Goal: Task Accomplishment & Management: Manage account settings

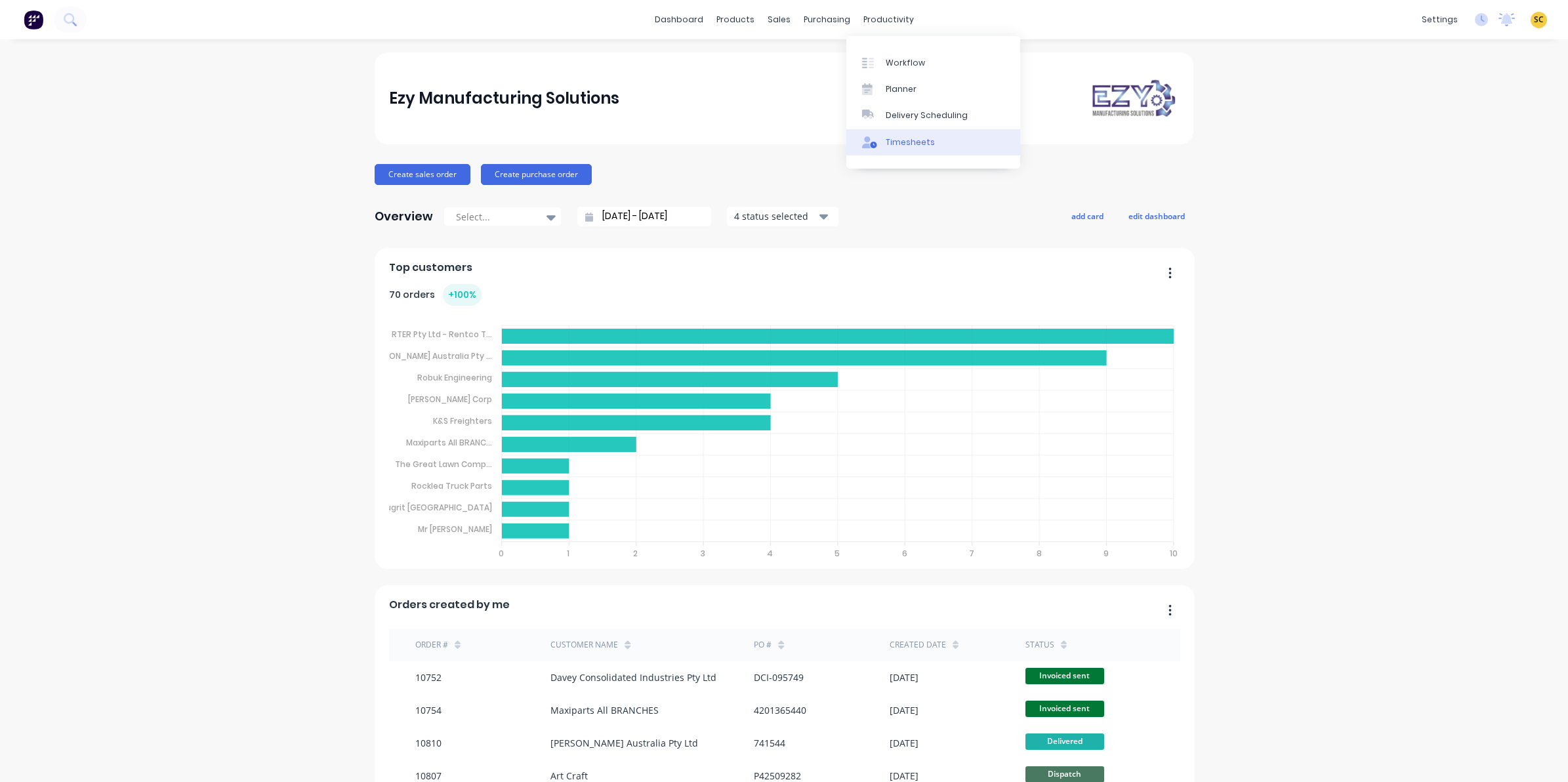
click at [916, 139] on div "Timesheets" at bounding box center [910, 143] width 49 height 12
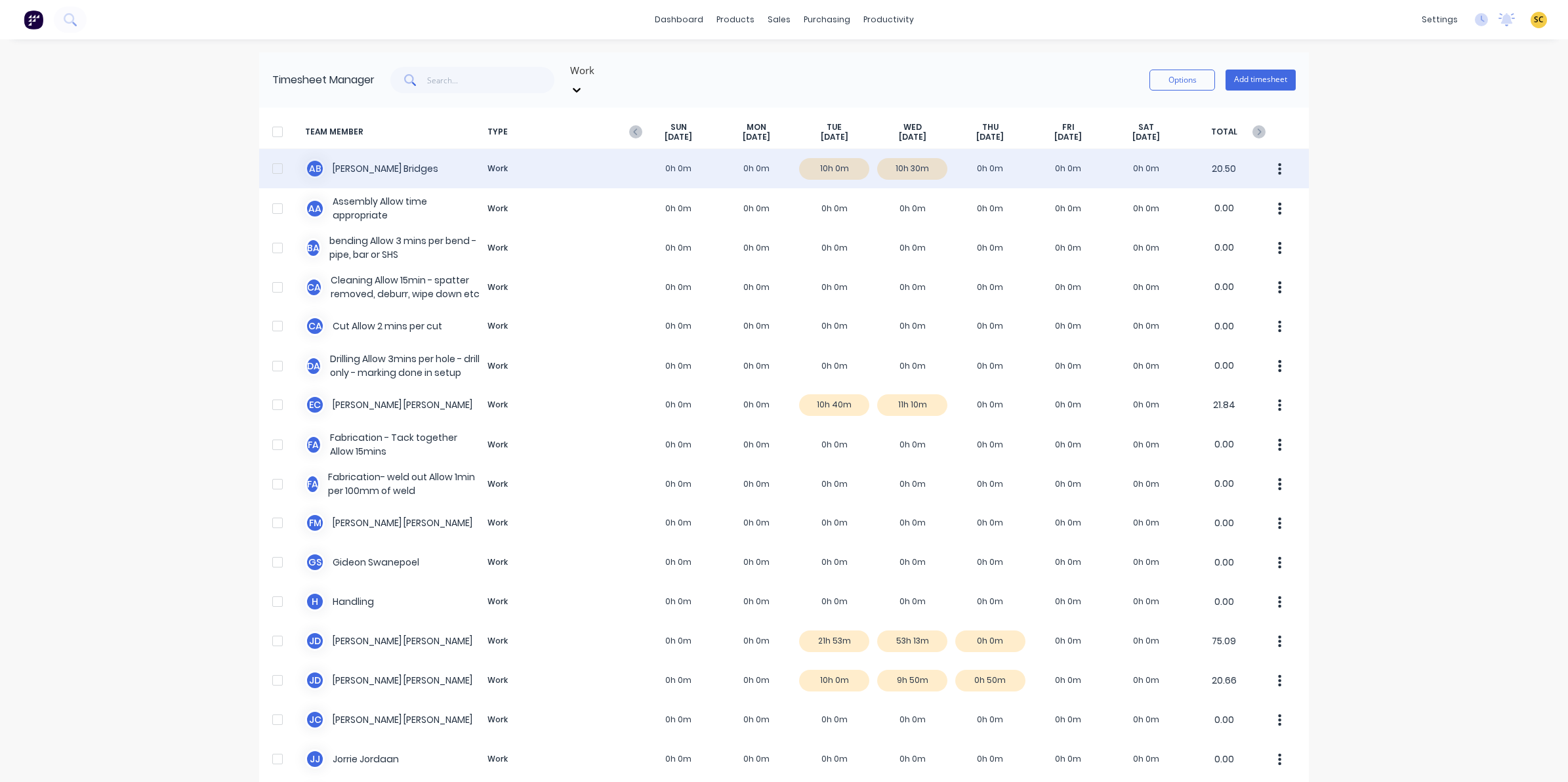
click at [896, 156] on div "A B [PERSON_NAME] Work 0h 0m 0h 0m 10h 0m 10h 30m 0h 0m 0h 0m 0h 0m 20.50" at bounding box center [783, 169] width 1050 height 39
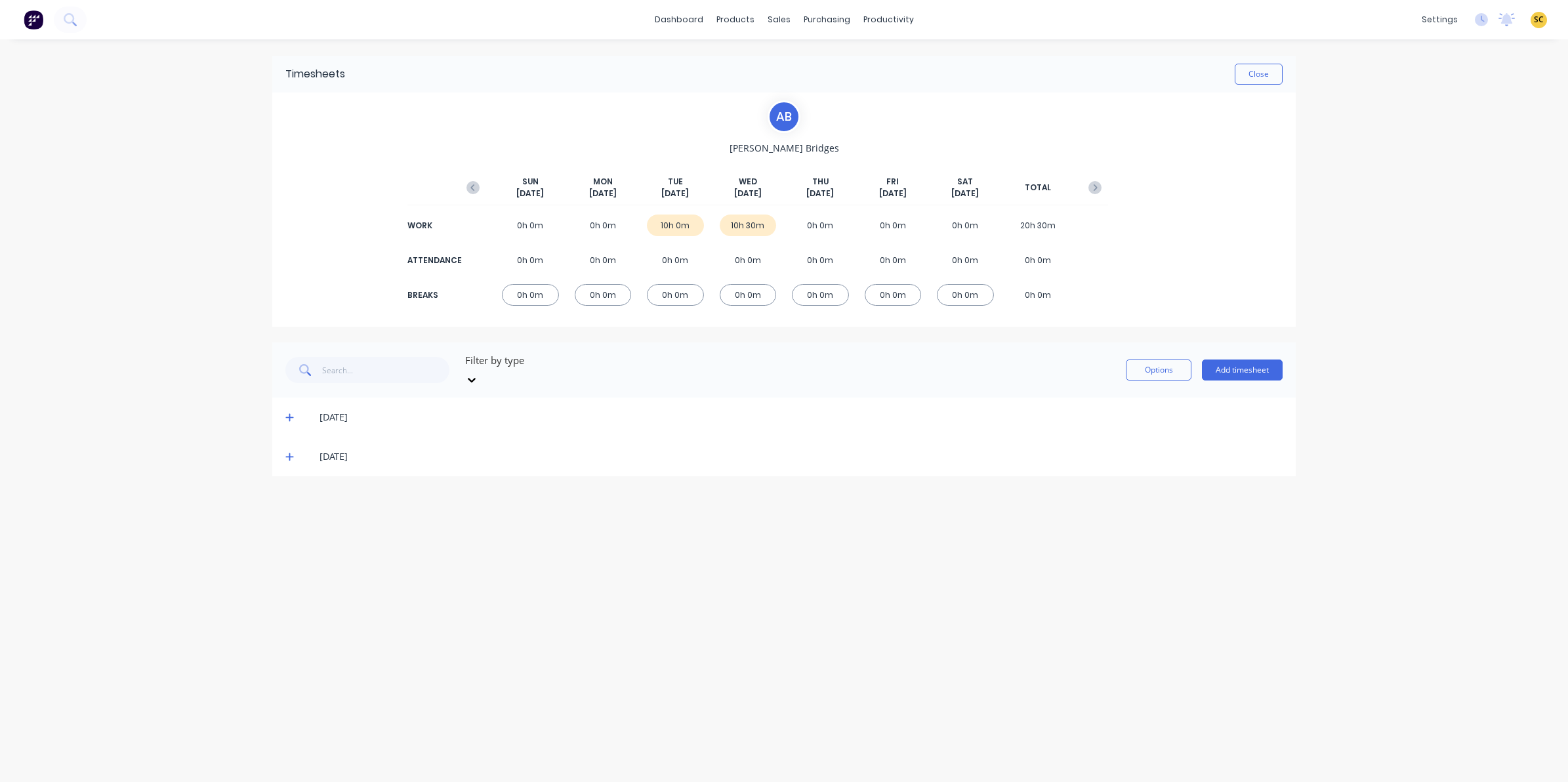
click at [292, 452] on icon at bounding box center [289, 456] width 8 height 9
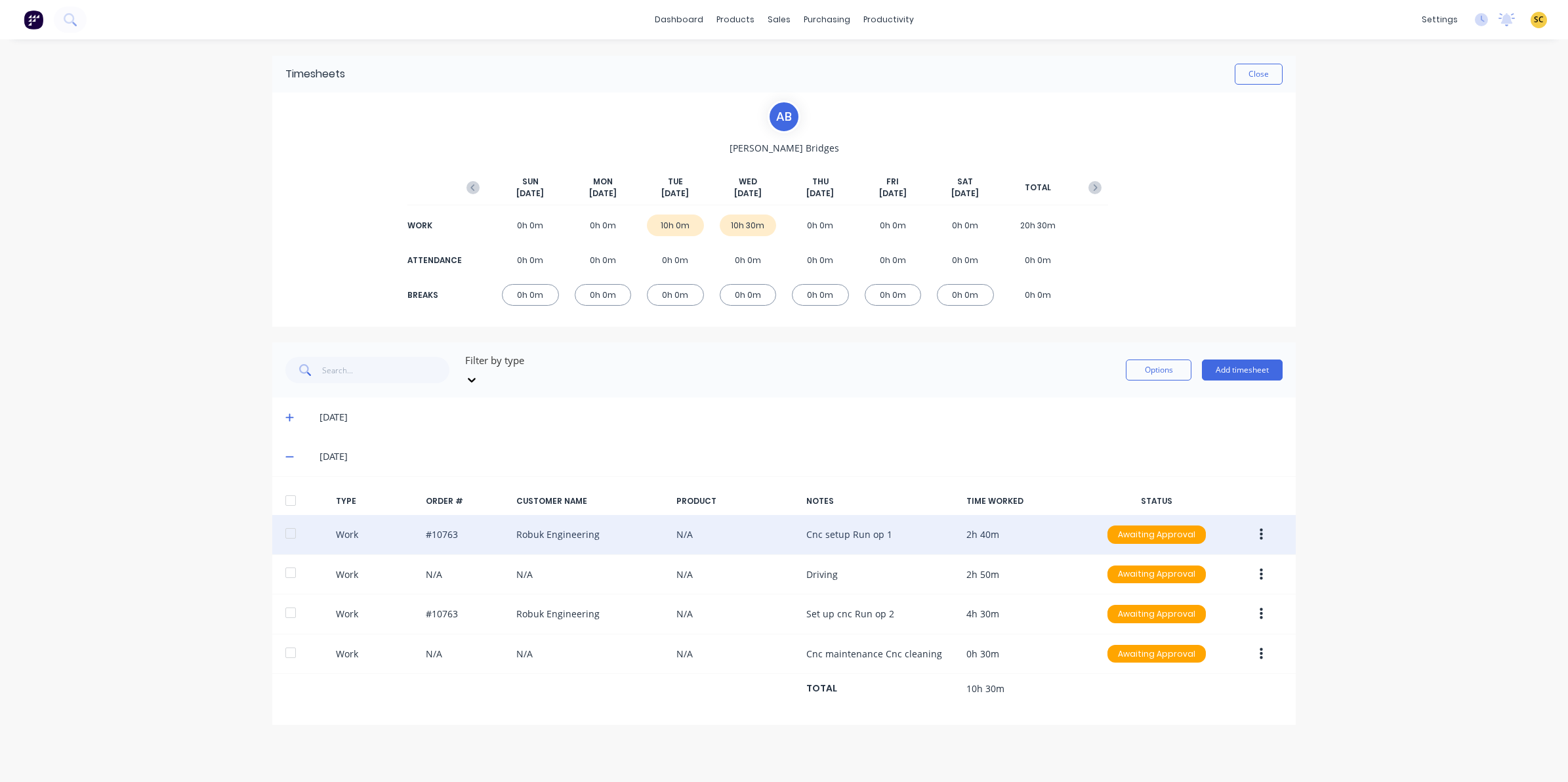
click at [1267, 523] on button "button" at bounding box center [1261, 534] width 31 height 24
click at [1172, 476] on div "Edit" at bounding box center [1214, 485] width 101 height 19
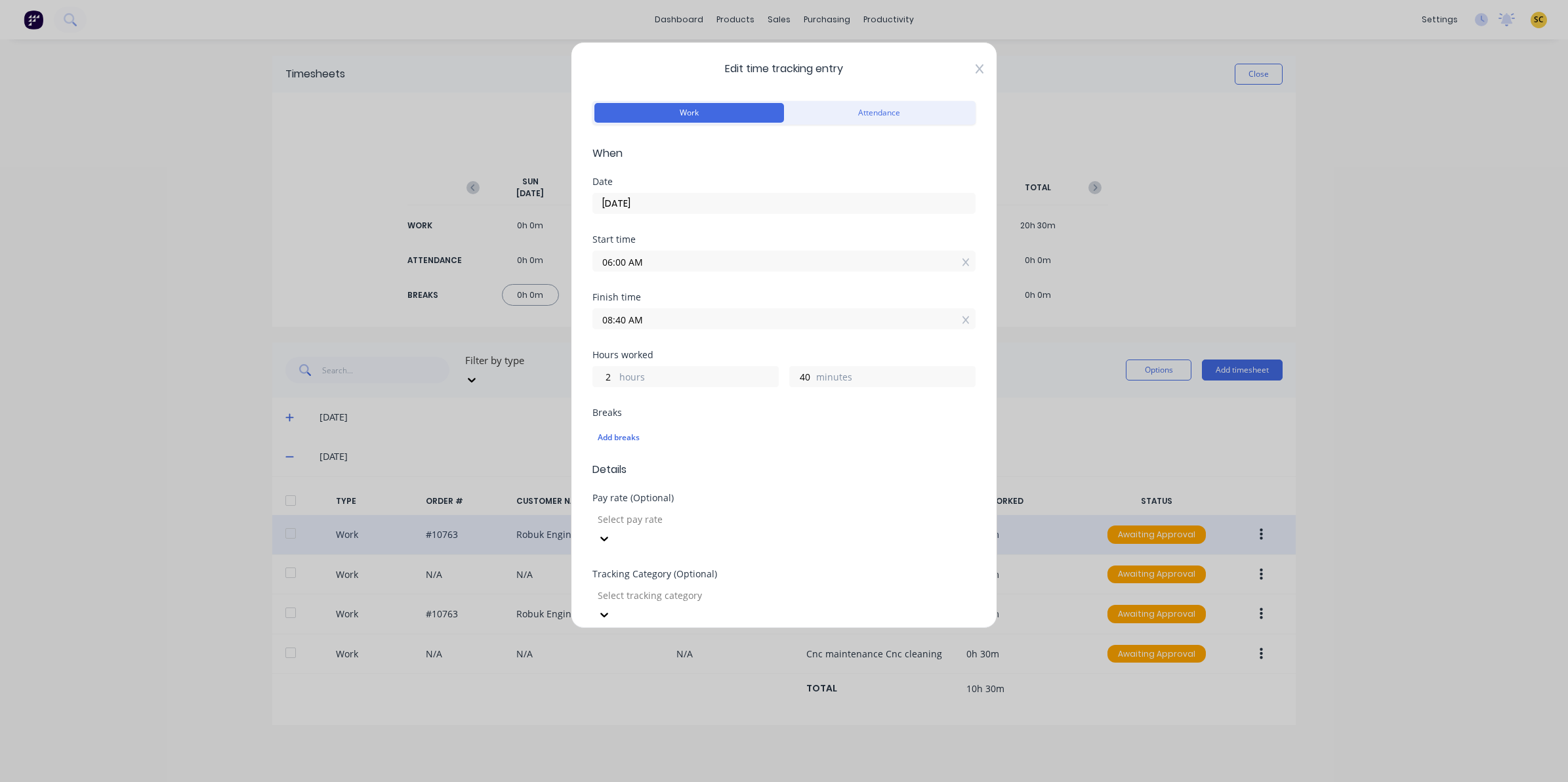
click at [975, 64] on icon at bounding box center [979, 69] width 8 height 11
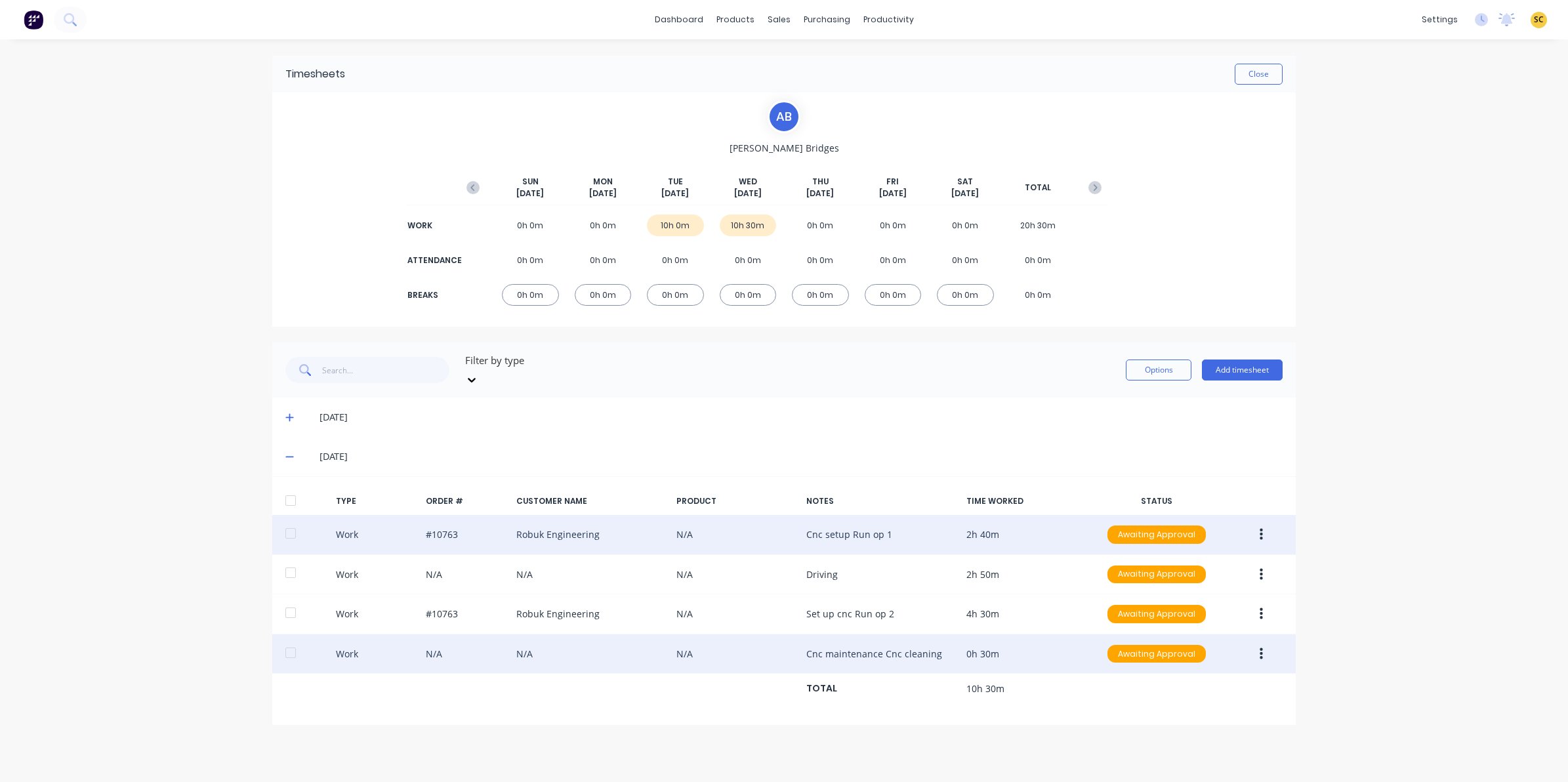
click at [1264, 642] on button "button" at bounding box center [1261, 654] width 31 height 24
click at [1198, 595] on div "Edit" at bounding box center [1214, 604] width 101 height 19
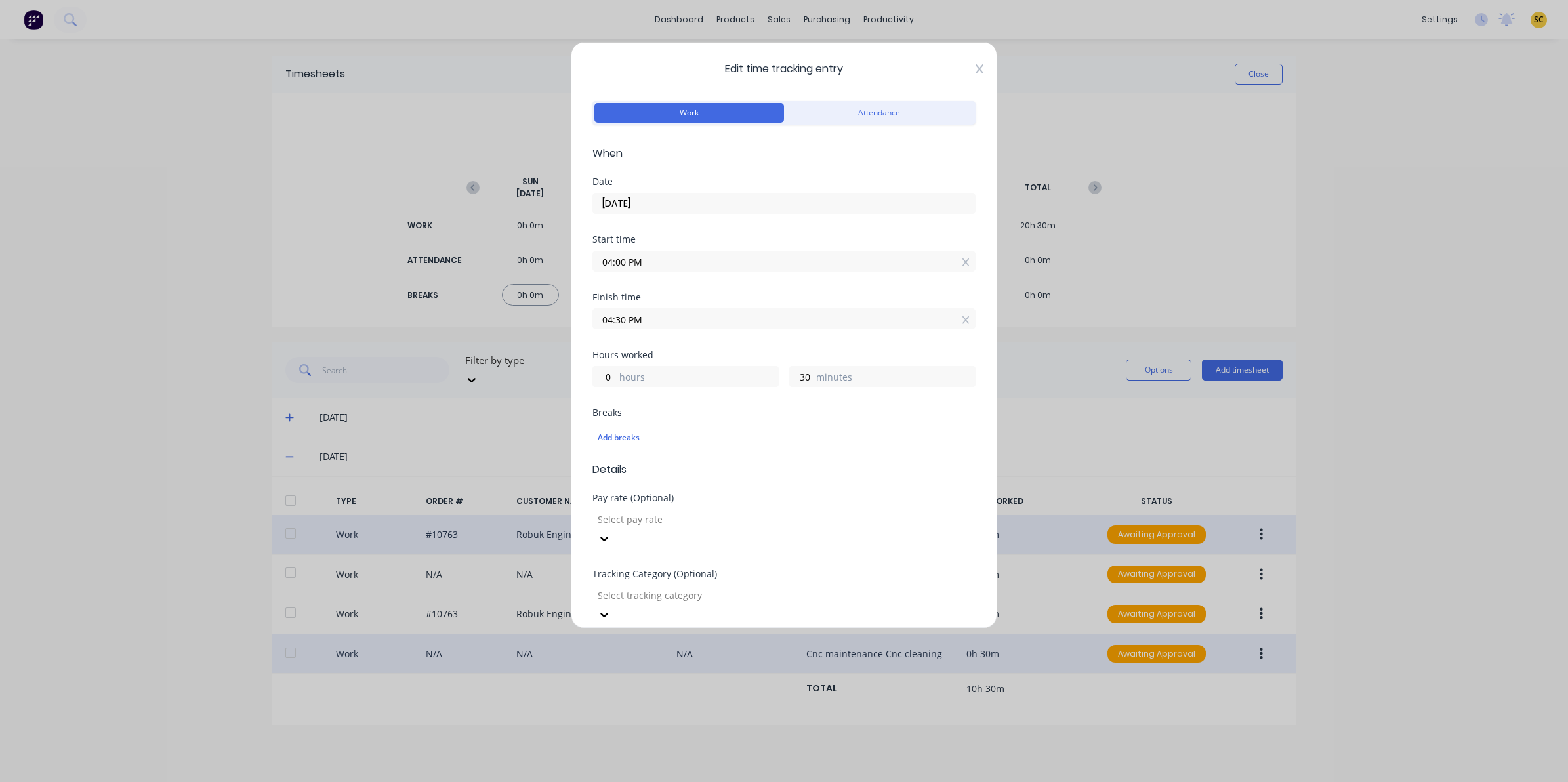
click at [975, 67] on icon at bounding box center [979, 69] width 8 height 9
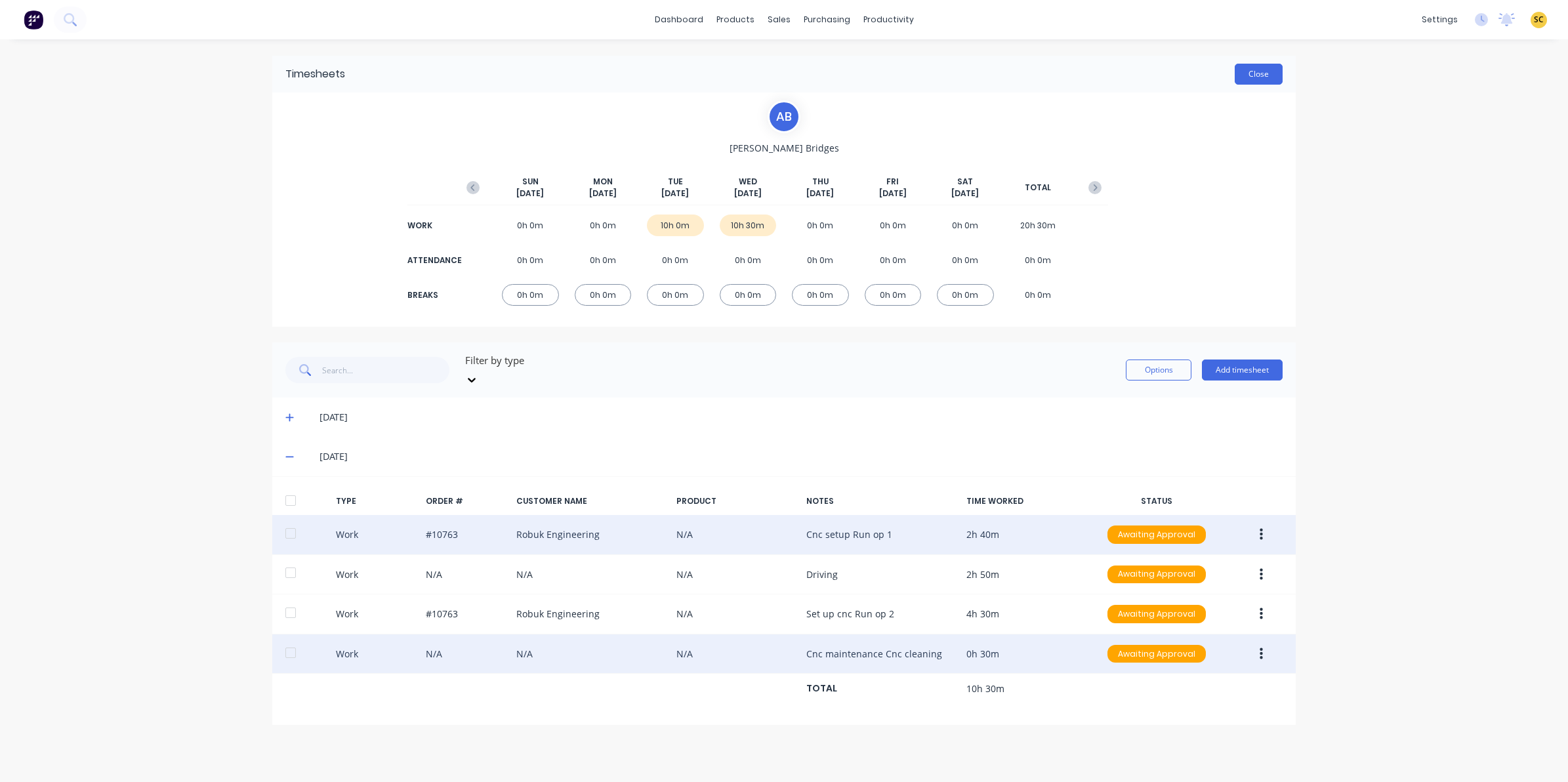
click at [1244, 74] on button "Close" at bounding box center [1258, 74] width 48 height 21
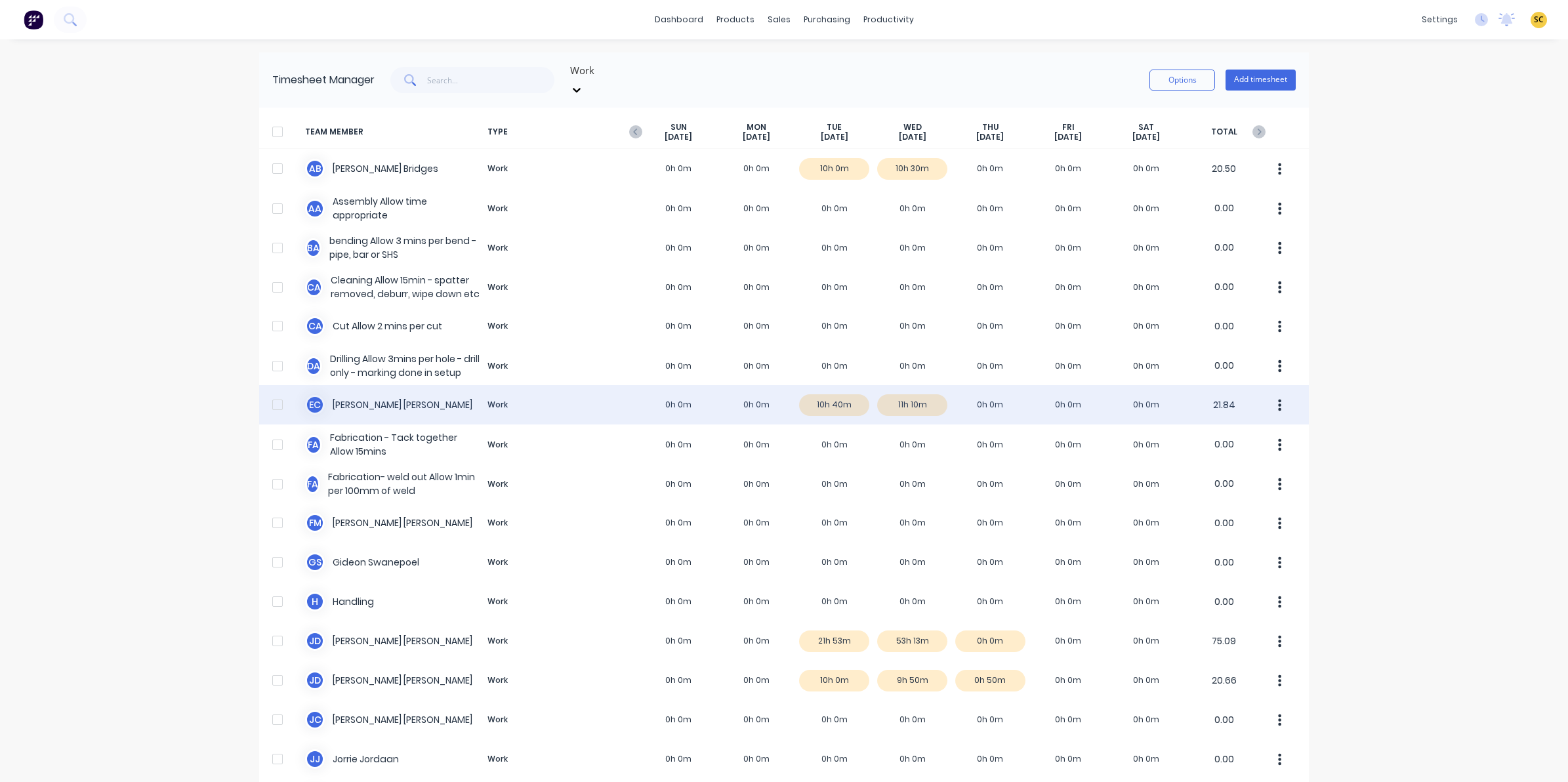
click at [890, 388] on div "E C [PERSON_NAME] Work 0h 0m 0h 0m 10h 40m 11h 10m 0h 0m 0h 0m 0h 0m 21.84" at bounding box center [783, 405] width 1050 height 39
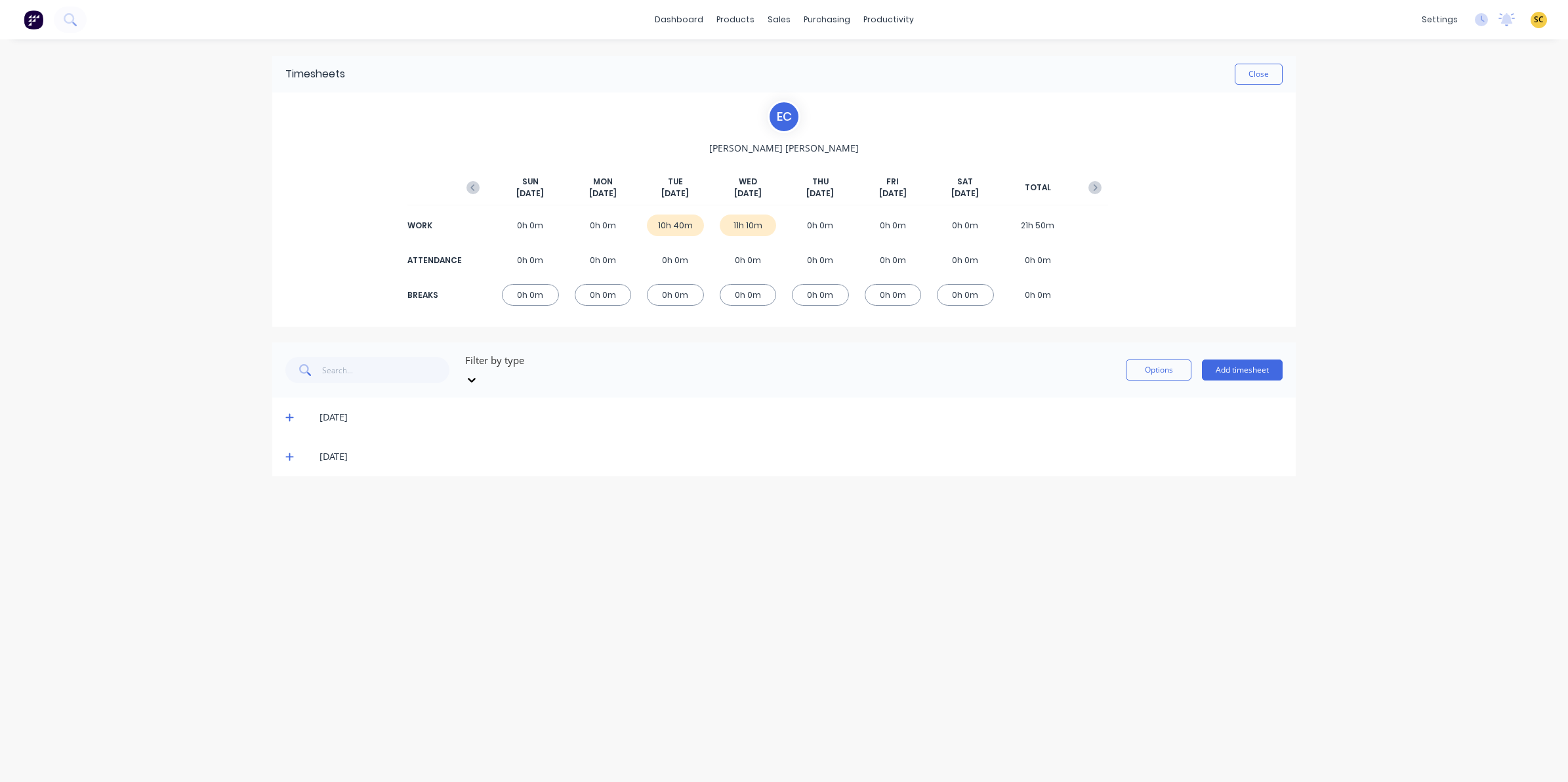
click at [286, 452] on icon at bounding box center [289, 456] width 8 height 9
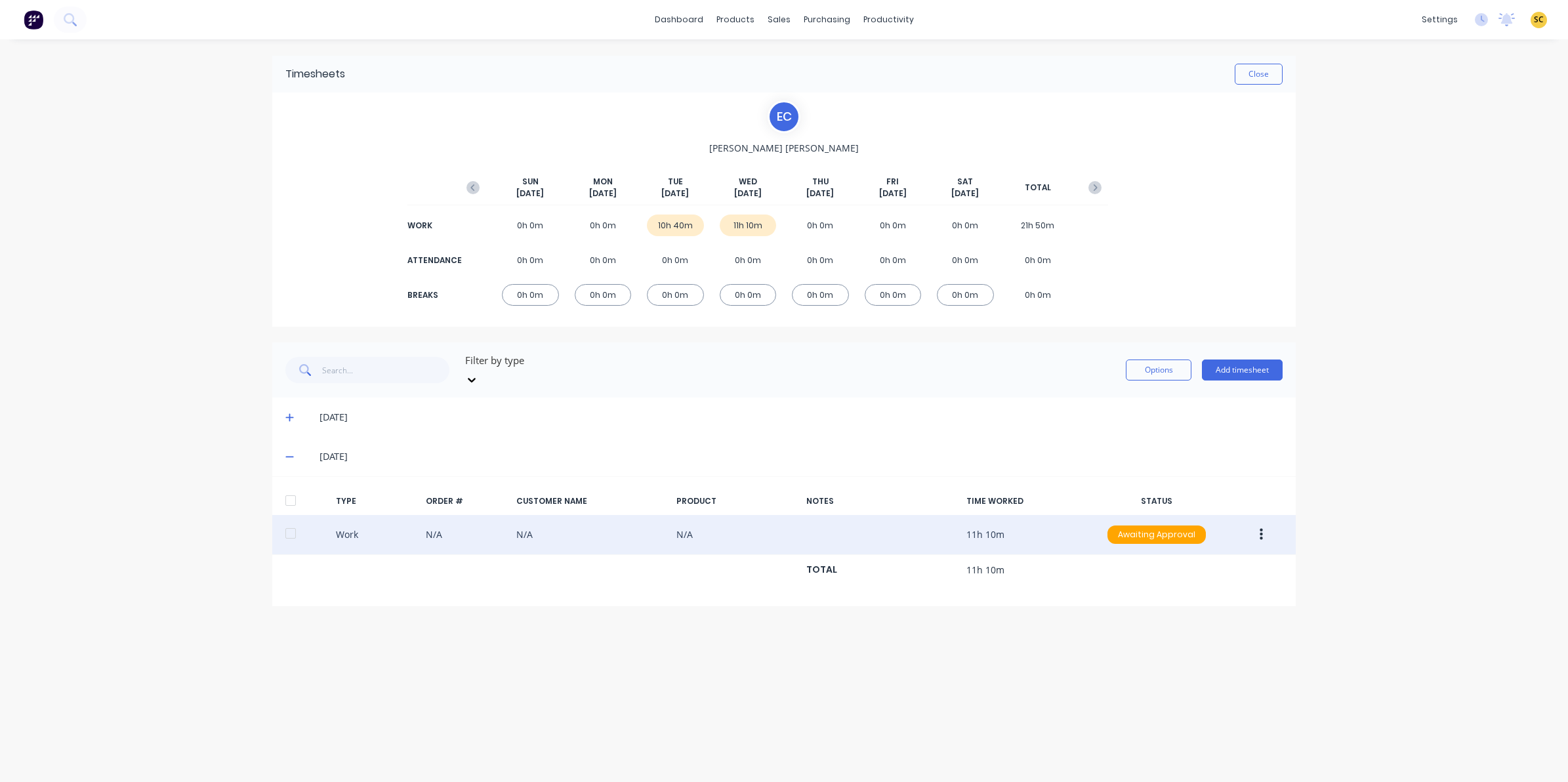
click at [1258, 523] on button "button" at bounding box center [1261, 534] width 31 height 24
click at [1174, 477] on div "Edit" at bounding box center [1214, 485] width 101 height 19
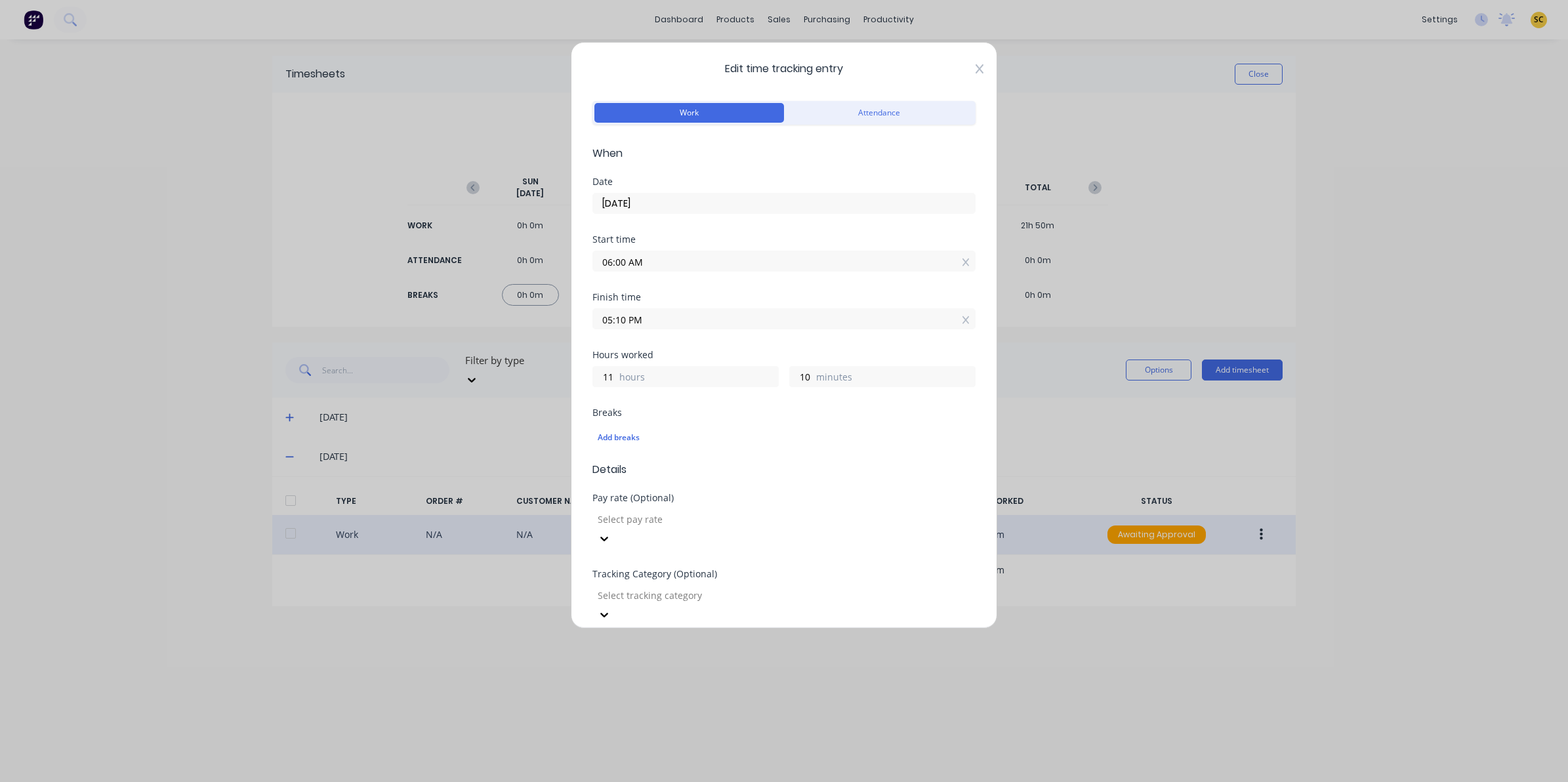
click at [975, 70] on icon at bounding box center [979, 69] width 8 height 11
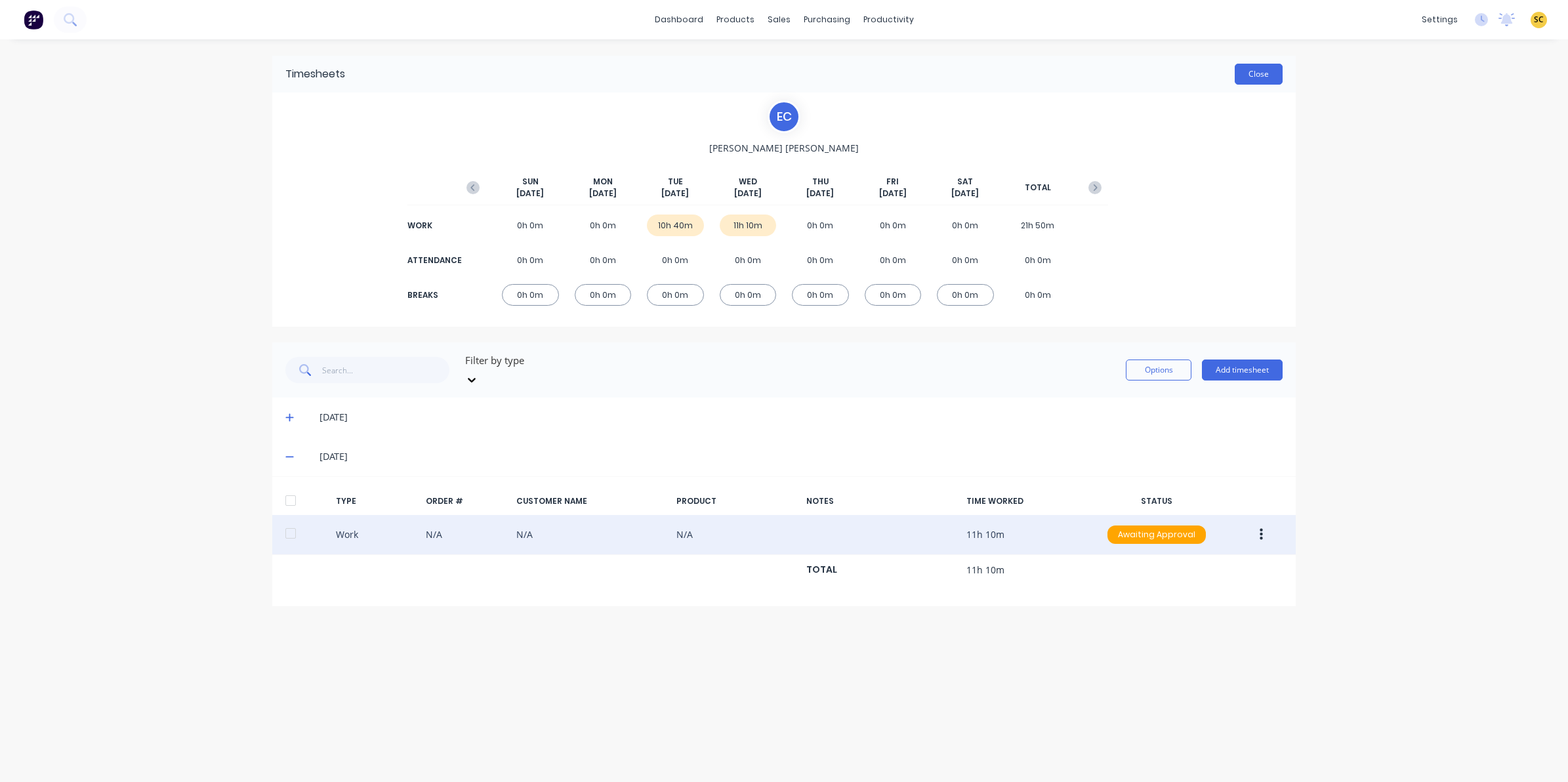
click at [1250, 65] on button "Close" at bounding box center [1258, 74] width 48 height 21
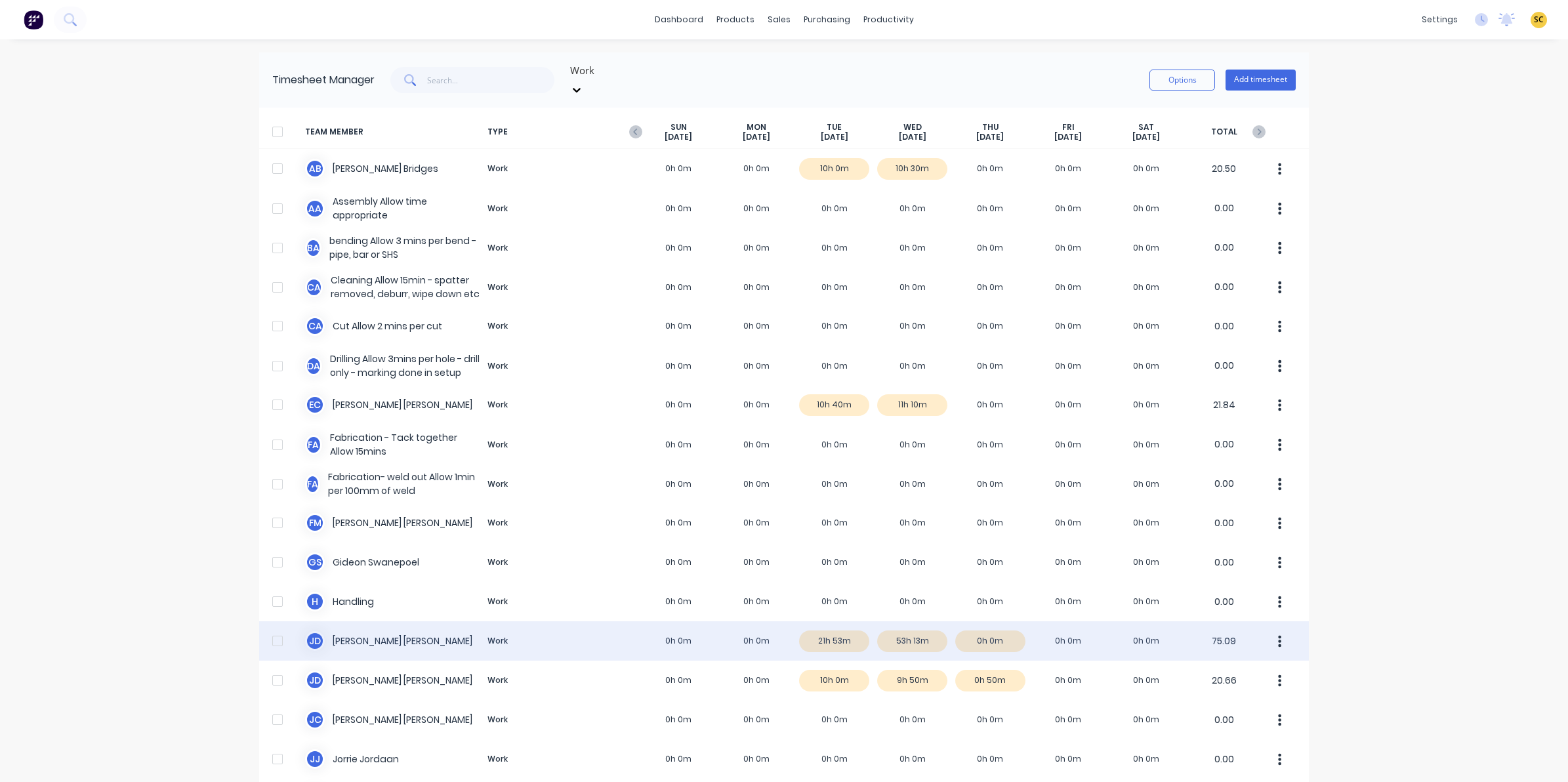
click at [890, 627] on div "[PERSON_NAME] Work 0h 0m 0h 0m 21h 53m 53h 13m 0h 0m 0h 0m 0h 0m 75.09" at bounding box center [783, 641] width 1050 height 39
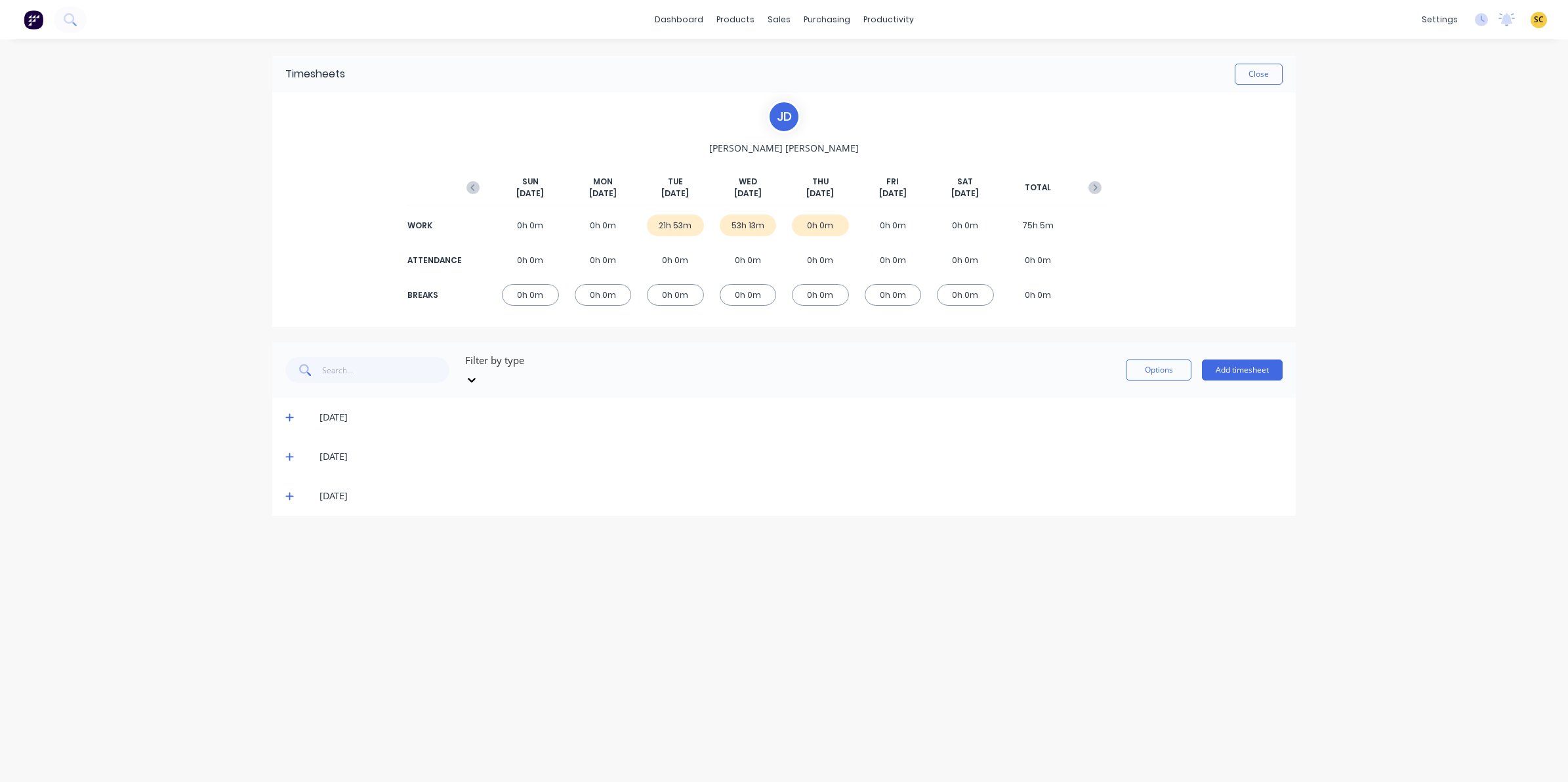
click at [291, 452] on icon at bounding box center [289, 456] width 8 height 9
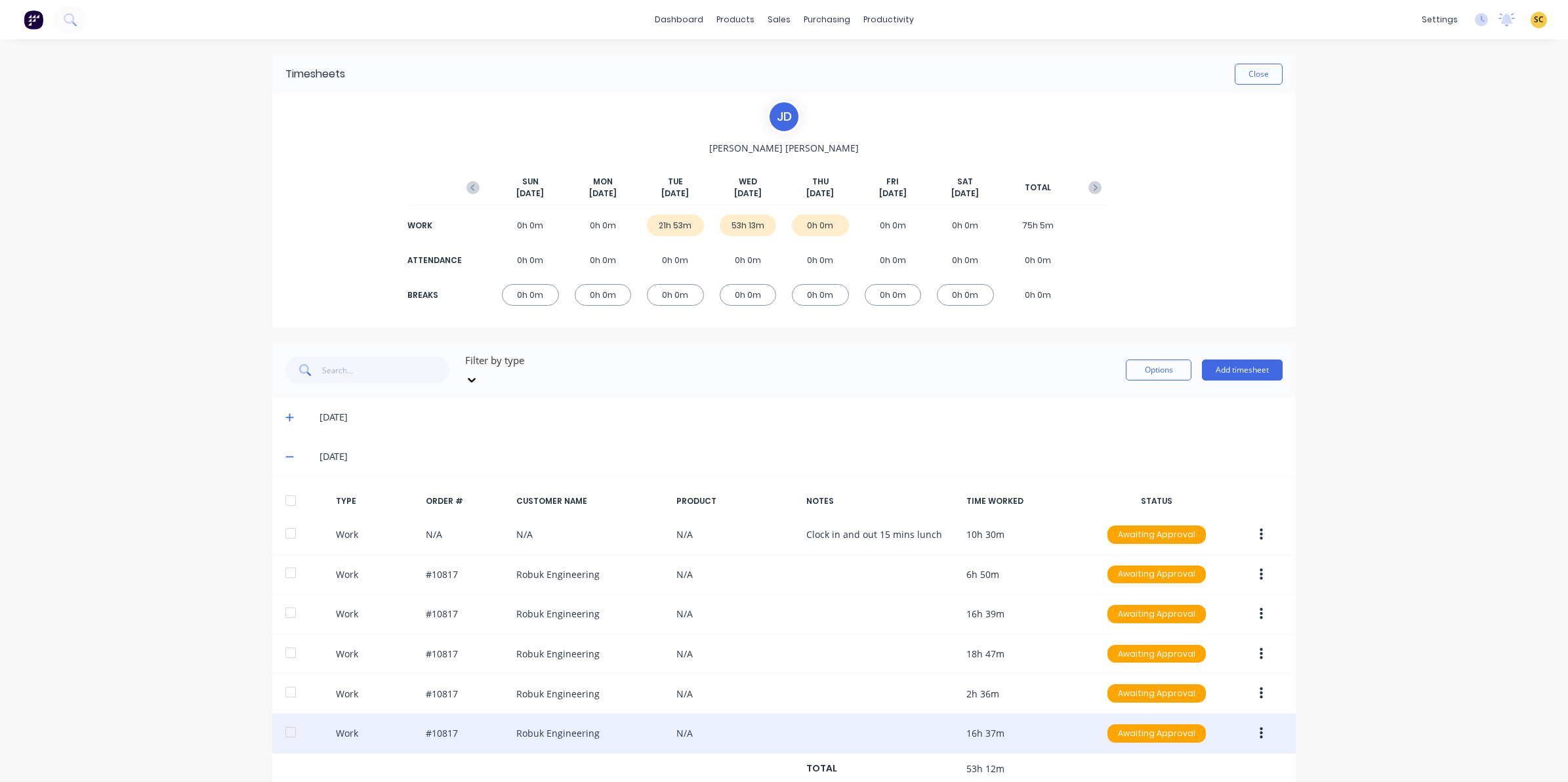
scroll to position [68, 0]
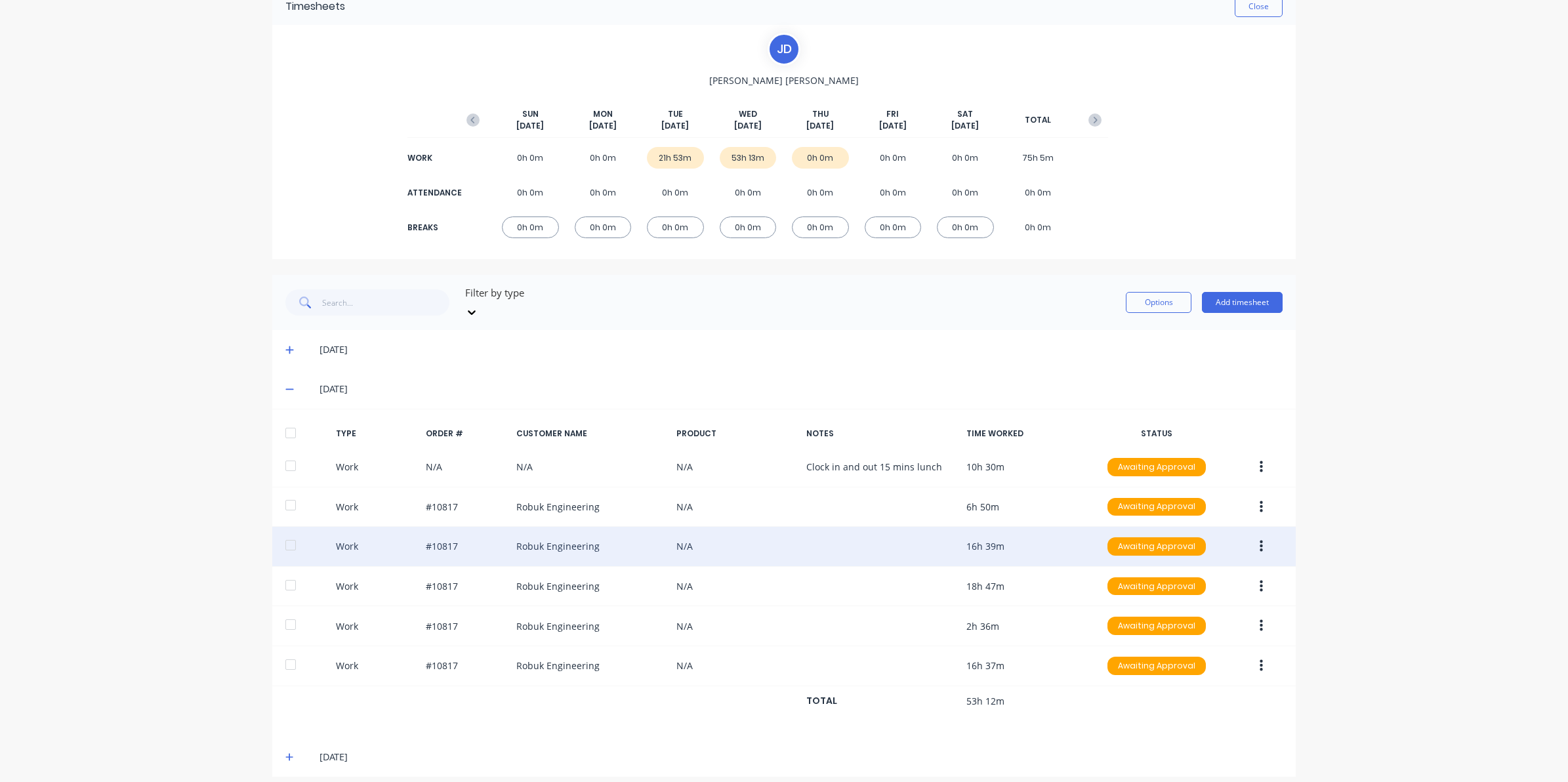
click at [579, 530] on div "Work #10817 Robuk Engineering N/A 16h 39m Awaiting Approval" at bounding box center [784, 547] width 1023 height 40
click at [1252, 534] on button "button" at bounding box center [1261, 546] width 31 height 24
click at [1152, 484] on button "Edit" at bounding box center [1214, 497] width 124 height 27
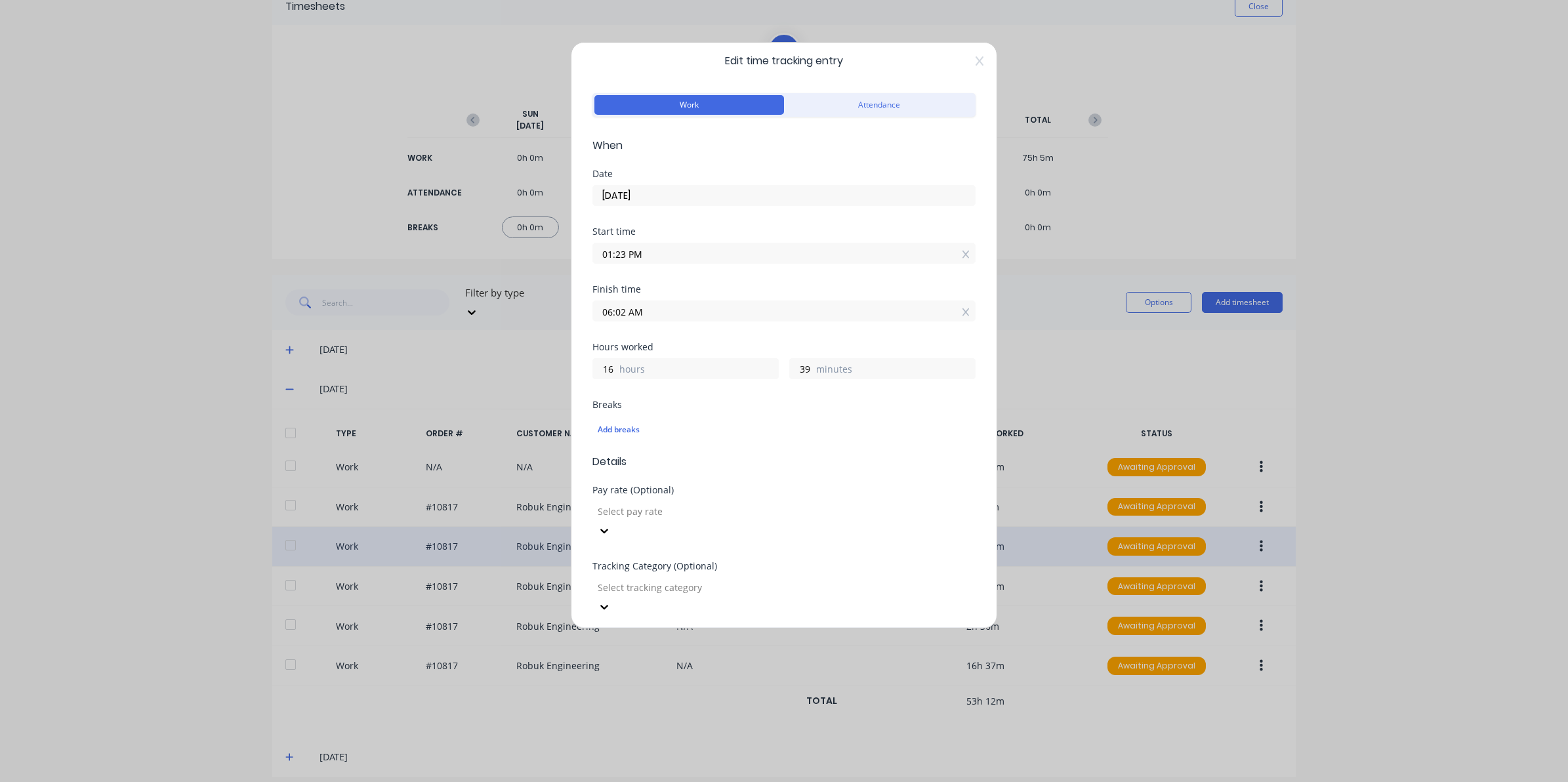
scroll to position [0, 0]
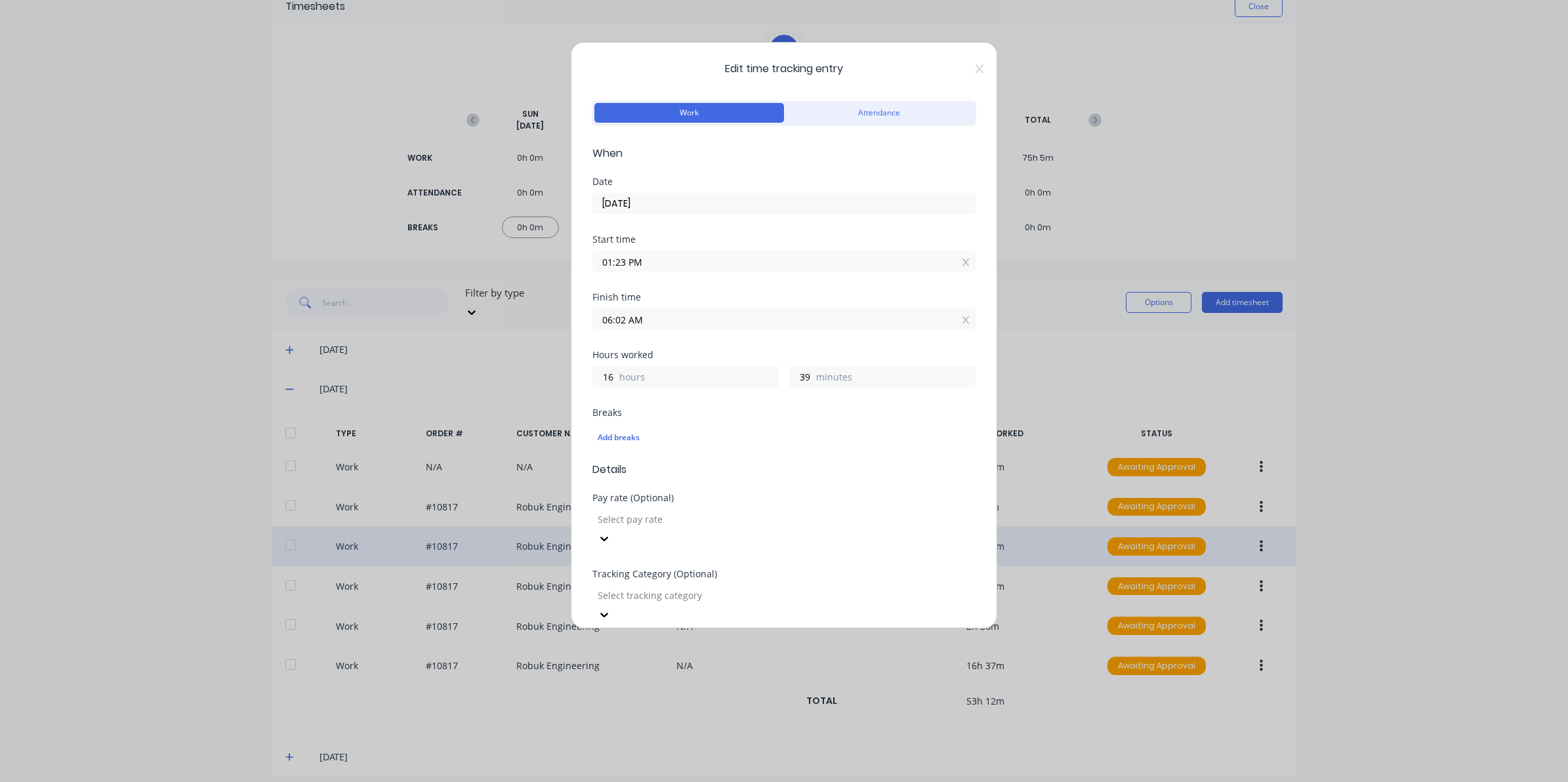
click at [968, 79] on div "Edit time tracking entry Work Attendance When Date [DATE] Start time 01:23 PM F…" at bounding box center [784, 335] width 427 height 587
click at [966, 76] on div "Edit time tracking entry Work Attendance When Date [DATE] Start time 01:23 PM F…" at bounding box center [784, 335] width 427 height 587
click at [975, 71] on icon at bounding box center [979, 69] width 8 height 11
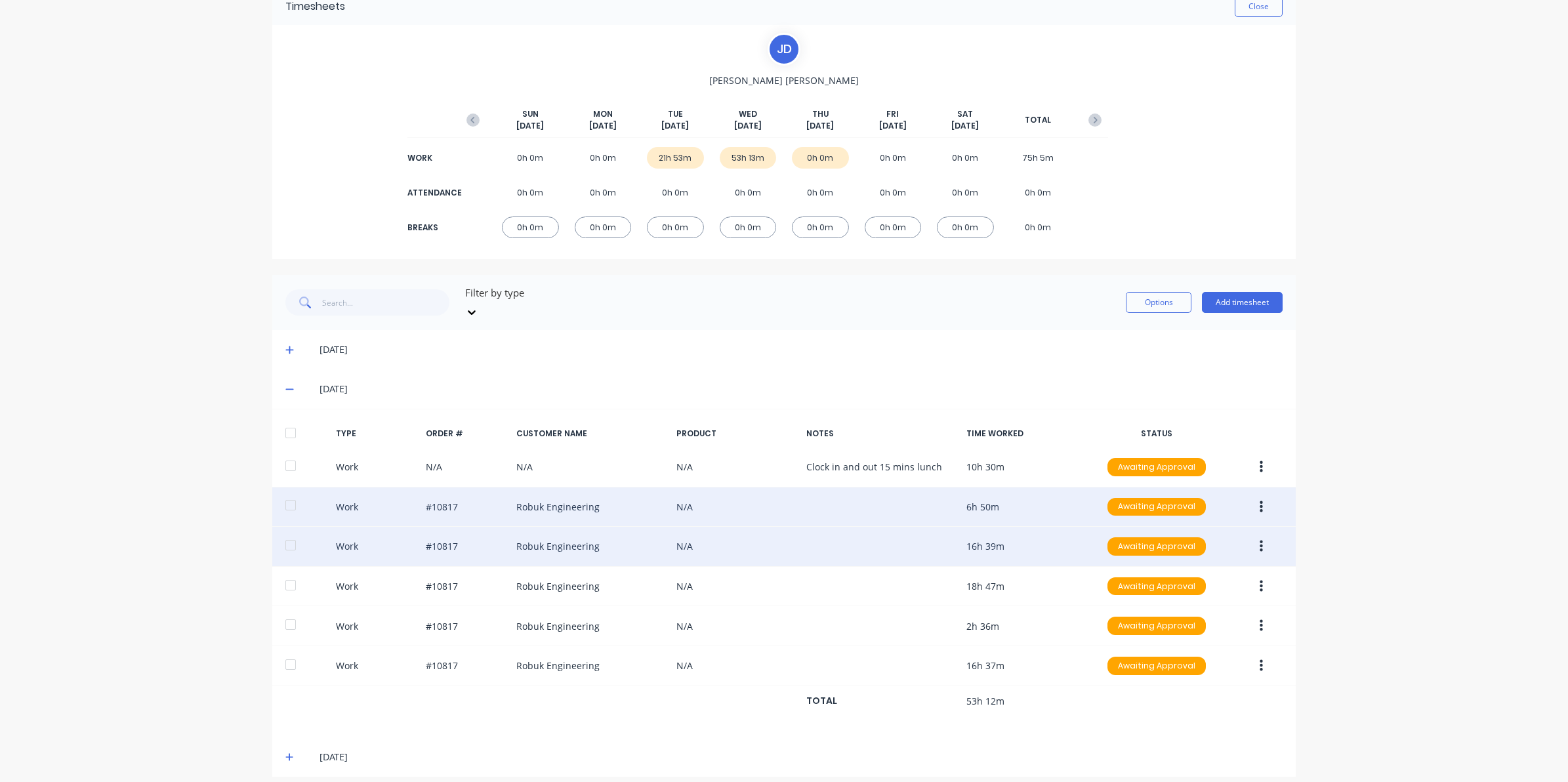
click at [1258, 496] on button "button" at bounding box center [1261, 507] width 31 height 24
click at [1175, 448] on div "Edit" at bounding box center [1214, 457] width 101 height 19
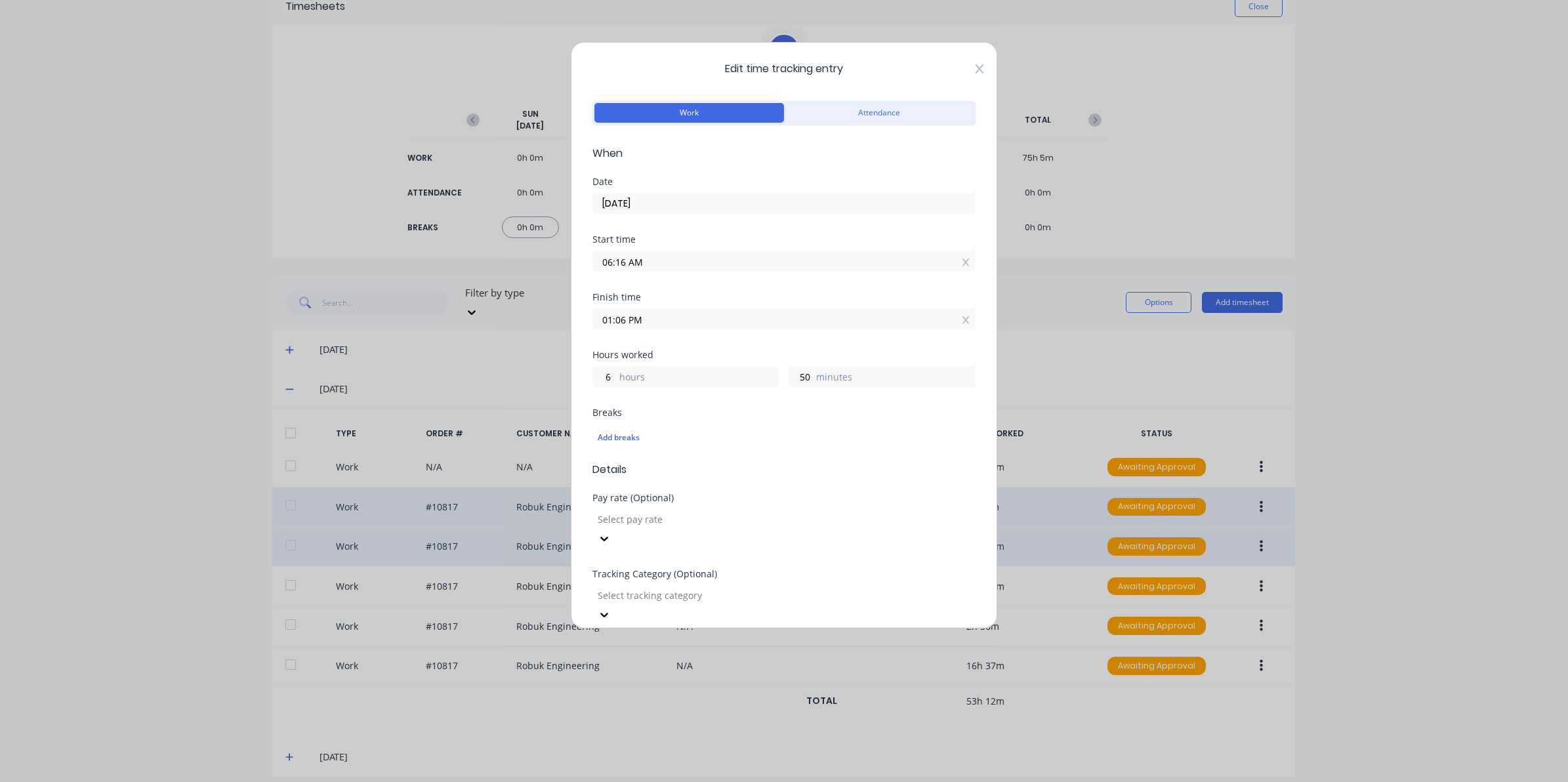
click at [975, 68] on icon at bounding box center [979, 69] width 8 height 9
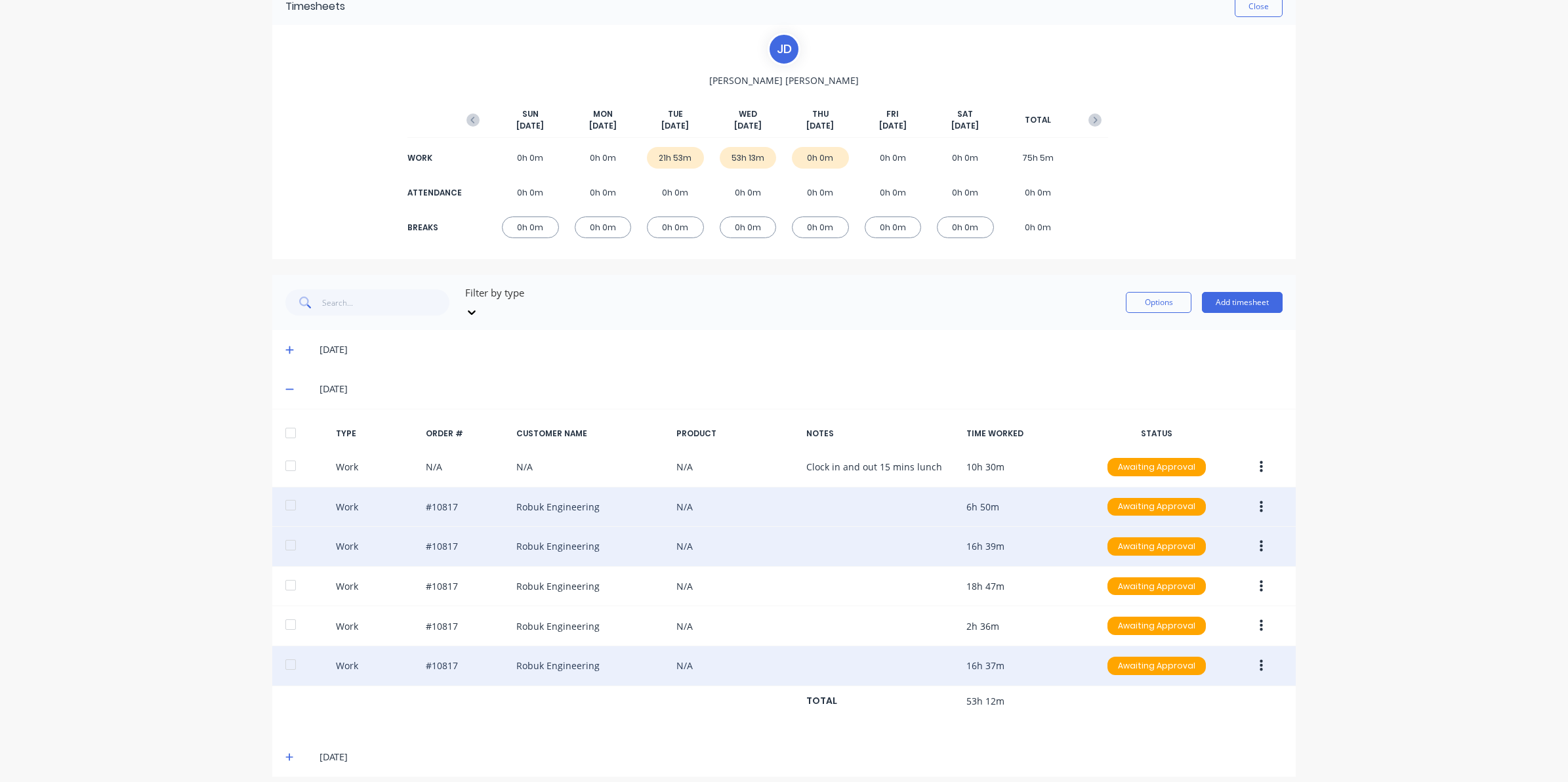
click at [1249, 654] on button "button" at bounding box center [1261, 666] width 31 height 24
click at [1211, 607] on div "Edit" at bounding box center [1214, 616] width 101 height 19
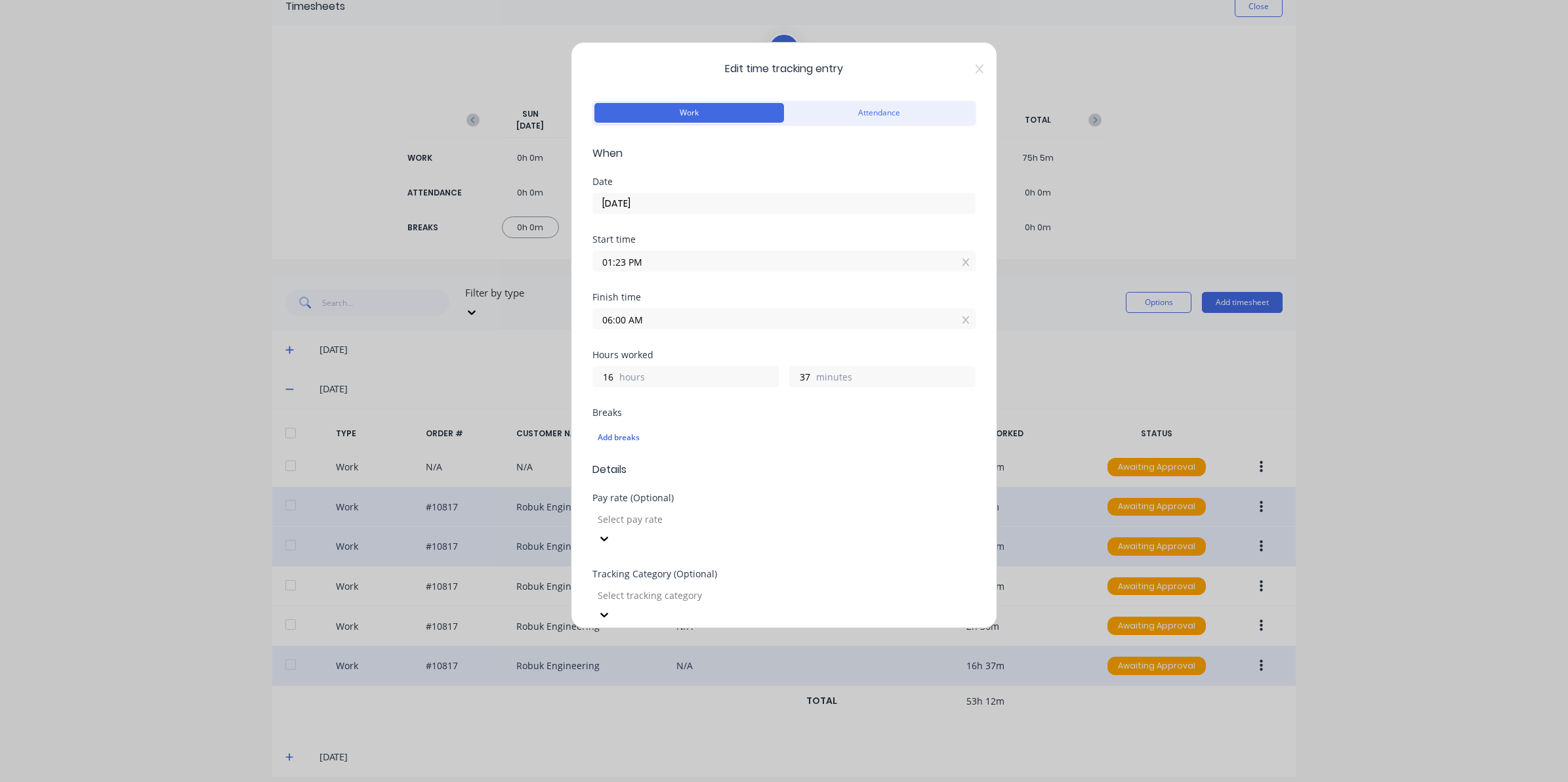
click at [975, 66] on icon at bounding box center [979, 69] width 8 height 11
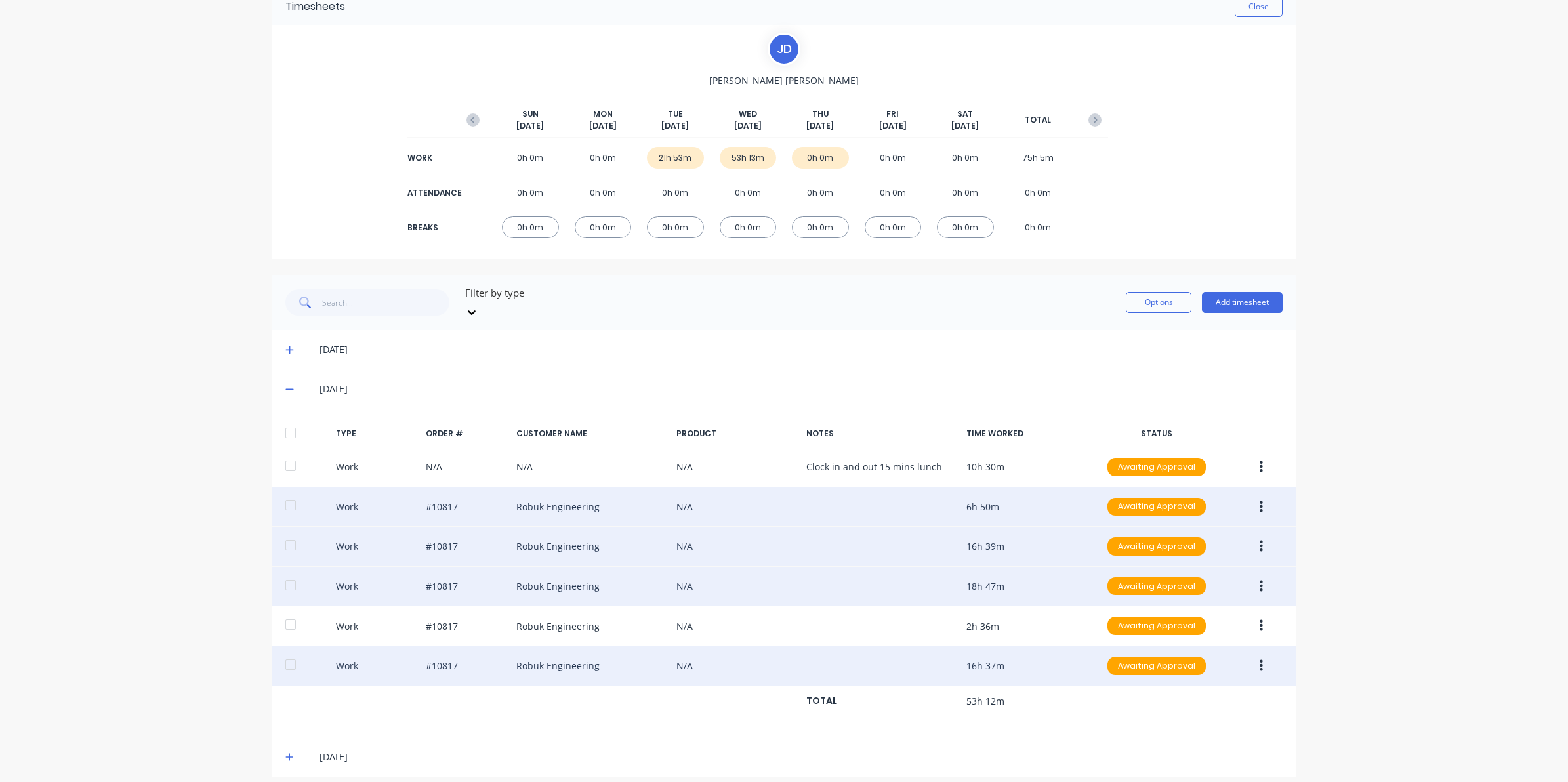
click at [1253, 567] on div "Work #10817 Robuk Engineering N/A 18h 47m Awaiting Approval" at bounding box center [784, 587] width 1023 height 40
click at [1259, 575] on button "button" at bounding box center [1261, 586] width 31 height 24
click at [1211, 632] on div "Delete" at bounding box center [1214, 642] width 101 height 19
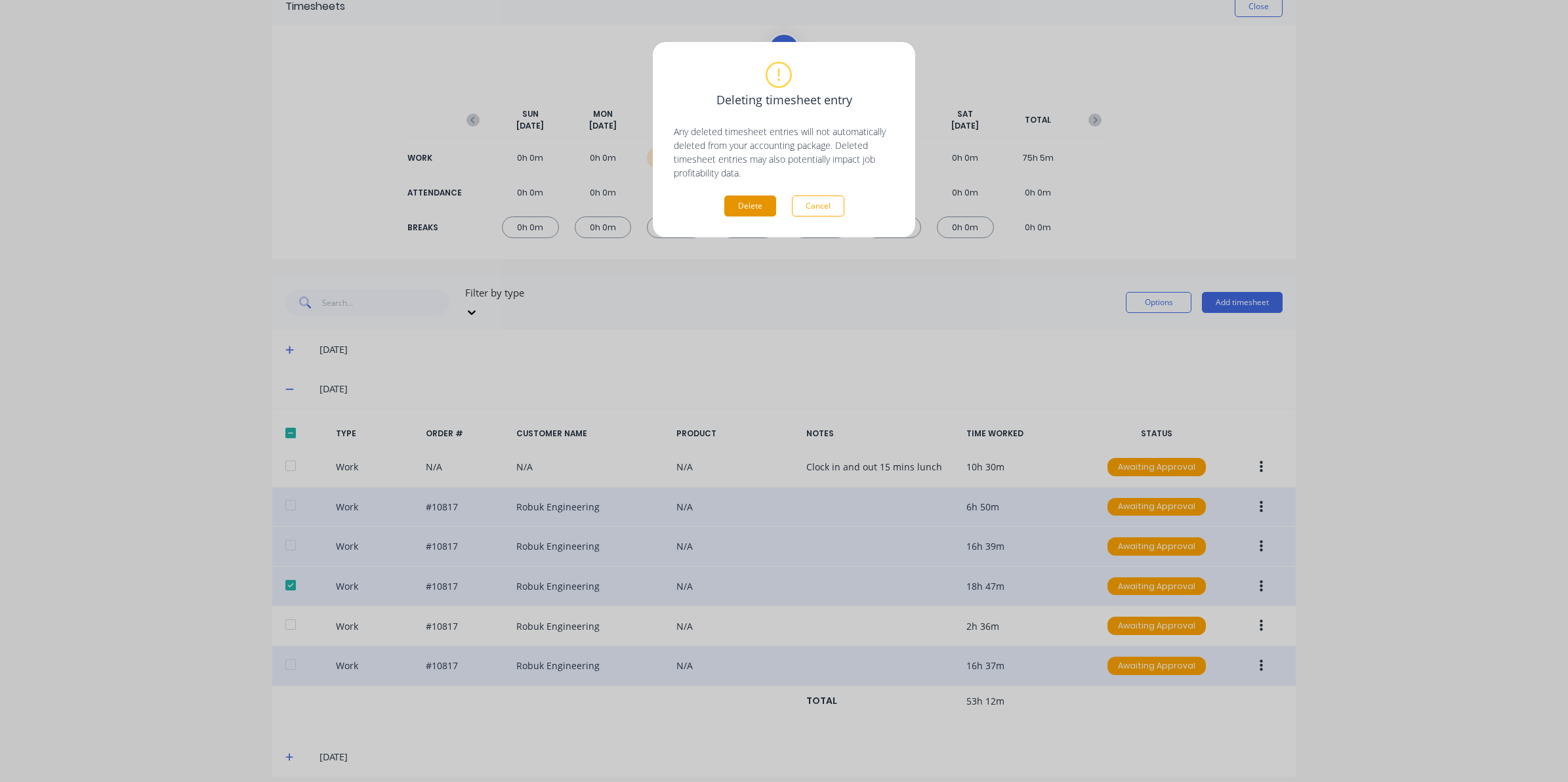
click at [759, 208] on button "Delete" at bounding box center [750, 207] width 52 height 21
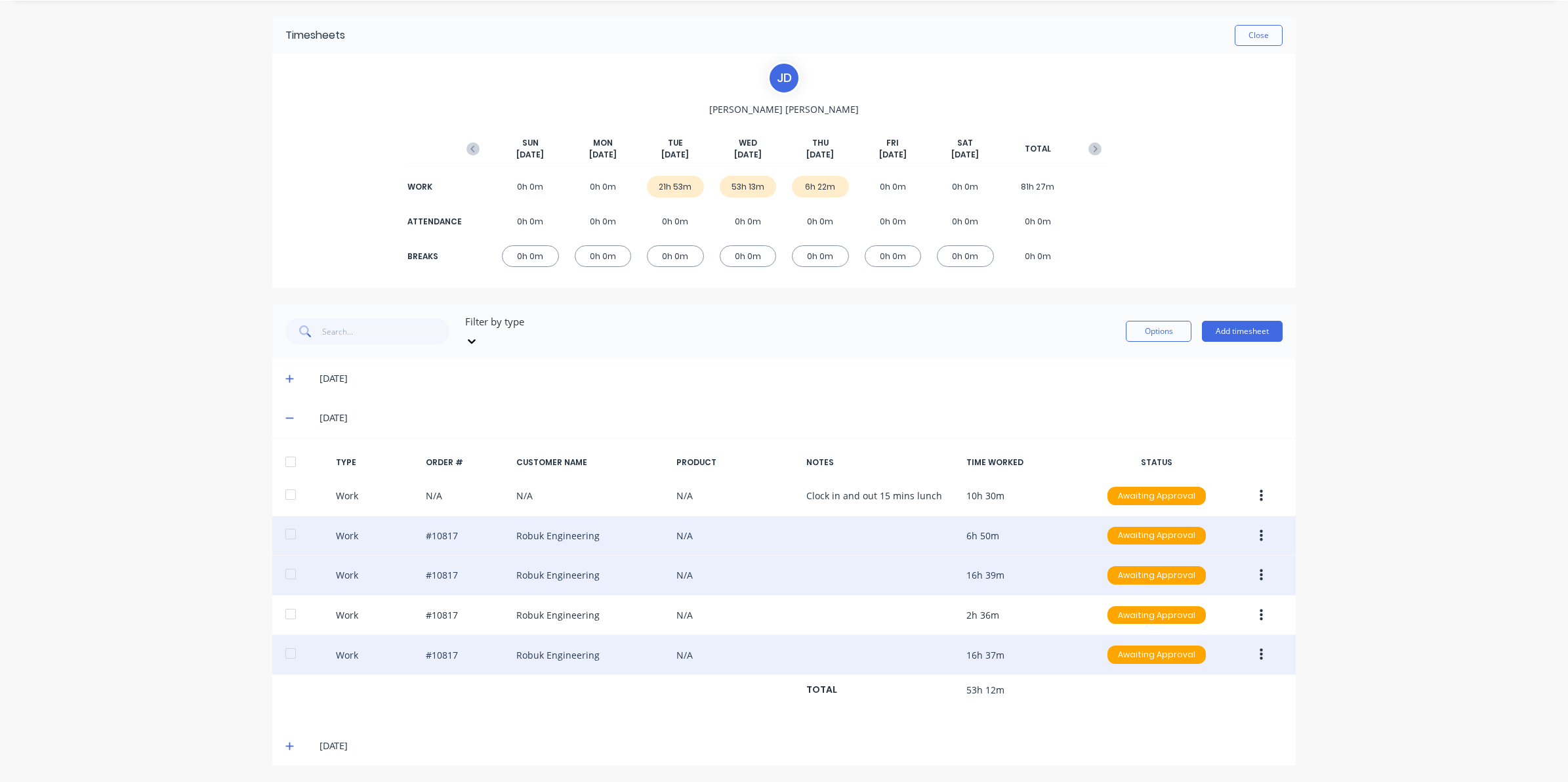
scroll to position [27, 0]
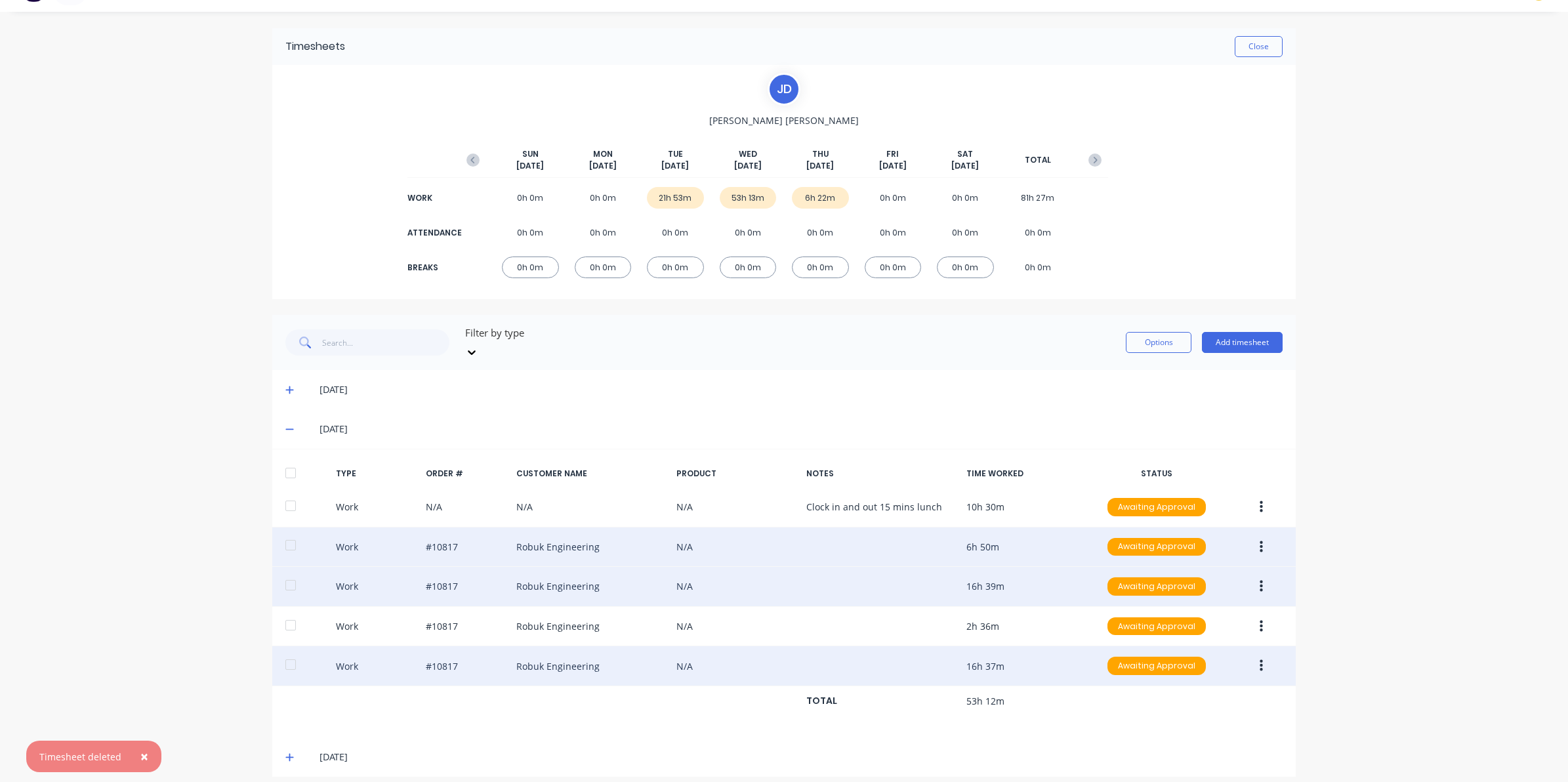
click at [1258, 575] on button "button" at bounding box center [1261, 586] width 31 height 24
click at [1198, 528] on div "Edit" at bounding box center [1214, 537] width 101 height 19
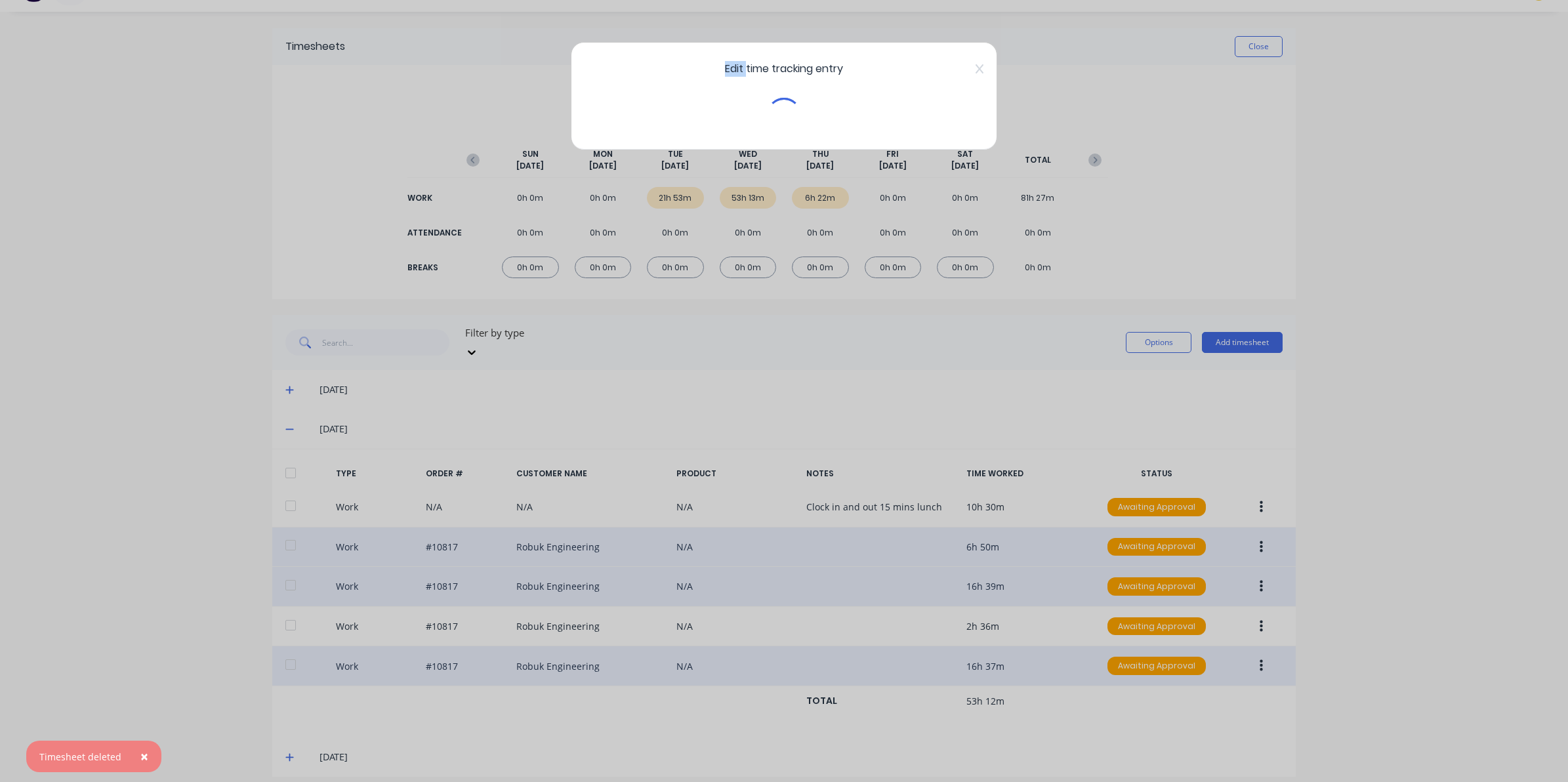
click at [1198, 525] on div "Edit time tracking entry" at bounding box center [784, 391] width 1568 height 782
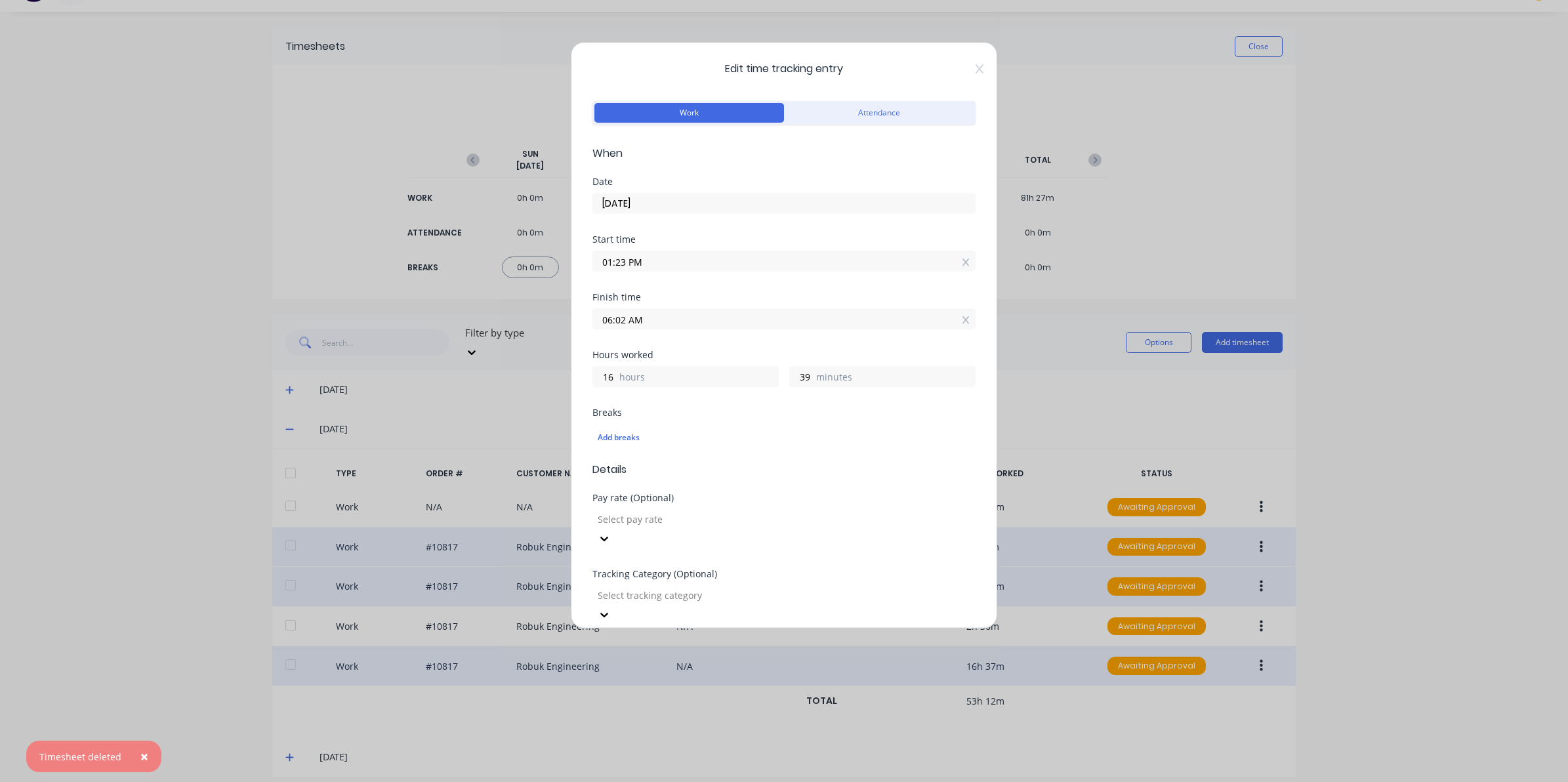
drag, startPoint x: 650, startPoint y: 323, endPoint x: 476, endPoint y: 346, distance: 175.5
click at [480, 345] on div "Edit time tracking entry Work Attendance When Date [DATE] Start time 01:23 PM F…" at bounding box center [784, 391] width 1568 height 782
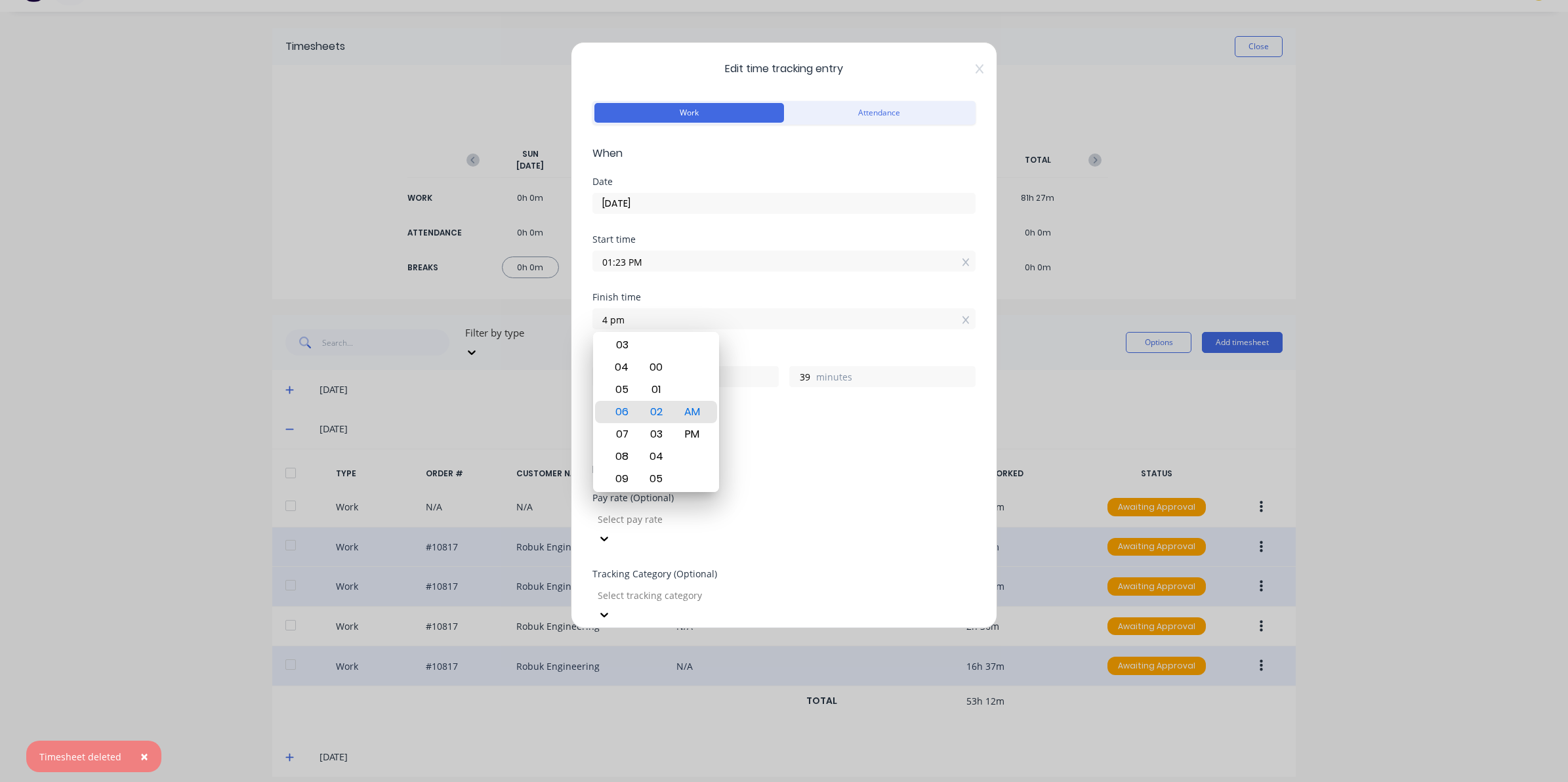
type input "04:00 AM"
type input "14"
type input "37"
drag, startPoint x: 696, startPoint y: 437, endPoint x: 692, endPoint y: 456, distance: 19.4
click at [694, 437] on div "PM" at bounding box center [692, 434] width 32 height 22
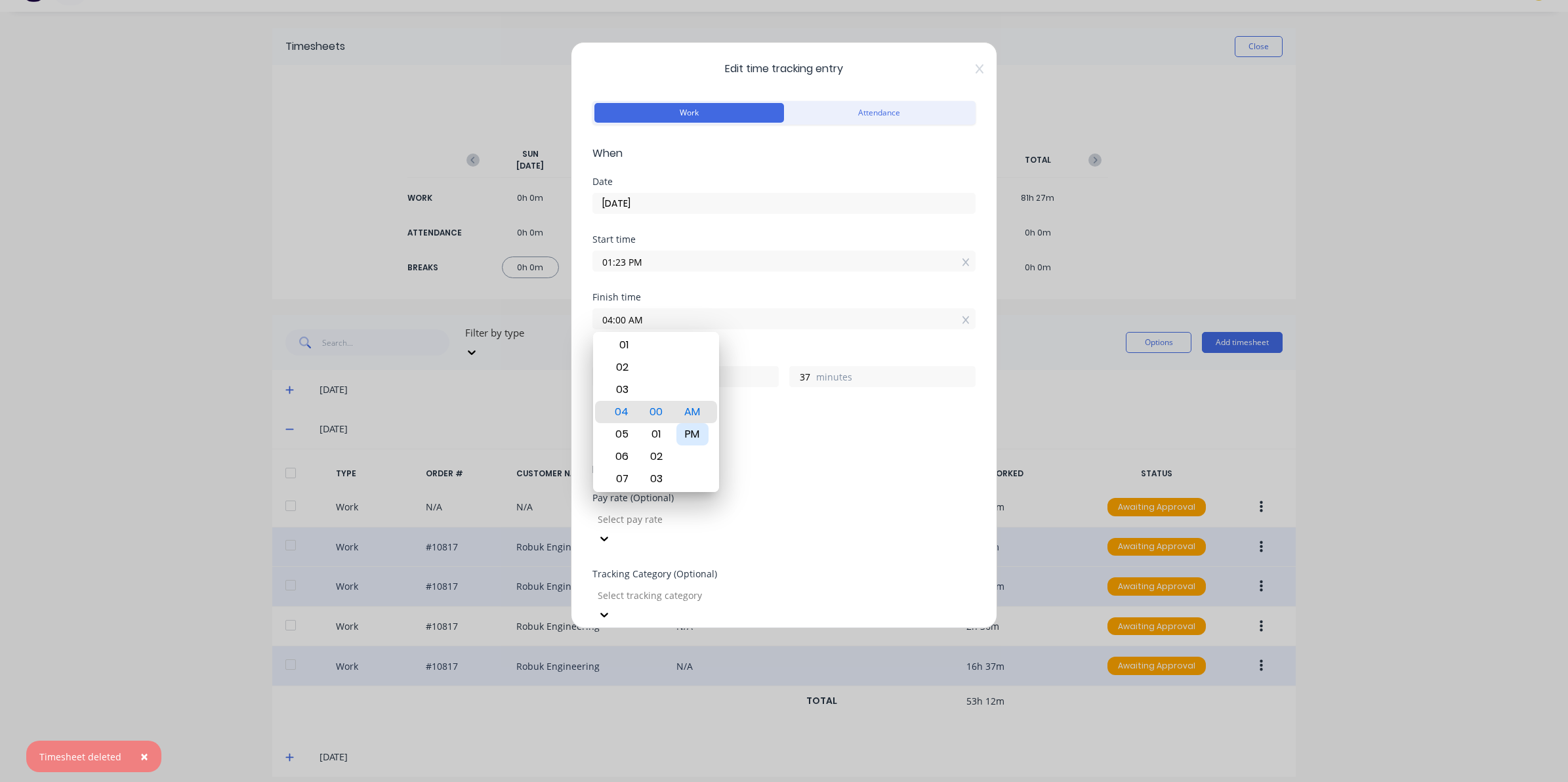
type input "04:00 PM"
type input "2"
click at [861, 550] on div "Pay rate (Optional) Select pay rate" at bounding box center [783, 531] width 383 height 76
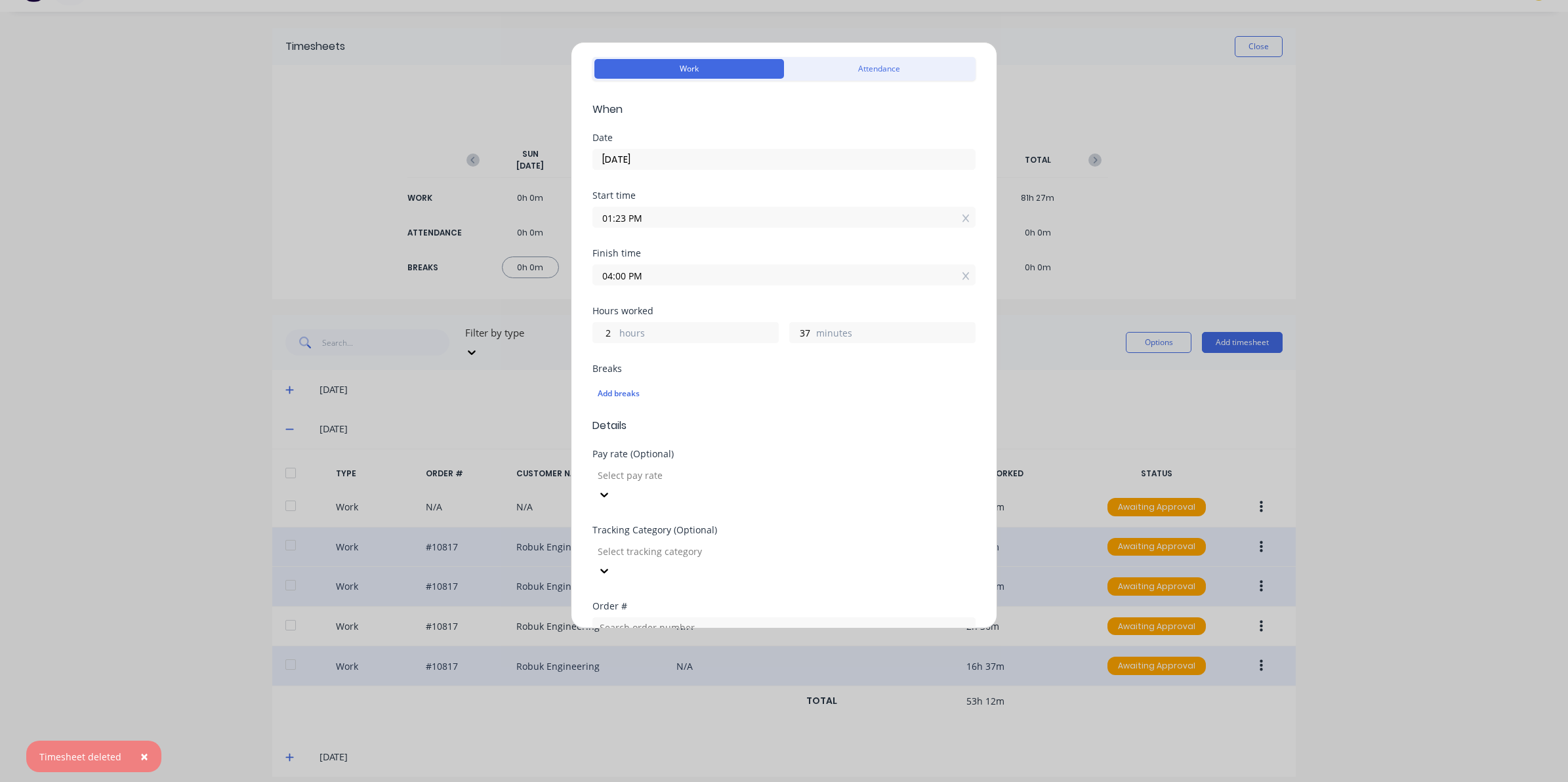
scroll to position [328, 0]
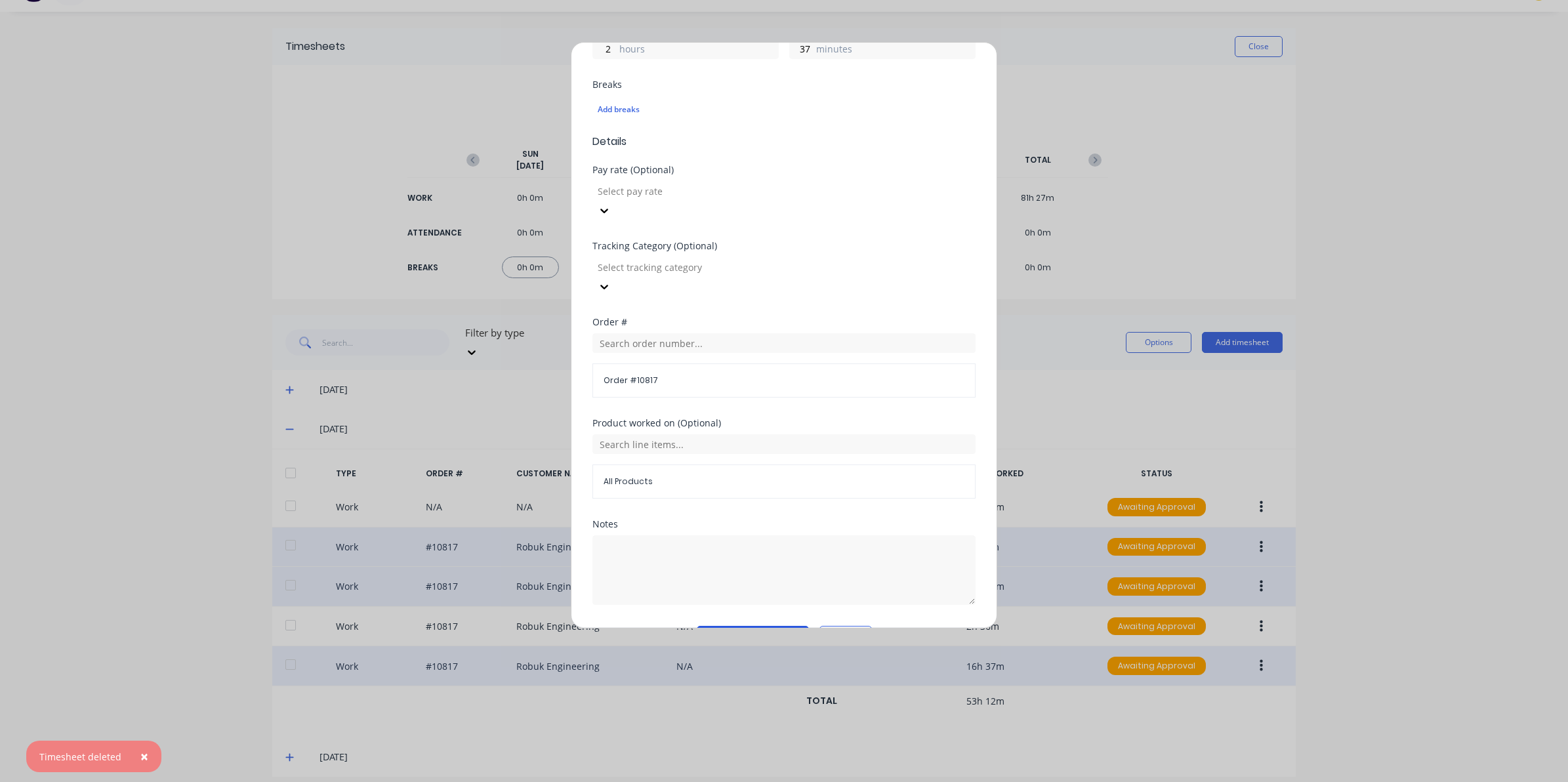
click at [746, 626] on button "Edit time tracking entry" at bounding box center [753, 636] width 112 height 21
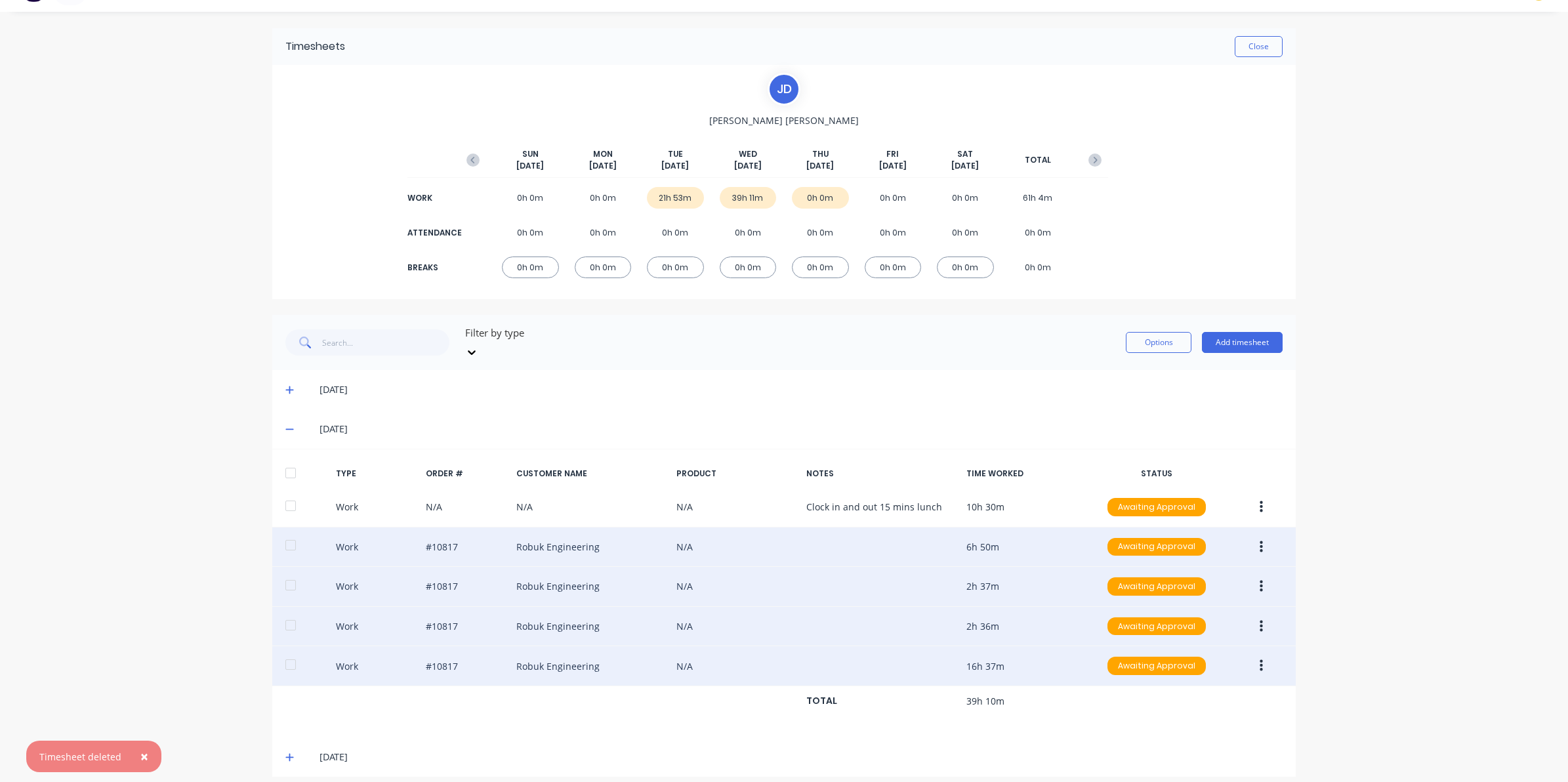
click at [1249, 615] on button "button" at bounding box center [1261, 626] width 31 height 24
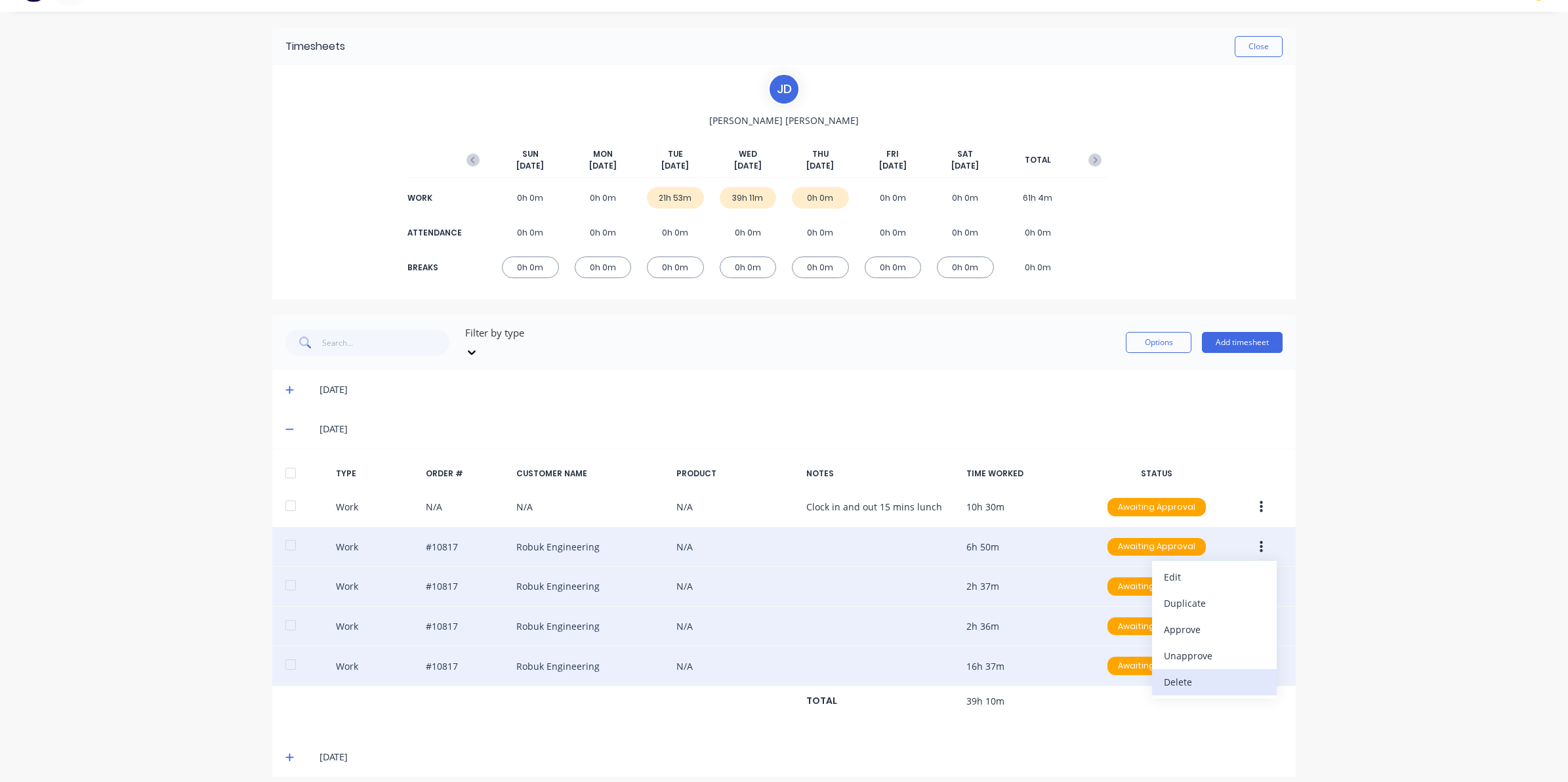
click at [1208, 670] on button "Delete" at bounding box center [1214, 683] width 124 height 27
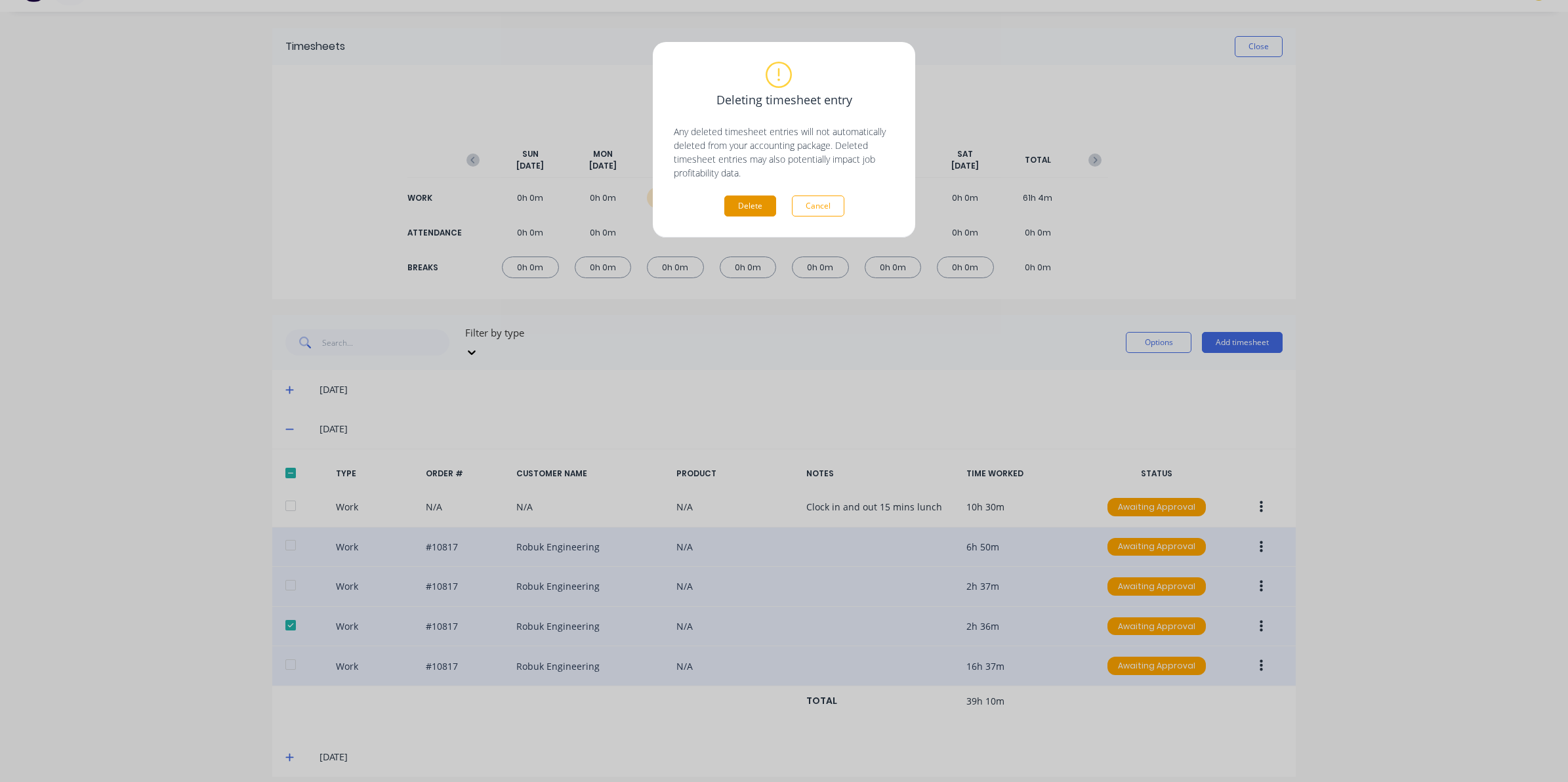
click at [758, 213] on button "Delete" at bounding box center [750, 207] width 52 height 21
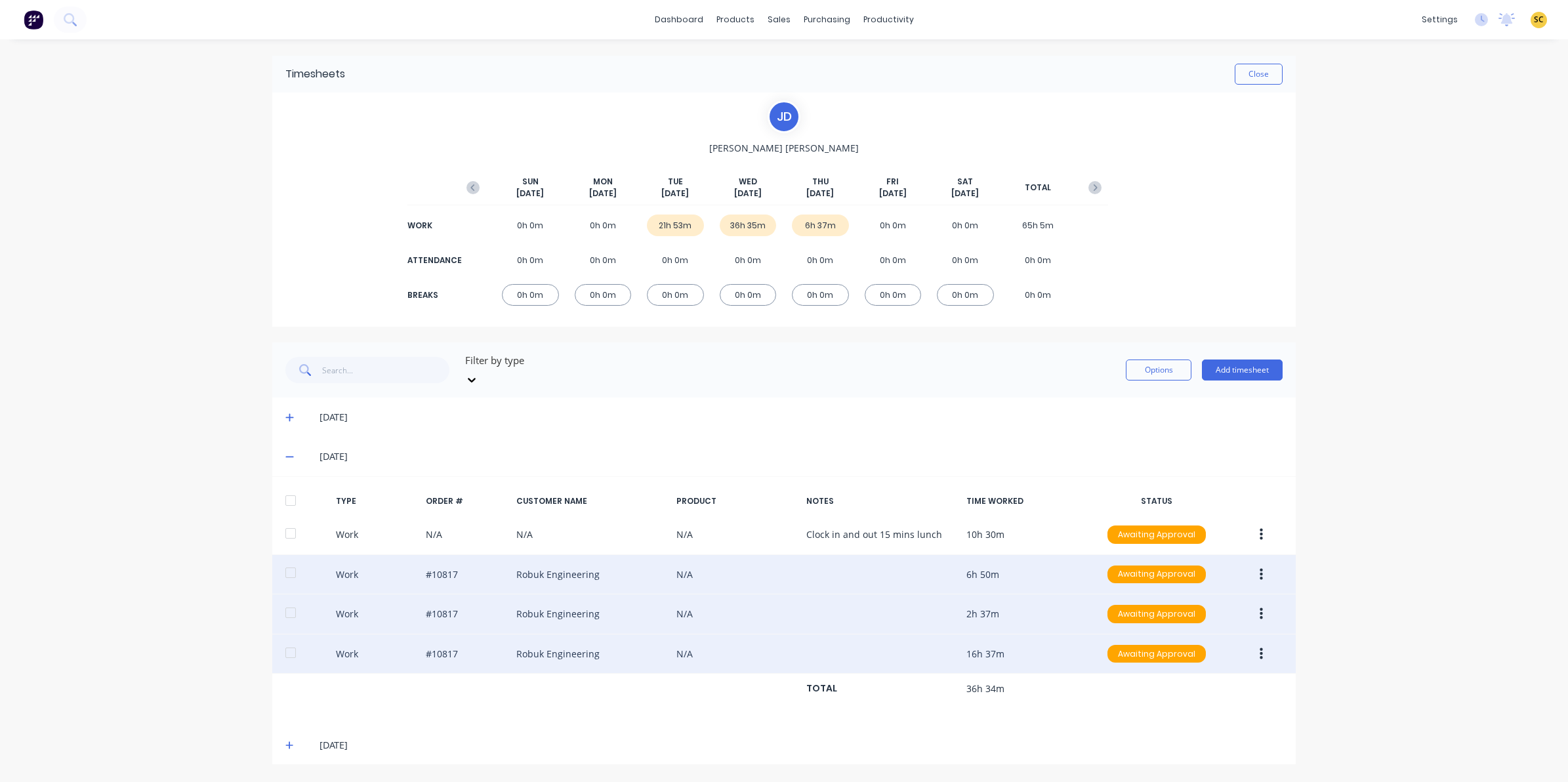
scroll to position [0, 0]
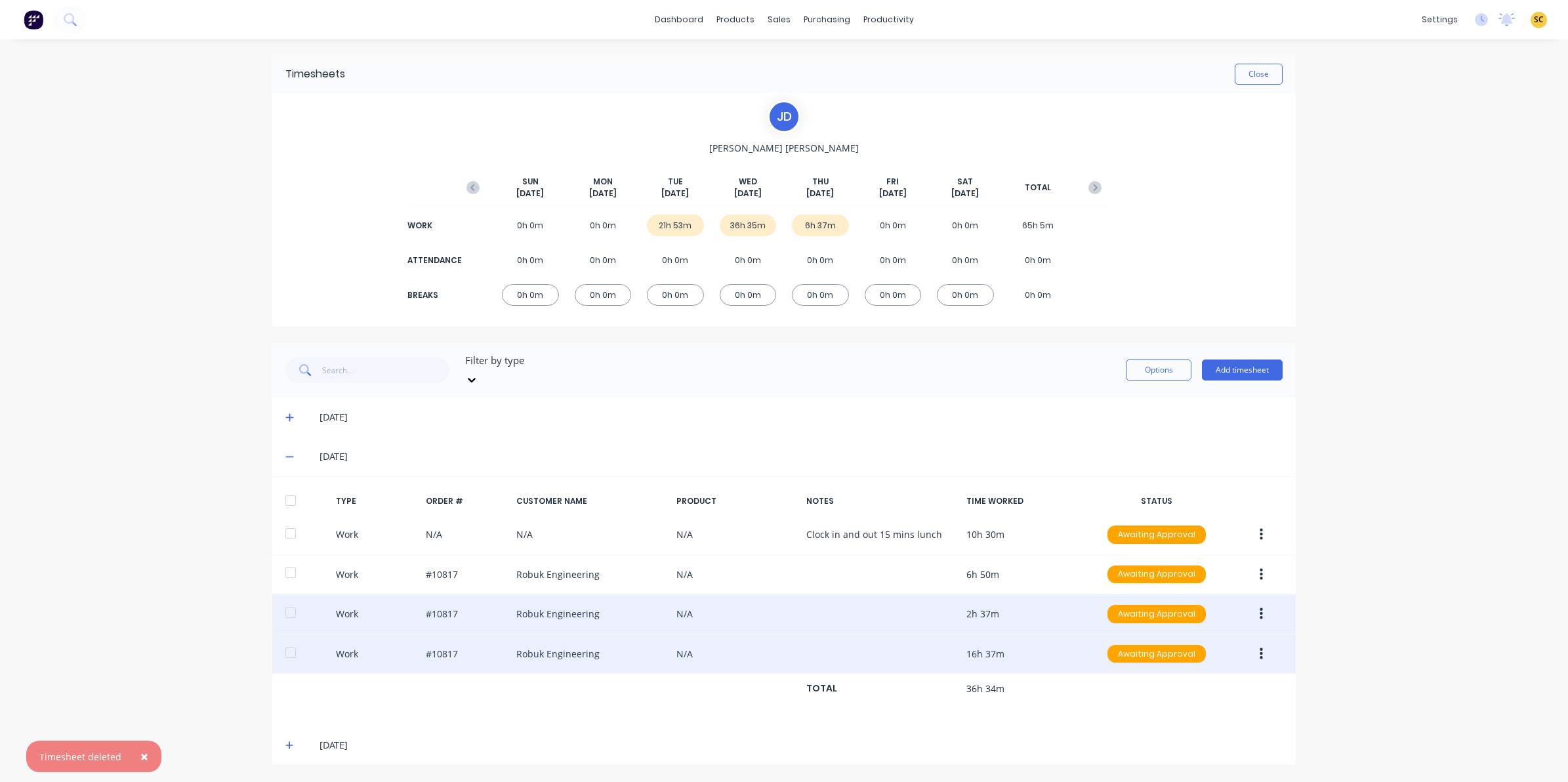
click at [1263, 642] on button "button" at bounding box center [1261, 654] width 31 height 24
click at [1198, 595] on div "Edit" at bounding box center [1214, 604] width 101 height 19
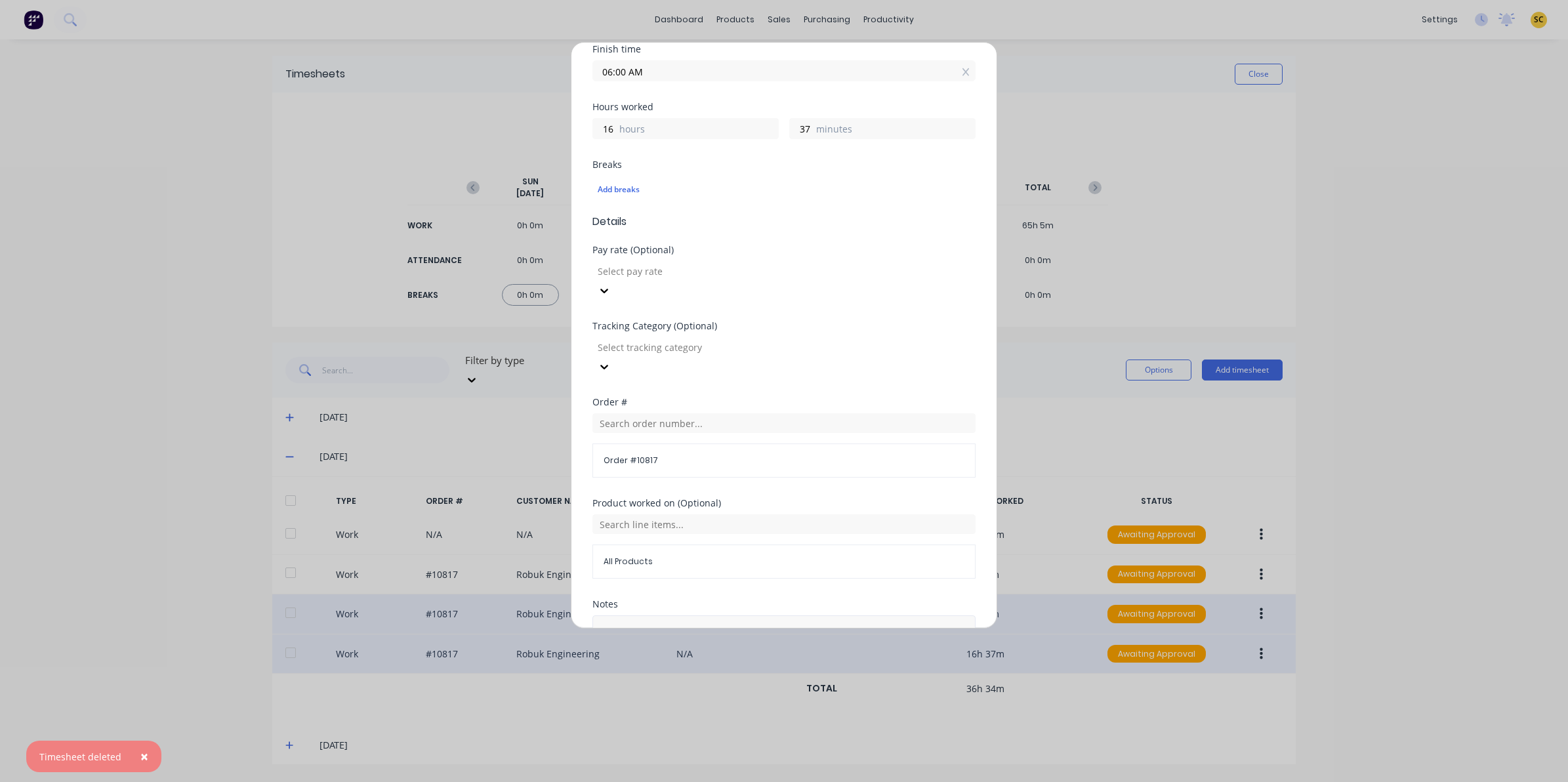
scroll to position [328, 0]
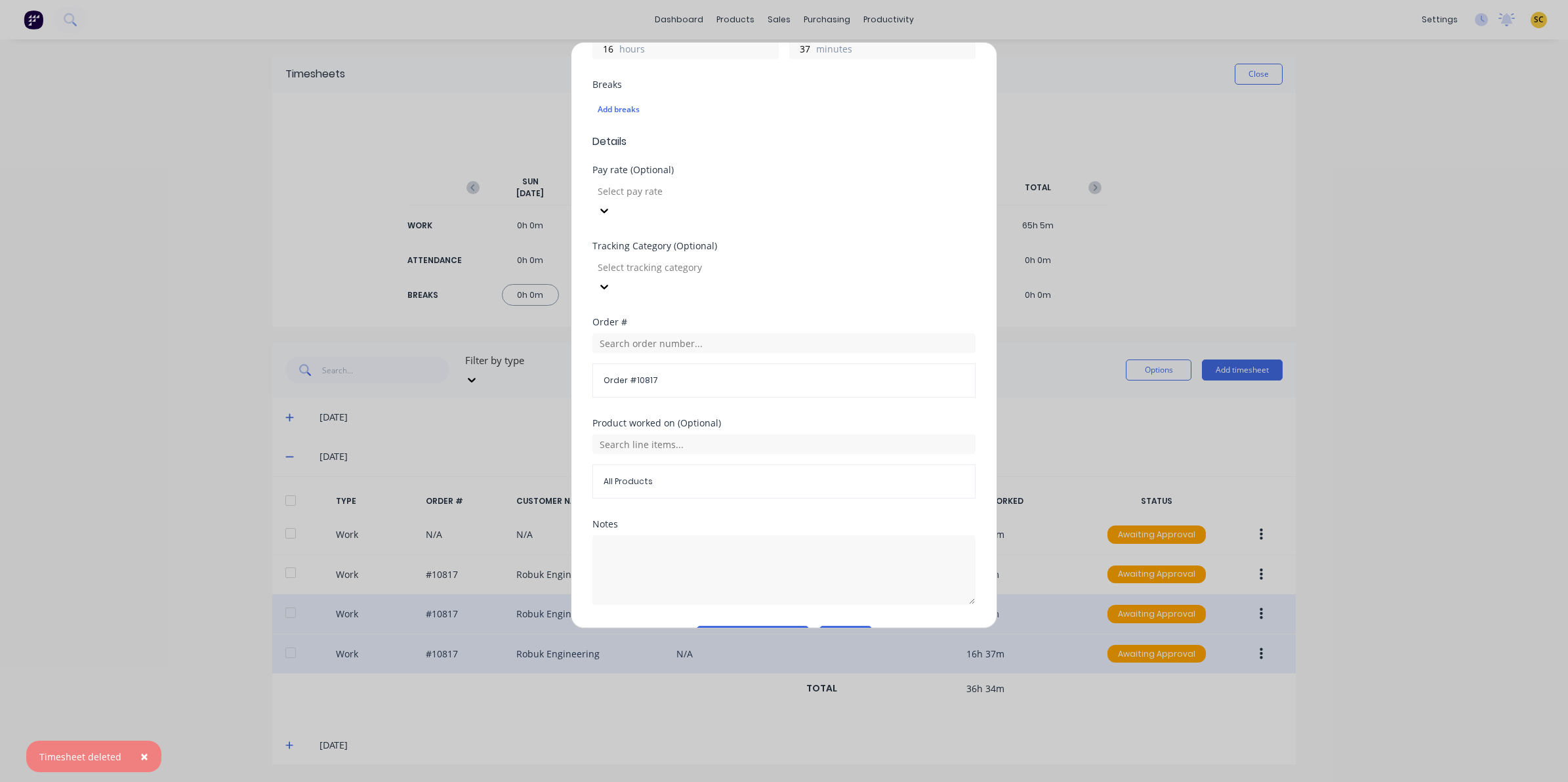
click at [842, 626] on button "Cancel" at bounding box center [845, 636] width 52 height 21
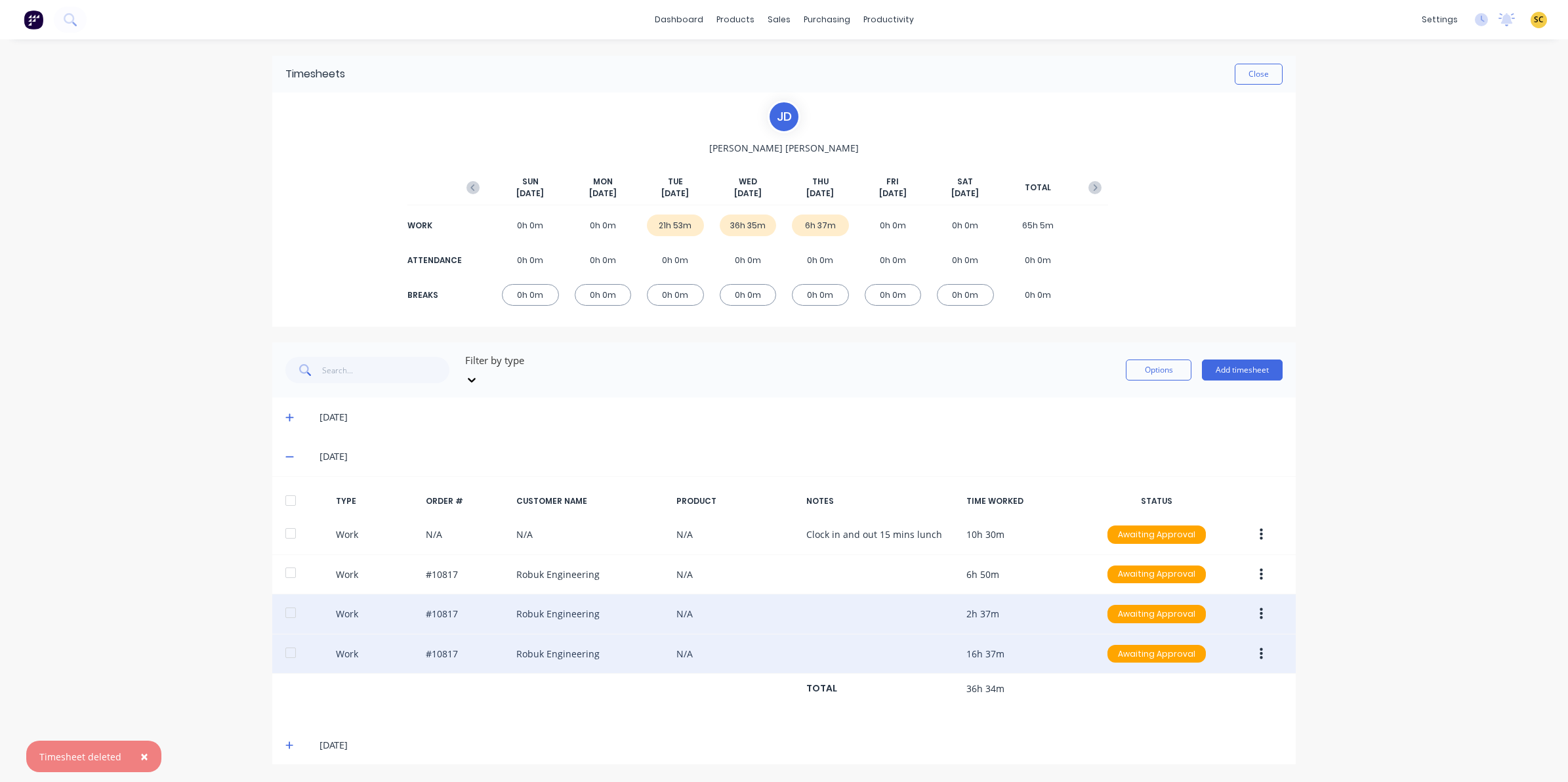
click at [1258, 642] on button "button" at bounding box center [1261, 654] width 31 height 24
click at [1220, 700] on div "Delete" at bounding box center [1214, 709] width 101 height 19
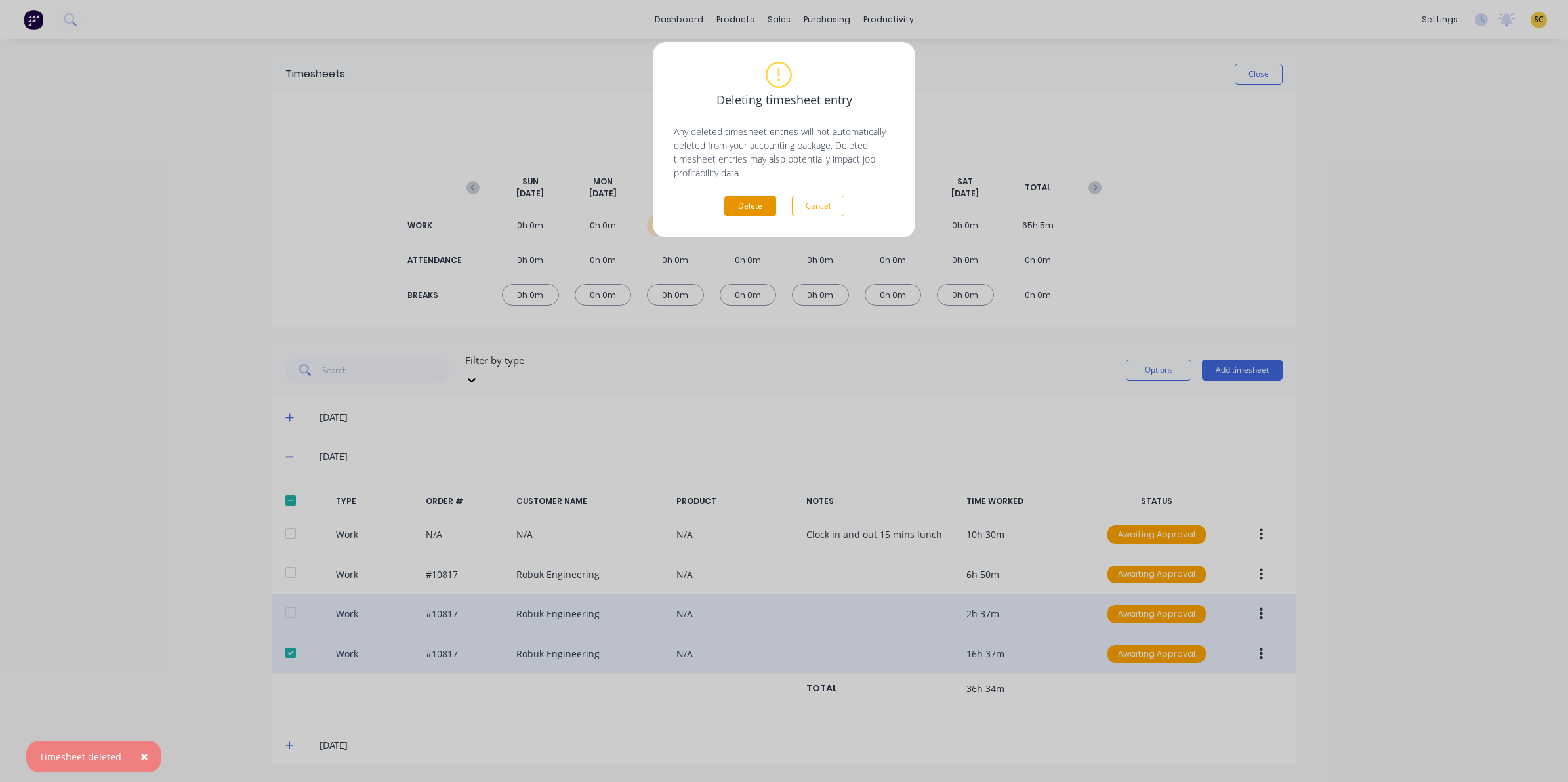
click at [752, 204] on button "Delete" at bounding box center [750, 207] width 52 height 21
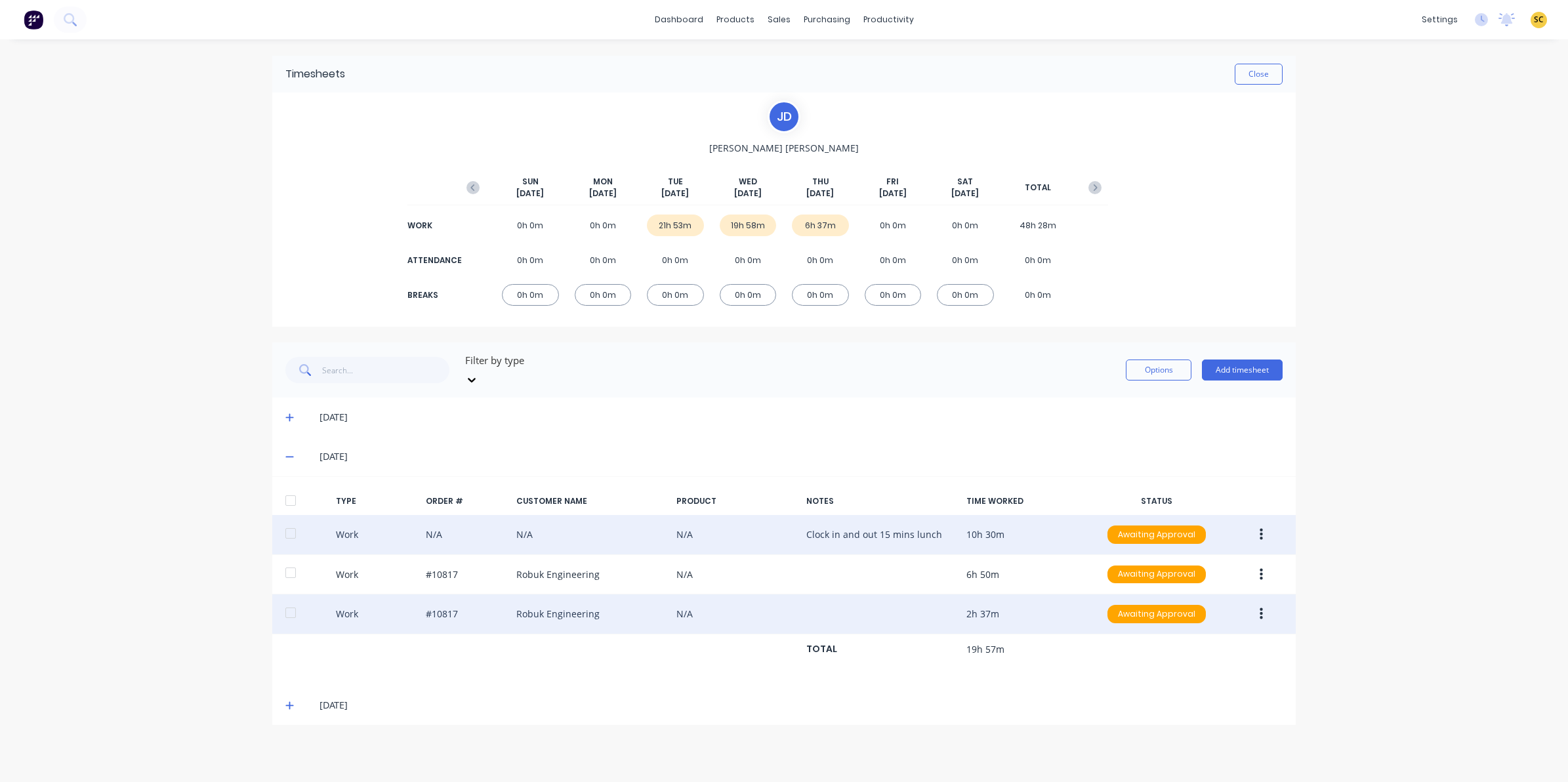
click at [1259, 528] on icon "button" at bounding box center [1261, 534] width 3 height 14
click at [1201, 476] on div "Edit" at bounding box center [1214, 485] width 101 height 19
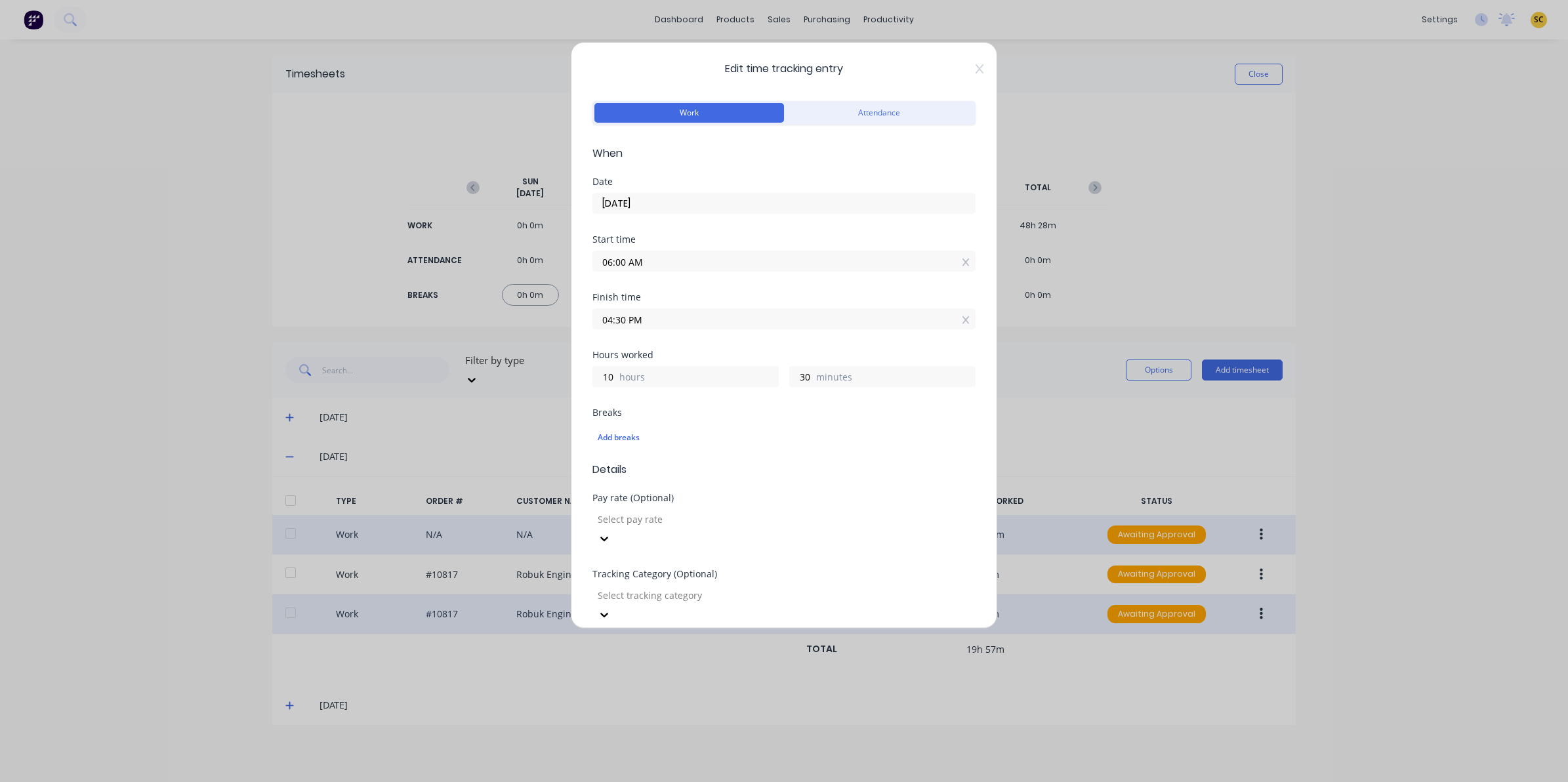
click at [975, 71] on icon at bounding box center [979, 69] width 8 height 11
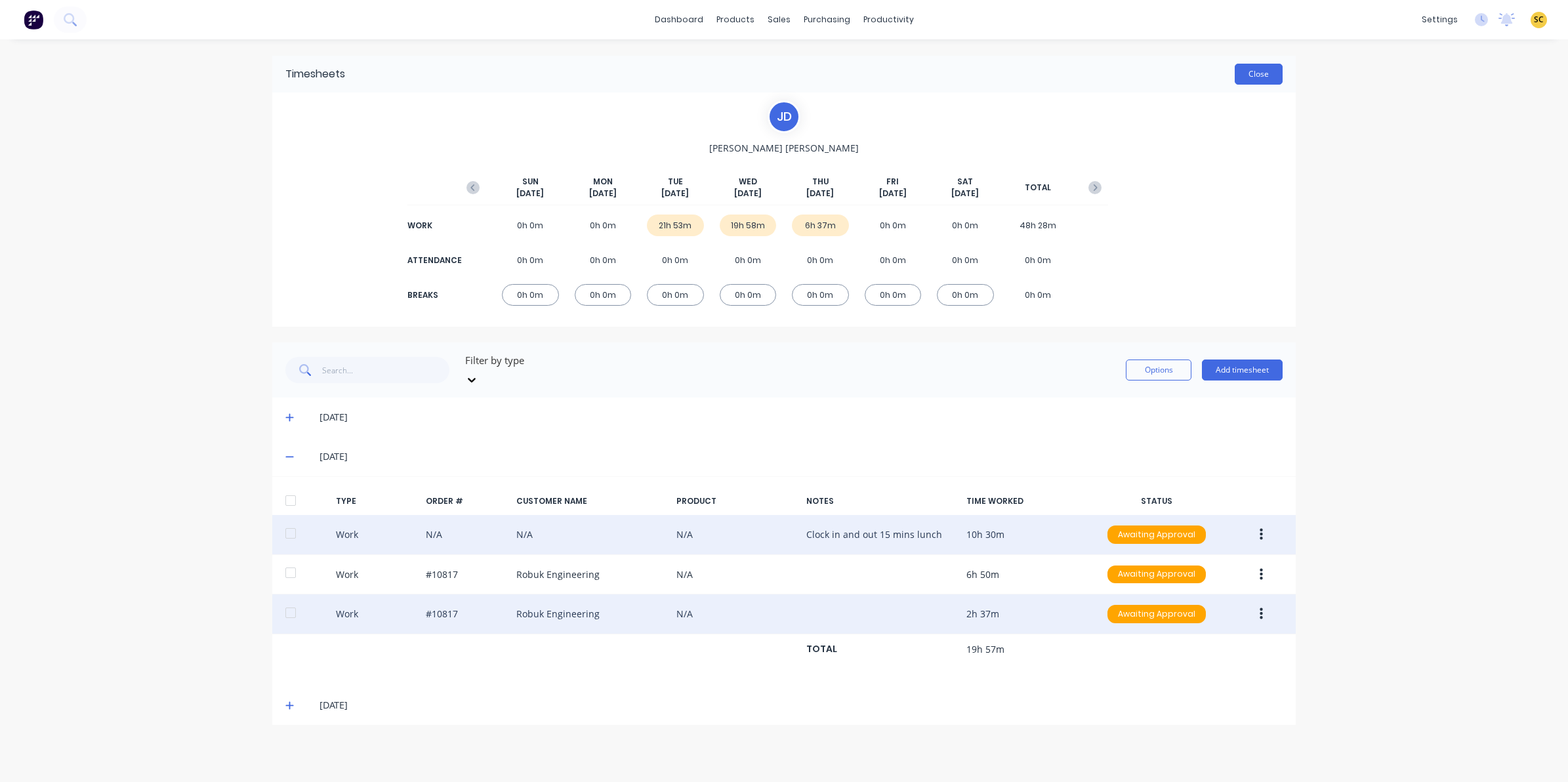
click at [1243, 72] on button "Close" at bounding box center [1258, 74] width 48 height 21
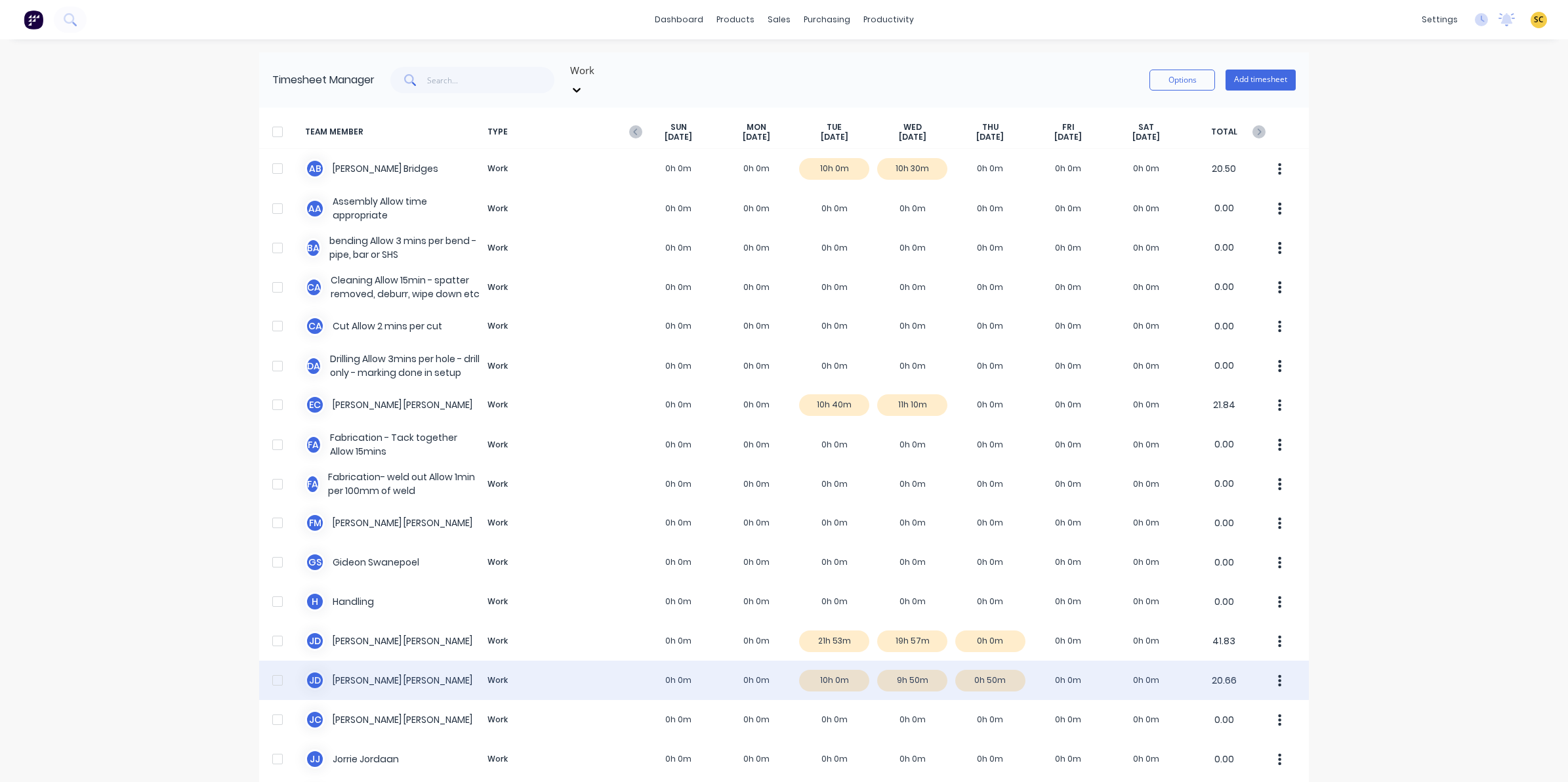
click at [915, 674] on div "J d [PERSON_NAME] Work 0h 0m 0h 0m 10h 0m 9h 50m 0h 50m 0h 0m 0h 0m 20.66" at bounding box center [783, 680] width 1050 height 39
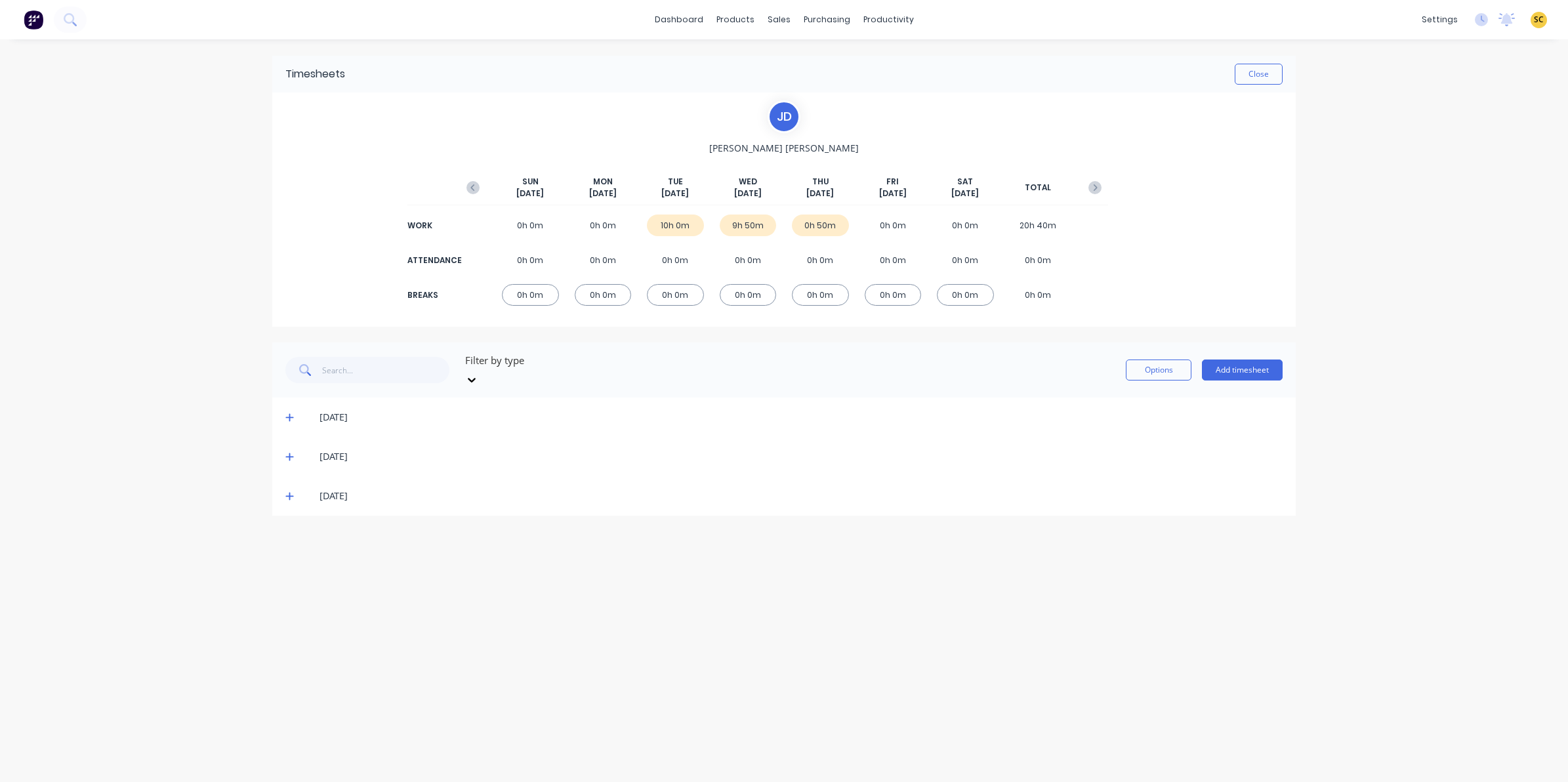
click at [291, 452] on icon at bounding box center [289, 456] width 8 height 9
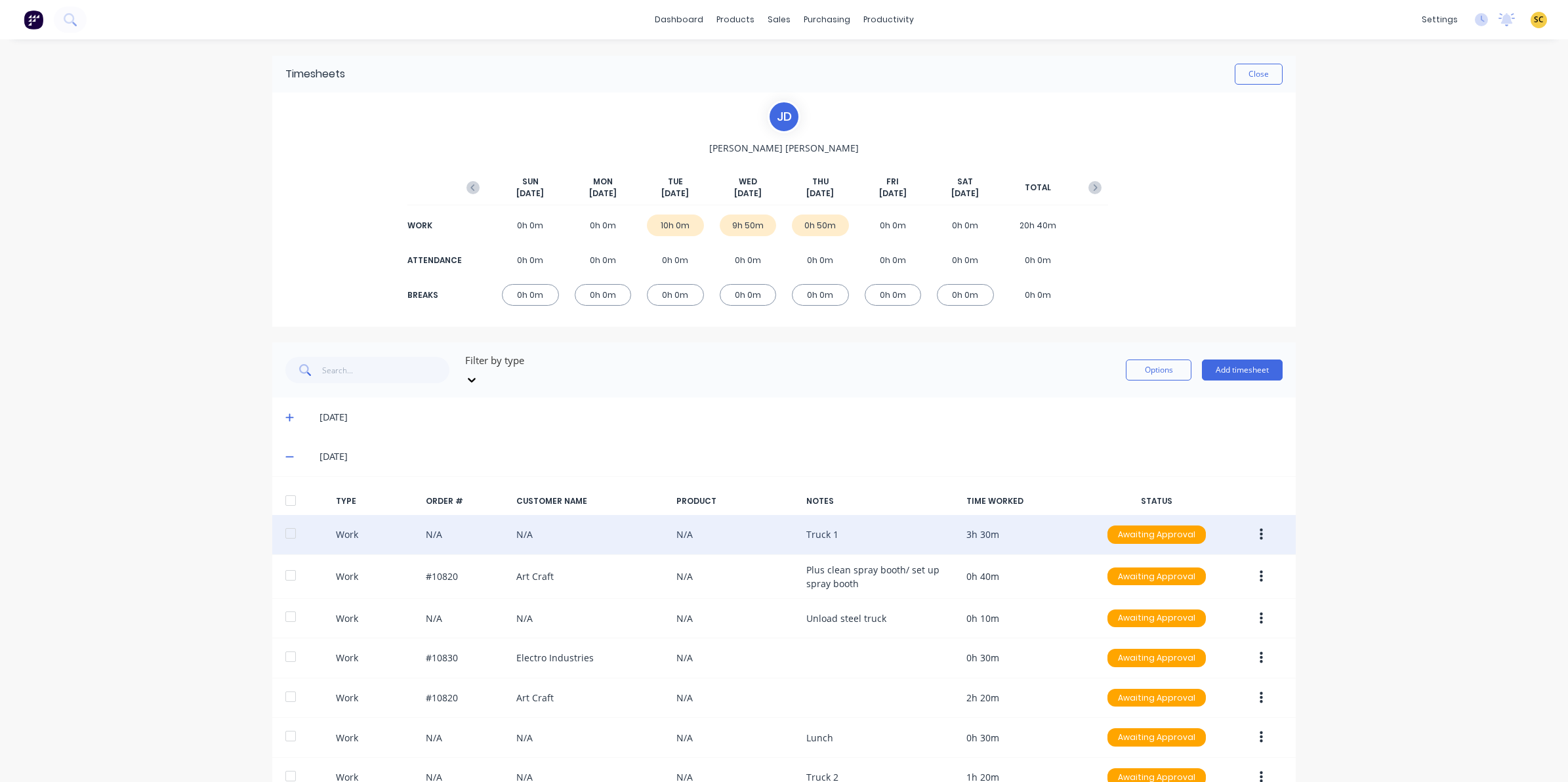
click at [1252, 523] on button "button" at bounding box center [1261, 534] width 31 height 24
click at [1188, 476] on div "Edit" at bounding box center [1214, 485] width 101 height 19
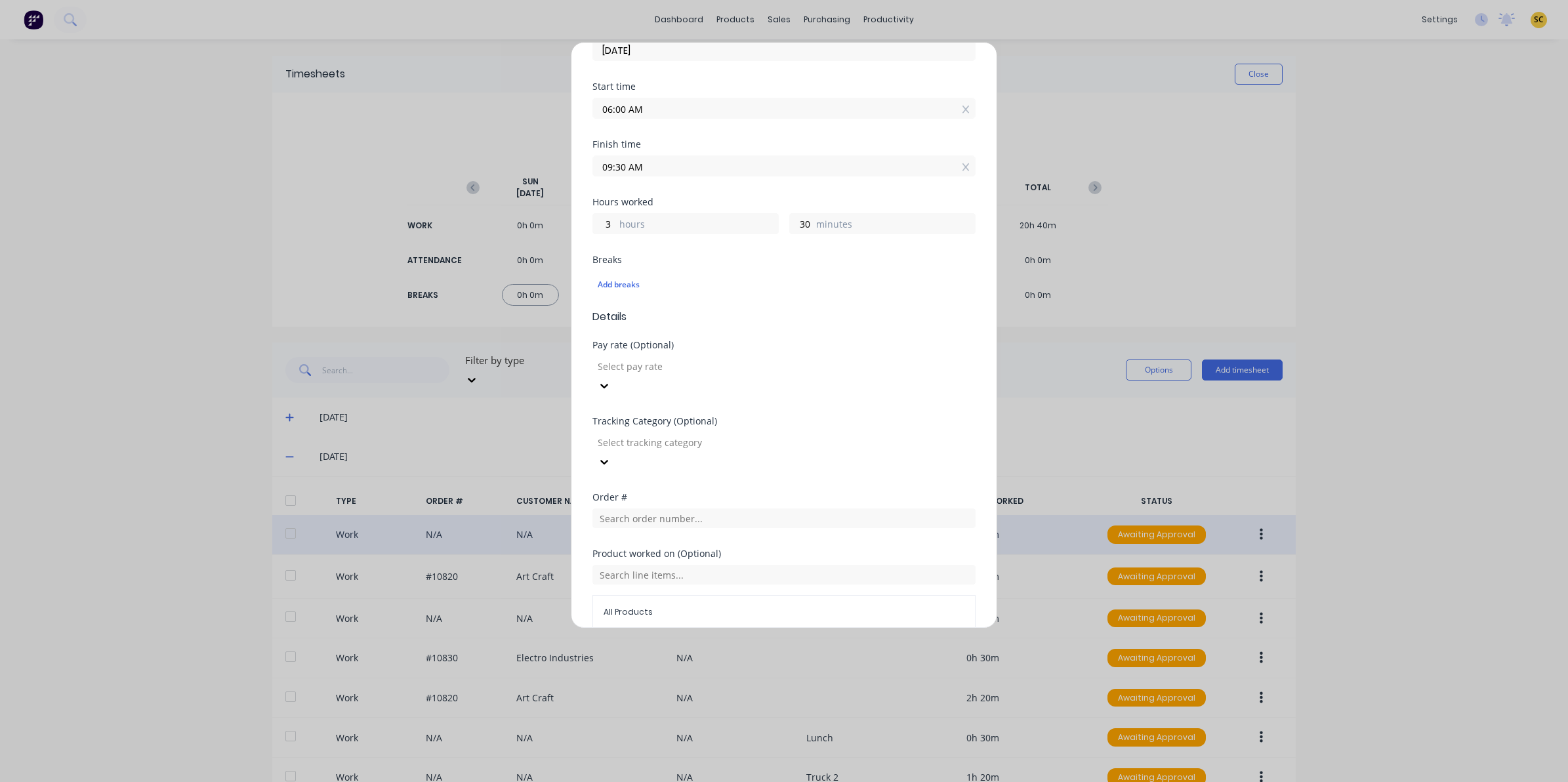
scroll to position [164, 0]
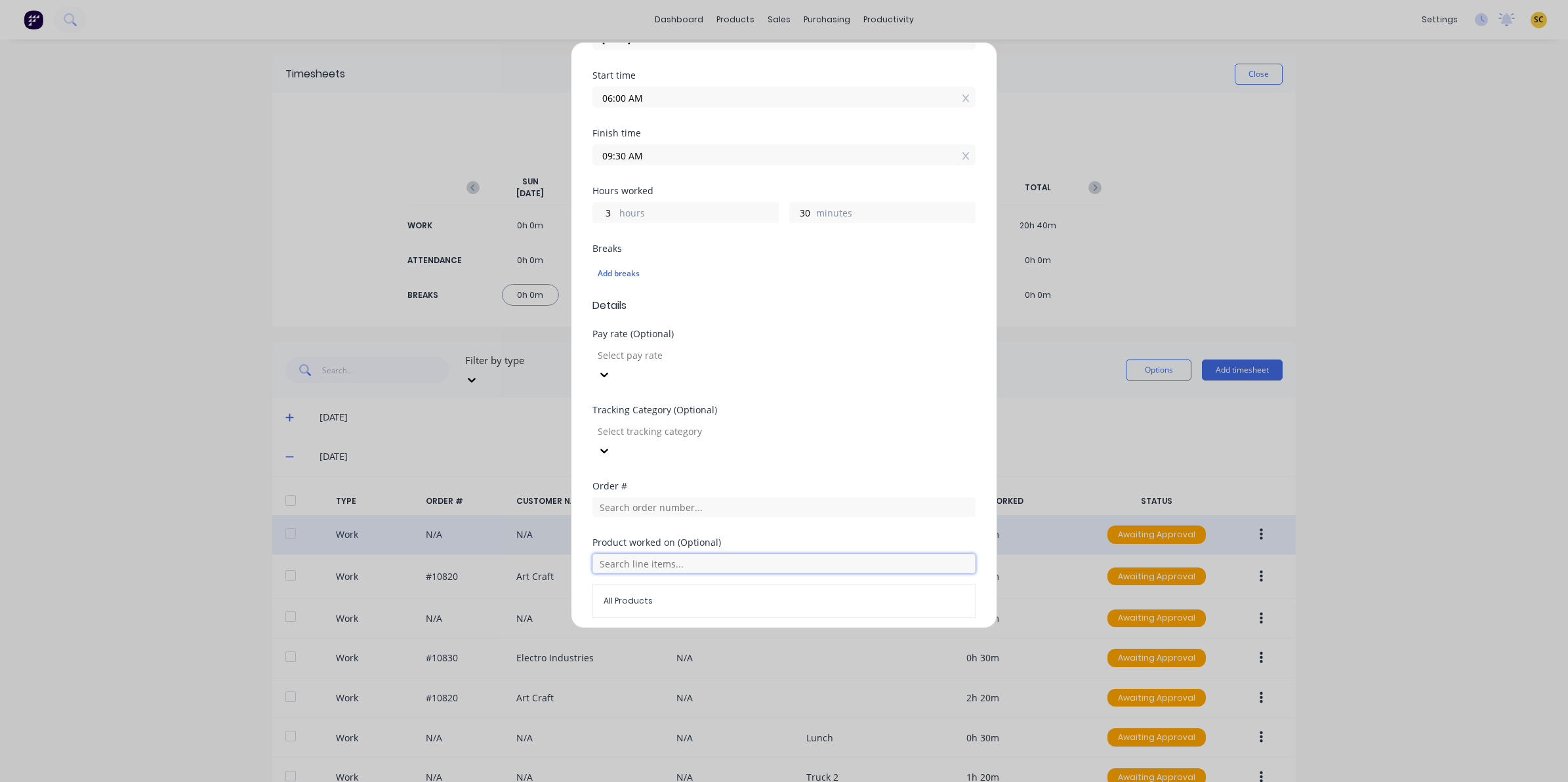
click at [620, 553] on input "text" at bounding box center [783, 563] width 383 height 20
click at [609, 497] on input "text" at bounding box center [783, 507] width 383 height 20
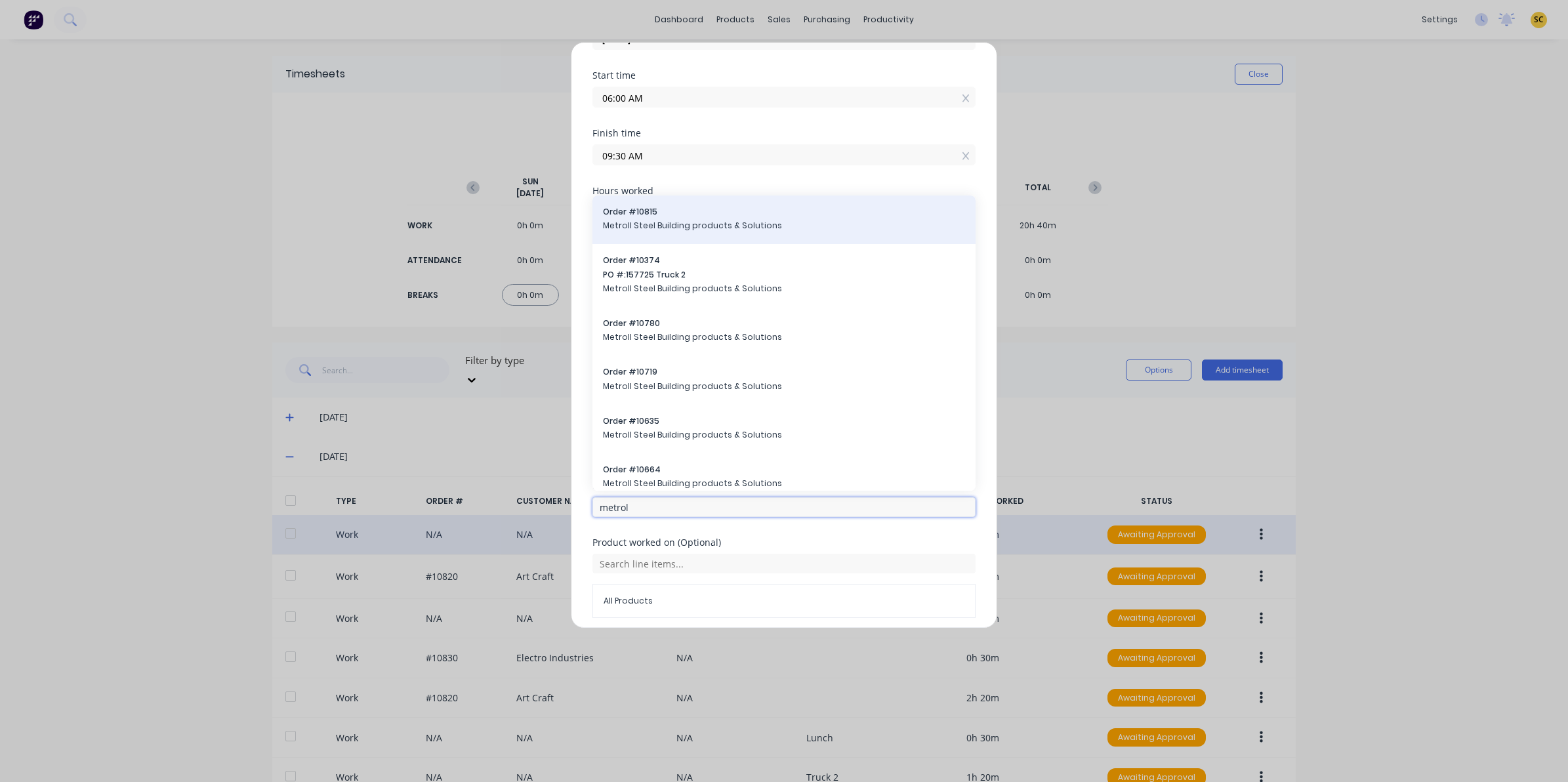
type input "metrol"
click at [676, 206] on span "Order # 10815" at bounding box center [783, 212] width 362 height 12
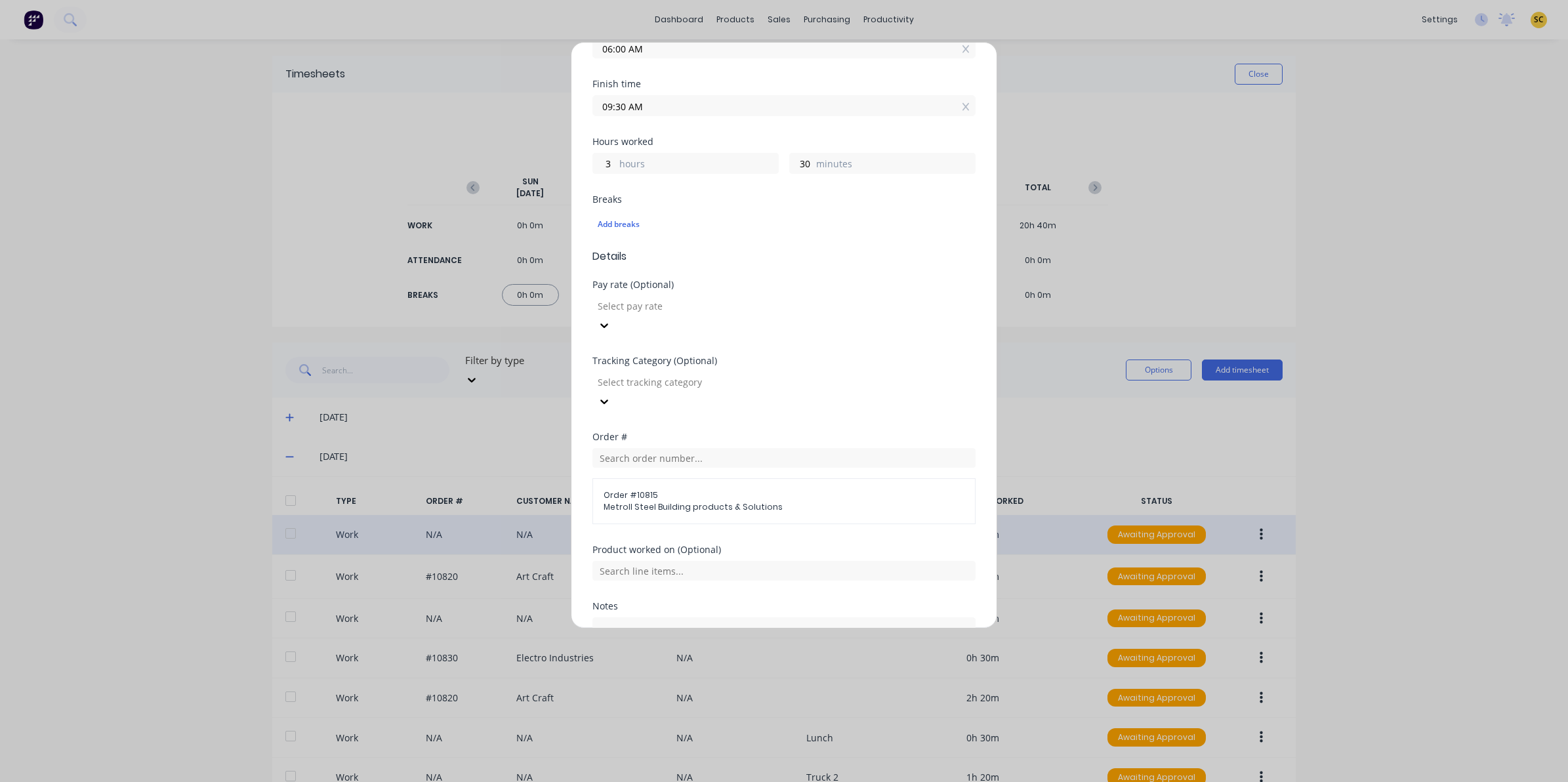
scroll to position [294, 0]
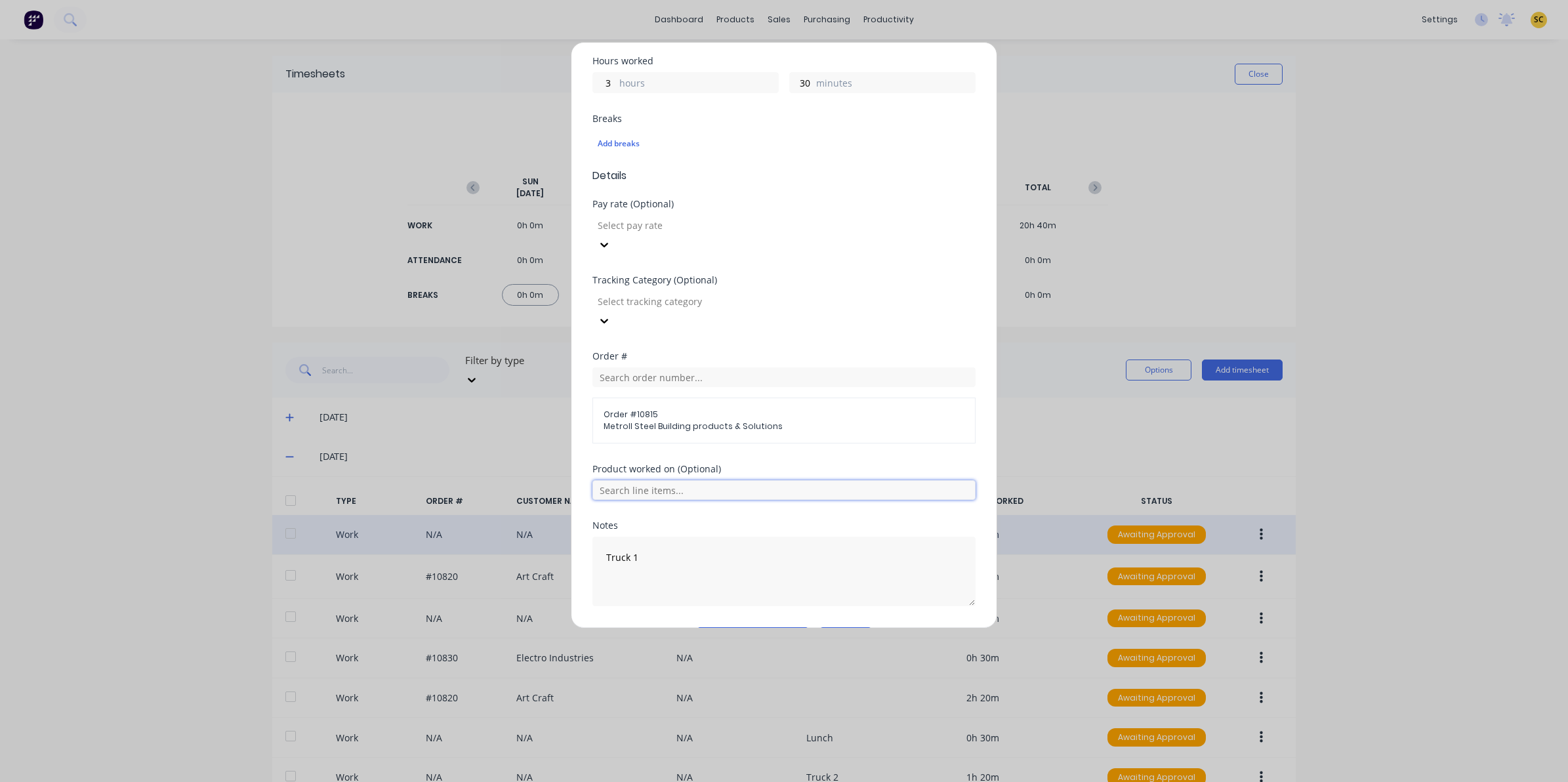
click at [650, 481] on input "text" at bounding box center [783, 490] width 383 height 20
click at [647, 539] on div "truck modifications" at bounding box center [783, 555] width 383 height 33
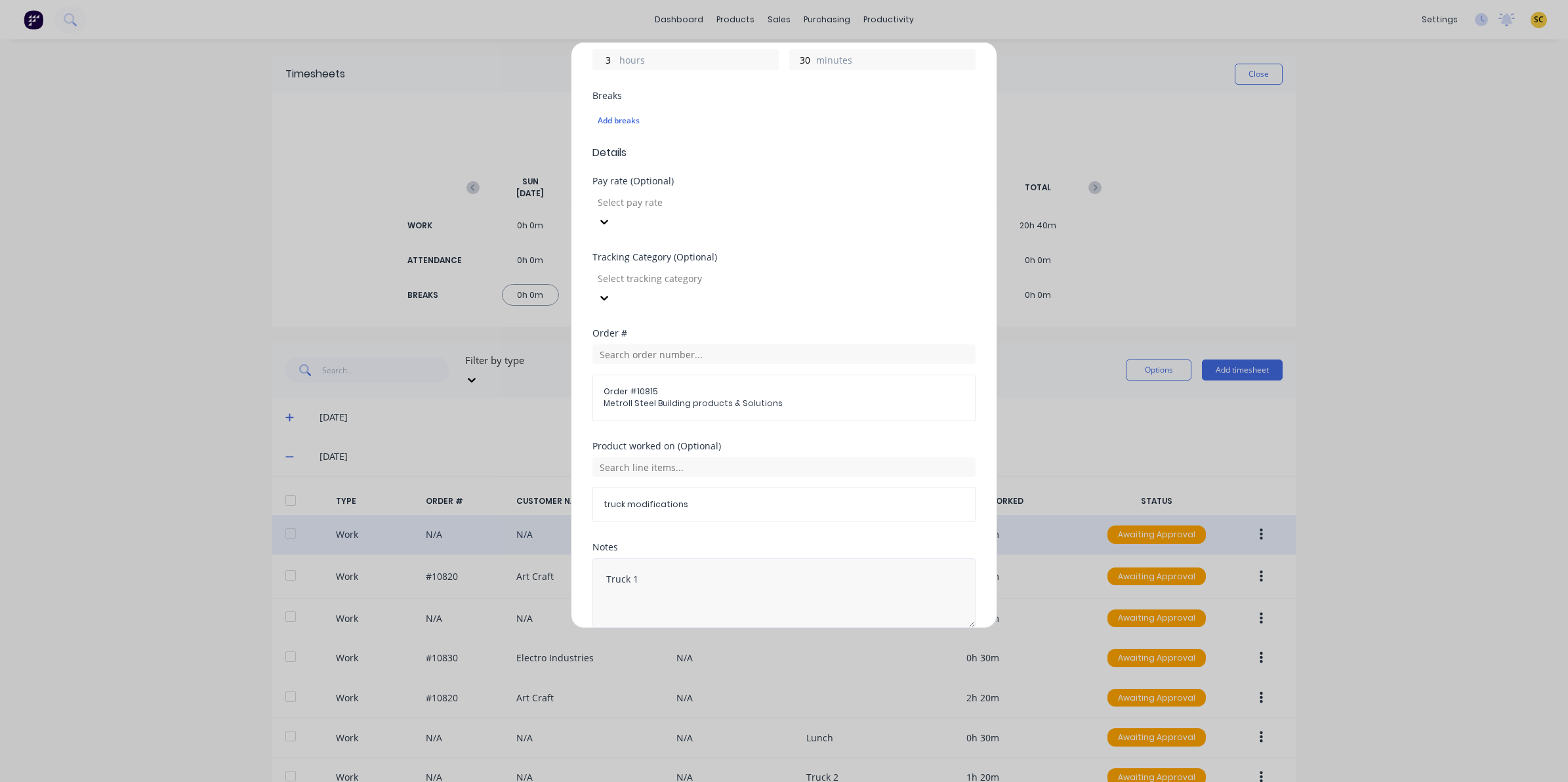
scroll to position [339, 0]
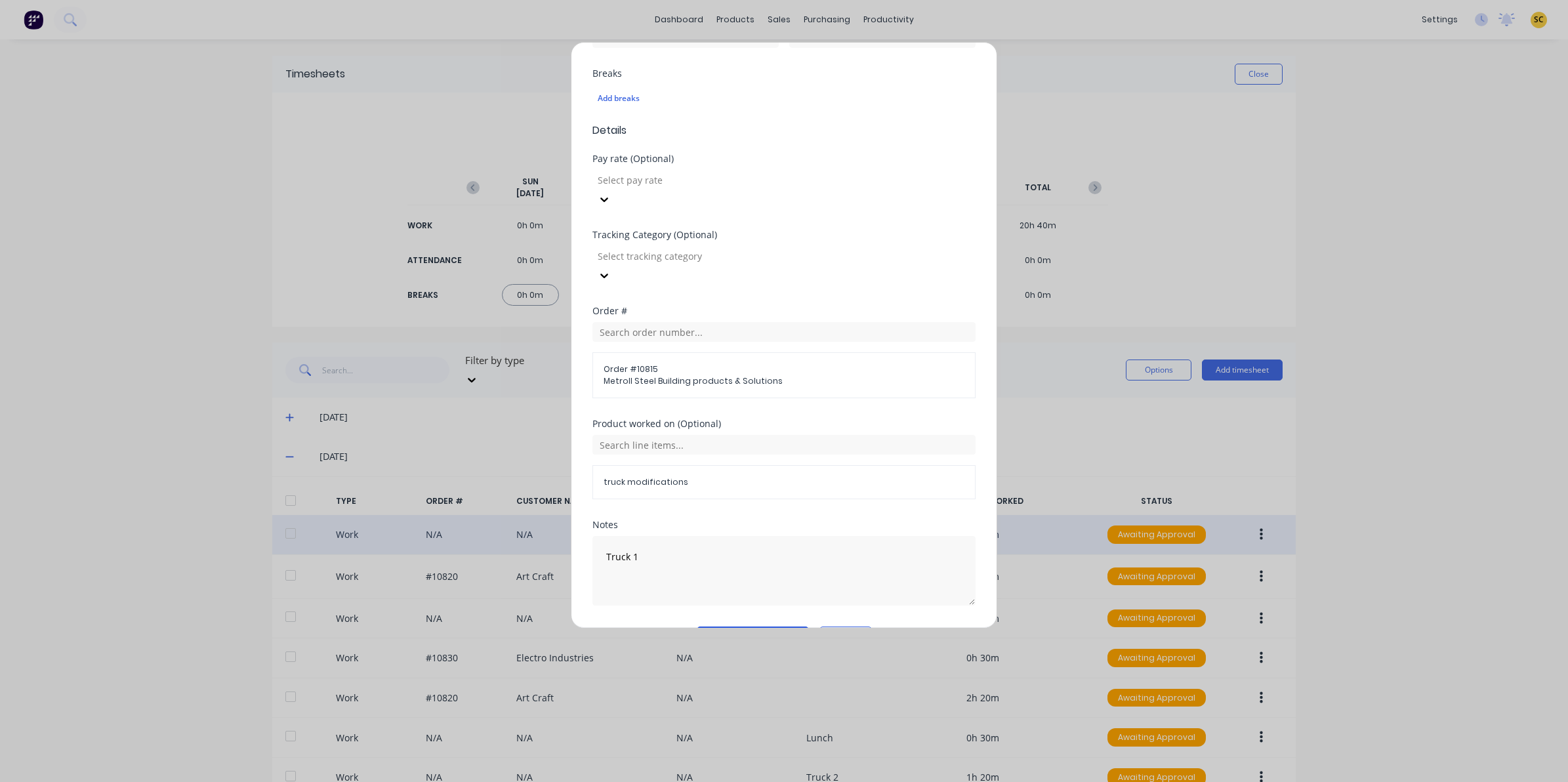
click at [735, 594] on form "Work Attendance When Date [DATE] Start time 06:00 AM Finish time 09:30 AM Hours…" at bounding box center [783, 203] width 383 height 889
click at [735, 626] on button "Edit time tracking entry" at bounding box center [753, 637] width 112 height 21
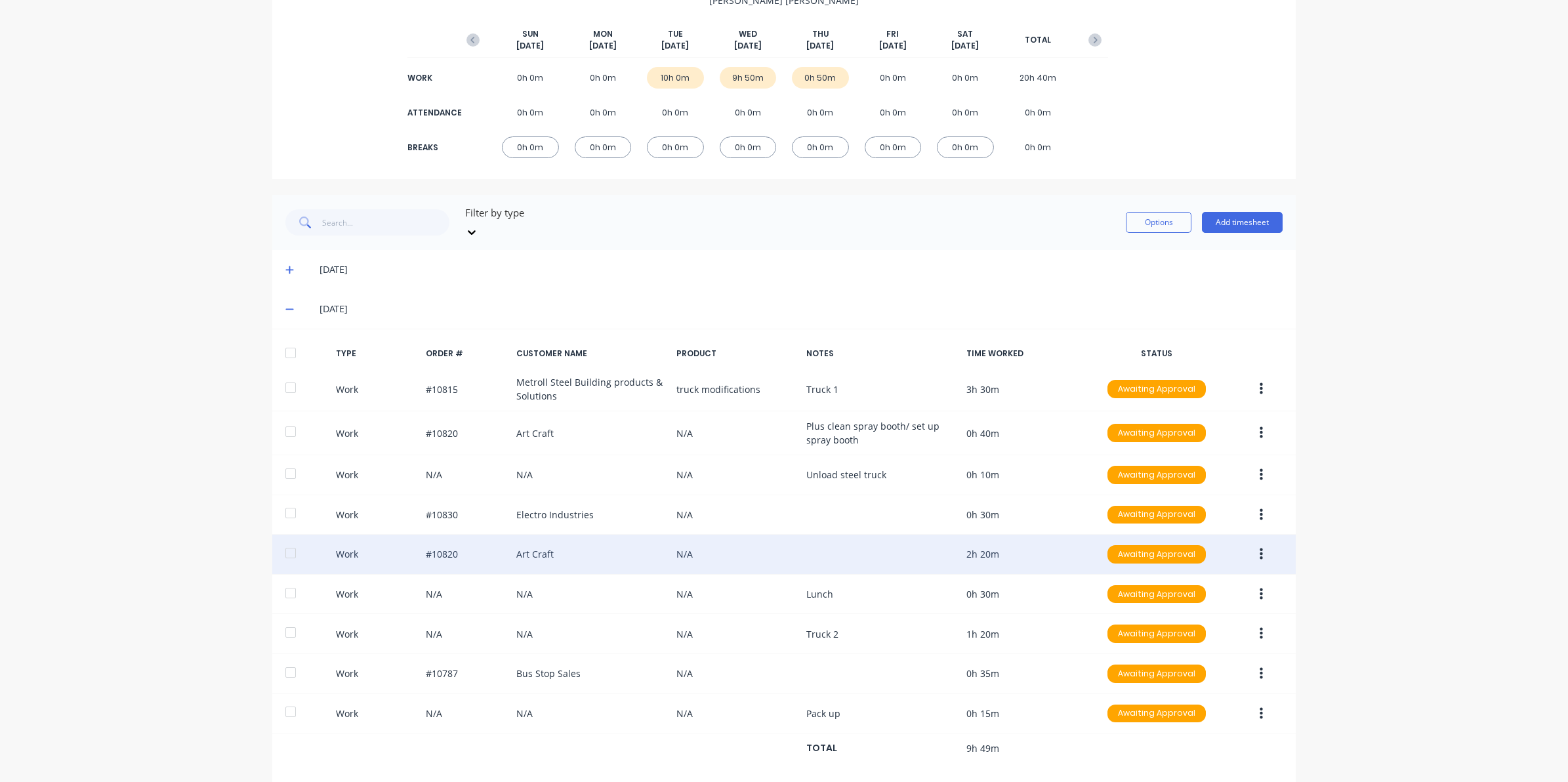
scroll to position [164, 0]
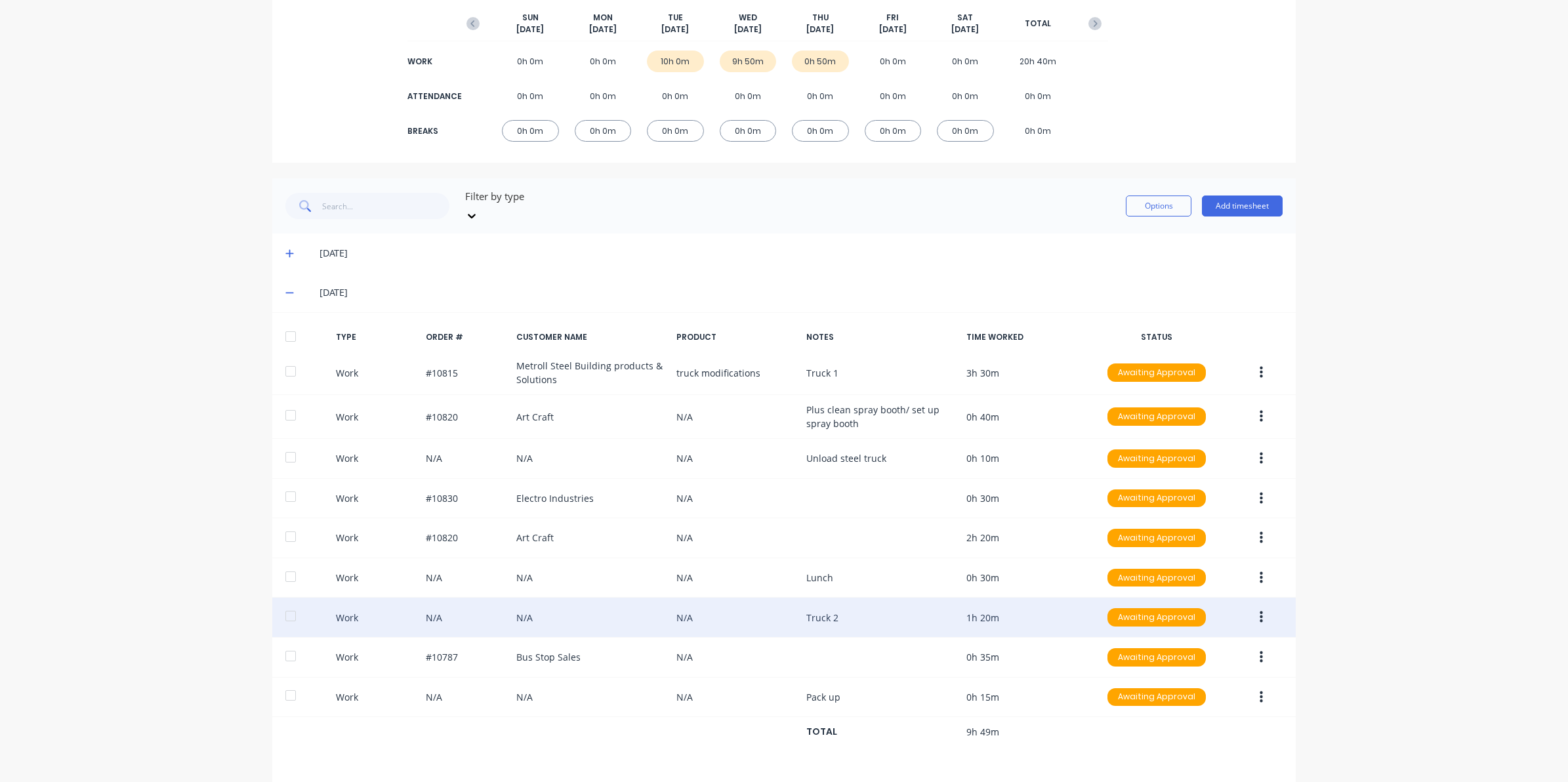
click at [1253, 606] on button "button" at bounding box center [1261, 617] width 31 height 24
click at [1174, 559] on div "Edit" at bounding box center [1214, 568] width 101 height 19
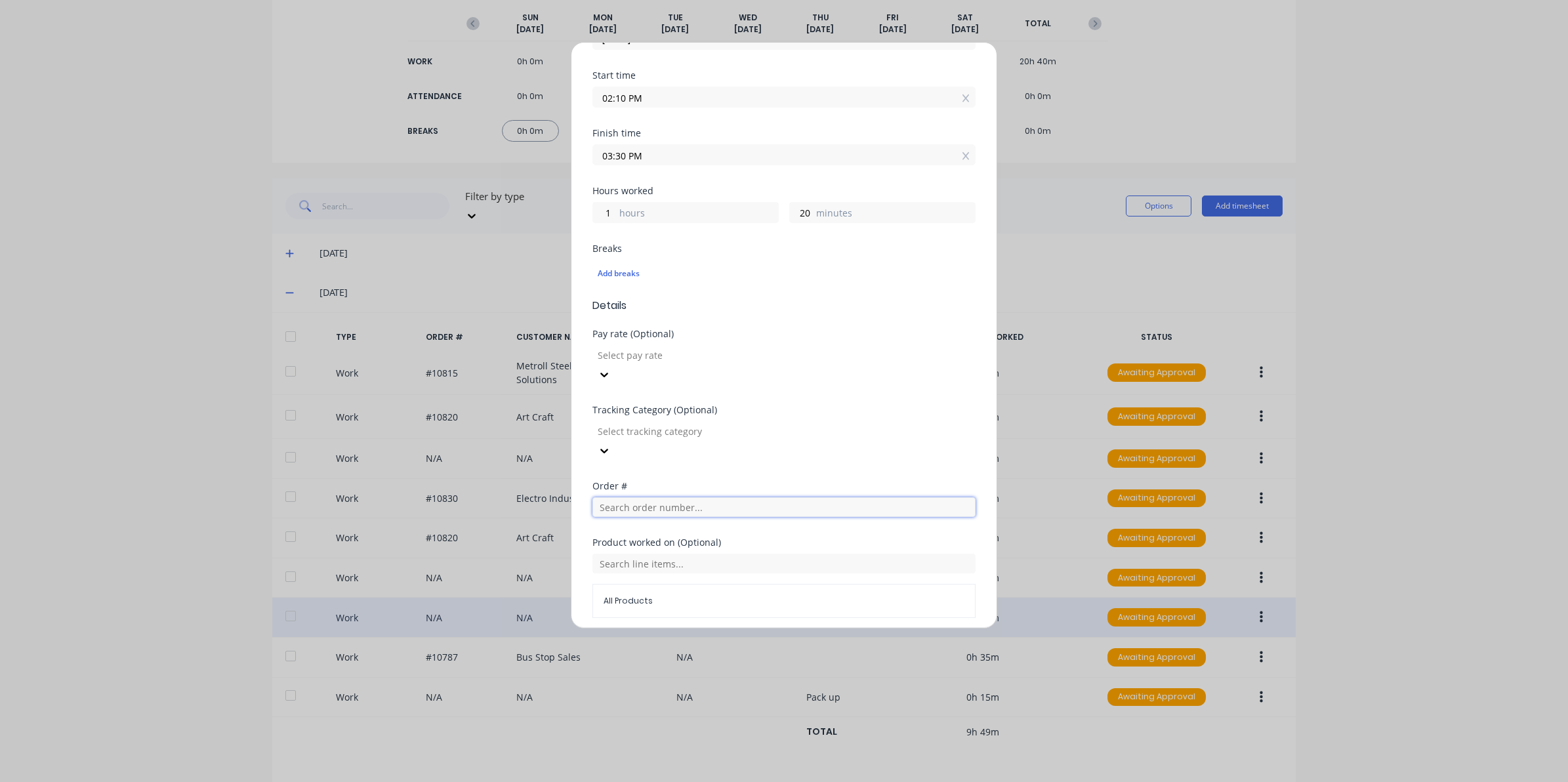
click at [618, 497] on input "text" at bounding box center [783, 507] width 383 height 20
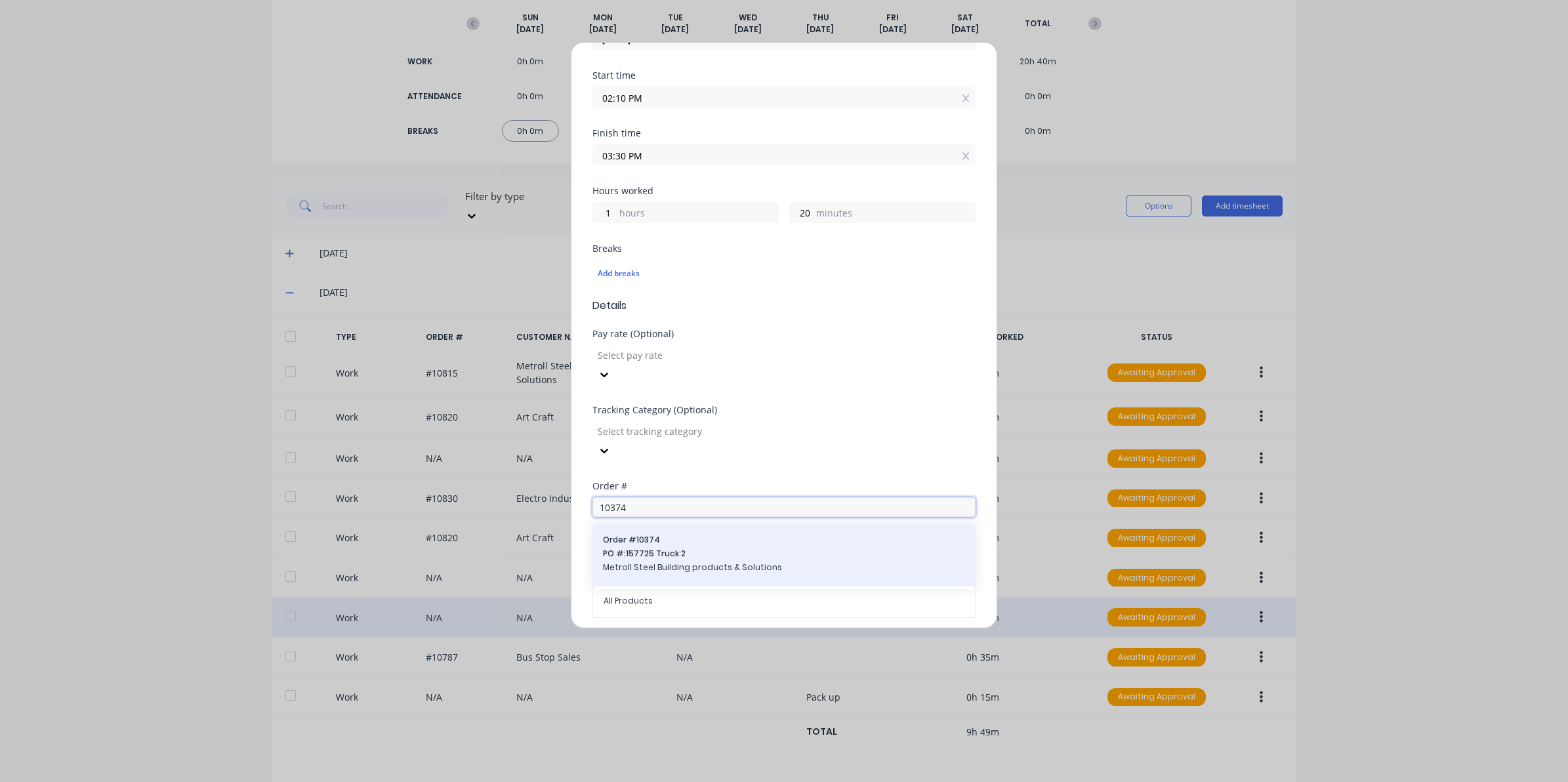
type input "10374"
click at [697, 562] on span "Metroll Steel Building products & Solutions" at bounding box center [783, 568] width 362 height 12
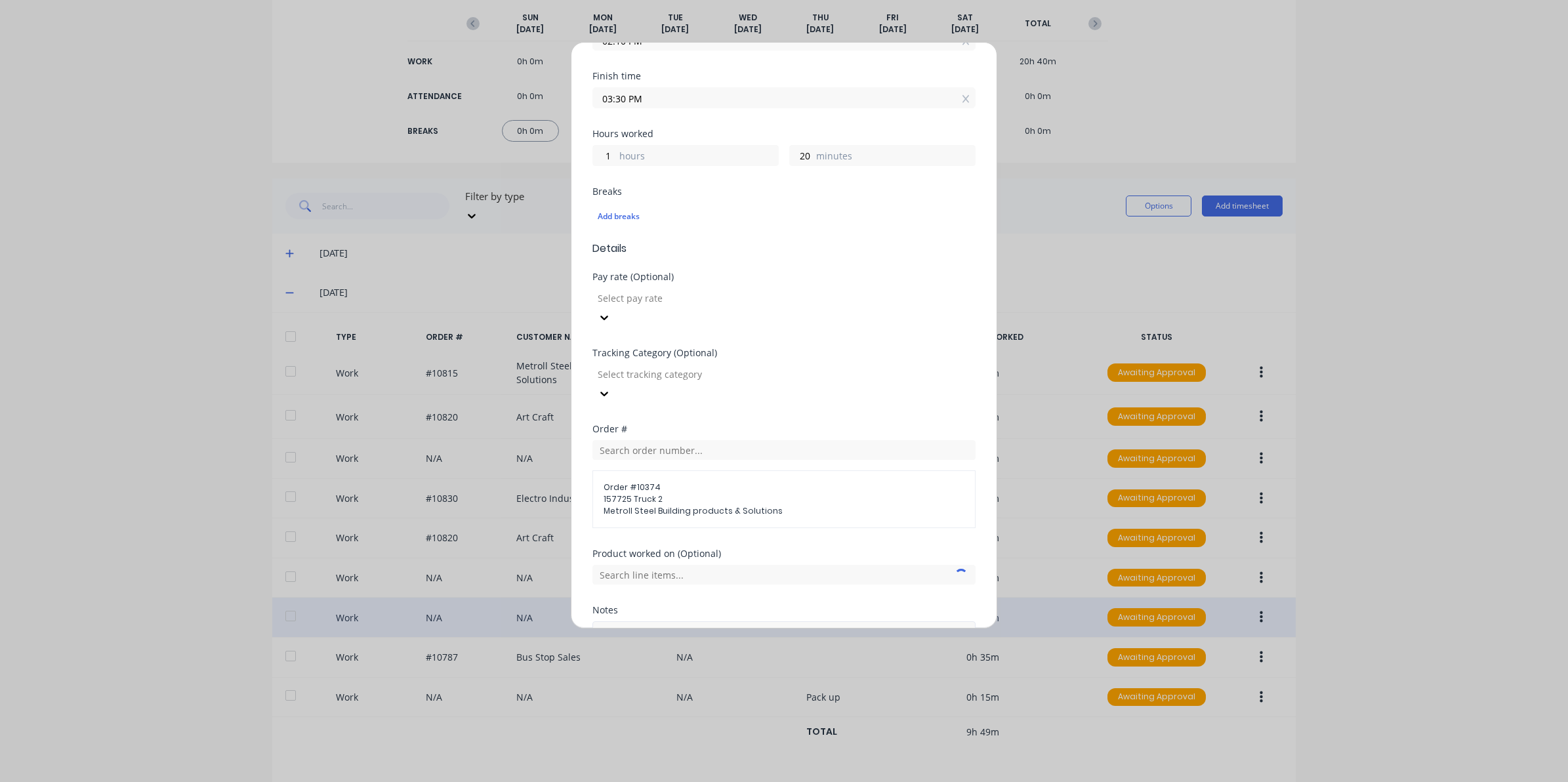
scroll to position [307, 0]
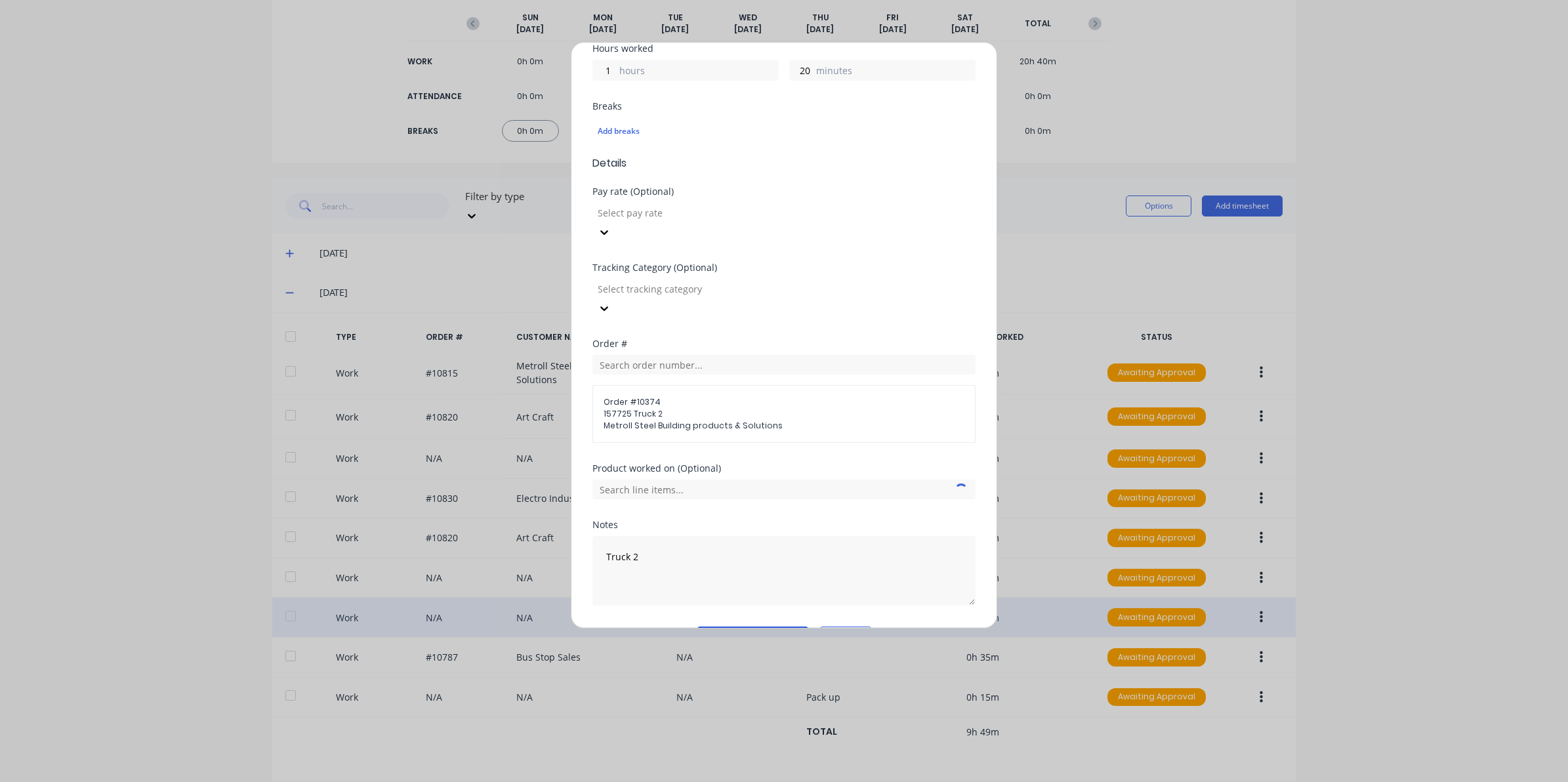
click at [738, 626] on button "Edit time tracking entry" at bounding box center [753, 637] width 112 height 21
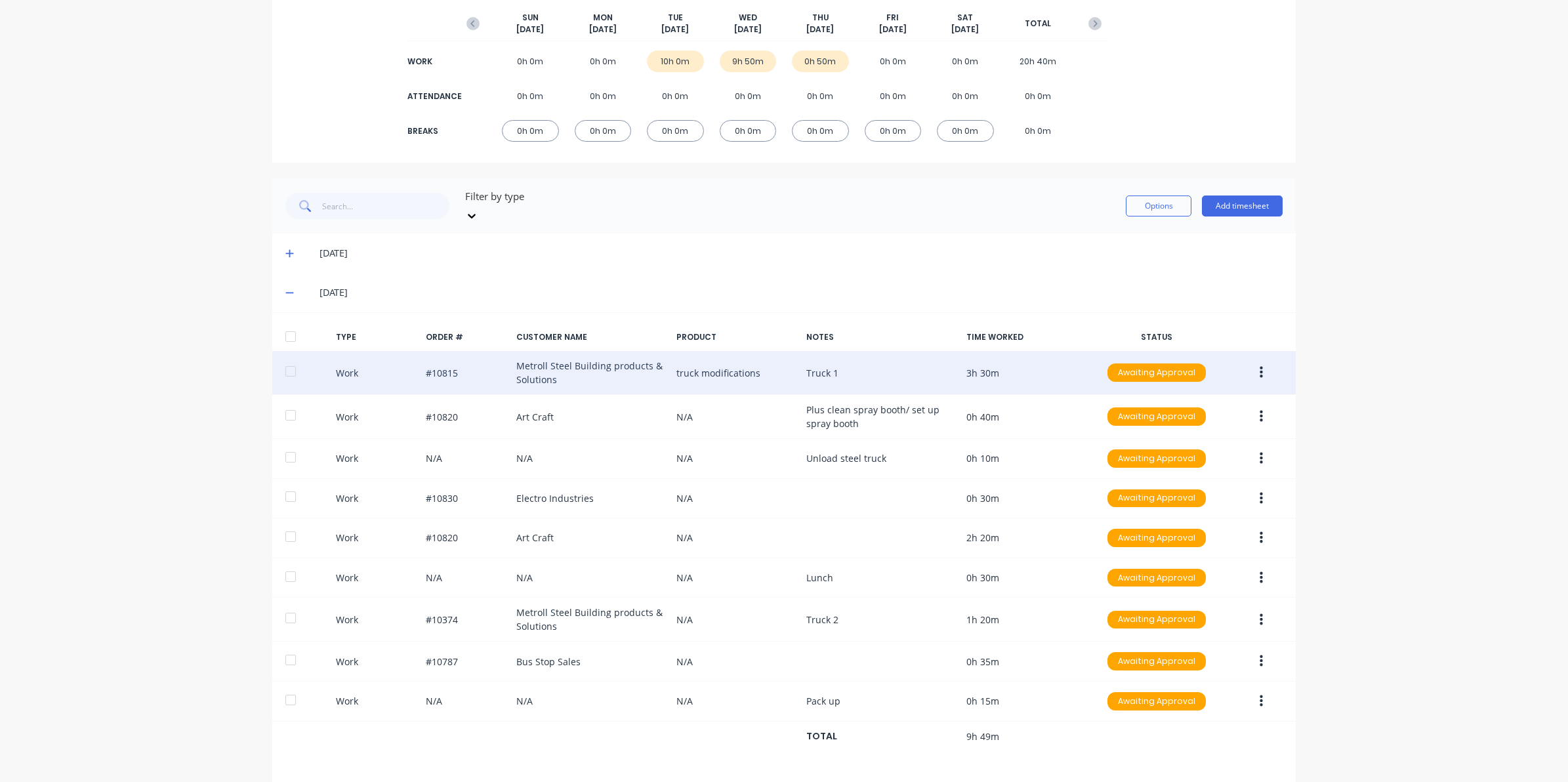
click at [1259, 361] on button "button" at bounding box center [1261, 372] width 31 height 24
click at [1167, 314] on div "Edit" at bounding box center [1214, 323] width 101 height 19
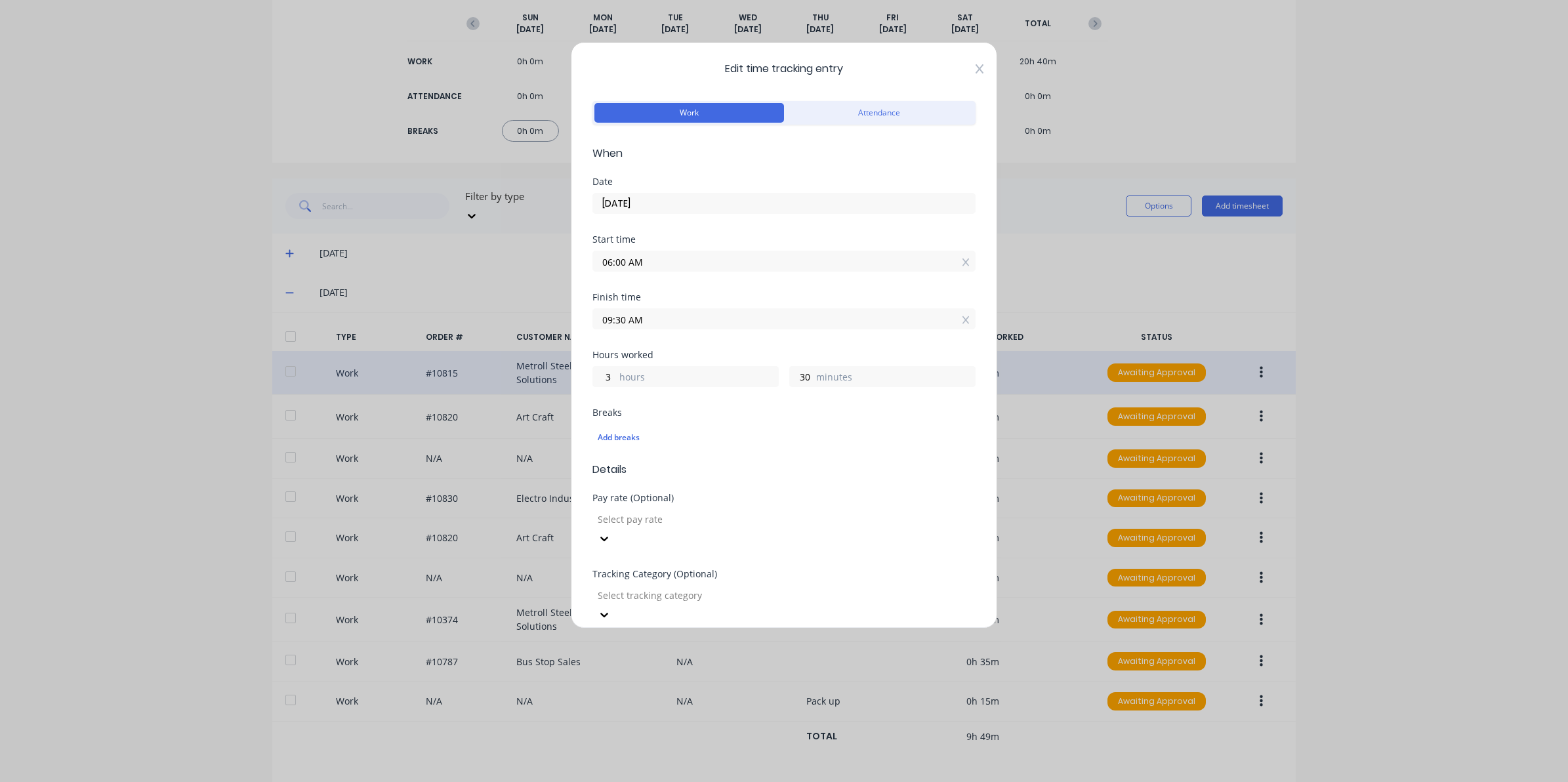
click at [975, 72] on icon at bounding box center [979, 69] width 8 height 9
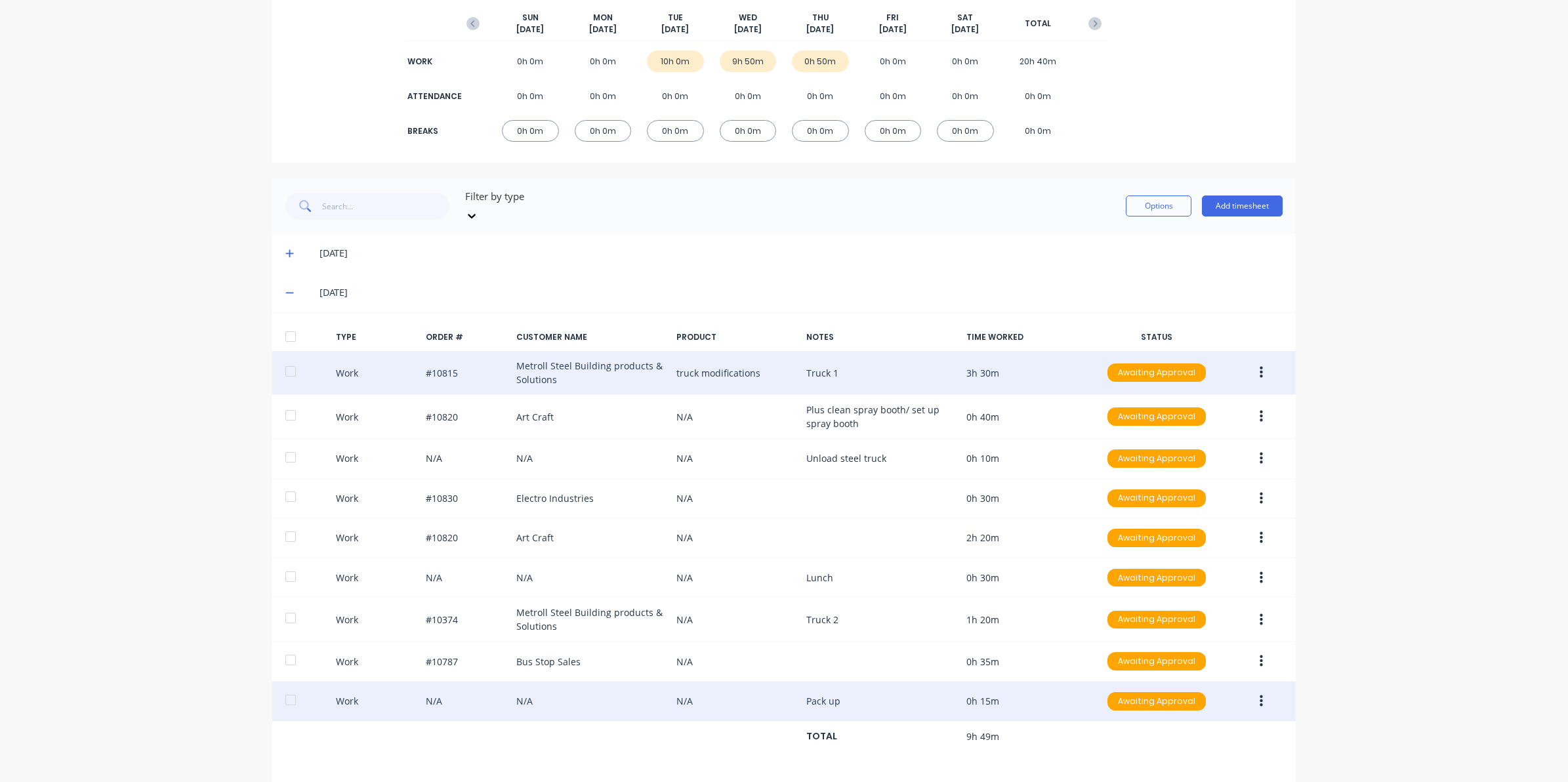
click at [1252, 689] on button "button" at bounding box center [1261, 701] width 31 height 24
click at [1187, 642] on div "Edit" at bounding box center [1214, 651] width 101 height 19
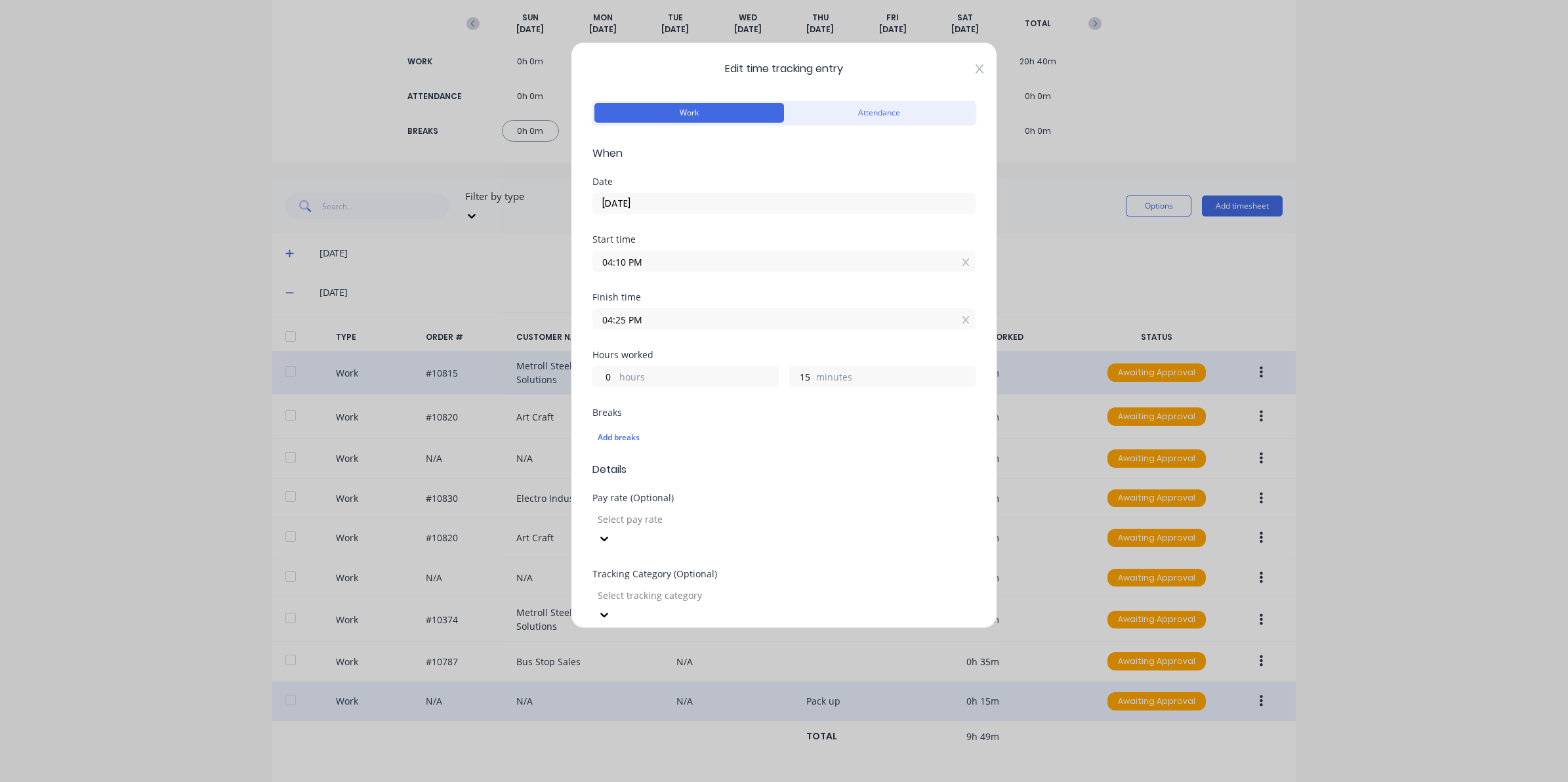
click at [975, 70] on icon at bounding box center [979, 69] width 8 height 11
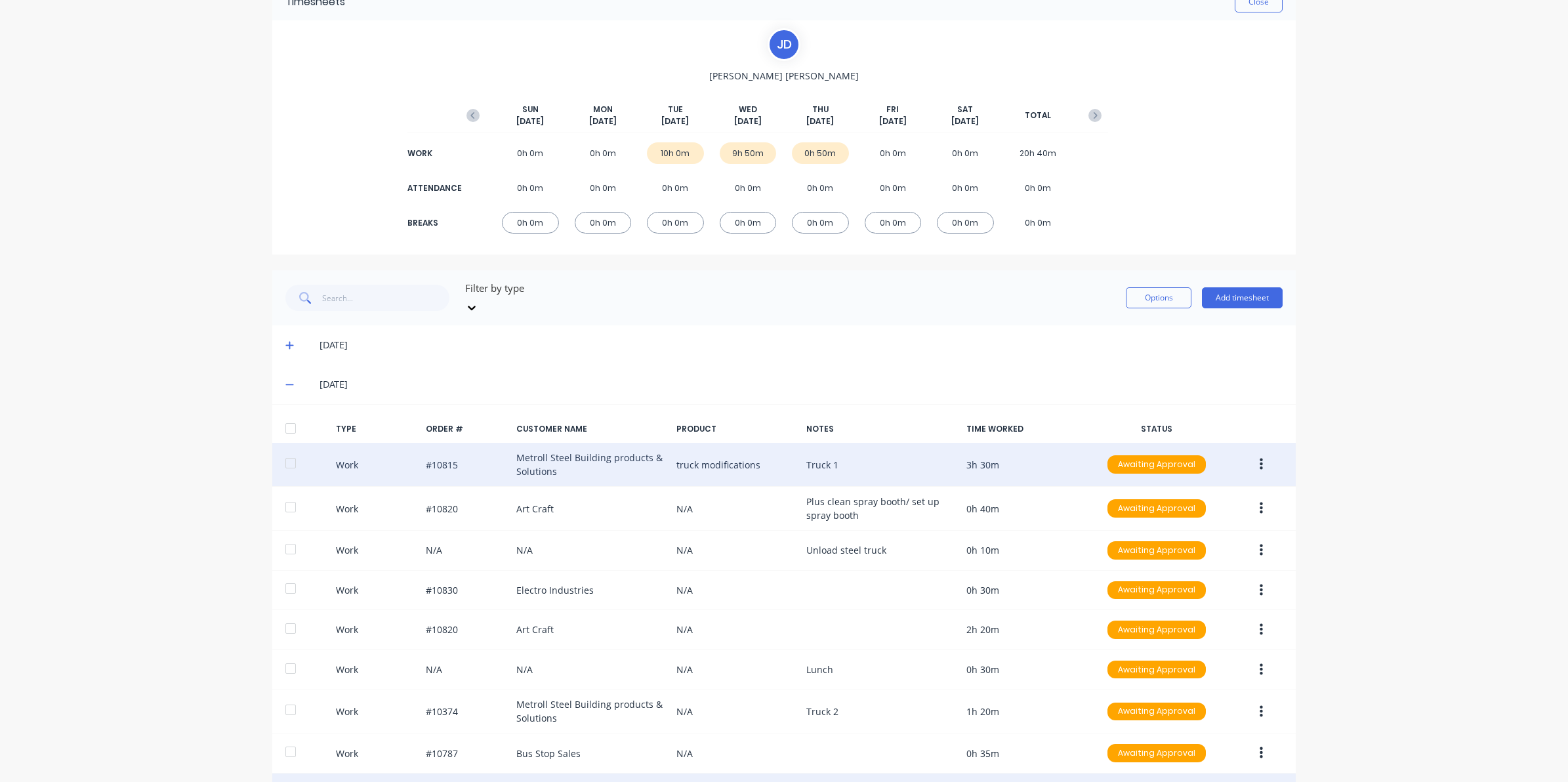
scroll to position [0, 0]
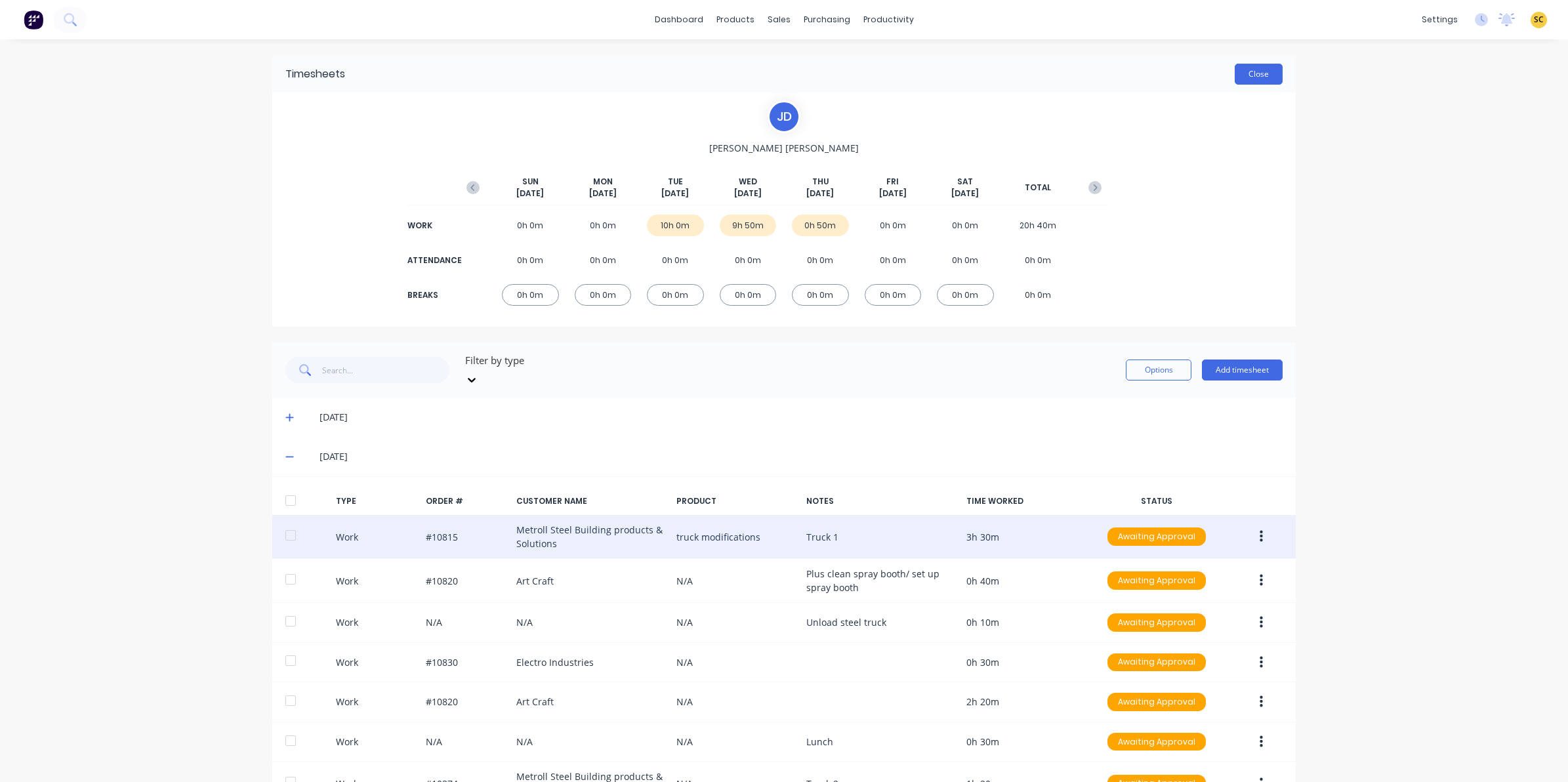
click at [1249, 74] on button "Close" at bounding box center [1258, 74] width 48 height 21
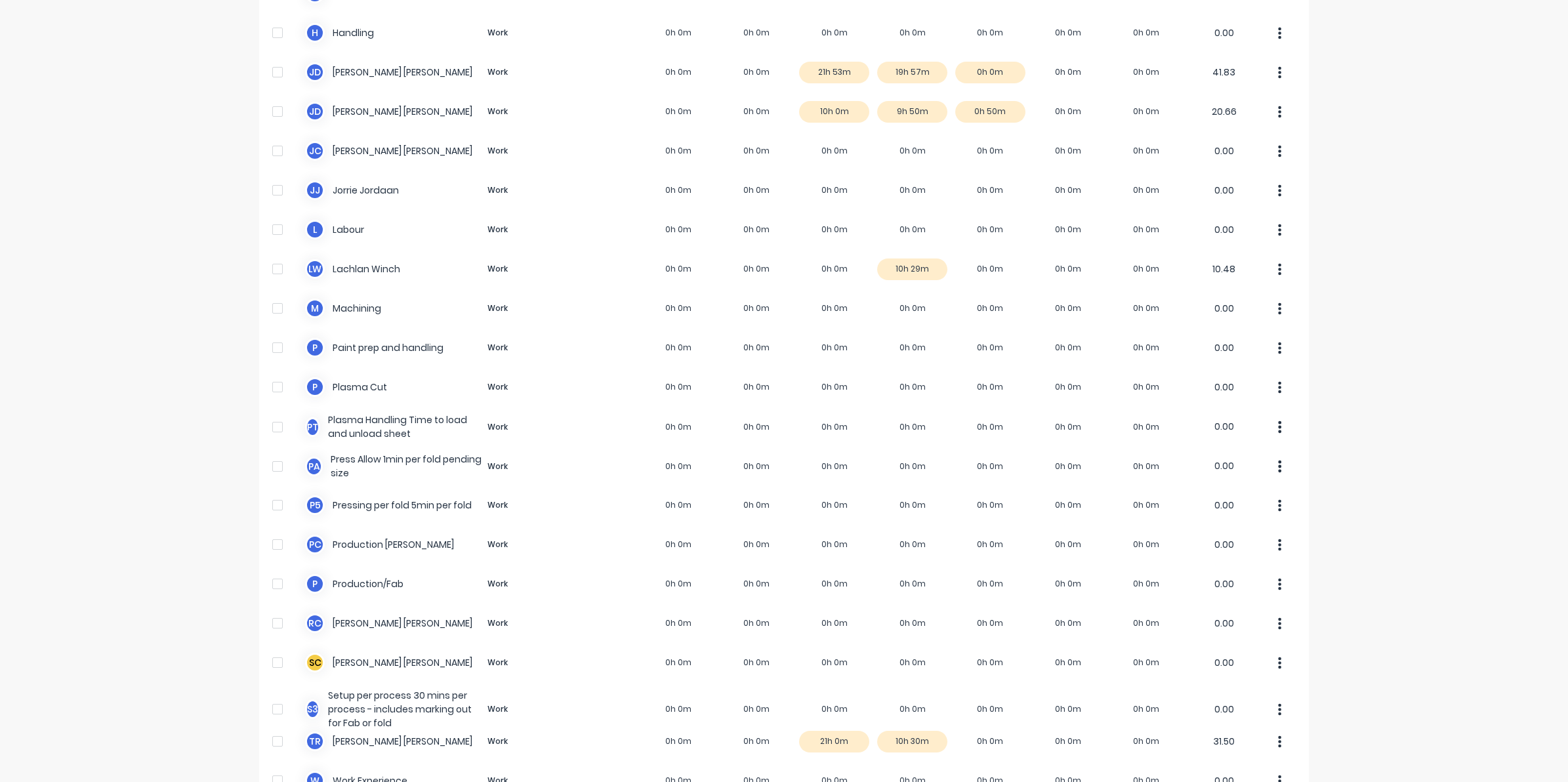
scroll to position [574, 0]
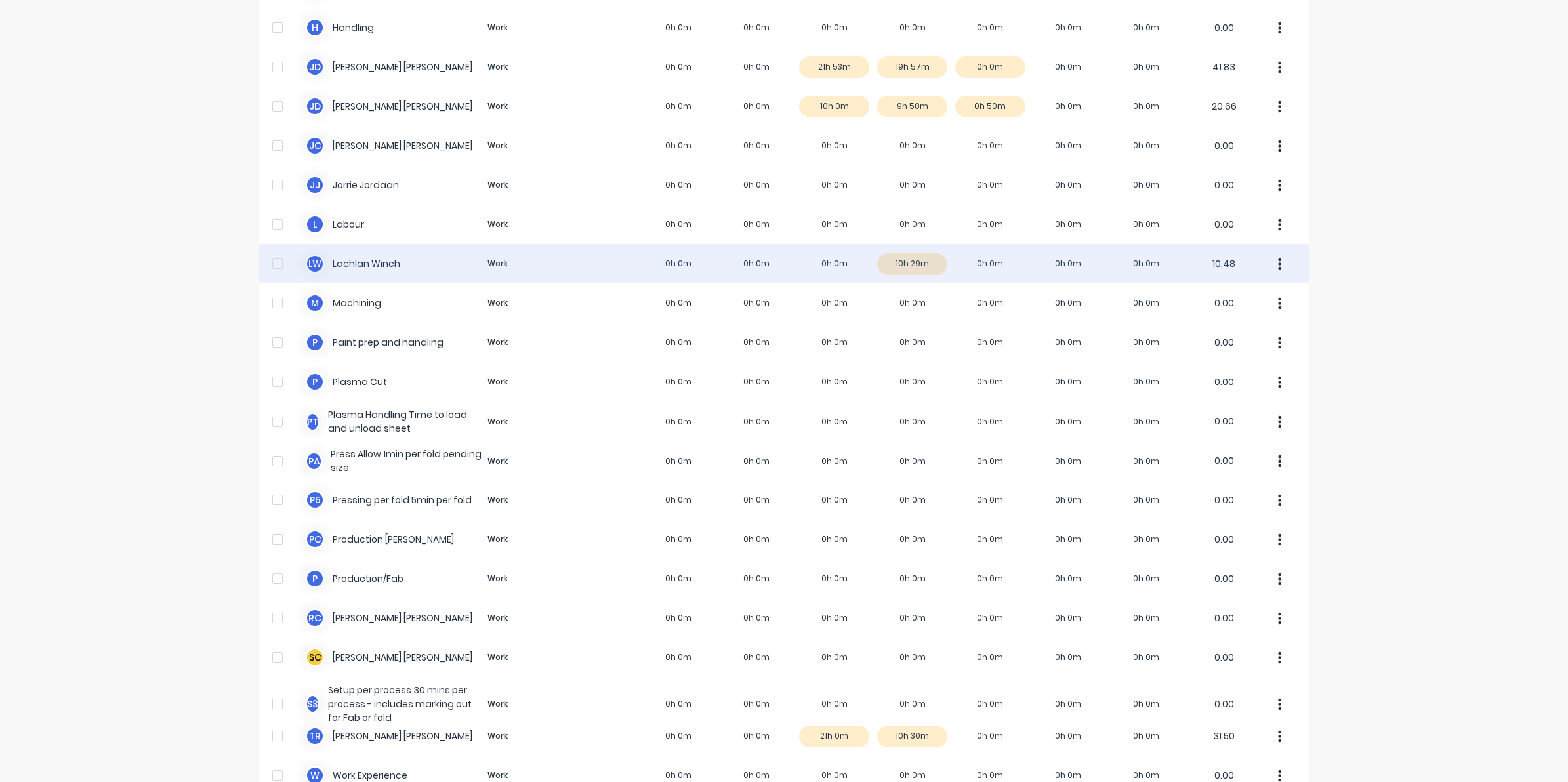
click at [917, 244] on div "[PERSON_NAME] [PERSON_NAME] Work 0h 0m 0h 0m 0h 0m 10h 29m 0h 0m 0h 0m 0h 0m 10…" at bounding box center [783, 264] width 1050 height 39
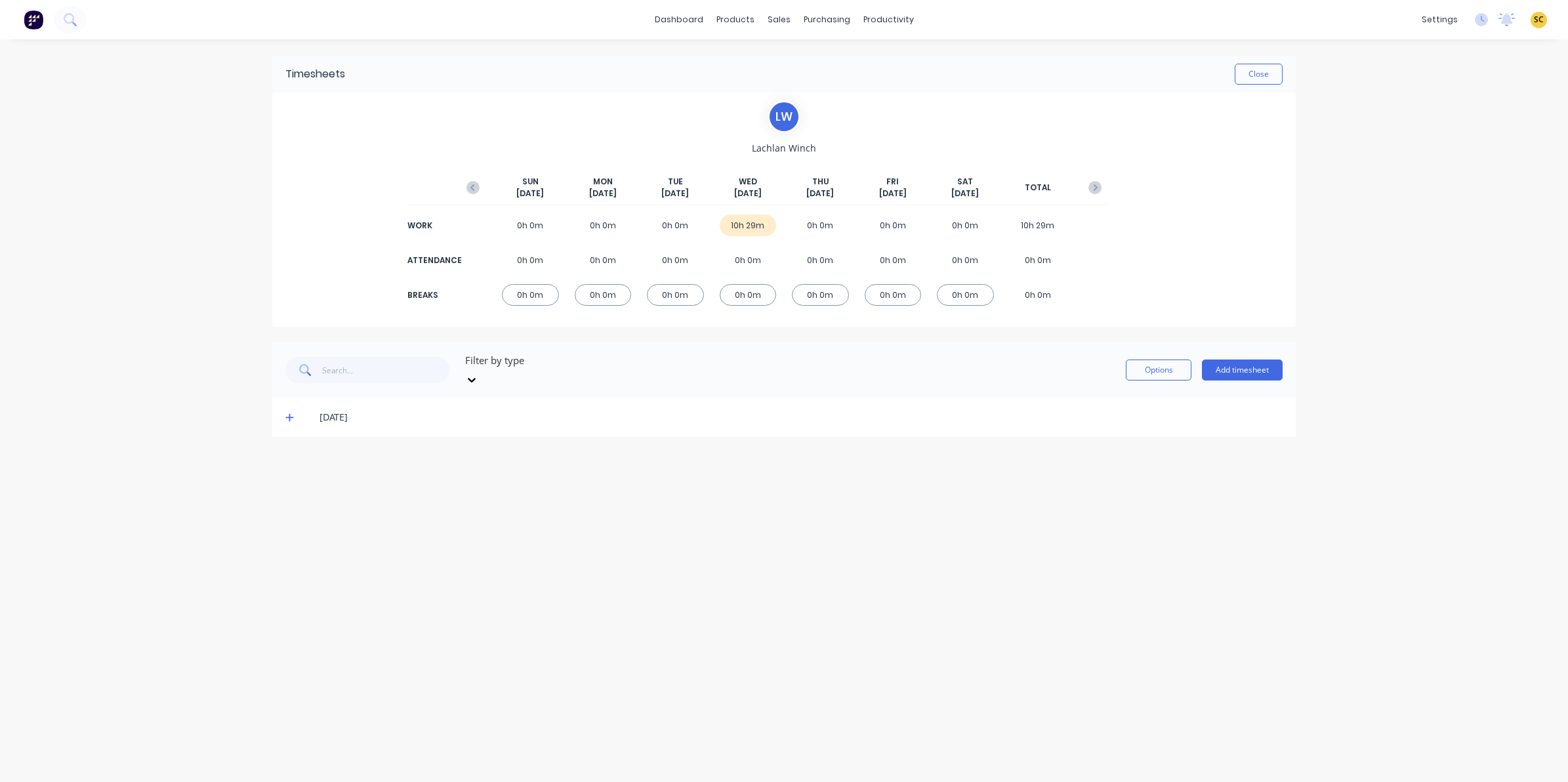
click at [292, 413] on icon at bounding box center [289, 418] width 8 height 9
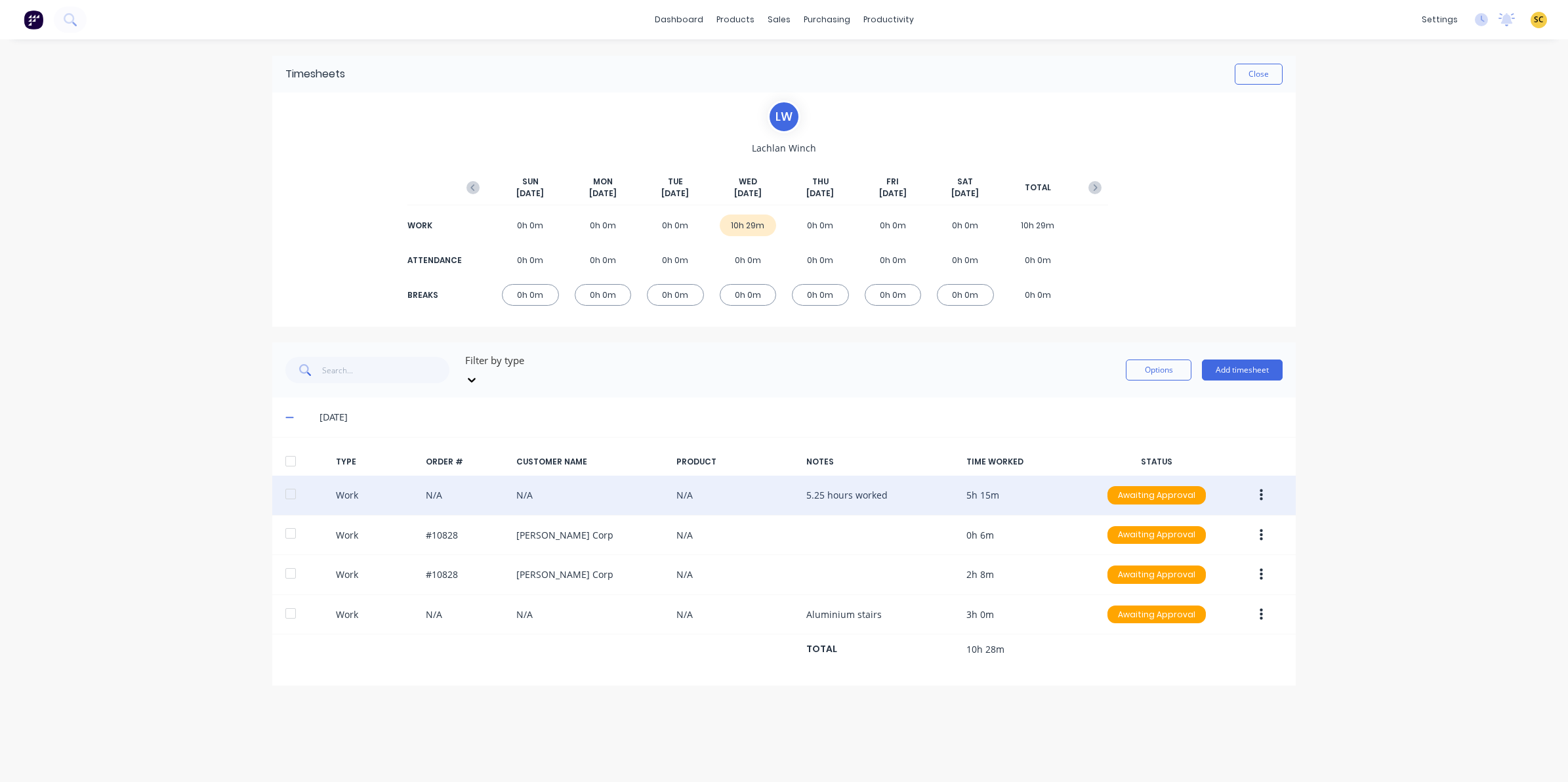
click at [1270, 484] on button "button" at bounding box center [1261, 495] width 31 height 24
click at [934, 486] on div "Work N/A N/A N/A 5.25 hours worked 5h 15m Awaiting Approval" at bounding box center [784, 496] width 1023 height 40
click at [1257, 484] on button "button" at bounding box center [1261, 495] width 31 height 24
click at [1164, 437] on div "Edit" at bounding box center [1214, 446] width 101 height 19
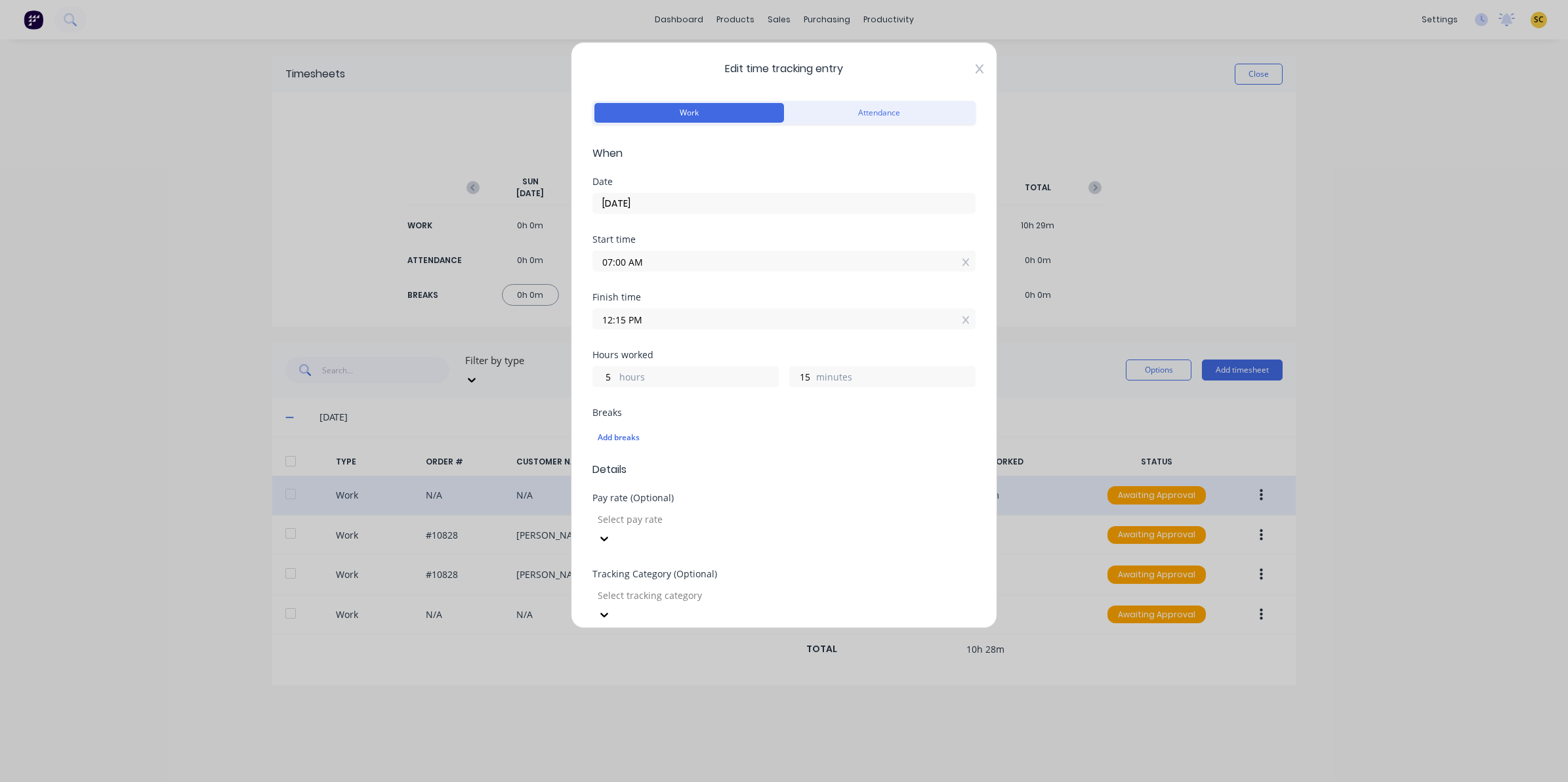
click at [975, 71] on icon at bounding box center [979, 69] width 8 height 9
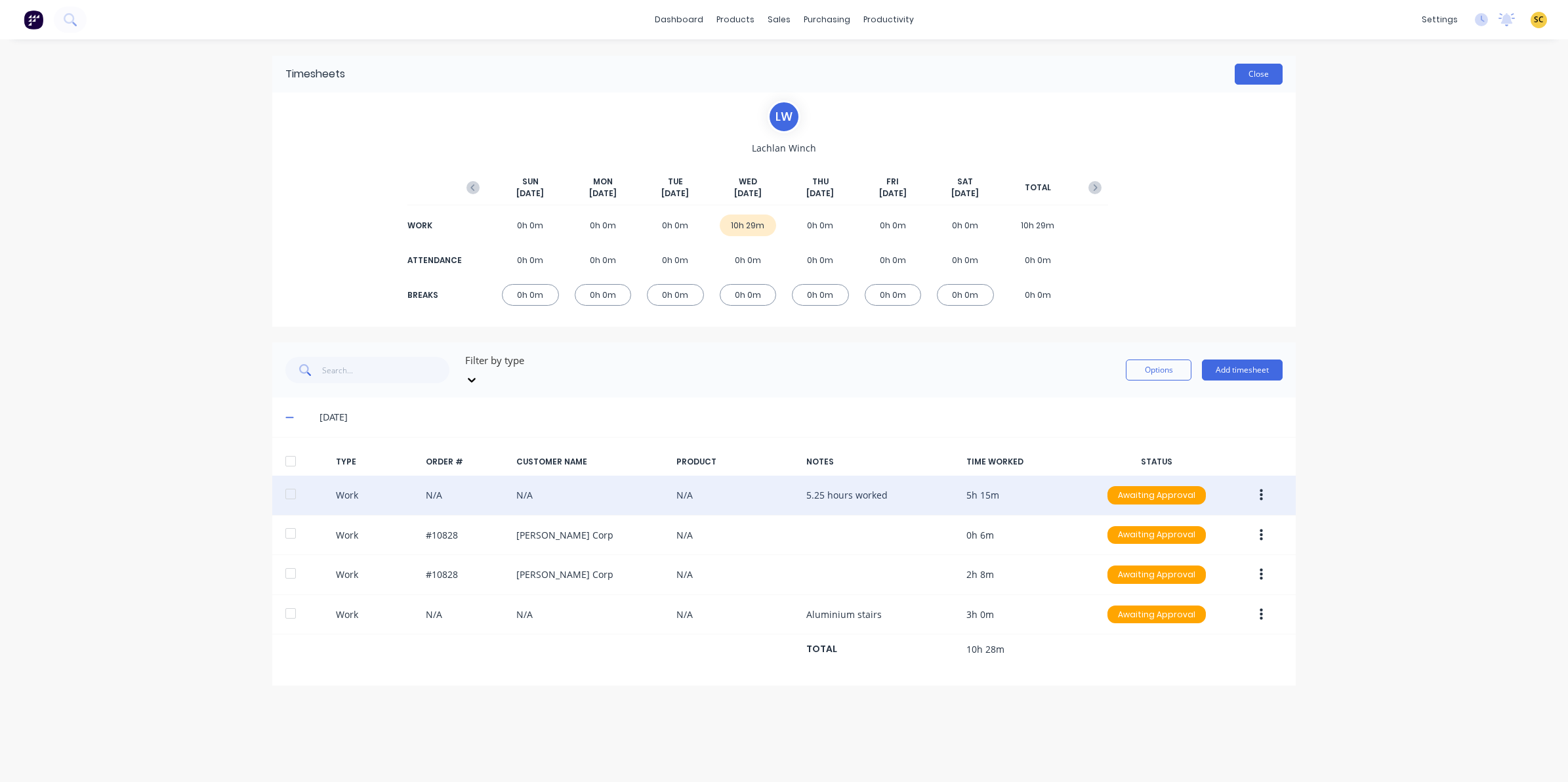
click at [1263, 80] on button "Close" at bounding box center [1258, 74] width 48 height 21
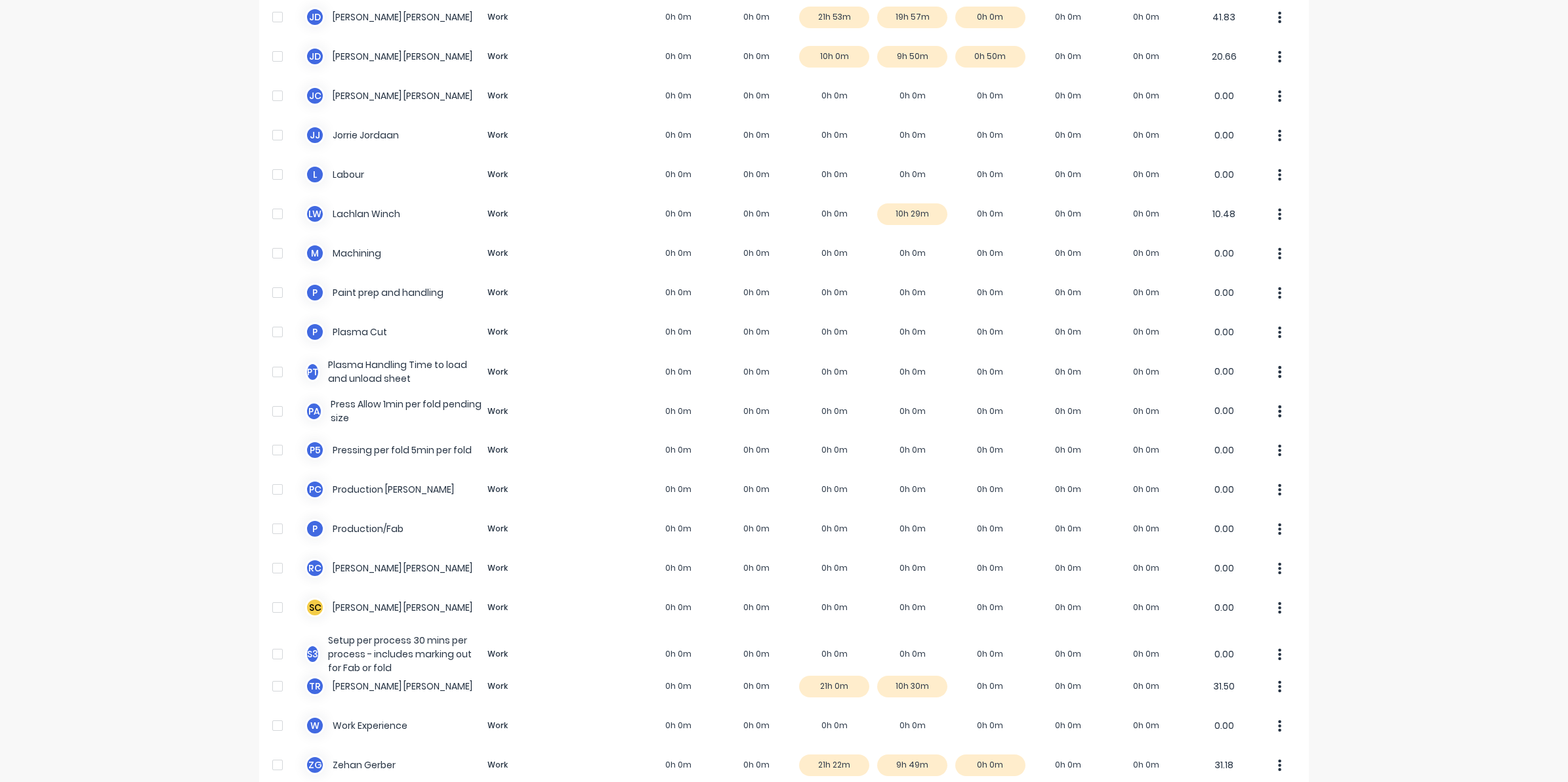
scroll to position [674, 0]
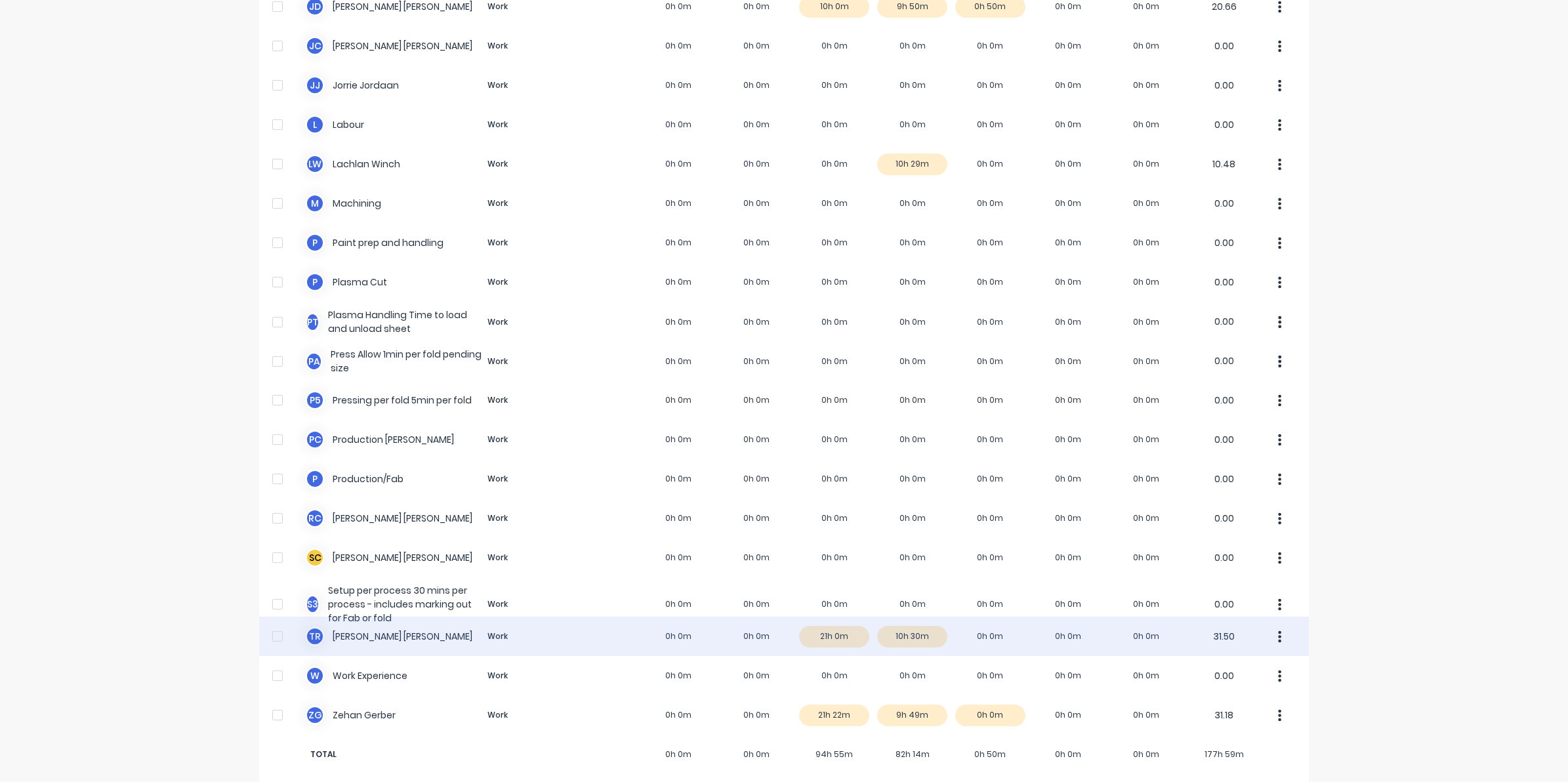
click at [894, 619] on div "T R [PERSON_NAME] Work 0h 0m 0h 0m 21h 0m 10h 30m 0h 0m 0h 0m 0h 0m 31.50" at bounding box center [783, 636] width 1050 height 39
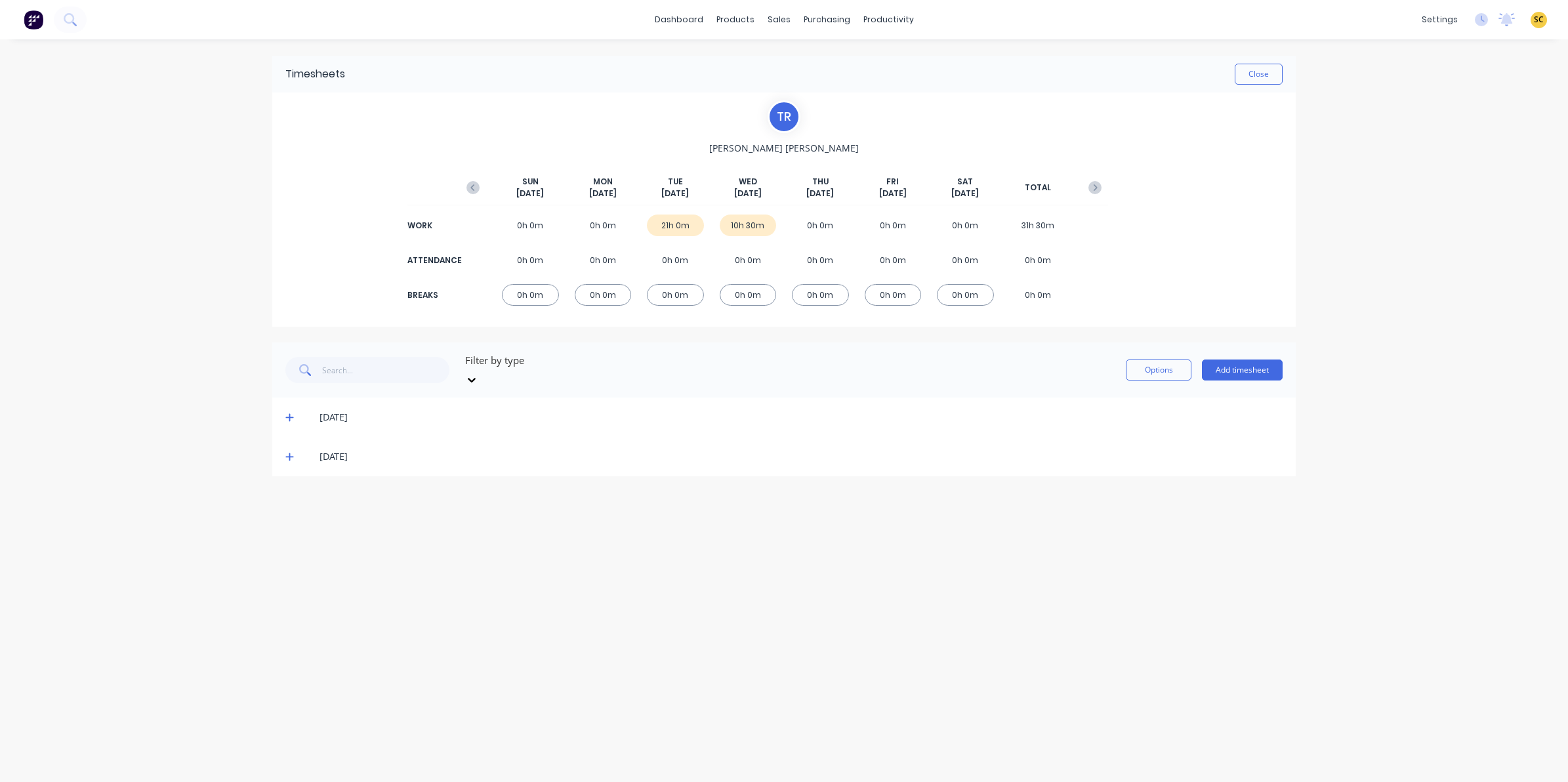
click at [289, 453] on icon at bounding box center [289, 457] width 8 height 8
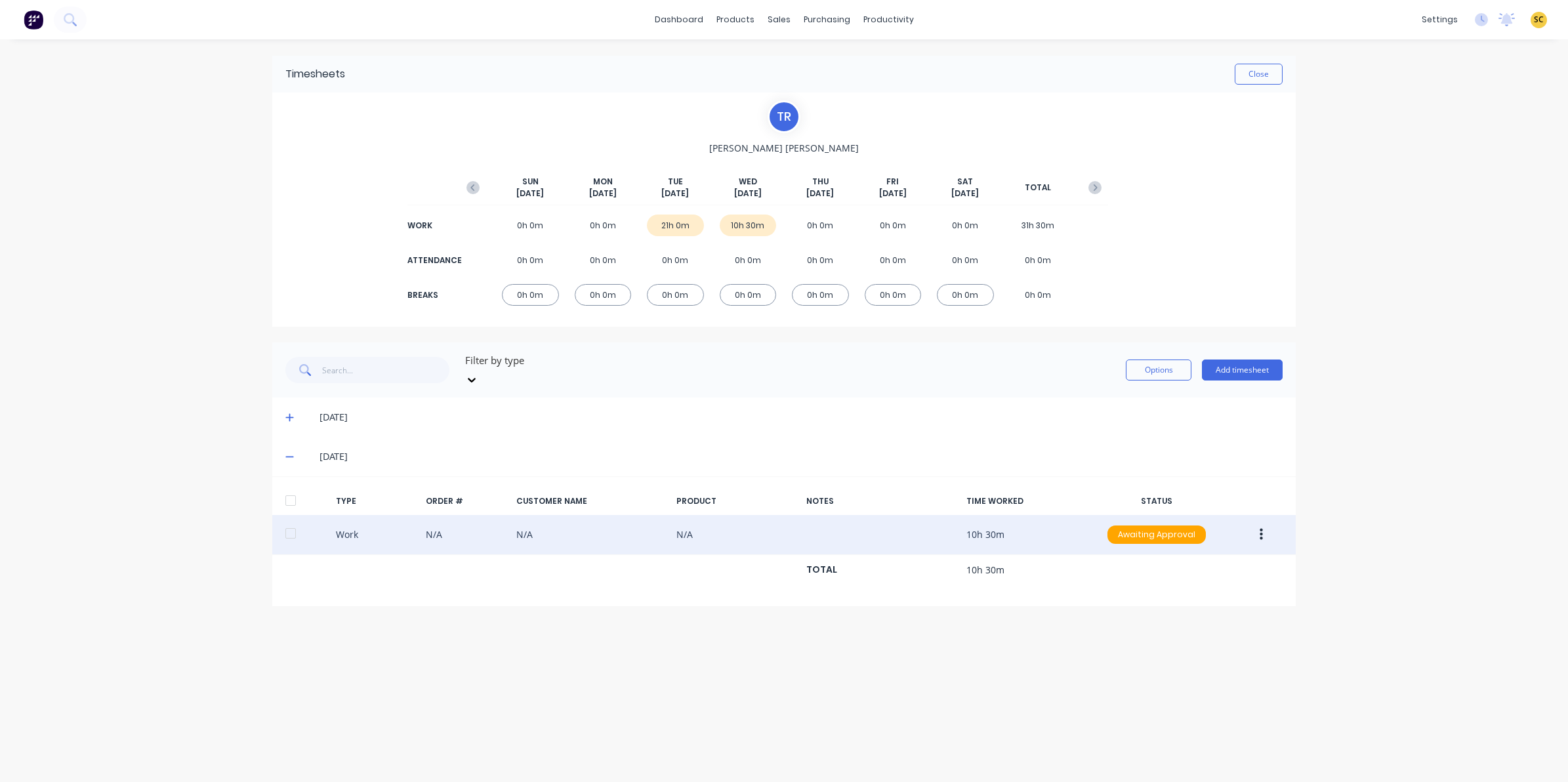
click at [1264, 523] on button "button" at bounding box center [1261, 534] width 31 height 24
click at [1173, 476] on div "Edit" at bounding box center [1214, 485] width 101 height 19
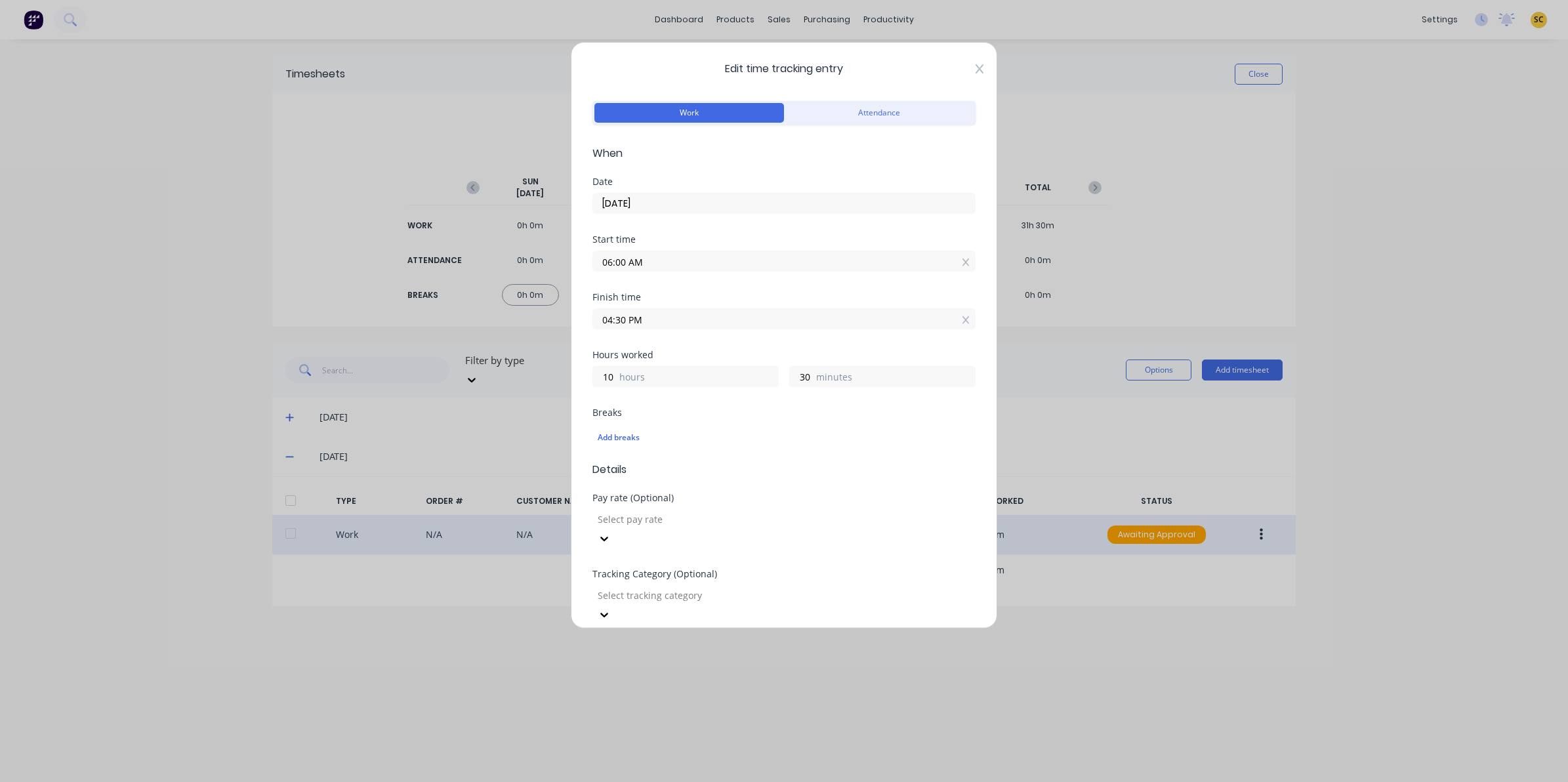
click at [975, 67] on icon at bounding box center [979, 69] width 8 height 11
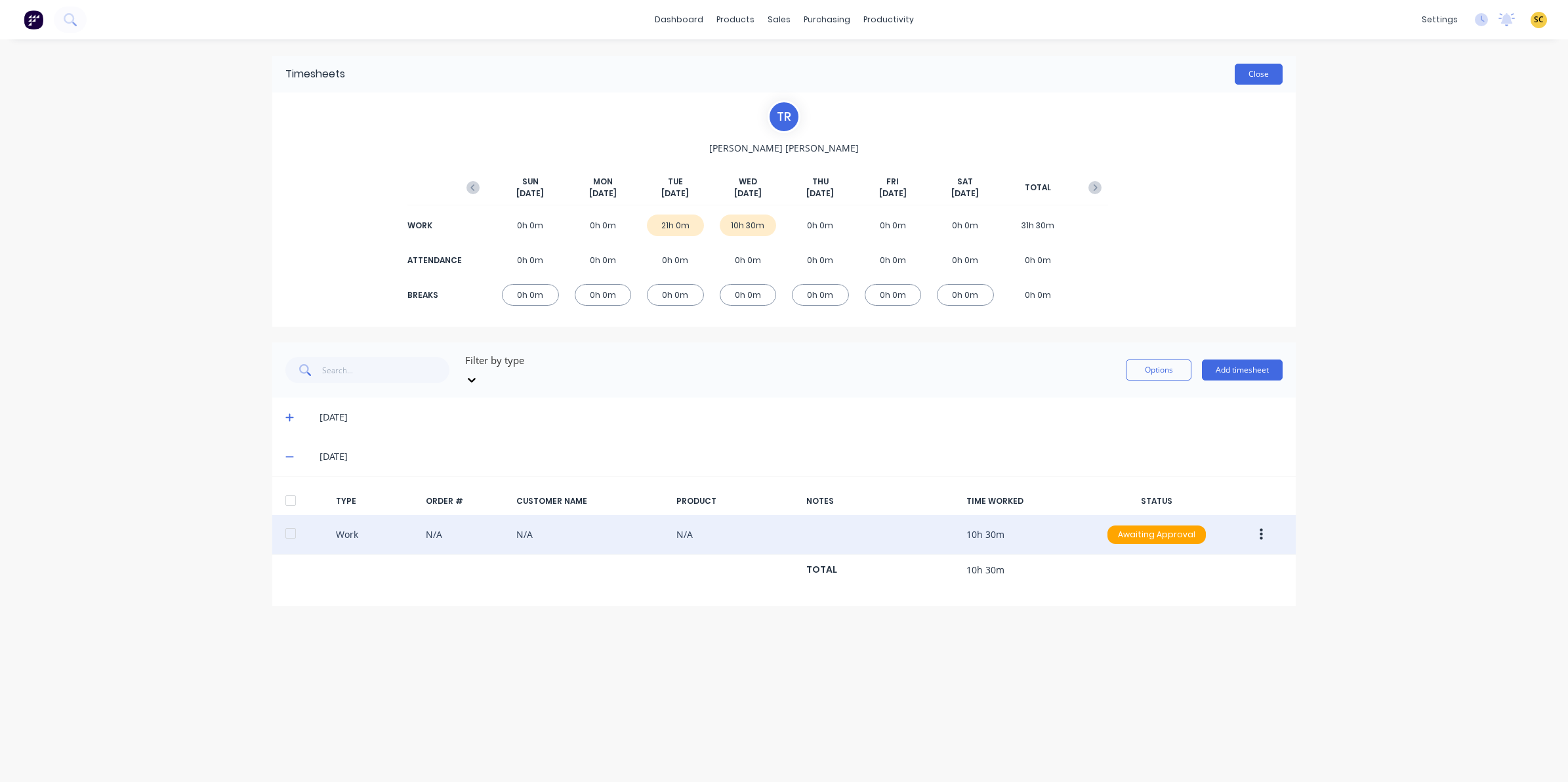
click at [1246, 77] on button "Close" at bounding box center [1258, 74] width 48 height 21
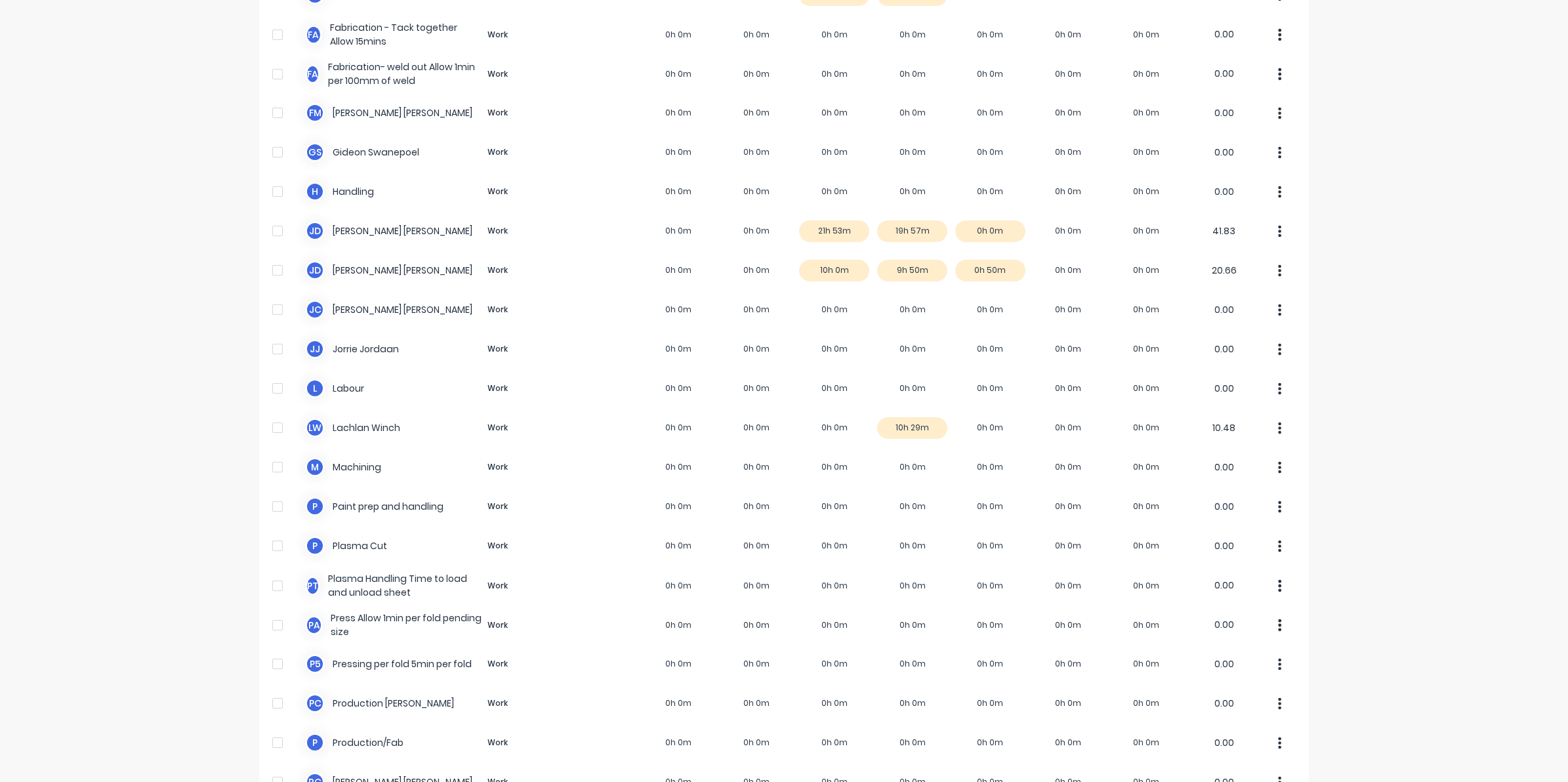
scroll to position [674, 0]
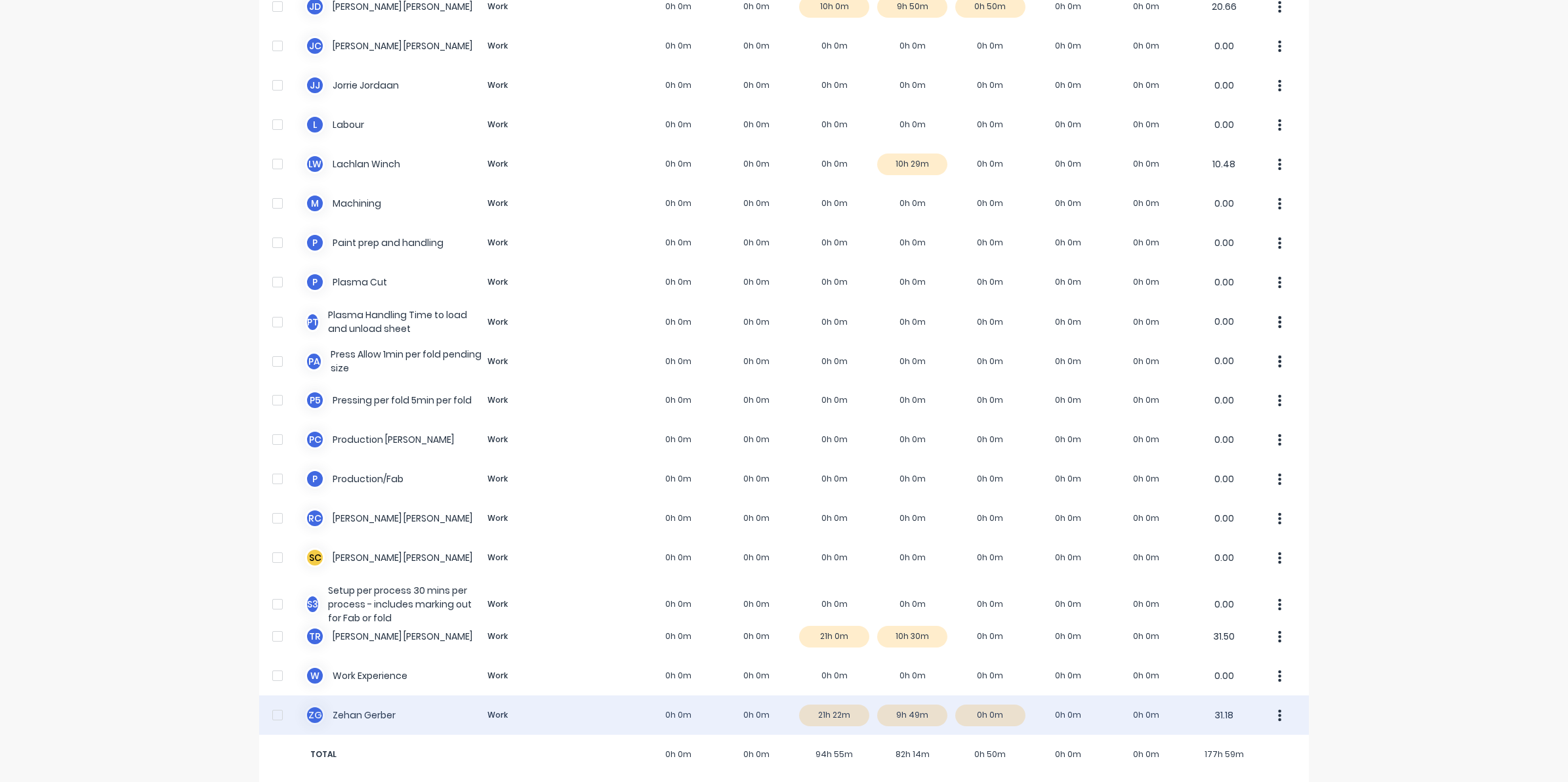
click at [911, 703] on div "Z G [PERSON_NAME] Work 0h 0m 0h 0m 21h 22m 9h 49m 0h 0m 0h 0m 0h 0m 31.18" at bounding box center [783, 715] width 1050 height 39
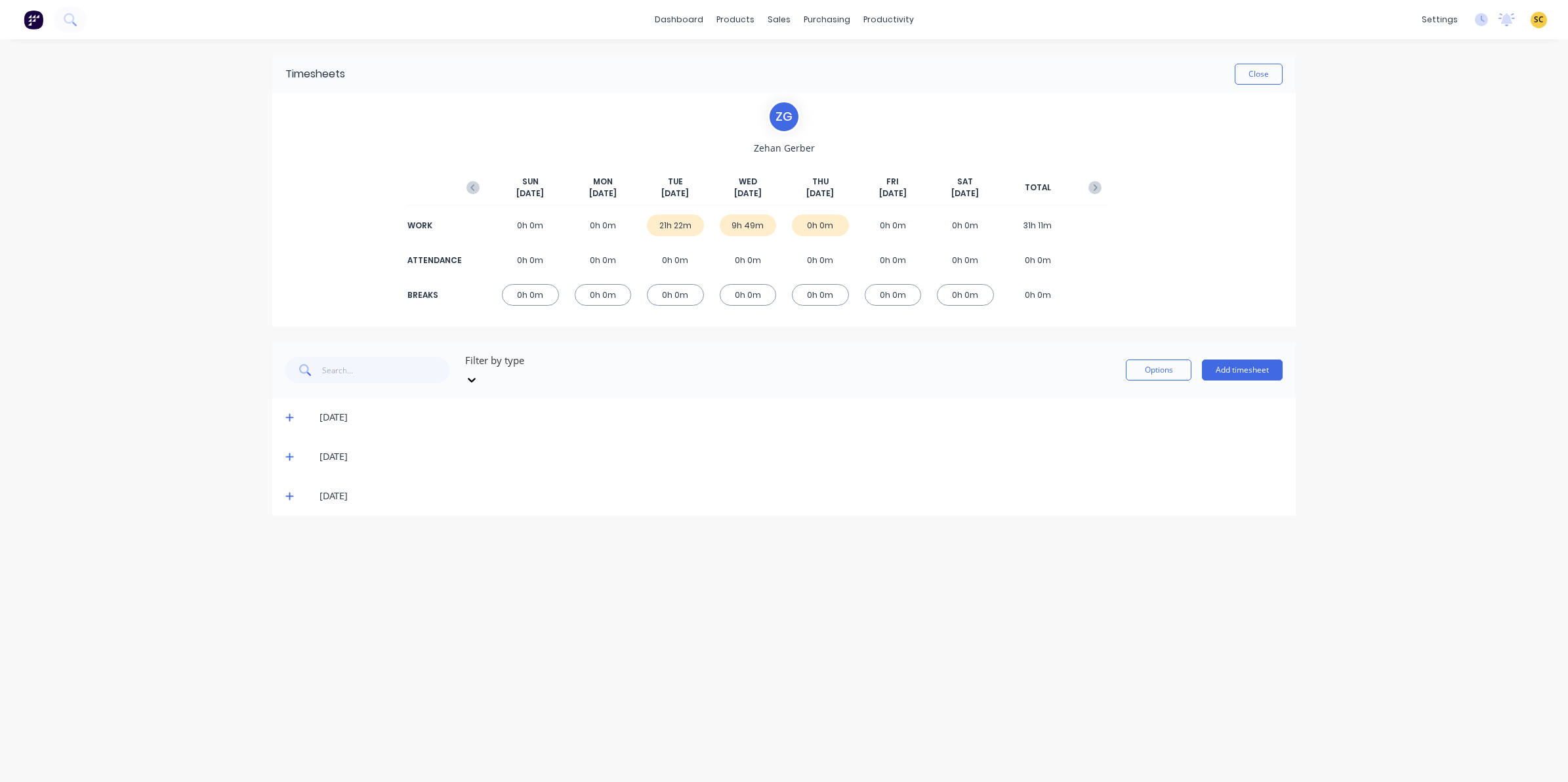
click at [287, 452] on icon at bounding box center [289, 456] width 8 height 9
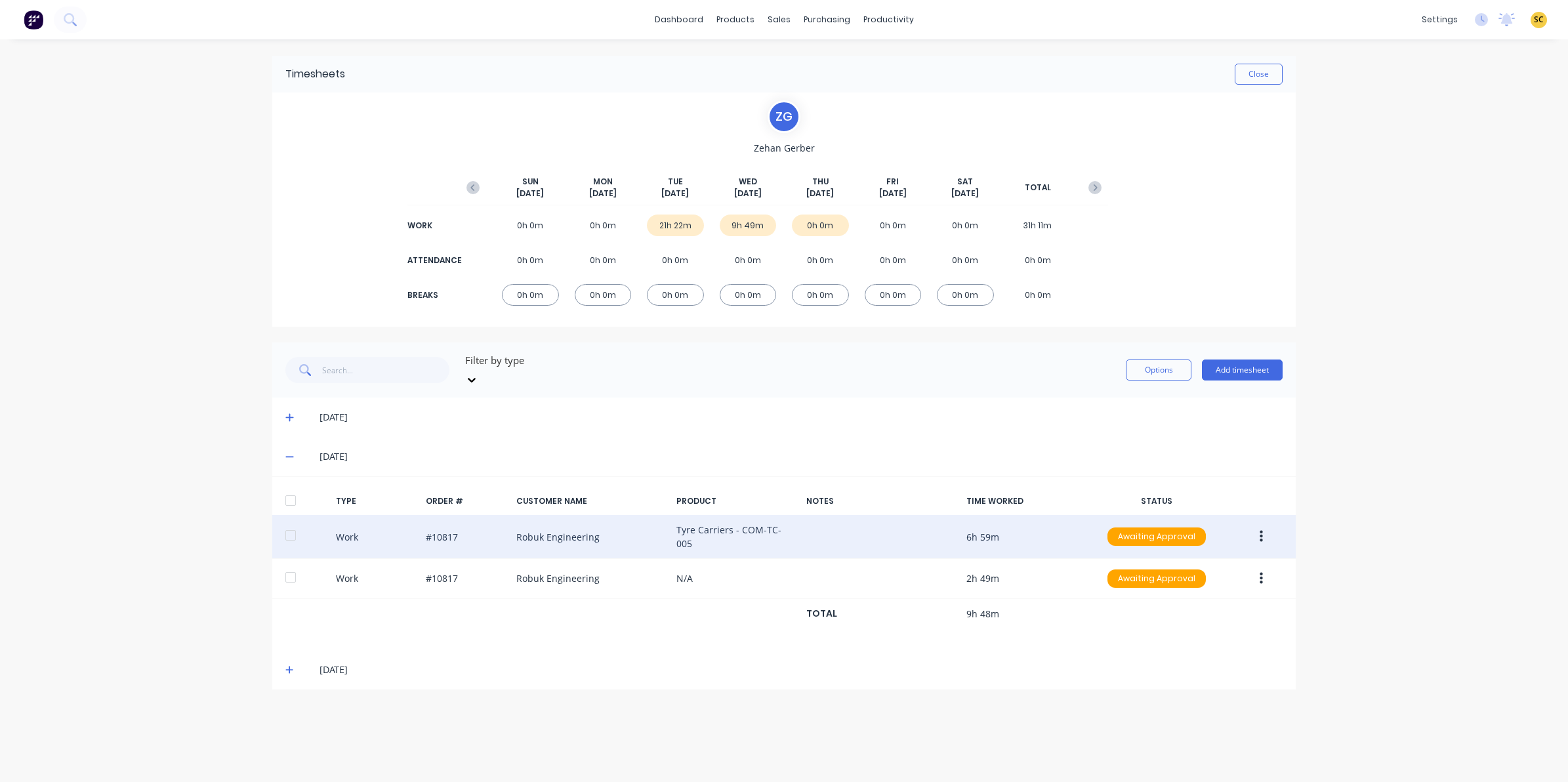
click at [1267, 527] on button "button" at bounding box center [1261, 536] width 31 height 24
click at [1204, 478] on div "Edit" at bounding box center [1214, 487] width 101 height 19
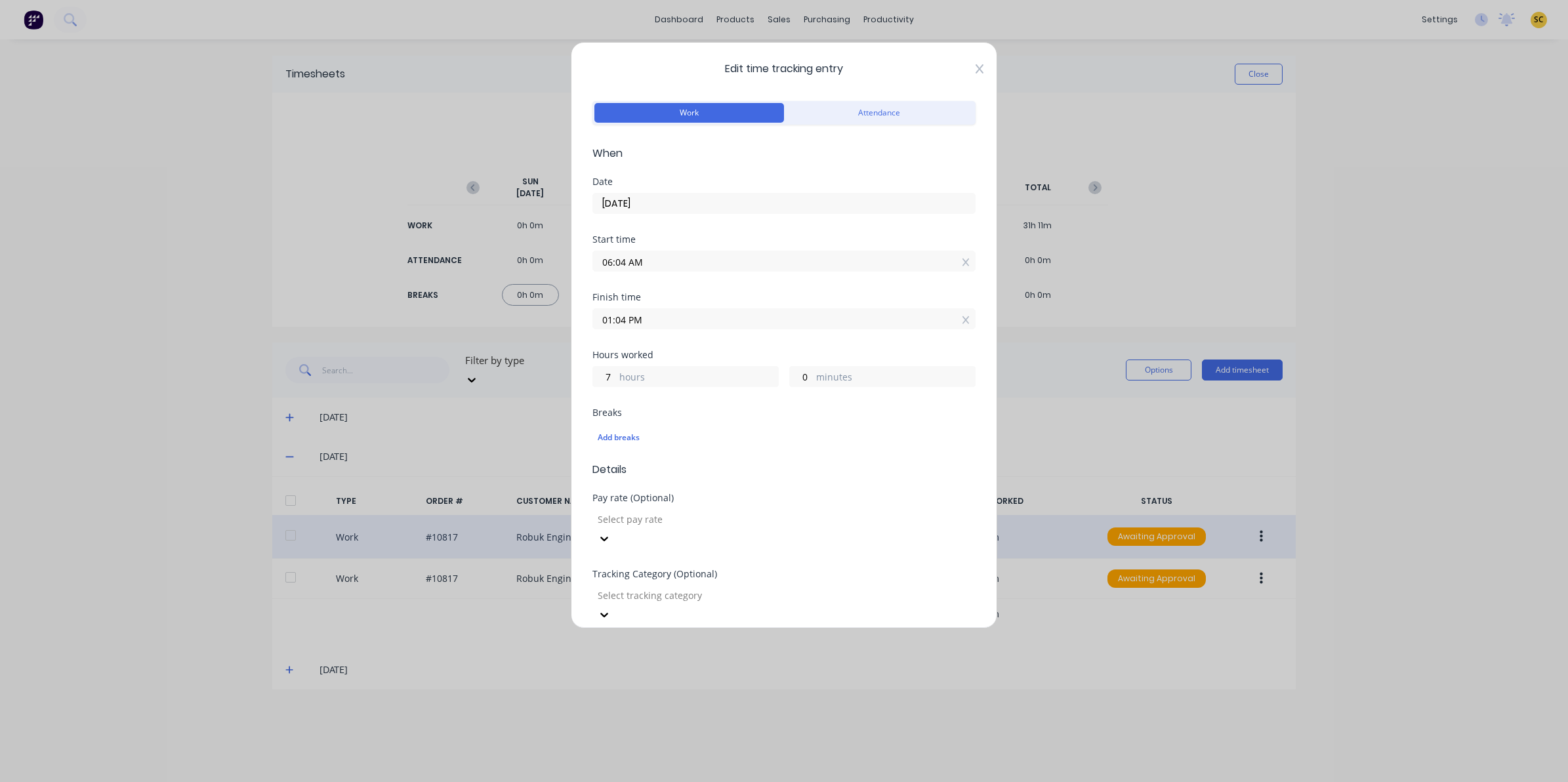
click at [975, 68] on icon at bounding box center [979, 69] width 8 height 9
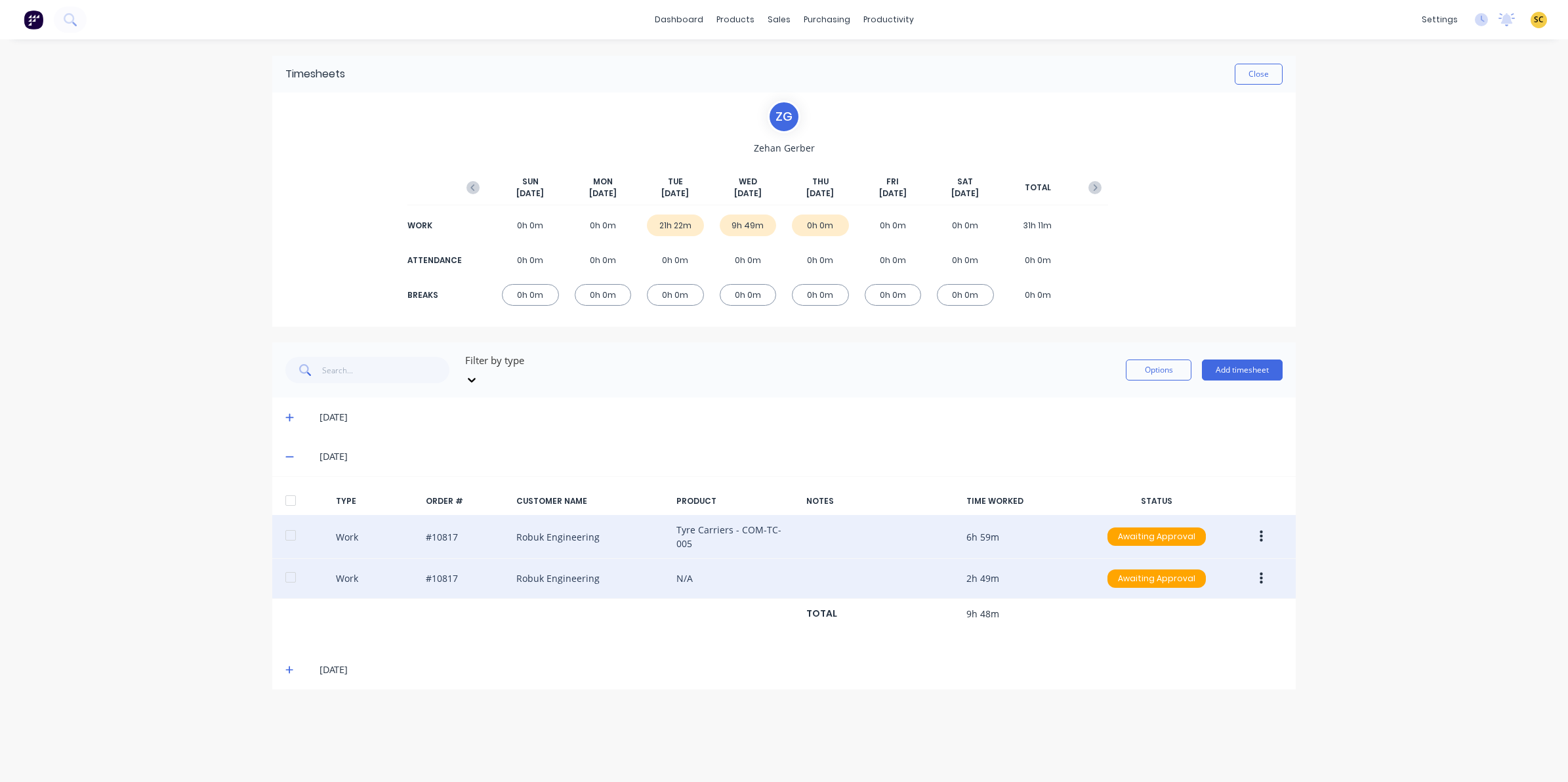
click at [1259, 572] on icon "button" at bounding box center [1261, 579] width 3 height 14
click at [1189, 513] on div "Edit Duplicate Approve Unapprove Delete" at bounding box center [1214, 582] width 124 height 137
click at [1188, 519] on div "Edit" at bounding box center [1214, 528] width 101 height 19
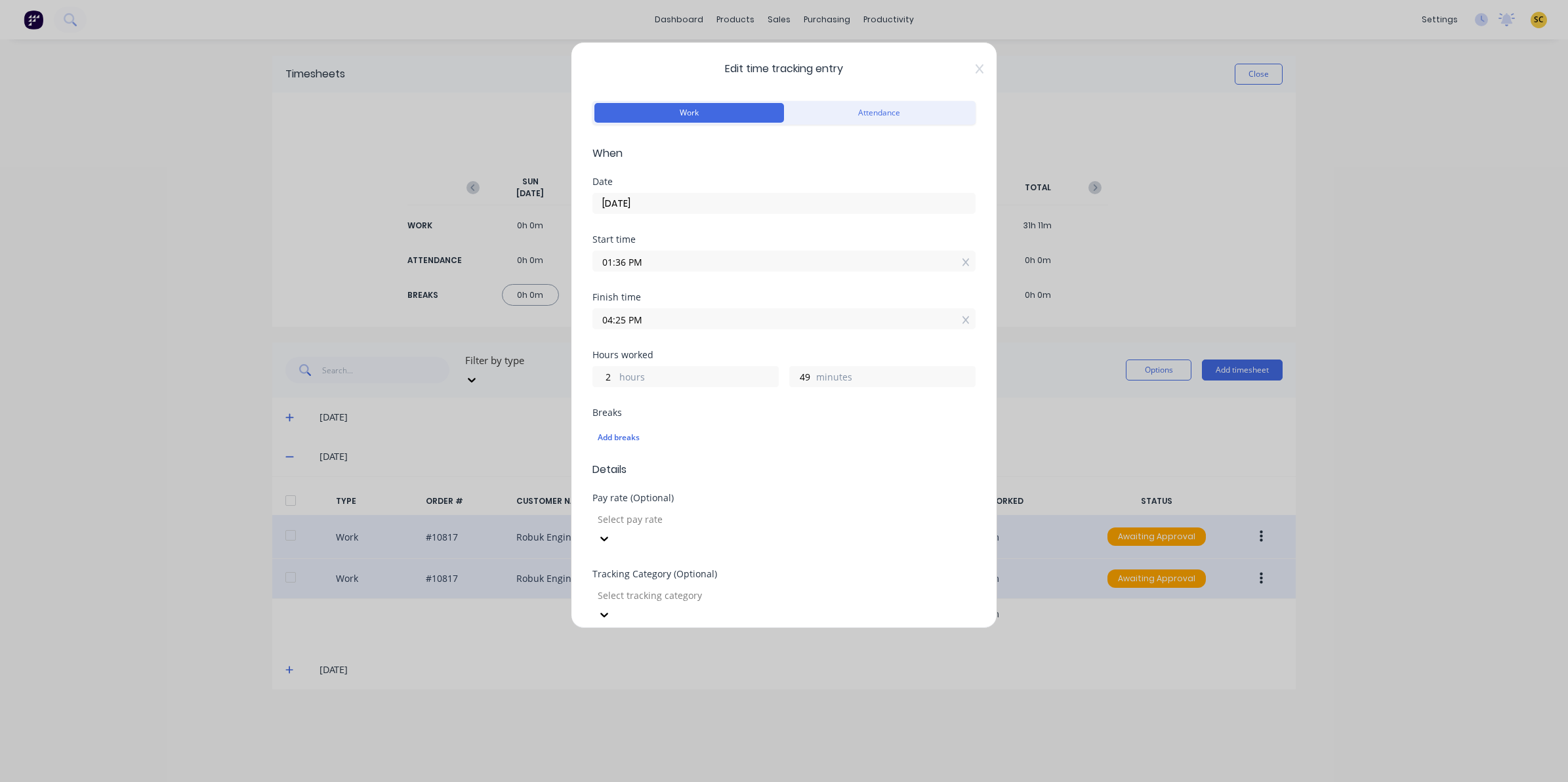
click at [961, 72] on span "Edit time tracking entry" at bounding box center [783, 68] width 383 height 16
click at [975, 69] on icon at bounding box center [979, 69] width 8 height 11
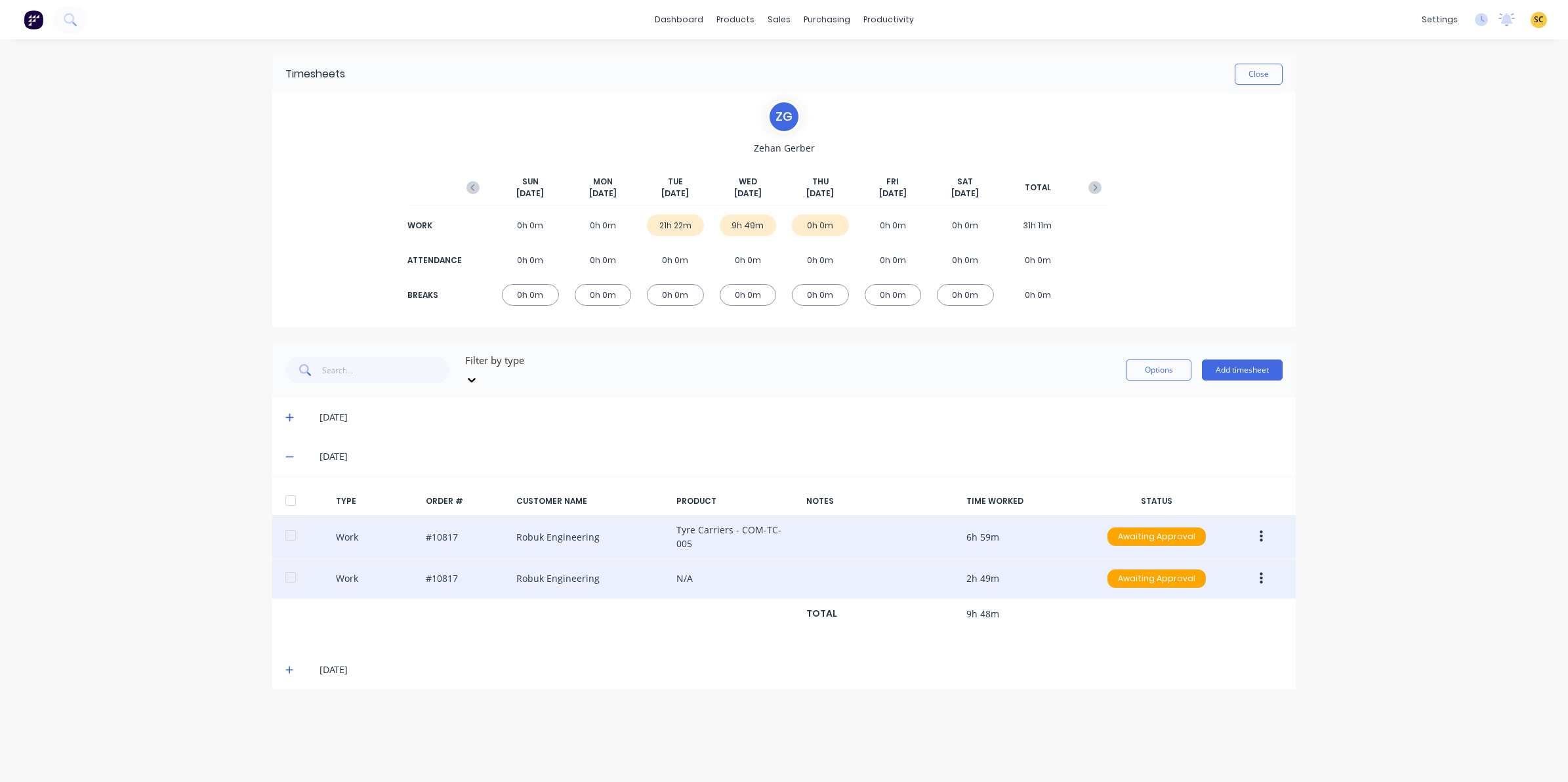
click at [290, 413] on icon at bounding box center [289, 418] width 8 height 9
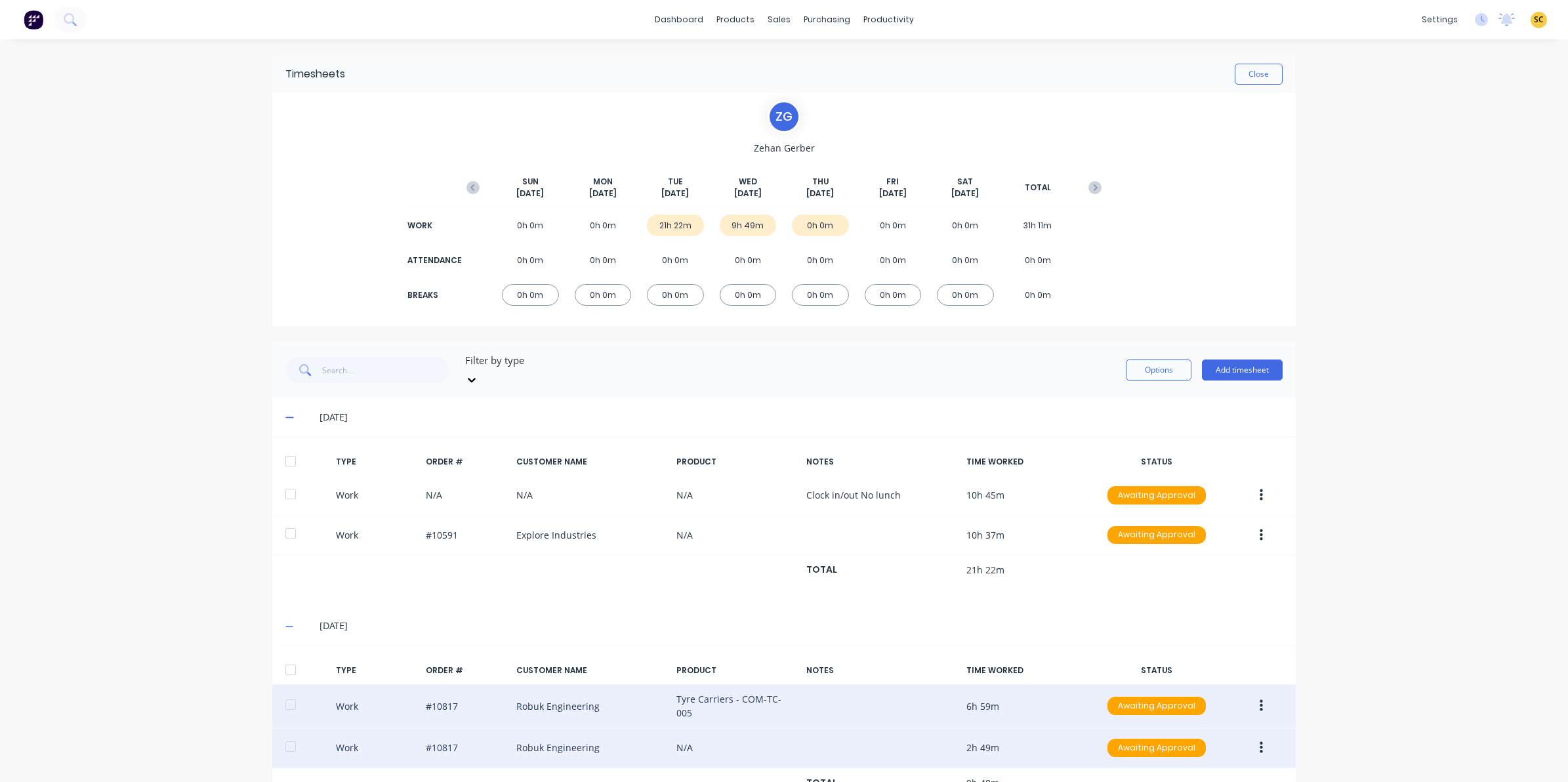
click at [290, 411] on span at bounding box center [291, 417] width 13 height 13
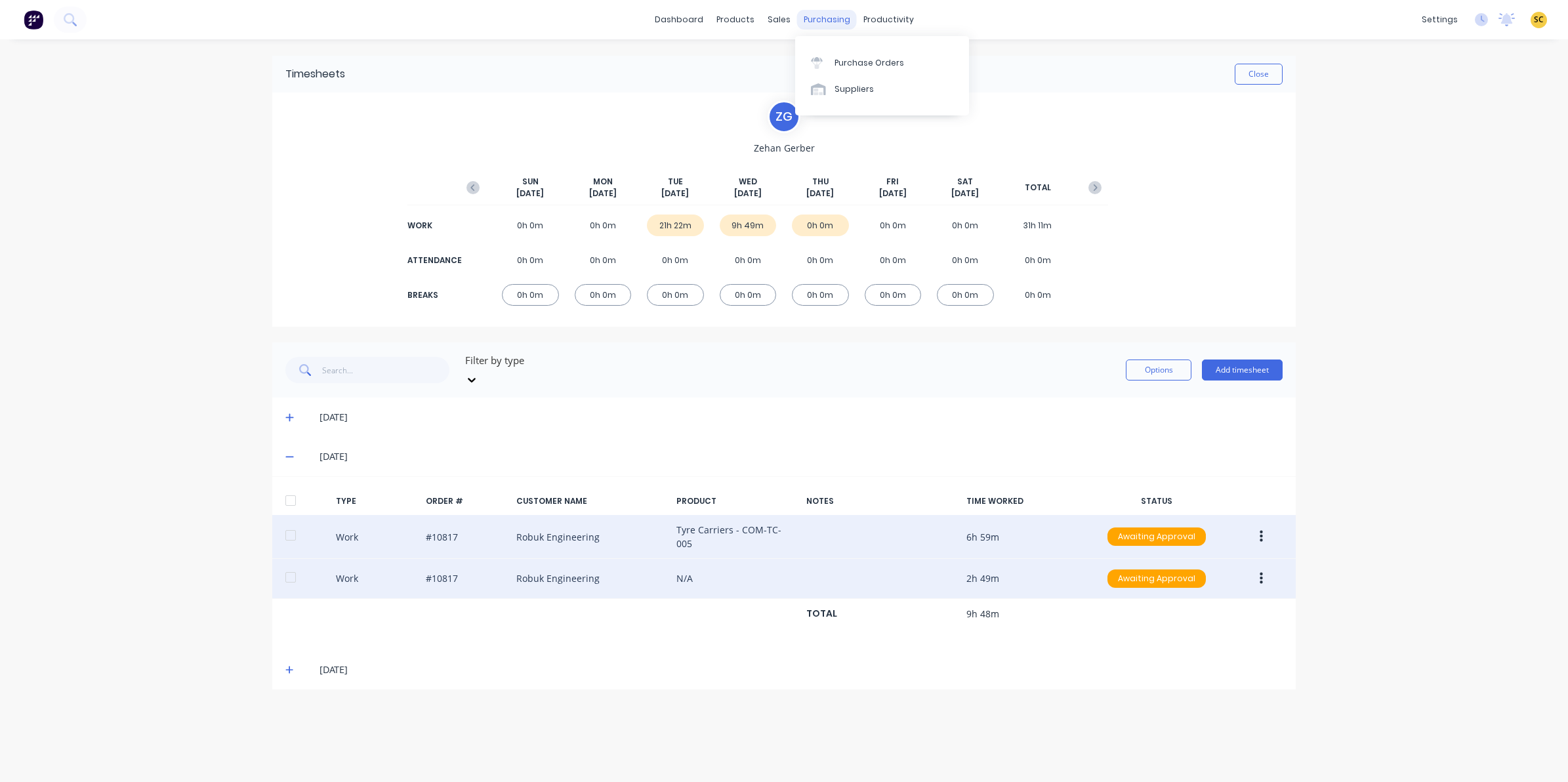
click at [822, 17] on div "purchasing" at bounding box center [827, 20] width 60 height 20
click at [834, 59] on div "Purchase Orders" at bounding box center [869, 63] width 70 height 12
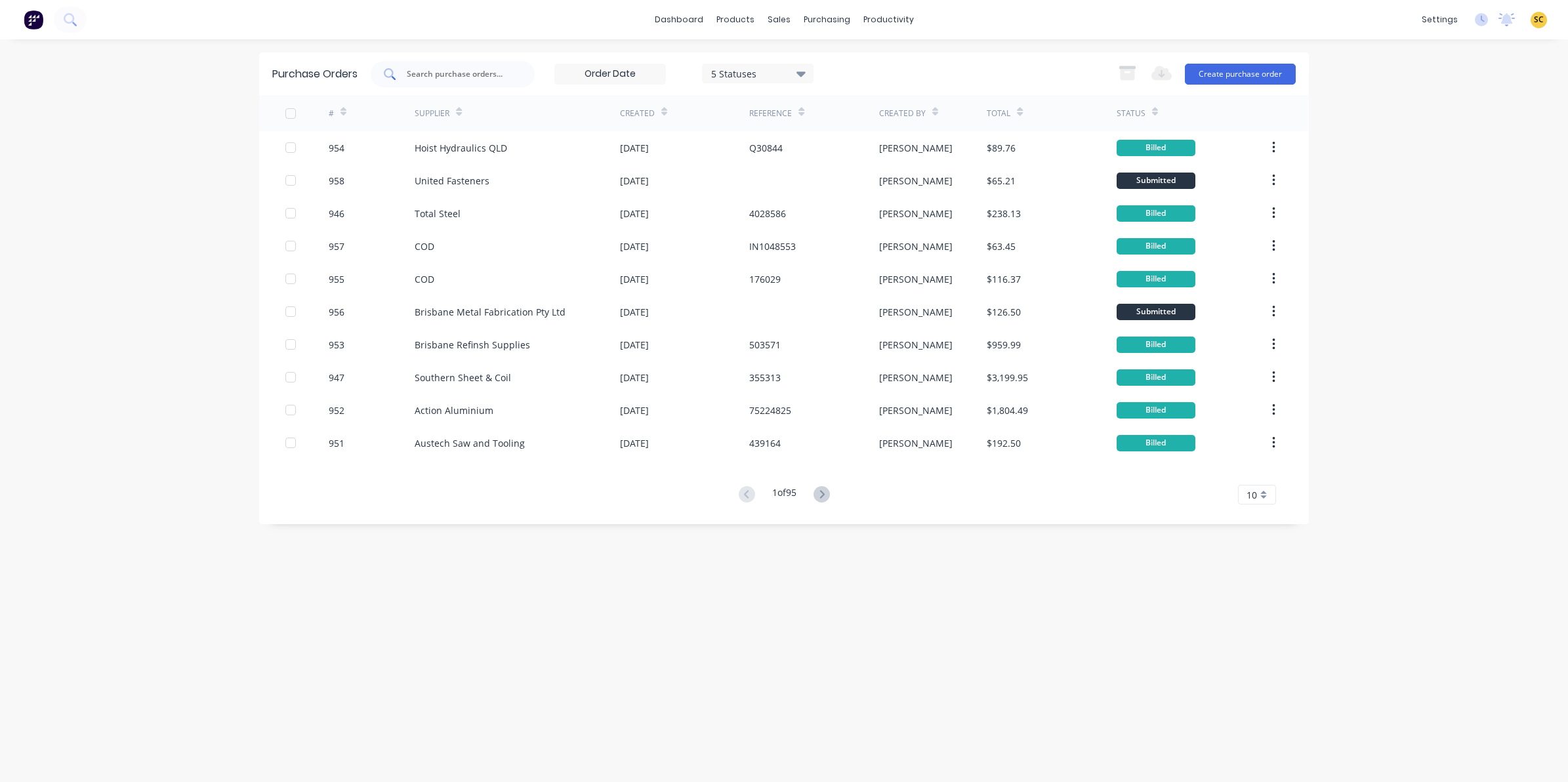
click at [449, 80] on div at bounding box center [452, 74] width 164 height 27
type input "947"
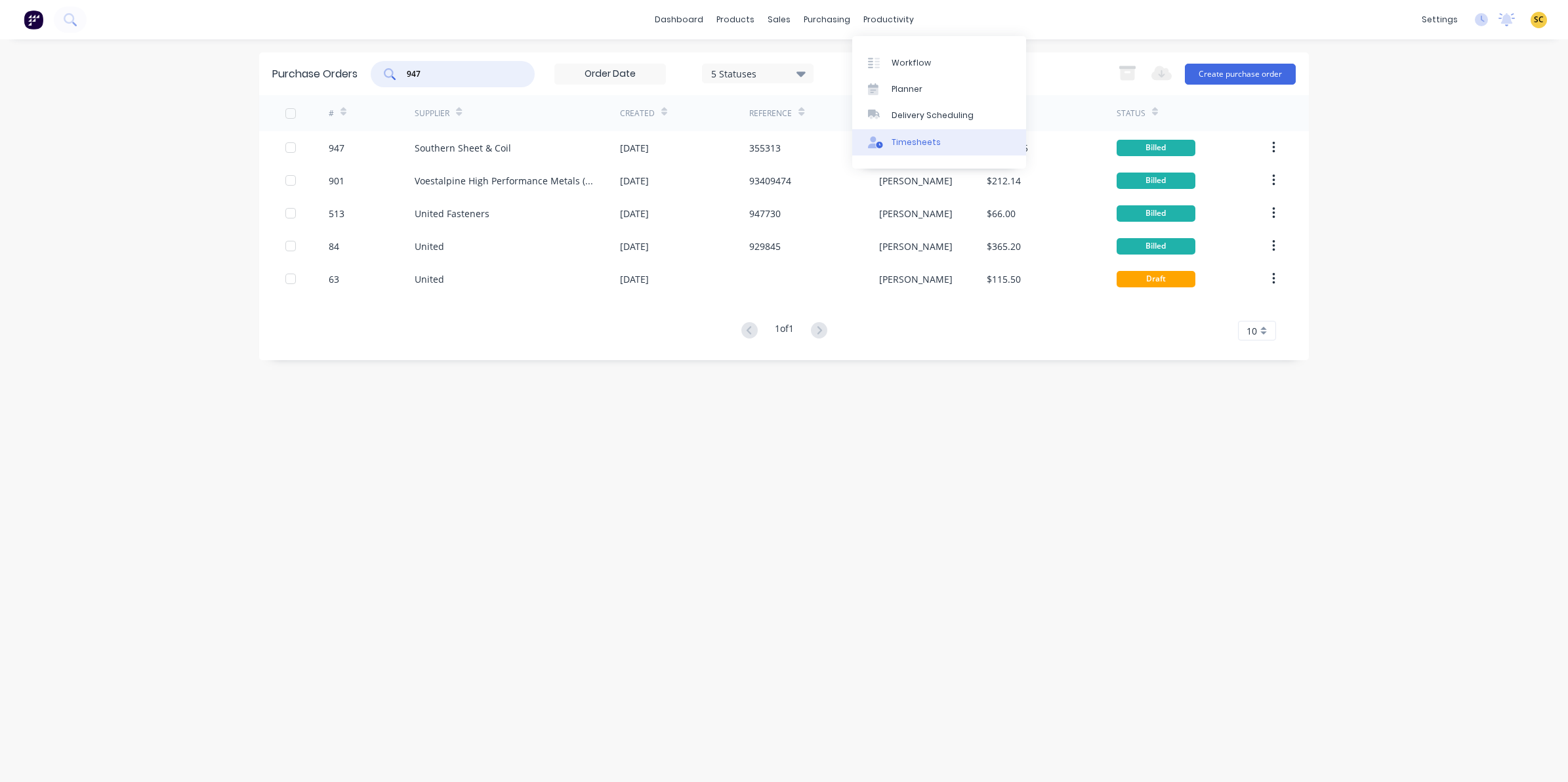
click at [902, 137] on div "Timesheets" at bounding box center [916, 143] width 49 height 12
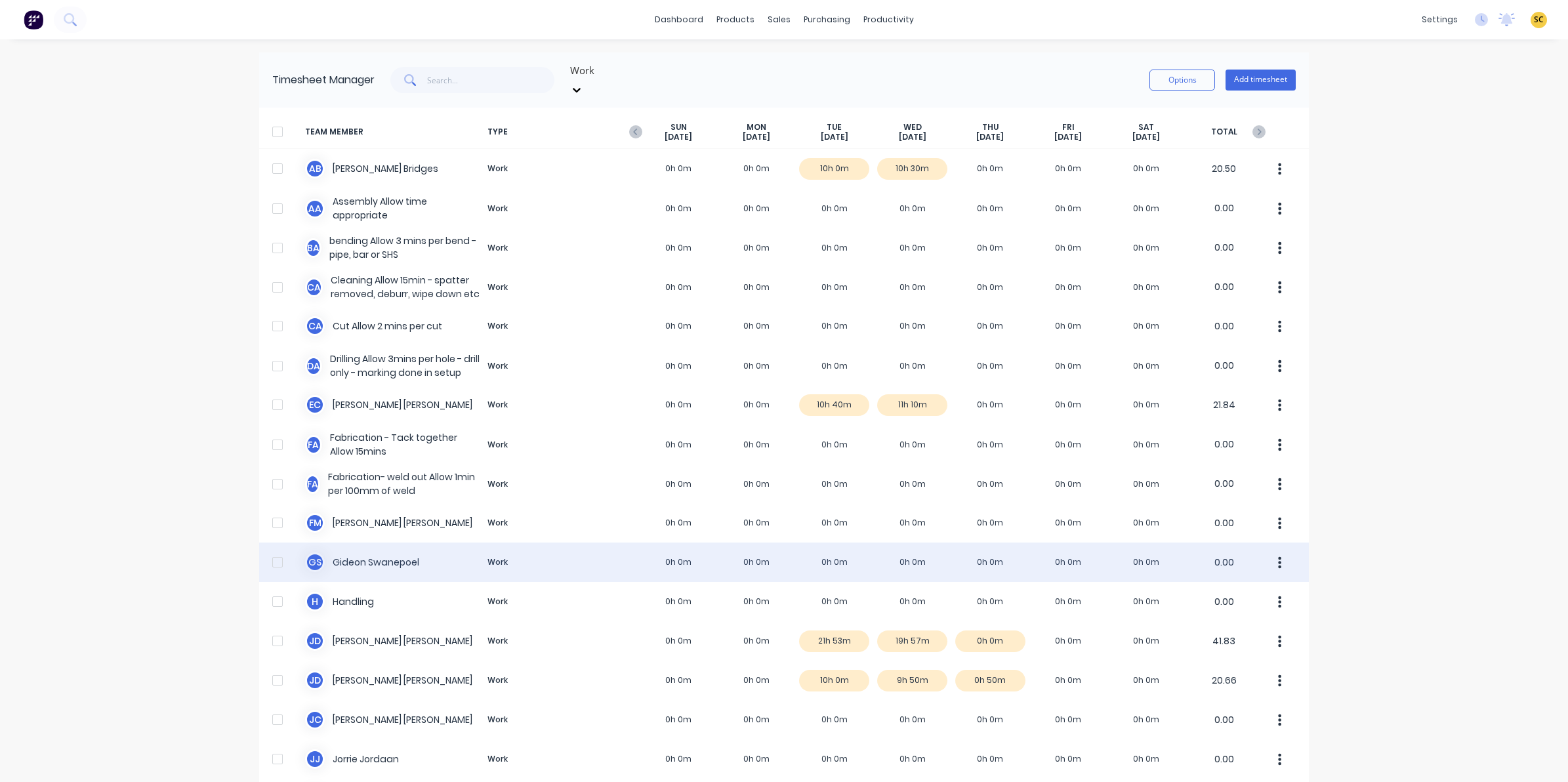
click at [840, 549] on div "[PERSON_NAME] Work 0h 0m 0h 0m 0h 0m 0h 0m 0h 0m 0h 0m 0h 0m 0.00" at bounding box center [783, 563] width 1050 height 39
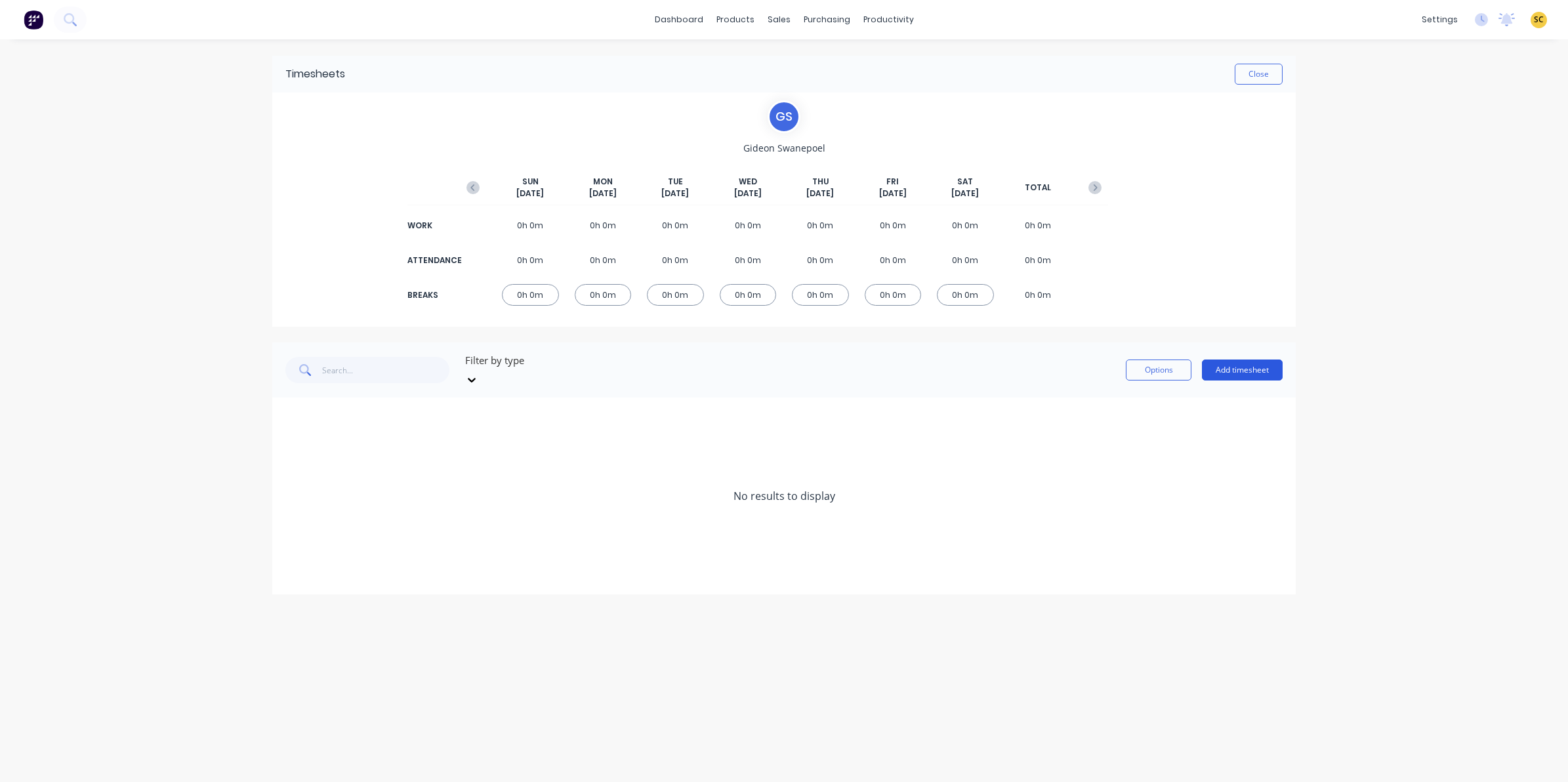
click at [1269, 361] on button "Add timesheet" at bounding box center [1242, 371] width 80 height 21
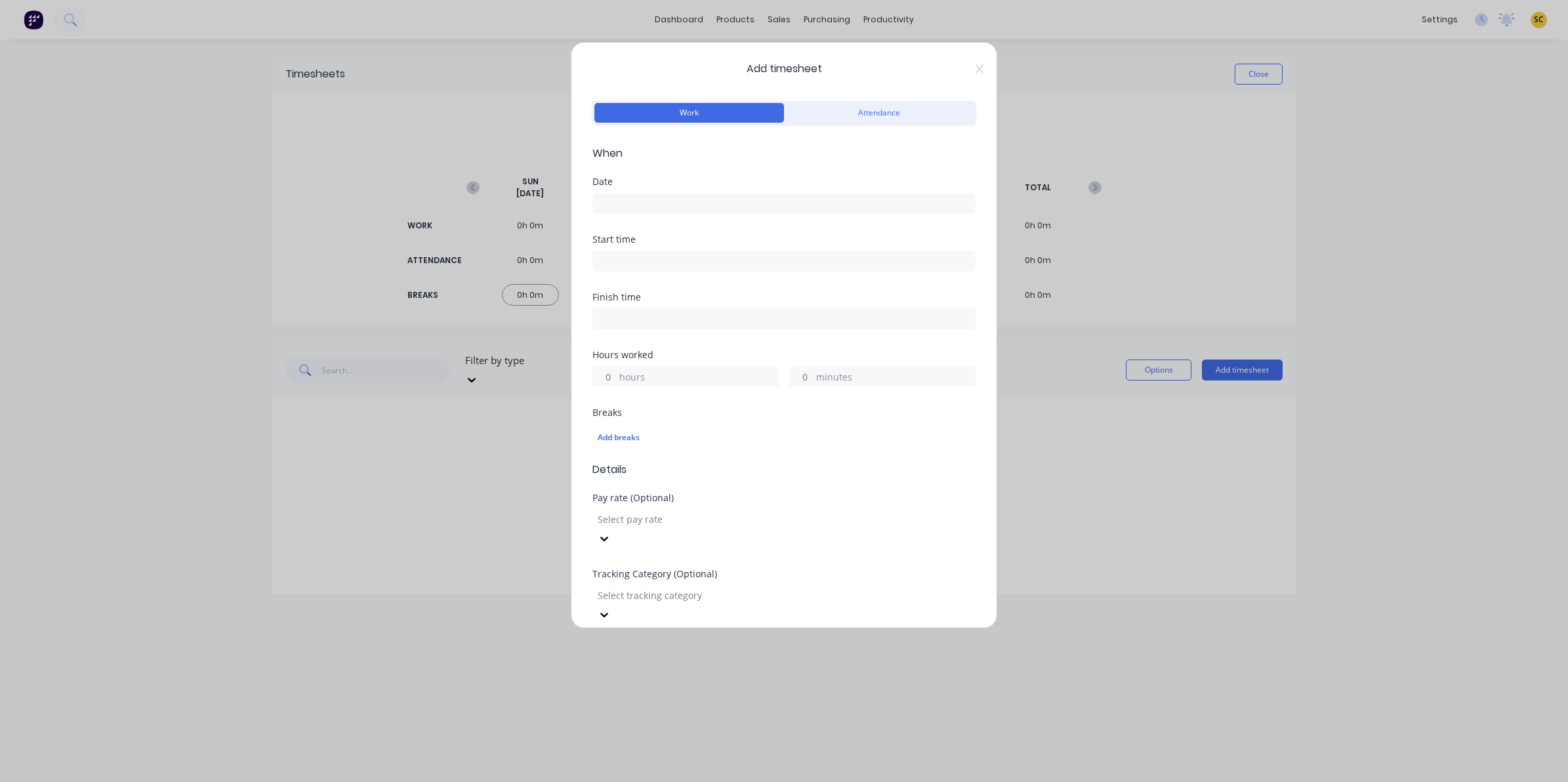
drag, startPoint x: 618, startPoint y: 200, endPoint x: 601, endPoint y: 214, distance: 22.0
click at [617, 200] on input at bounding box center [783, 203] width 382 height 20
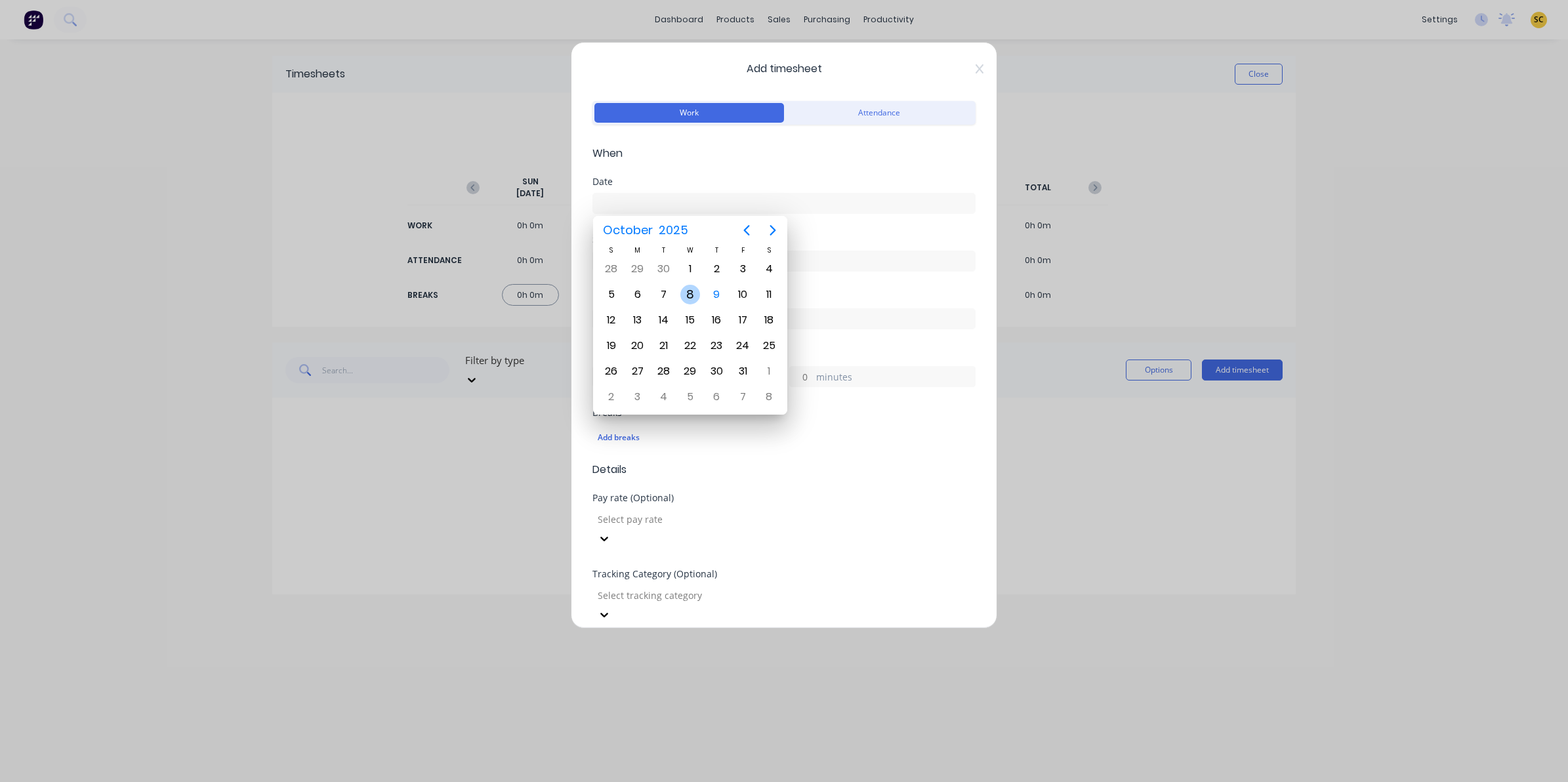
click at [685, 294] on div "8" at bounding box center [690, 295] width 20 height 20
type input "[DATE]"
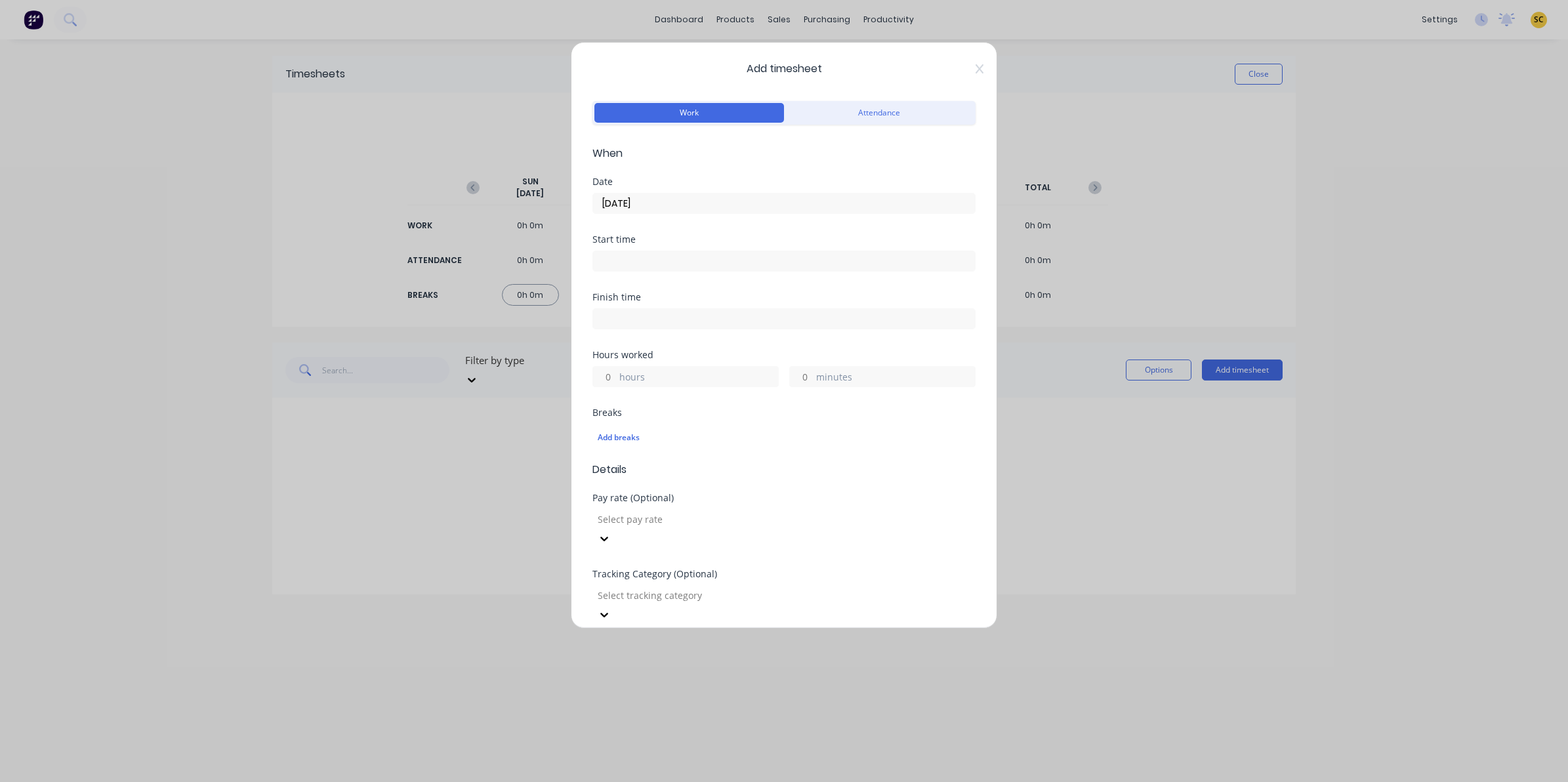
drag, startPoint x: 653, startPoint y: 243, endPoint x: 653, endPoint y: 254, distance: 11.0
click at [653, 246] on div "Start time" at bounding box center [783, 253] width 383 height 36
click at [660, 263] on input at bounding box center [783, 261] width 382 height 20
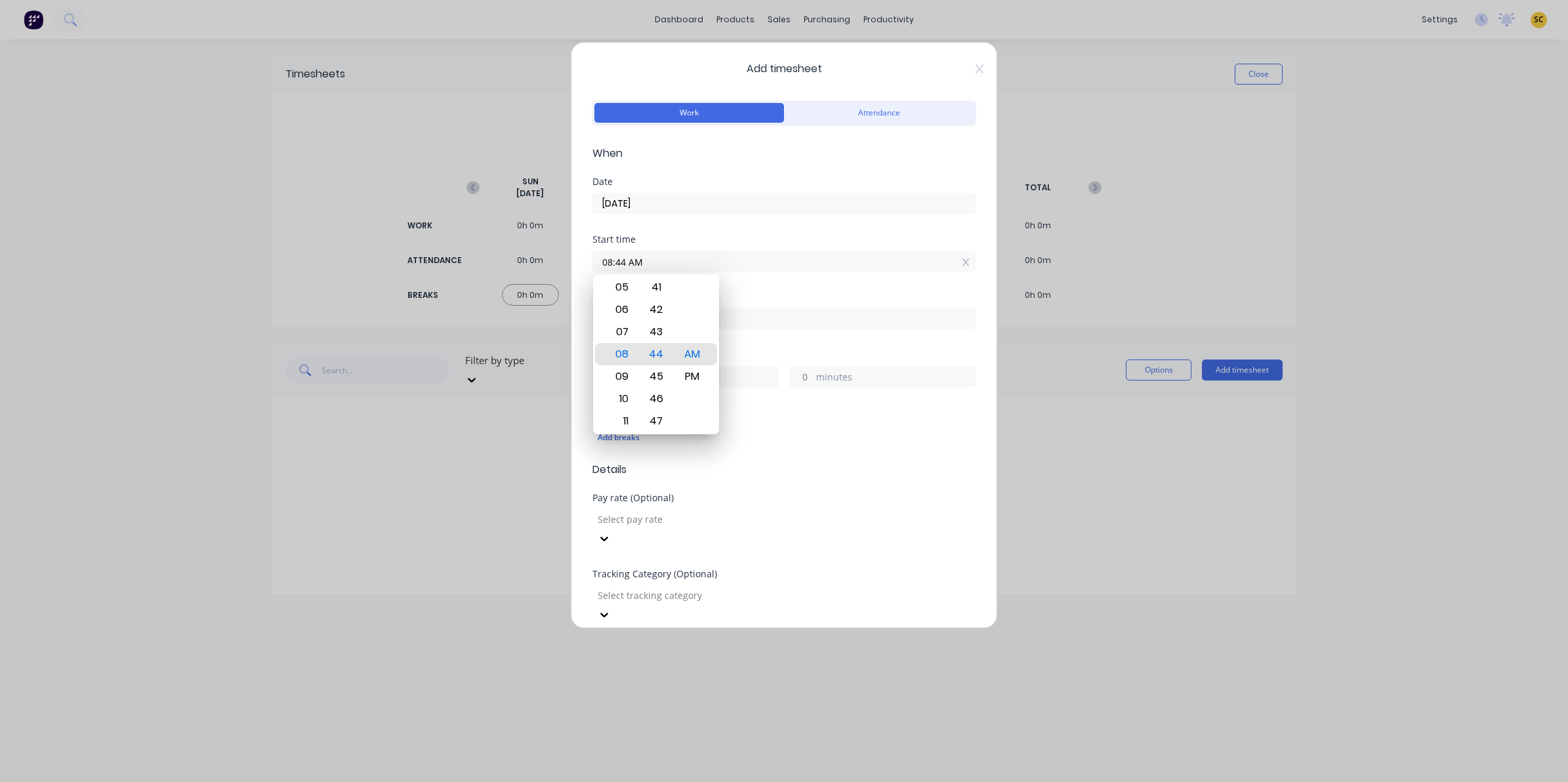
drag, startPoint x: 660, startPoint y: 263, endPoint x: 515, endPoint y: 259, distance: 145.1
click at [526, 259] on div "Add timesheet Work Attendance When Date [DATE] Start time 08:44 AM Finish time …" at bounding box center [784, 391] width 1568 height 782
type input "06:00 AM"
click at [818, 294] on div "Finish time" at bounding box center [783, 297] width 383 height 9
click at [825, 320] on input at bounding box center [783, 319] width 382 height 20
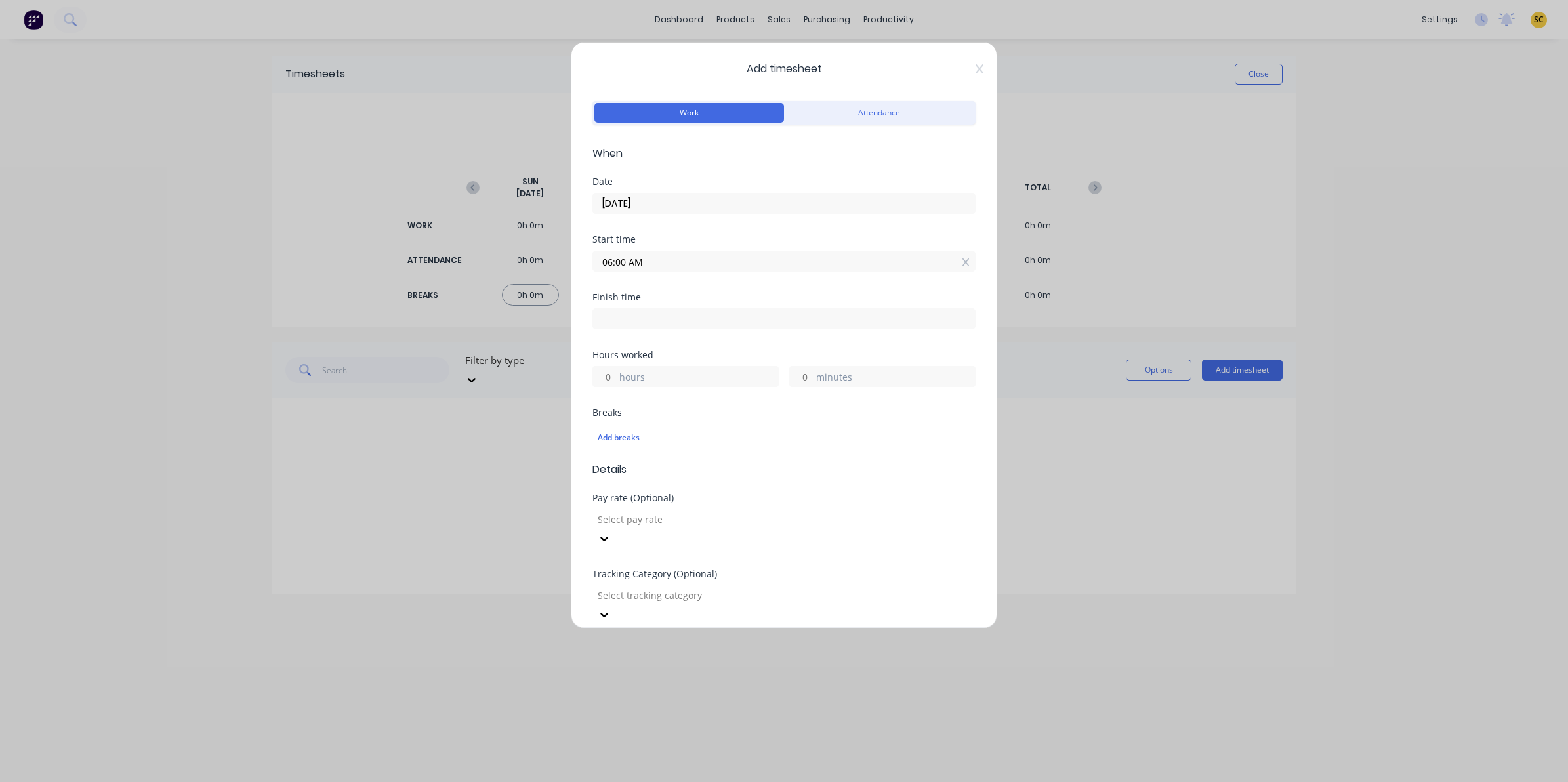
type input "08:44 AM"
type input "2"
type input "44"
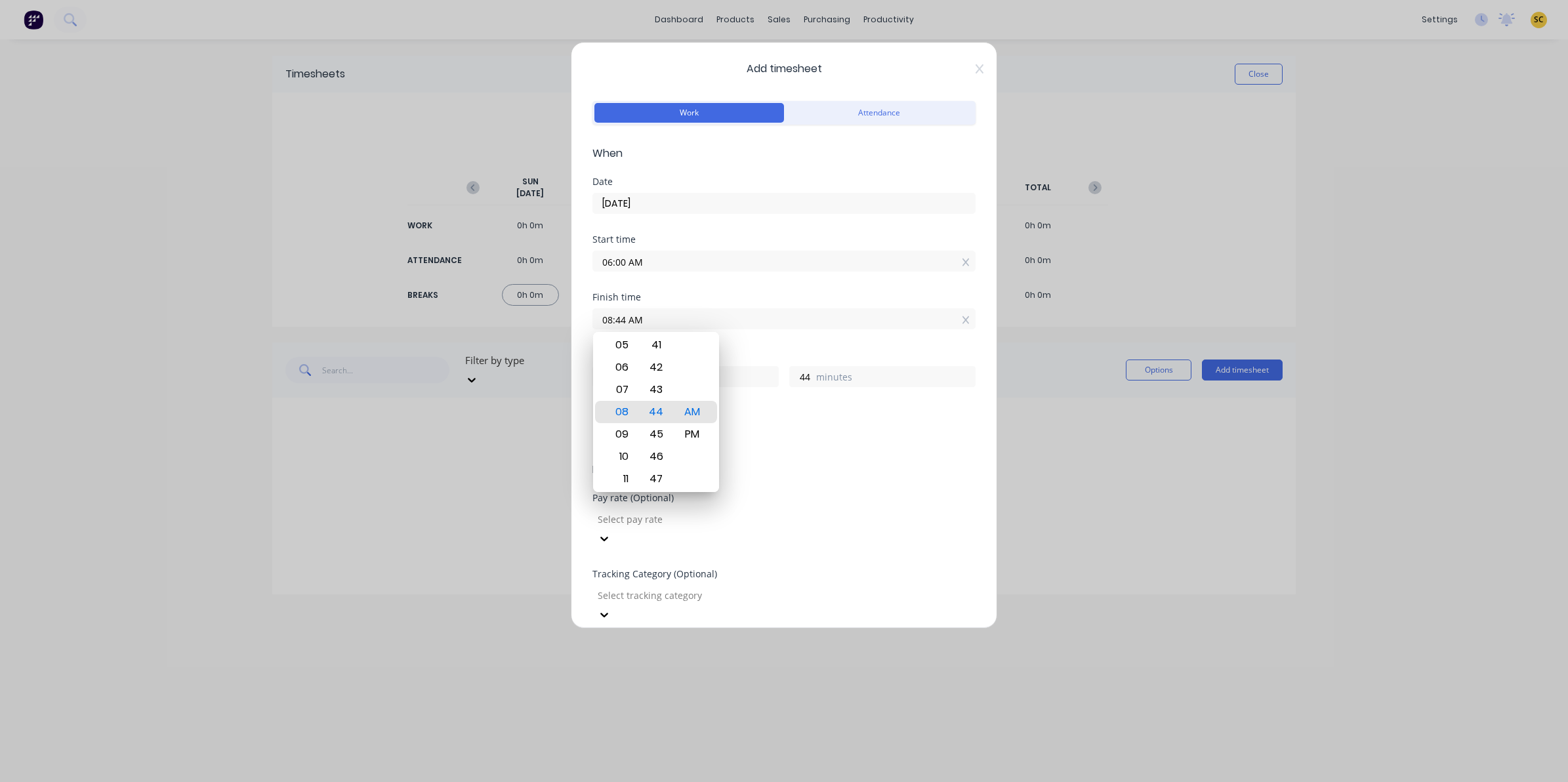
drag, startPoint x: 795, startPoint y: 320, endPoint x: 266, endPoint y: 309, distance: 529.1
click at [305, 308] on div "Add timesheet Work Attendance When Date [DATE] Start time 06:00 AM Finish time …" at bounding box center [784, 391] width 1568 height 782
type input "07:30 AM"
type input "1"
type input "30"
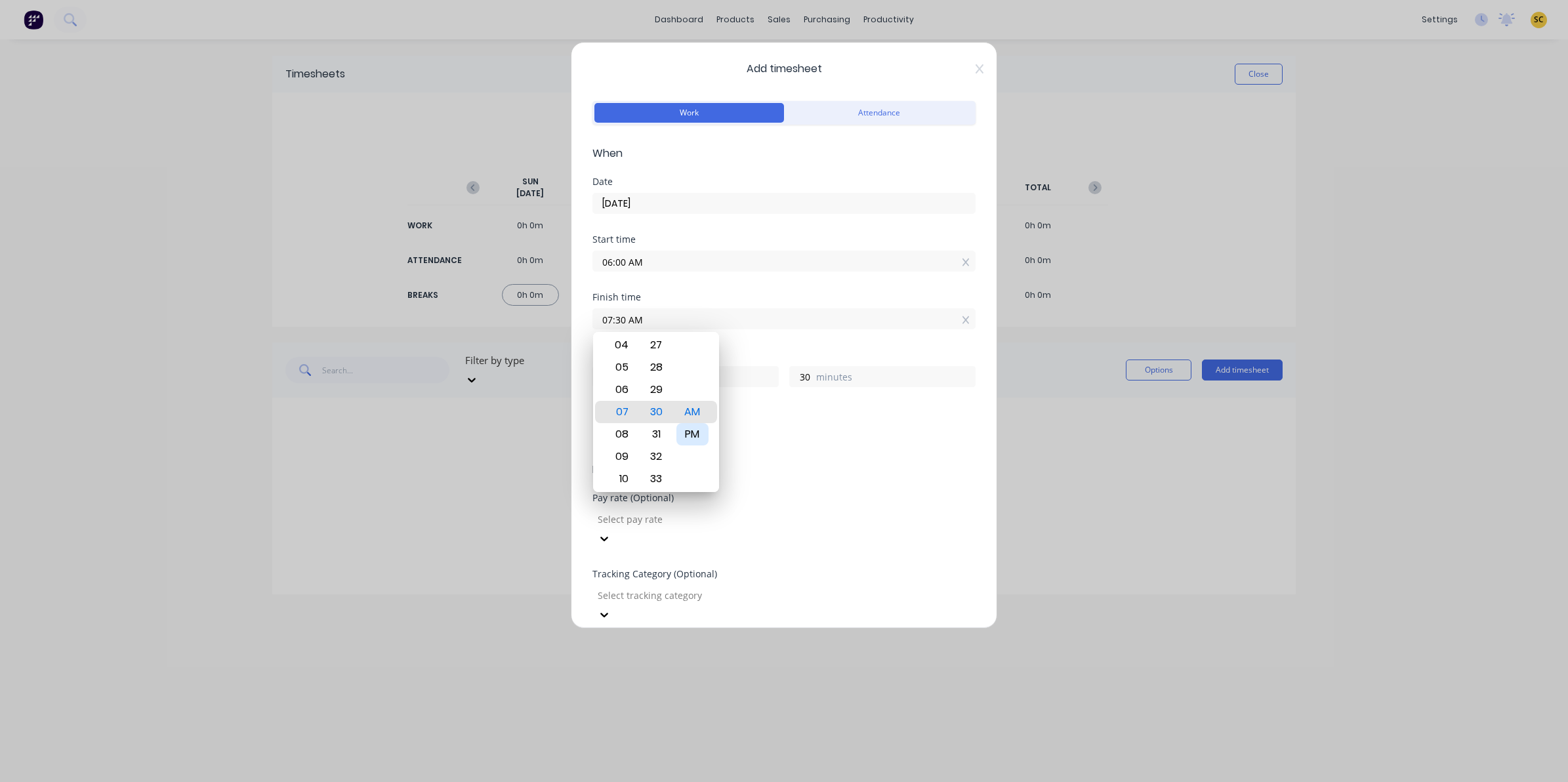
click at [696, 442] on div "PM" at bounding box center [692, 434] width 32 height 22
type input "07:30 PM"
type input "13"
click at [732, 452] on div "Add breaks" at bounding box center [783, 437] width 383 height 27
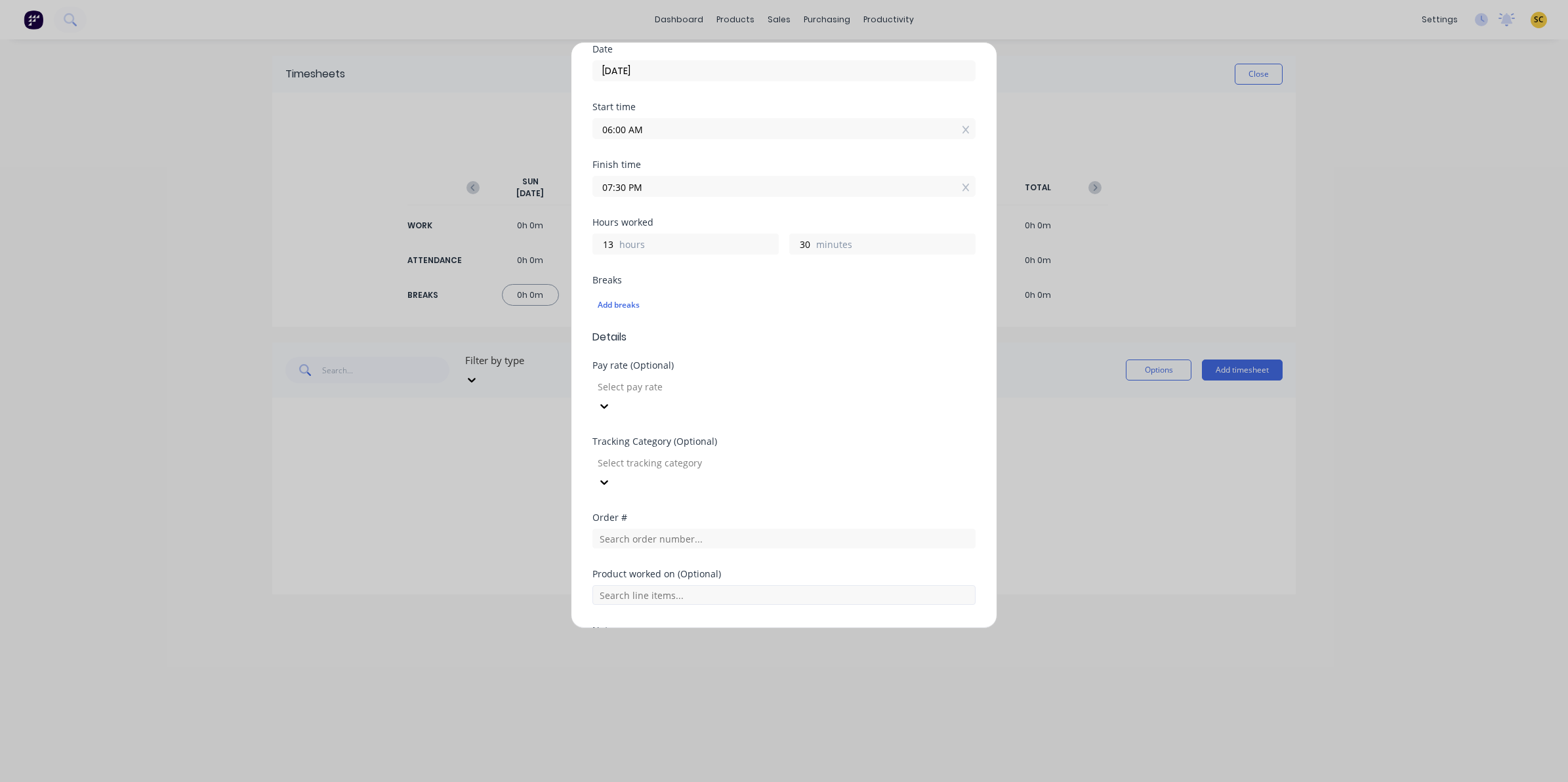
scroll to position [164, 0]
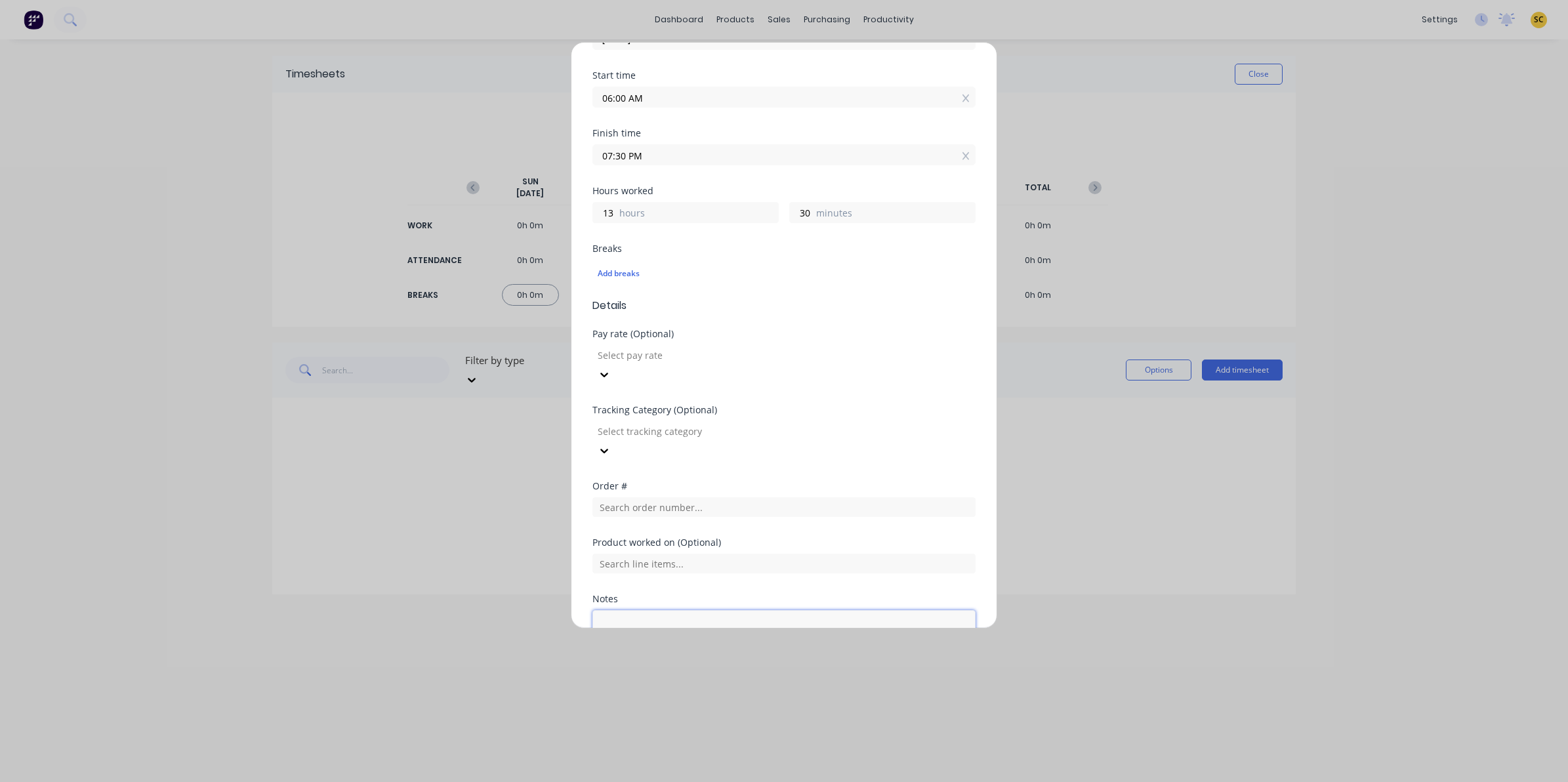
click at [647, 610] on textarea at bounding box center [783, 645] width 383 height 70
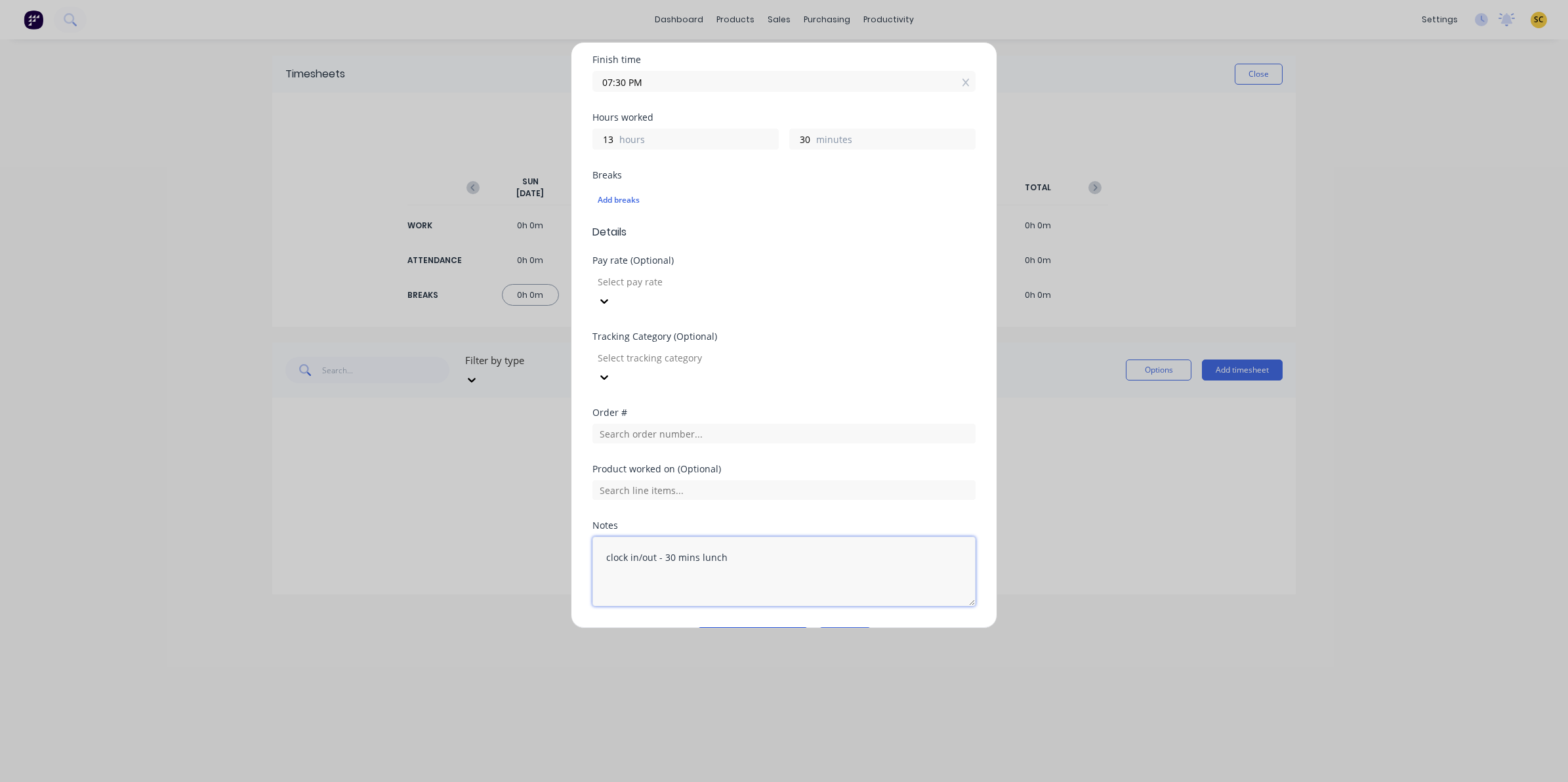
type textarea "clock in/out - 30 mins lunch"
click at [772, 627] on button "Add manual time entry" at bounding box center [753, 638] width 111 height 21
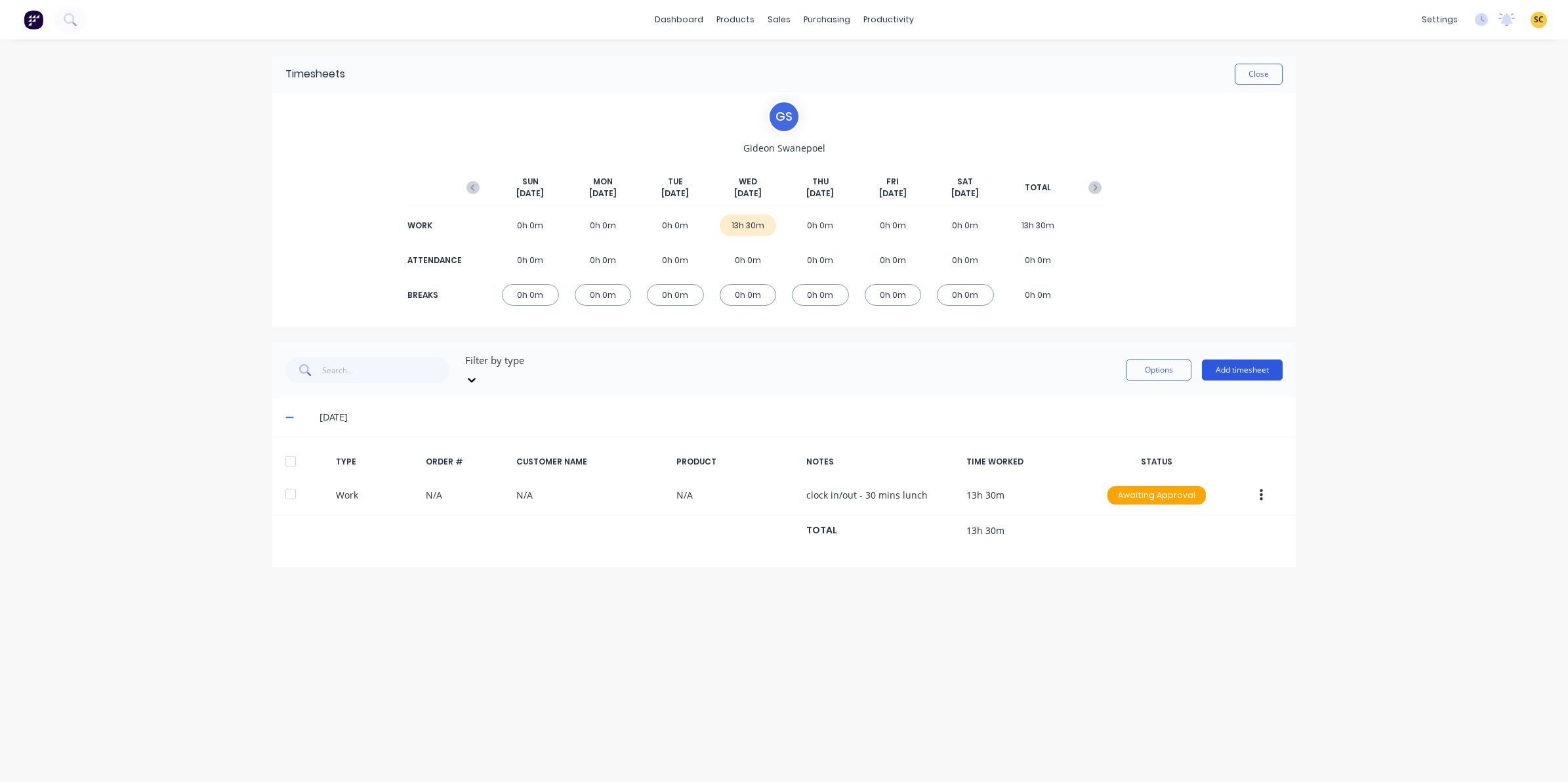
click at [1241, 360] on button "Add timesheet" at bounding box center [1242, 371] width 80 height 21
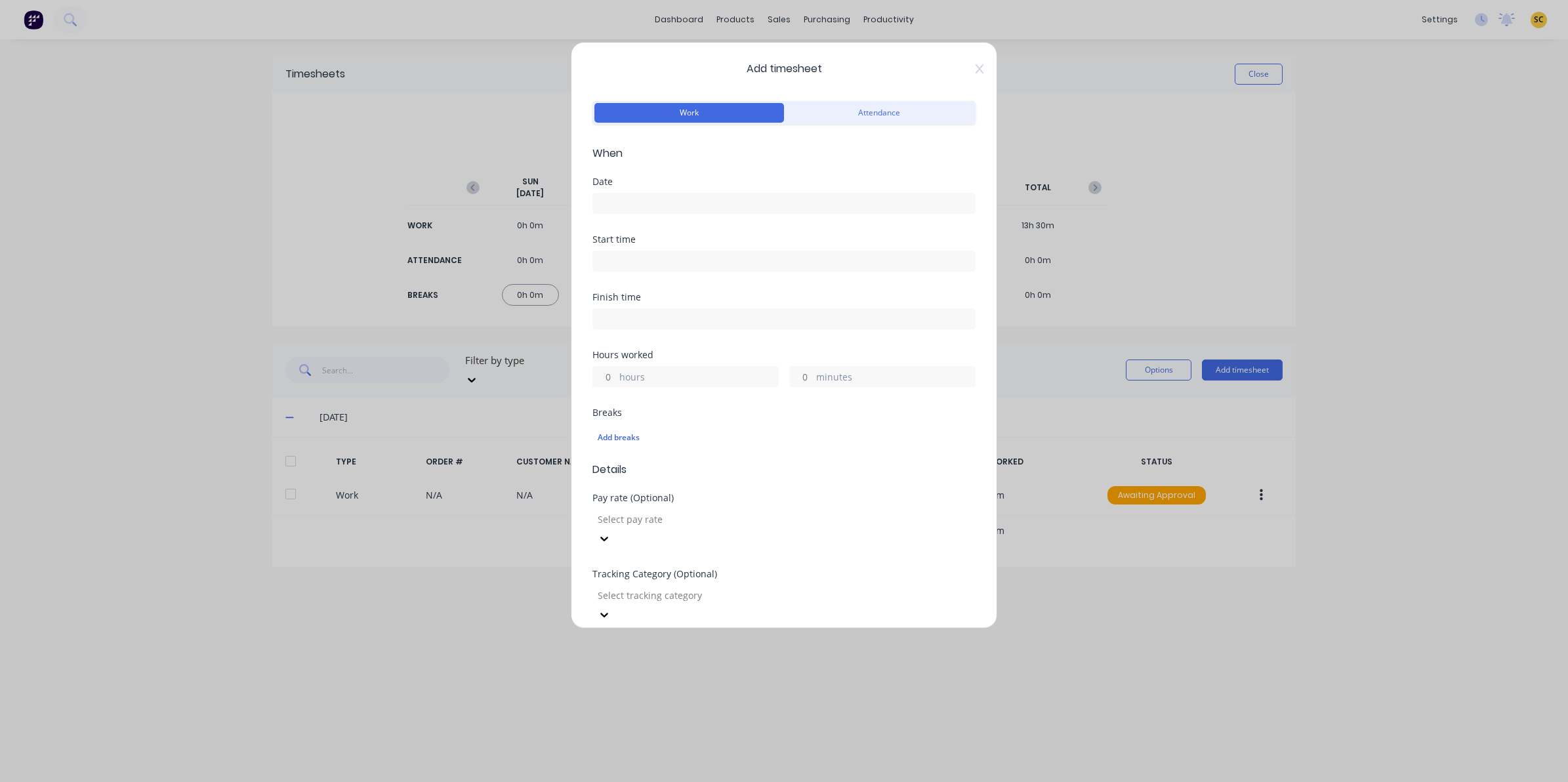
click at [637, 217] on div "Date" at bounding box center [783, 206] width 383 height 58
click at [631, 207] on input at bounding box center [783, 203] width 382 height 20
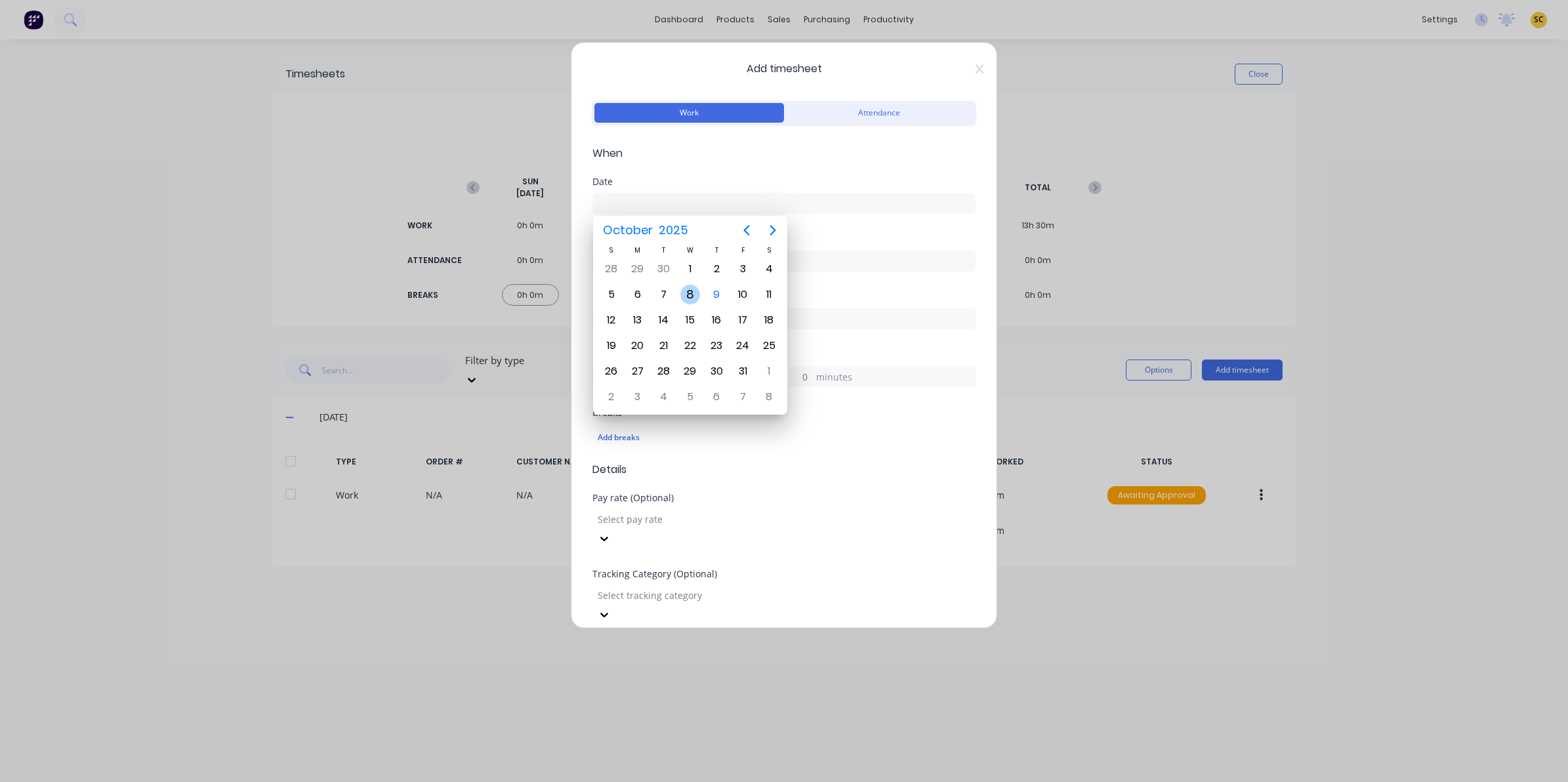
click at [696, 287] on div "8" at bounding box center [690, 295] width 20 height 20
type input "[DATE]"
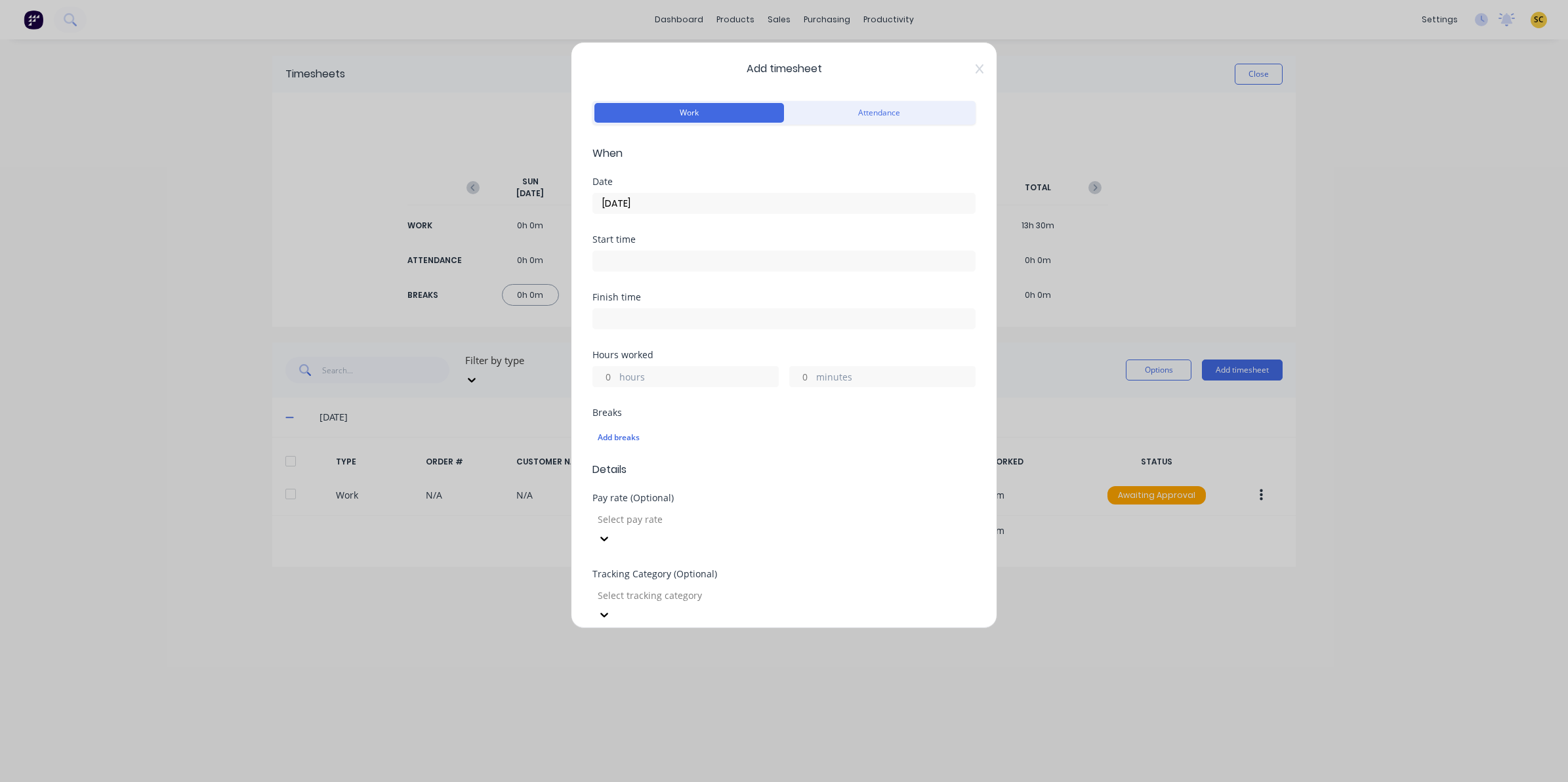
click at [686, 270] on input at bounding box center [783, 261] width 382 height 20
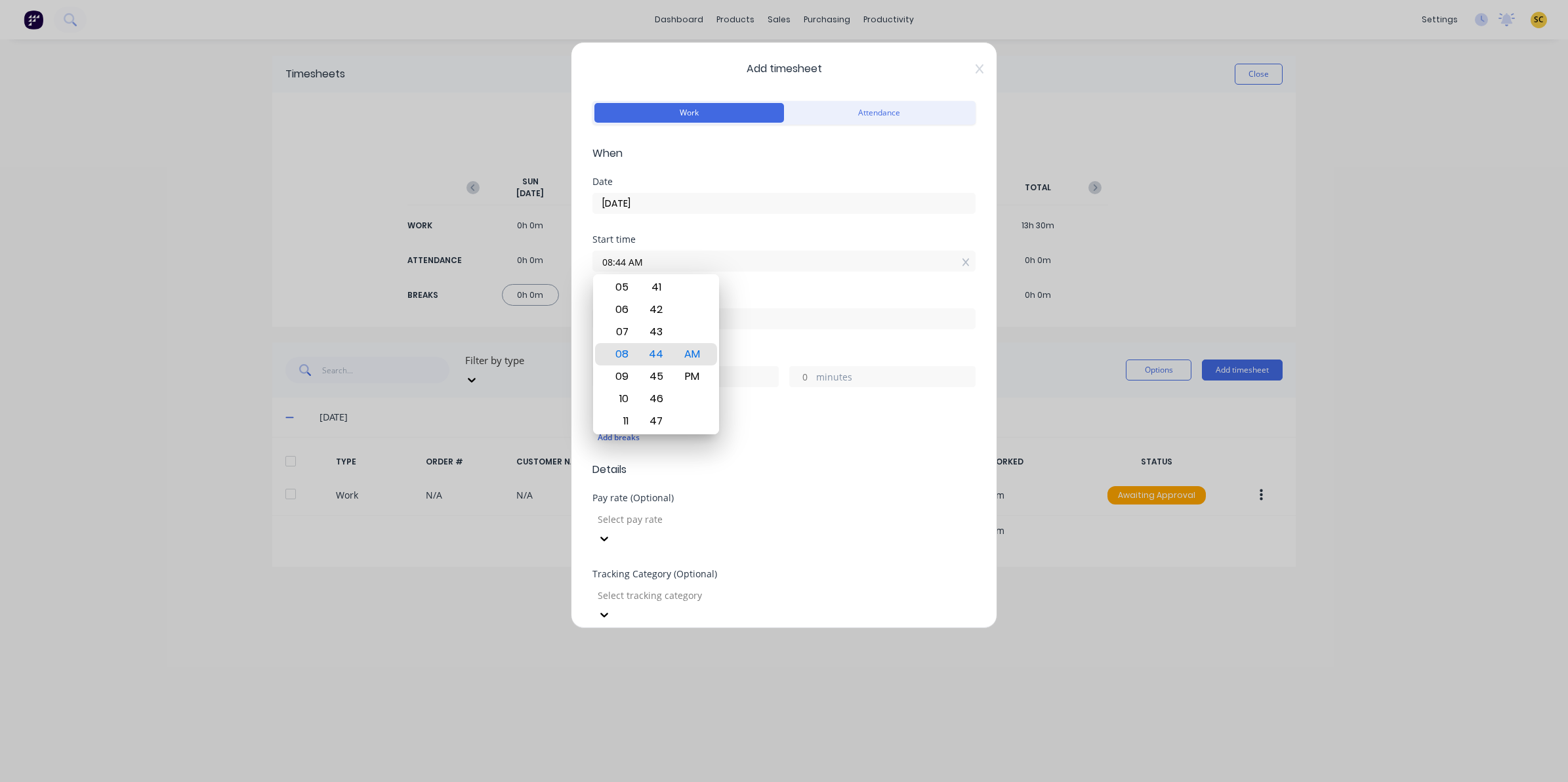
drag, startPoint x: 690, startPoint y: 264, endPoint x: 512, endPoint y: 276, distance: 178.4
click at [512, 276] on div "Add timesheet Work Attendance When Date [DATE] Start time 08:44 AM Finish time …" at bounding box center [784, 391] width 1568 height 782
type input "06:00 AM"
click at [792, 317] on input at bounding box center [783, 319] width 382 height 20
type input "08:44 AM"
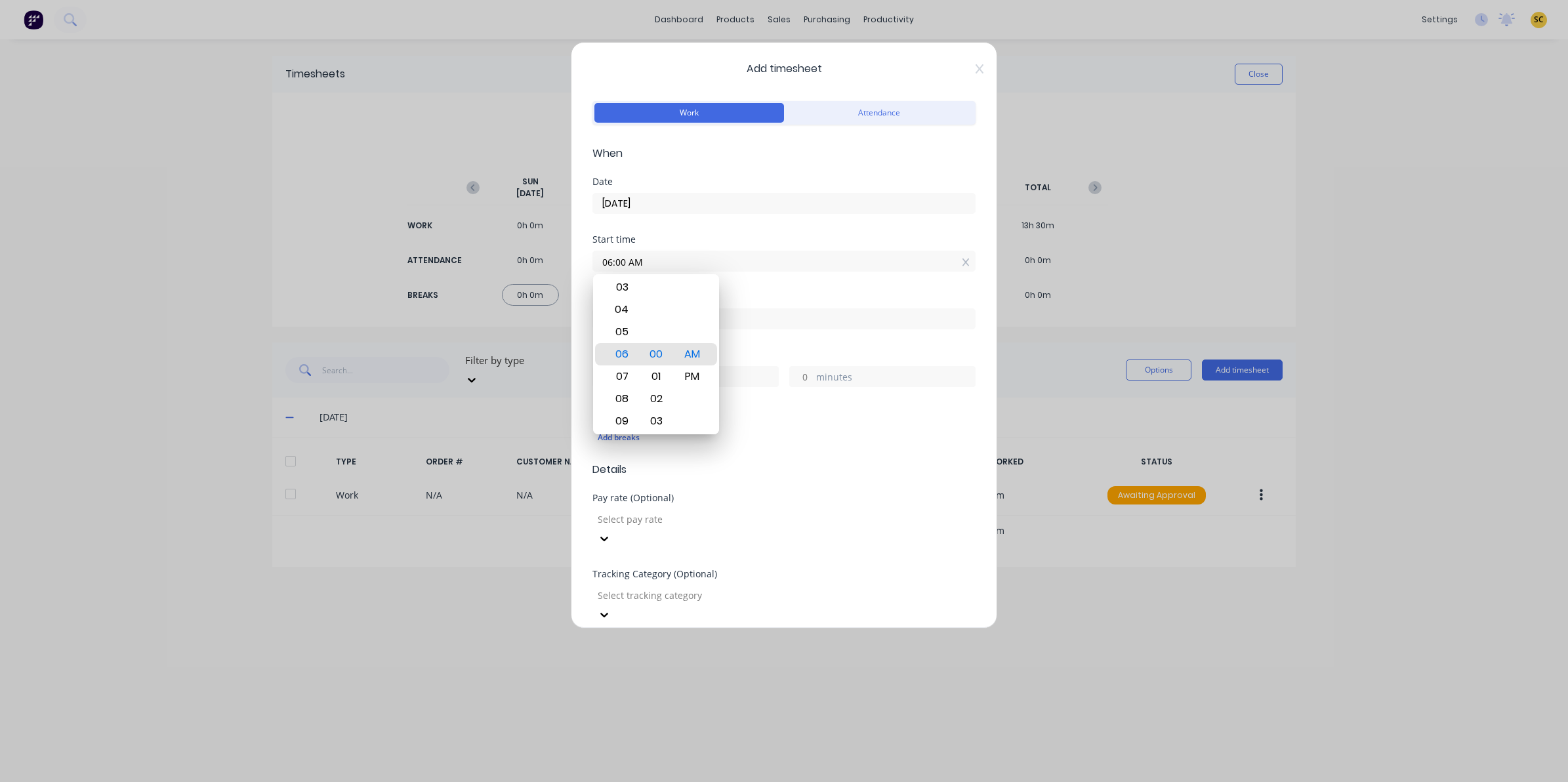
type input "2"
type input "44"
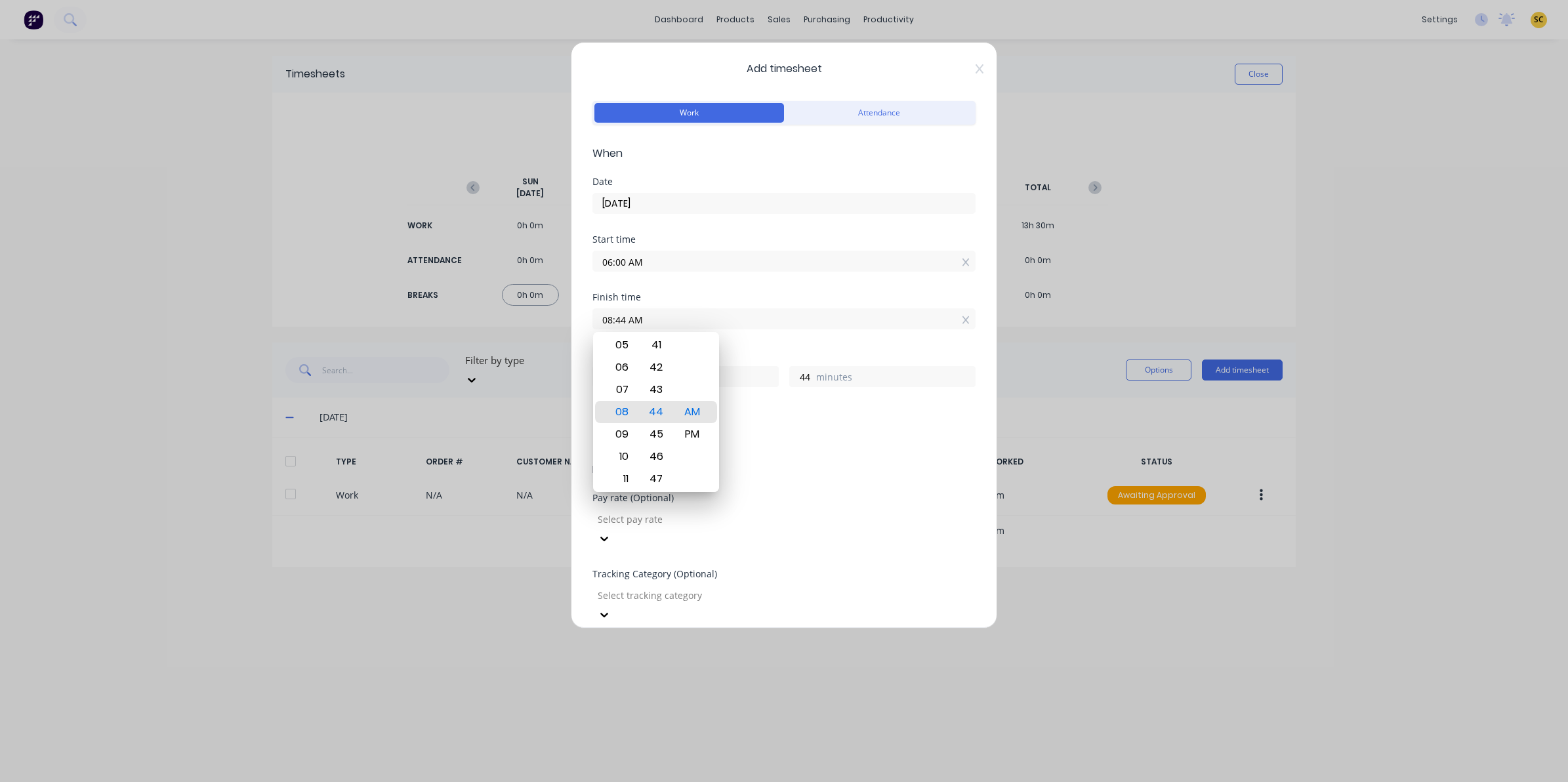
drag, startPoint x: 792, startPoint y: 318, endPoint x: 335, endPoint y: 316, distance: 457.0
click at [335, 315] on div "Add timesheet Work Attendance When Date [DATE] Start time 06:00 AM Finish time …" at bounding box center [784, 391] width 1568 height 782
type input "11:00 AM"
type input "5"
type input "0"
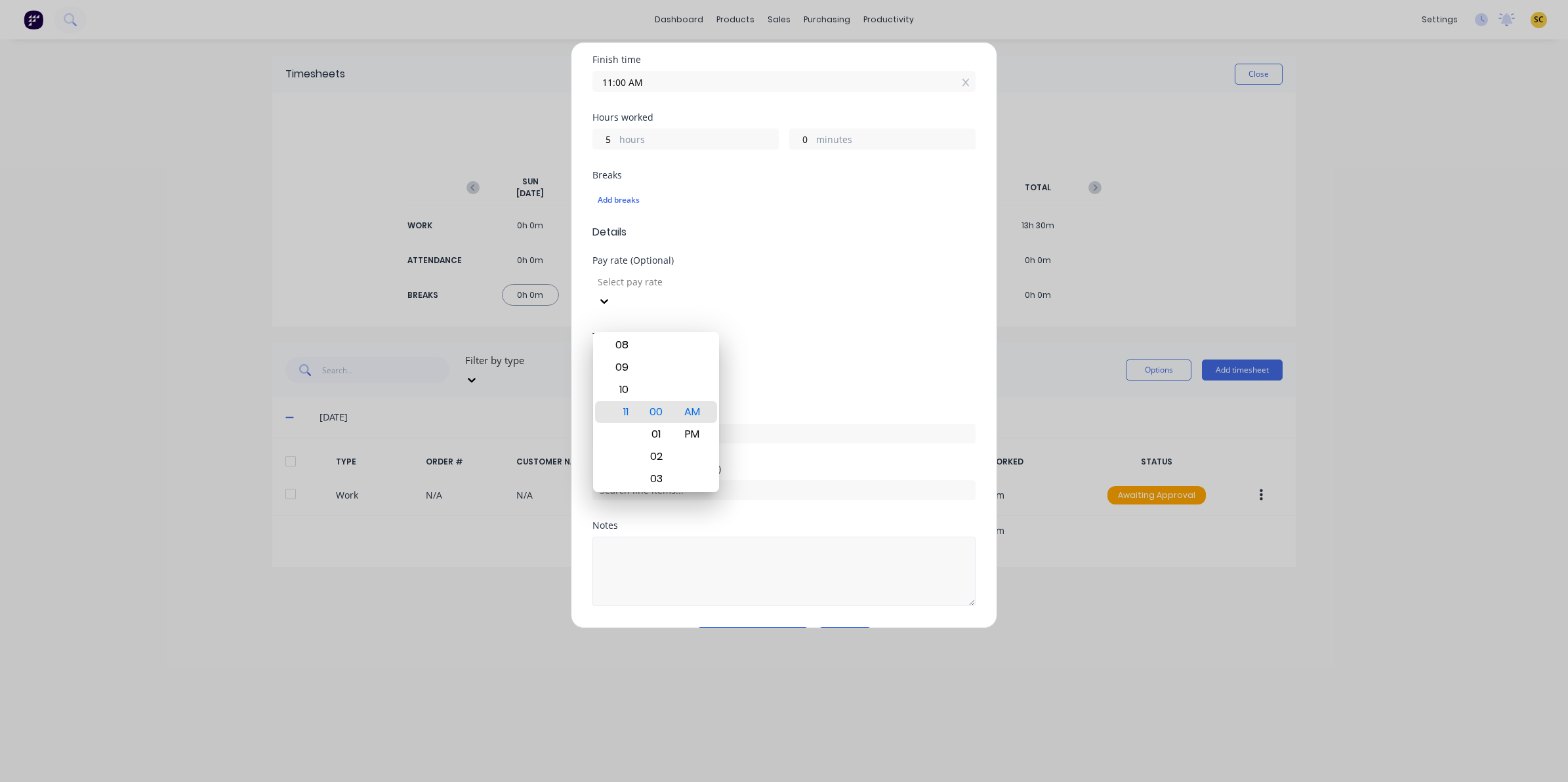
click at [798, 537] on textarea at bounding box center [783, 572] width 383 height 70
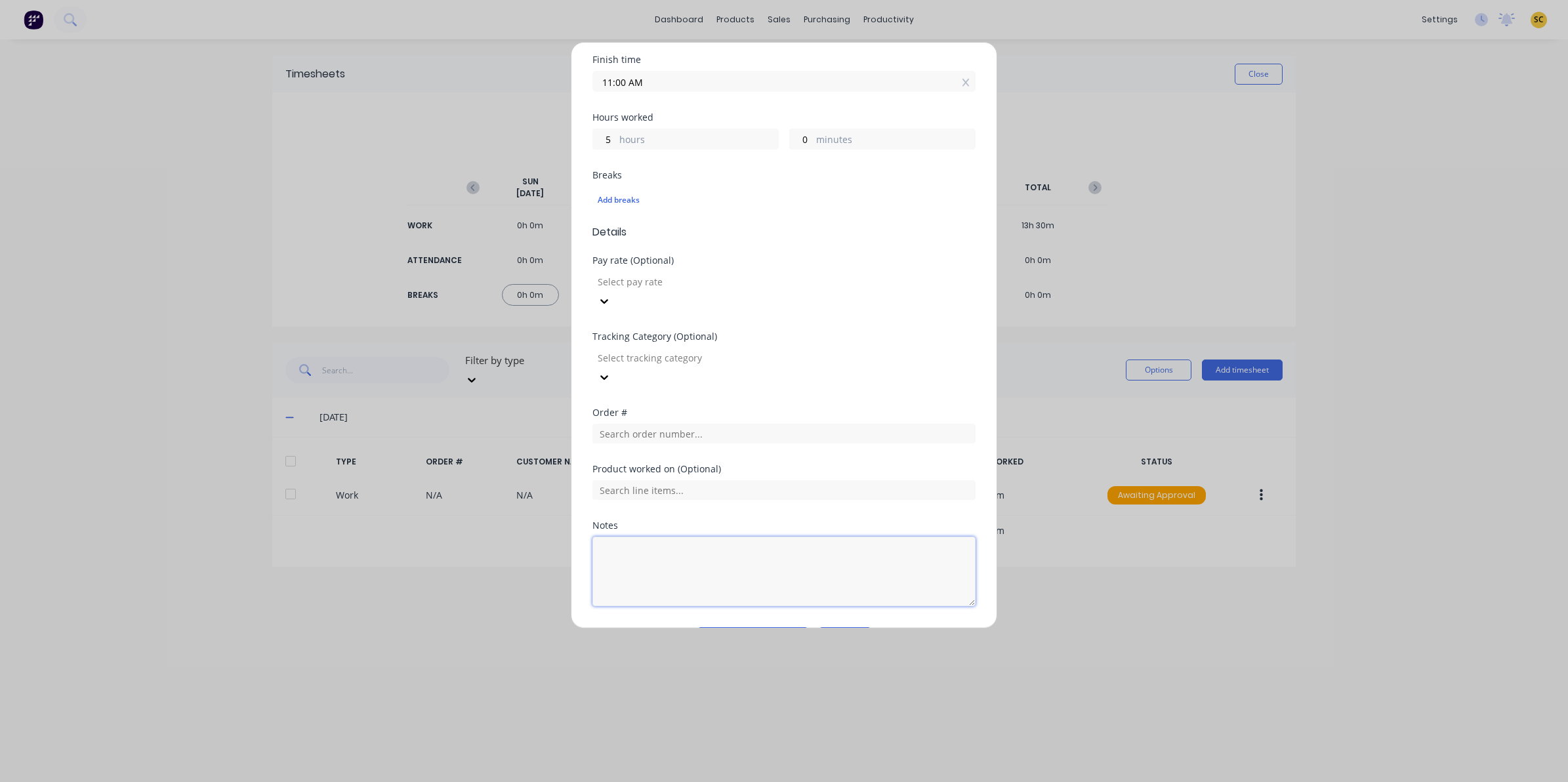
click at [798, 537] on textarea at bounding box center [783, 572] width 383 height 70
click at [651, 83] on input "11:00 AM" at bounding box center [783, 81] width 382 height 20
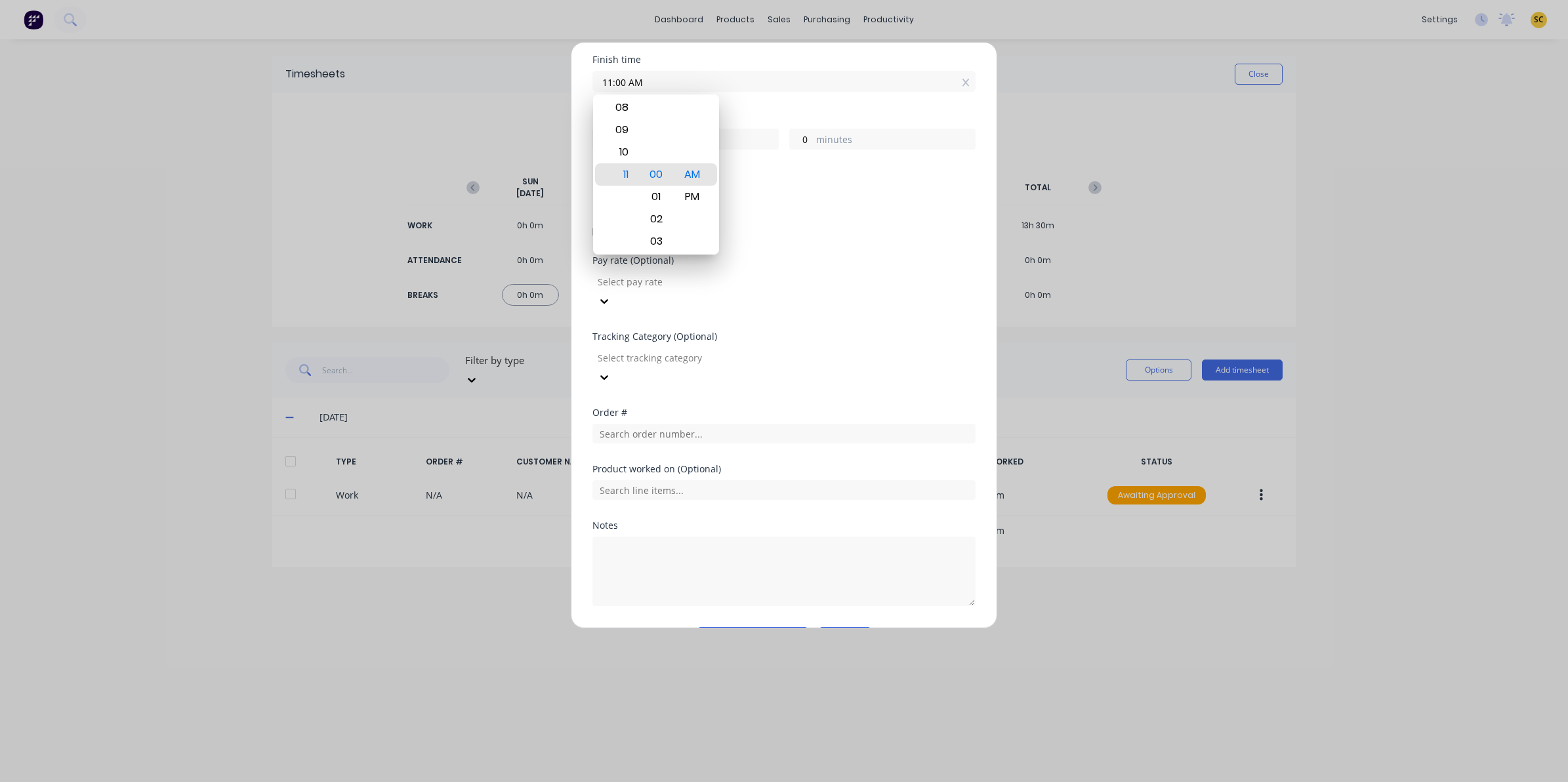
drag, startPoint x: 663, startPoint y: 80, endPoint x: 486, endPoint y: 99, distance: 178.0
click at [486, 99] on div "Add timesheet Work Attendance When Date [DATE] Start time 06:00 AM Finish time …" at bounding box center [784, 391] width 1568 height 782
type input "07:00 AM"
type input "1"
click at [691, 194] on div "PM" at bounding box center [692, 197] width 32 height 22
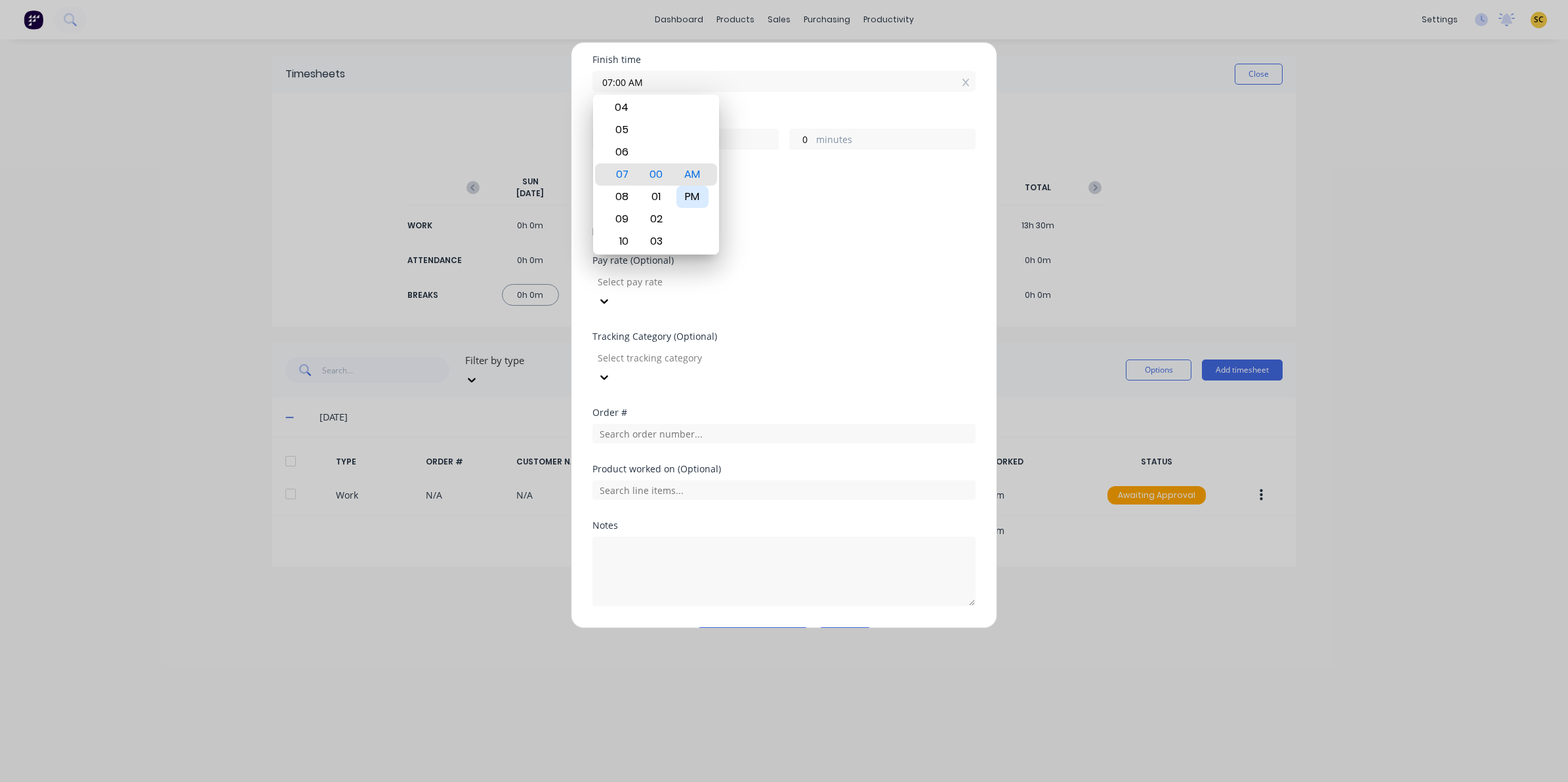
type input "07:00 PM"
type input "13"
click at [643, 424] on input "text" at bounding box center [783, 434] width 383 height 20
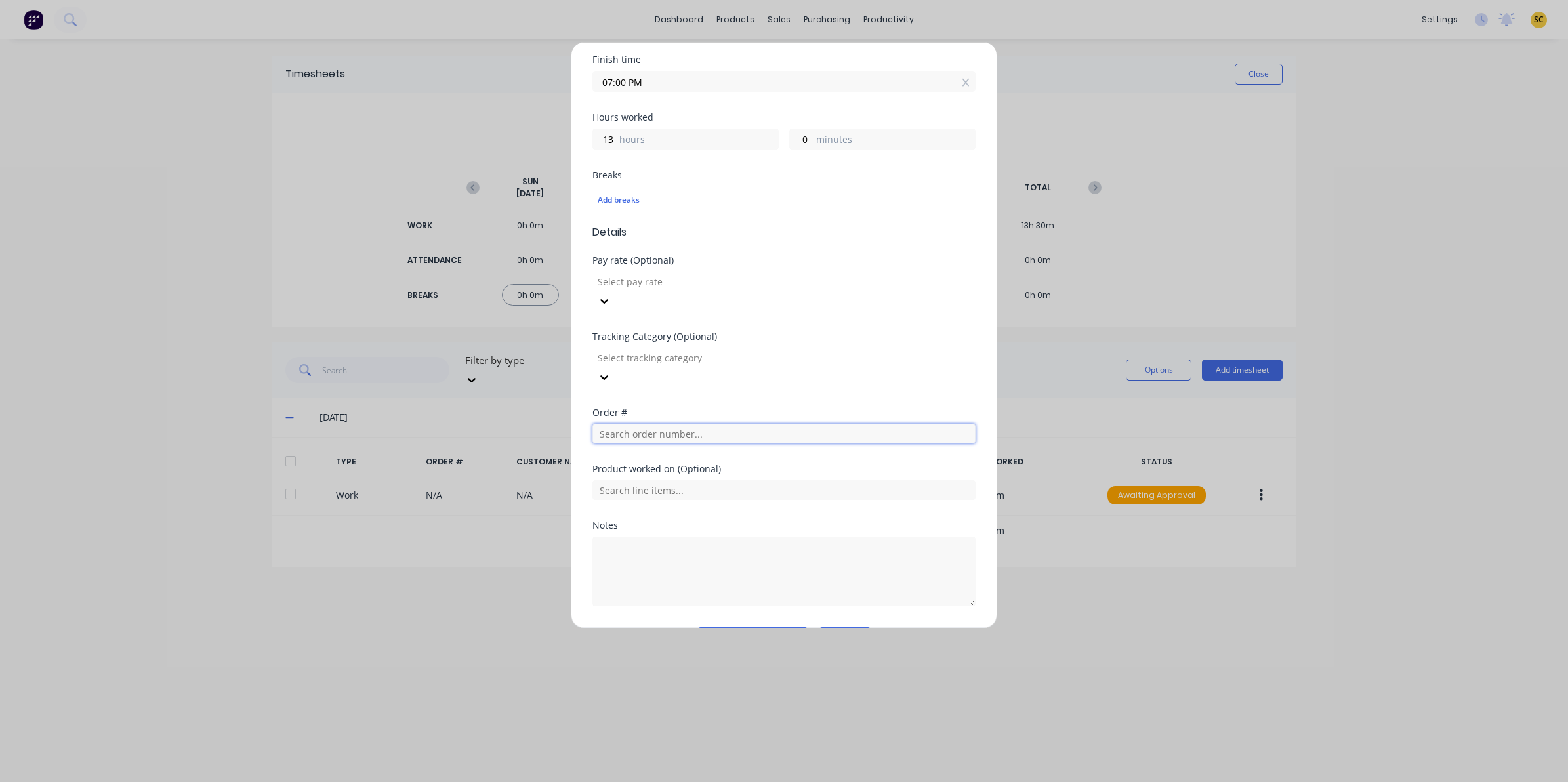
click at [643, 424] on input "text" at bounding box center [783, 434] width 383 height 20
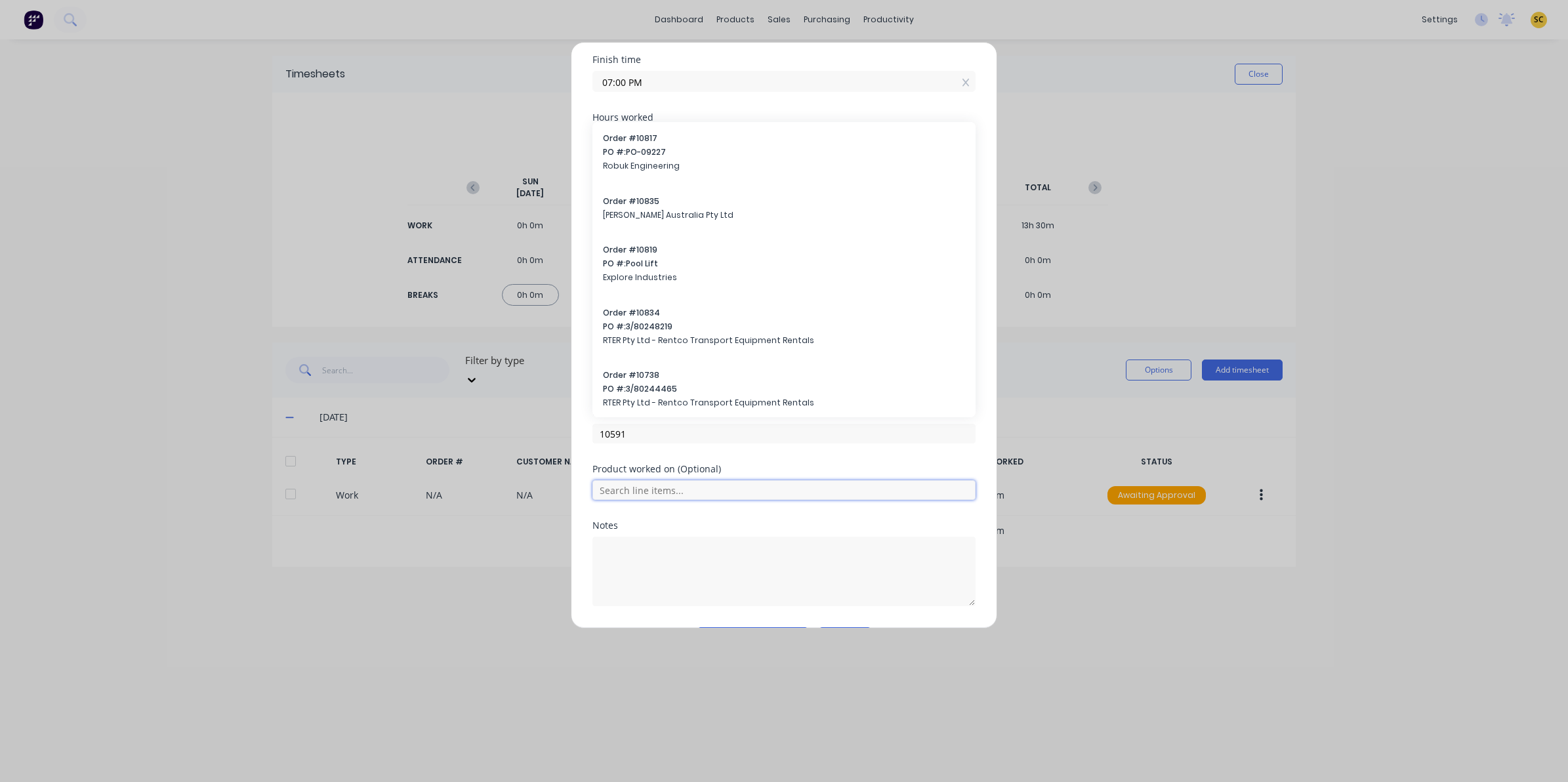
click at [634, 481] on input "text" at bounding box center [783, 490] width 383 height 20
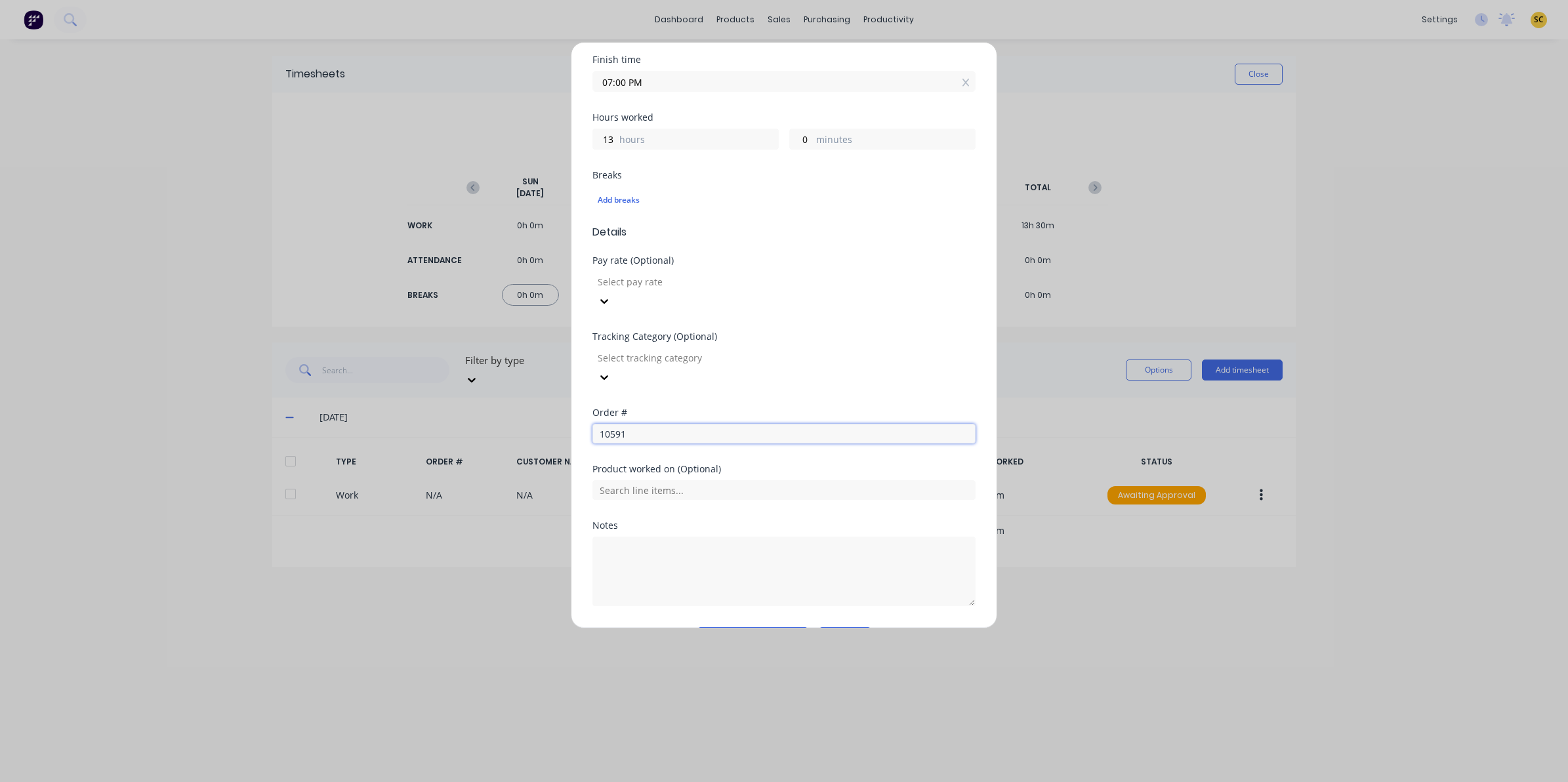
click at [647, 424] on input "10591" at bounding box center [783, 434] width 383 height 20
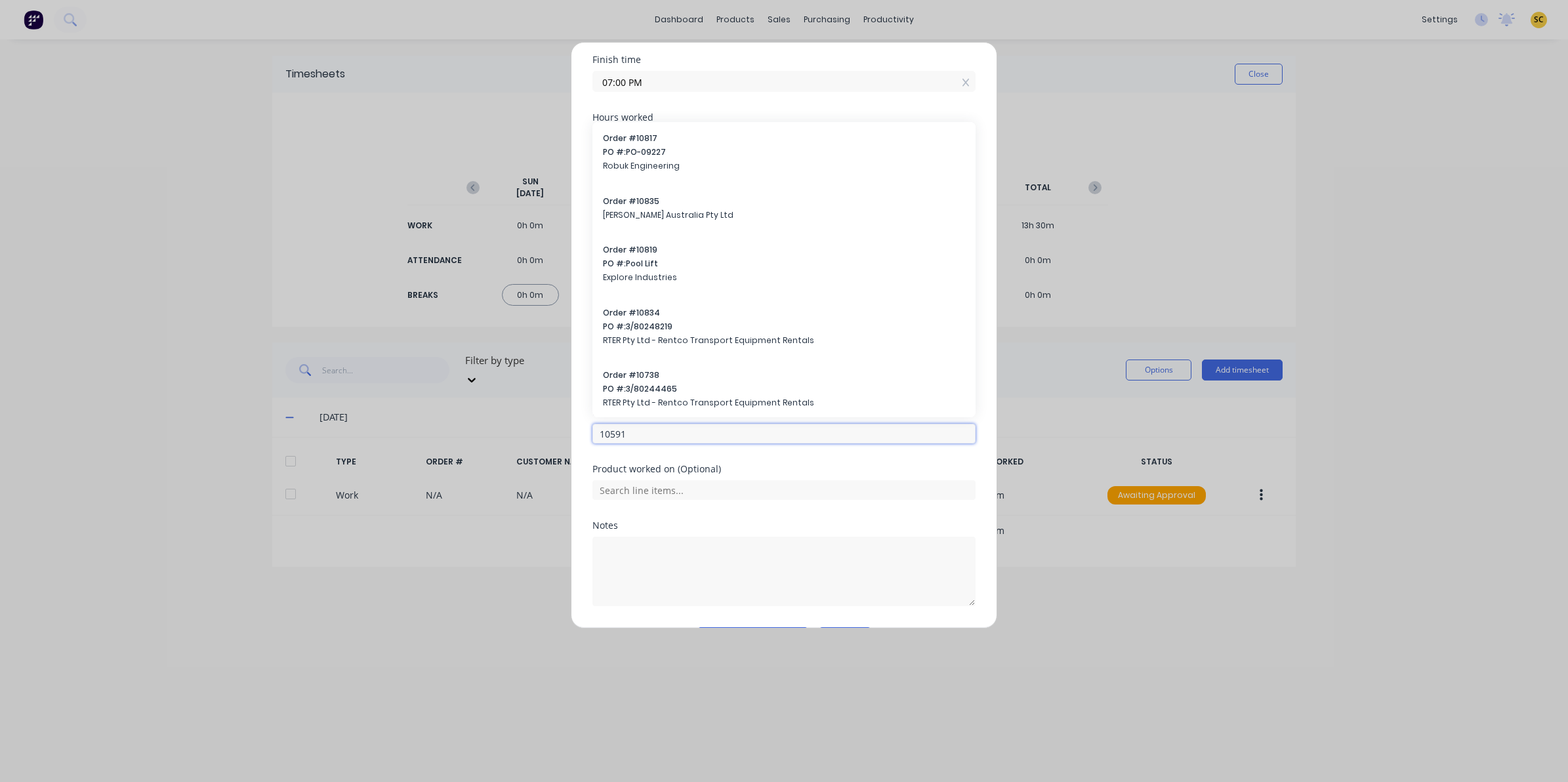
click at [653, 424] on input "10591" at bounding box center [783, 434] width 383 height 20
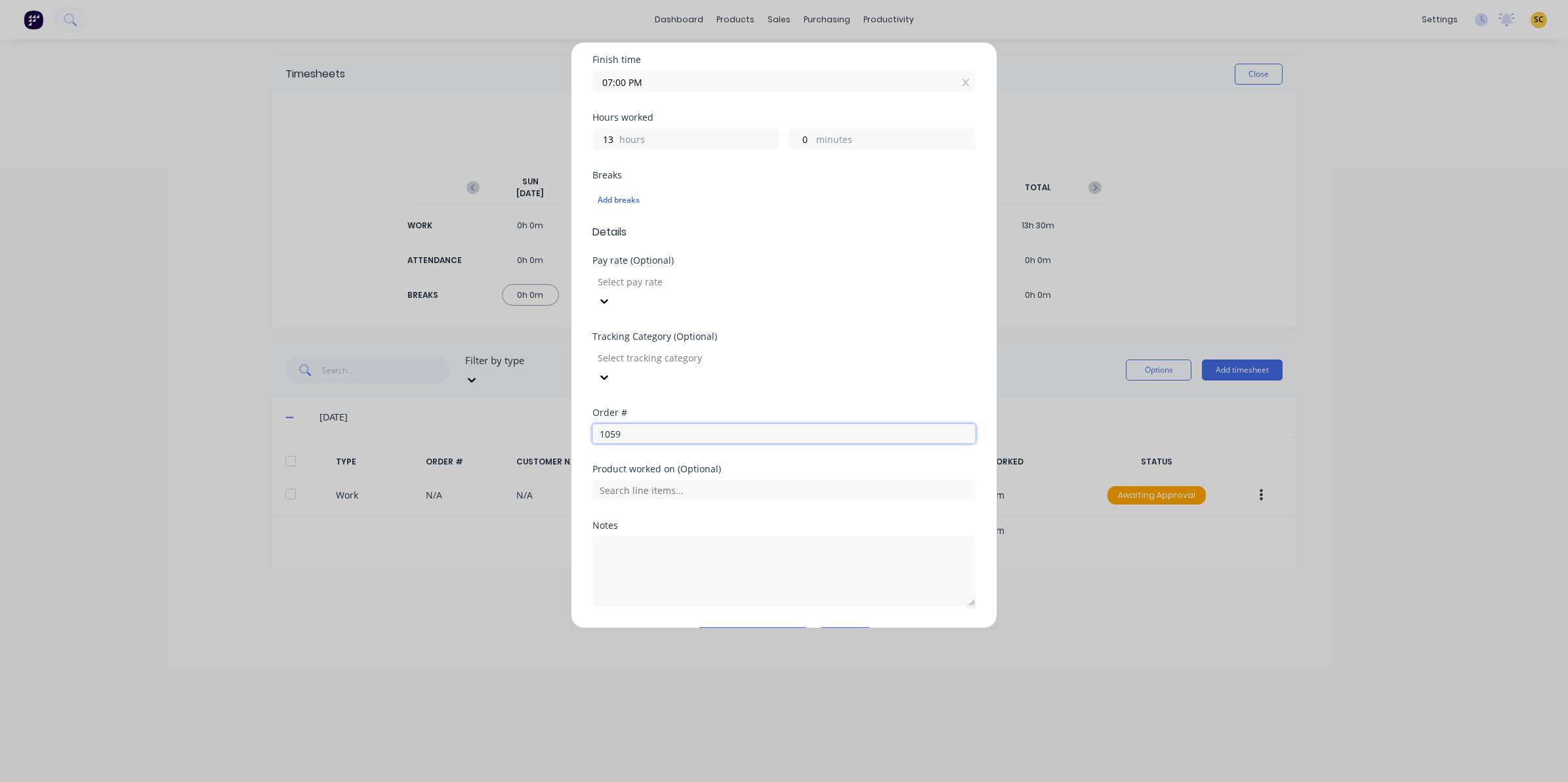
type input "10591"
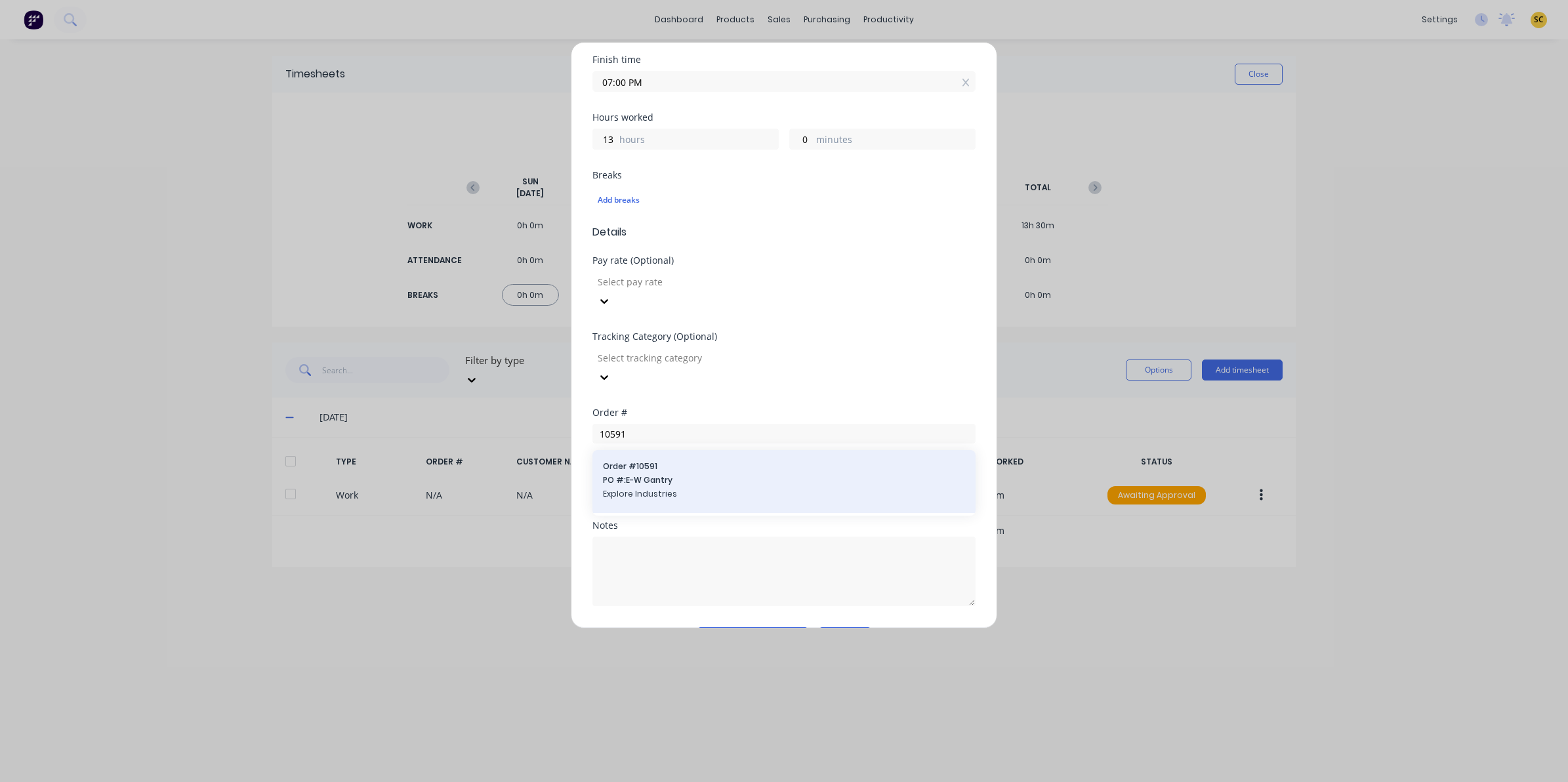
click at [661, 475] on span "PO #: E-W Gantry" at bounding box center [783, 481] width 362 height 12
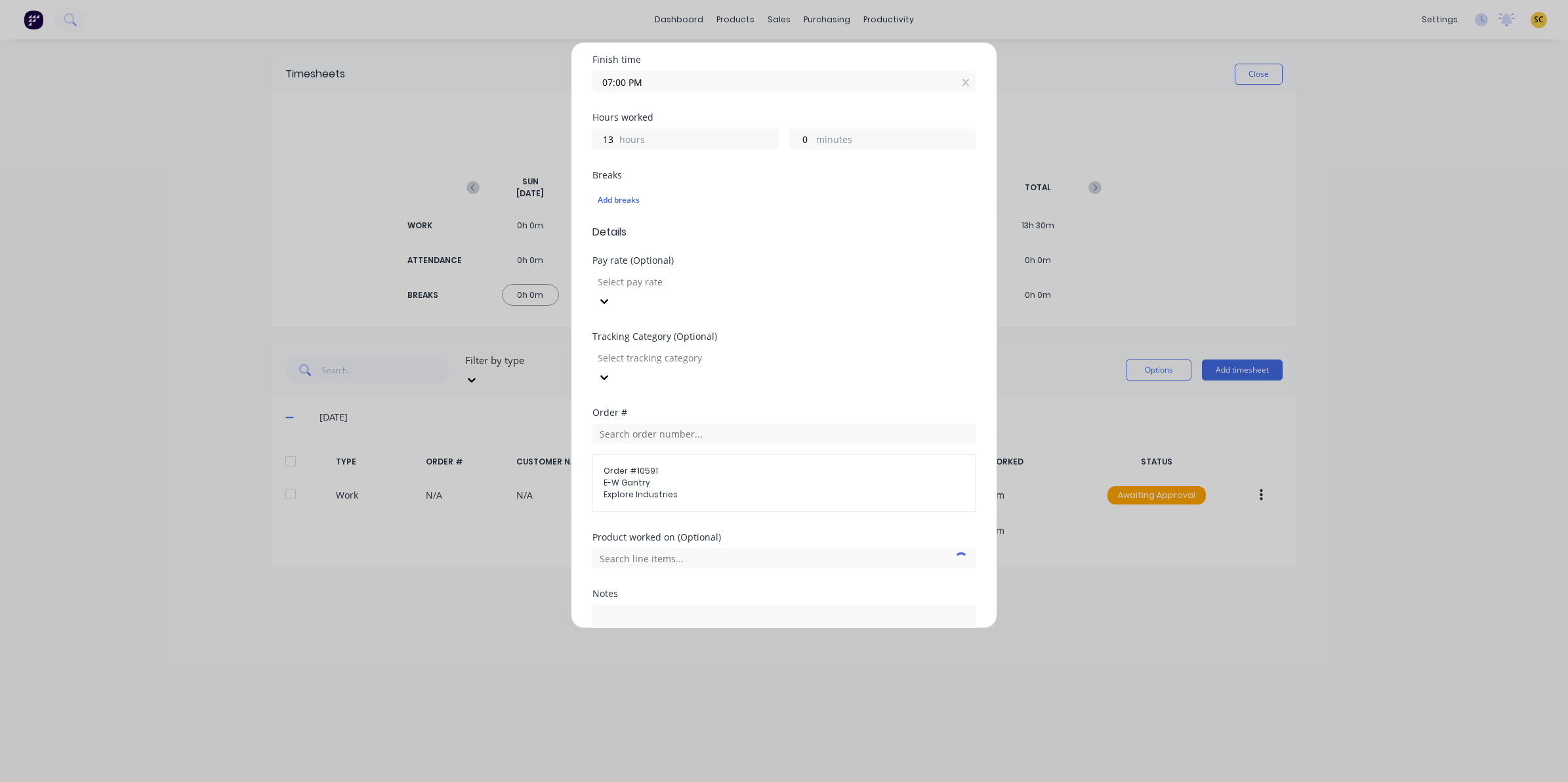
scroll to position [307, 0]
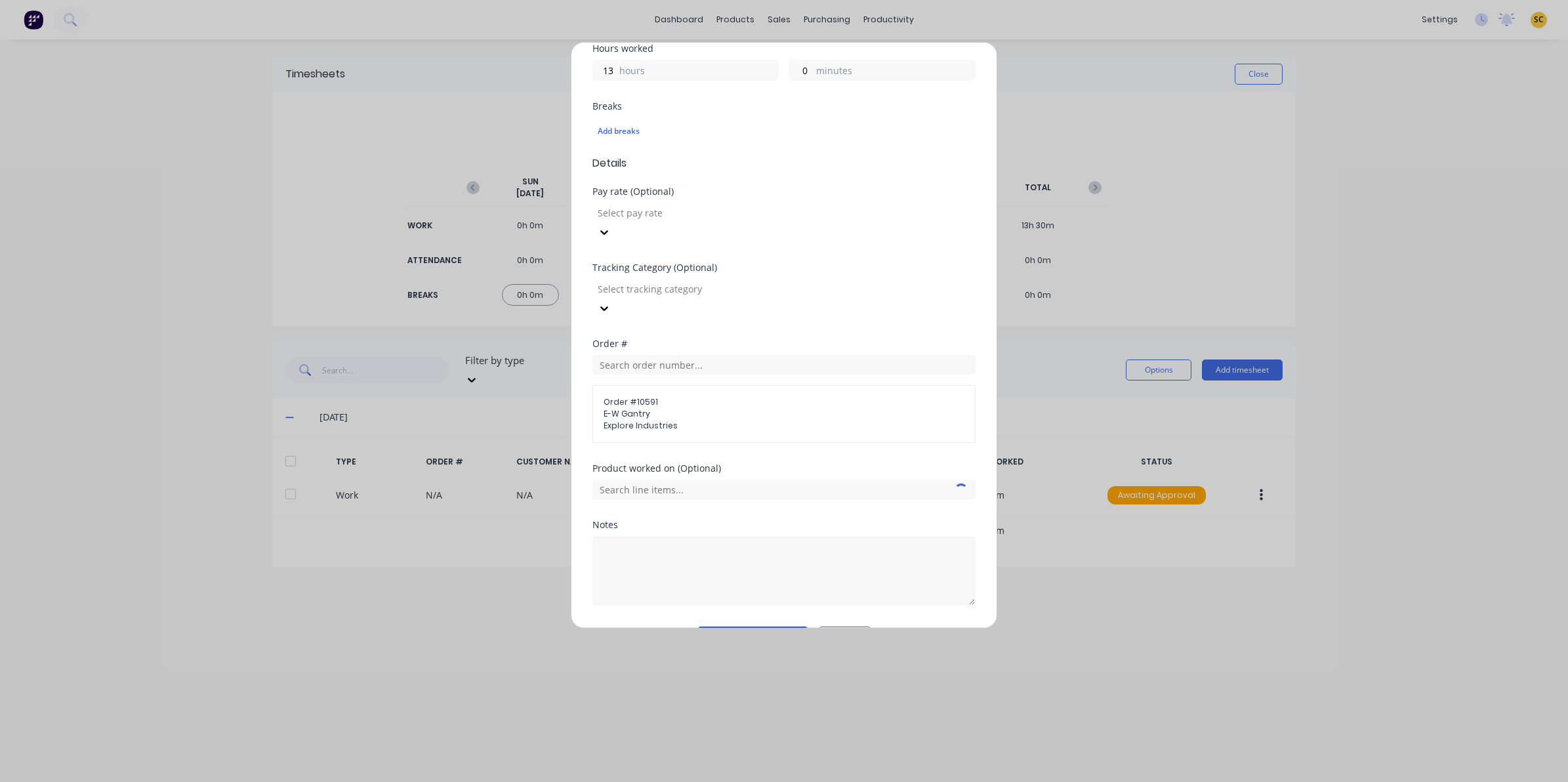
click at [733, 626] on button "Add manual time entry" at bounding box center [753, 637] width 111 height 21
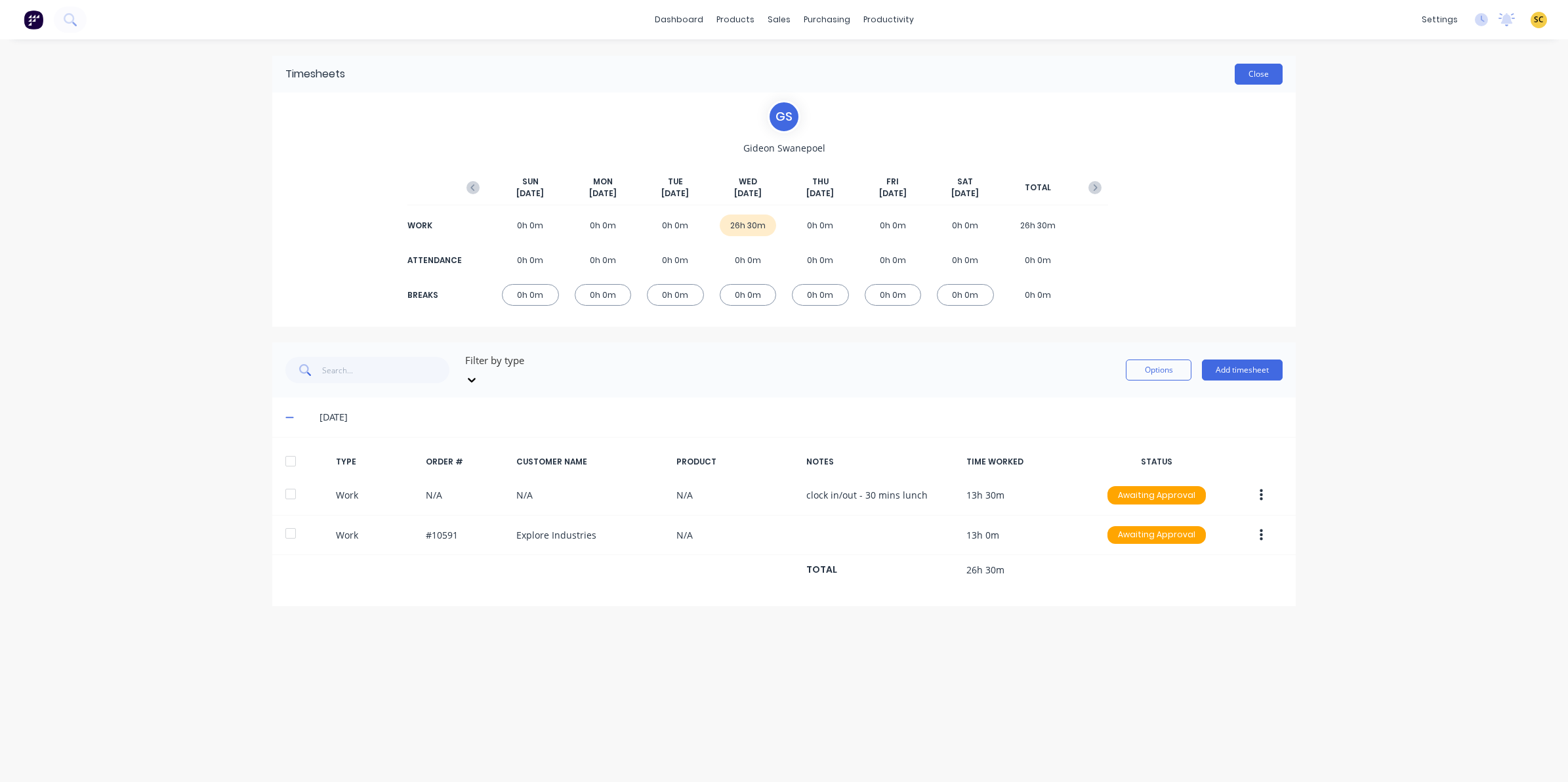
click at [1244, 75] on button "Close" at bounding box center [1258, 74] width 48 height 21
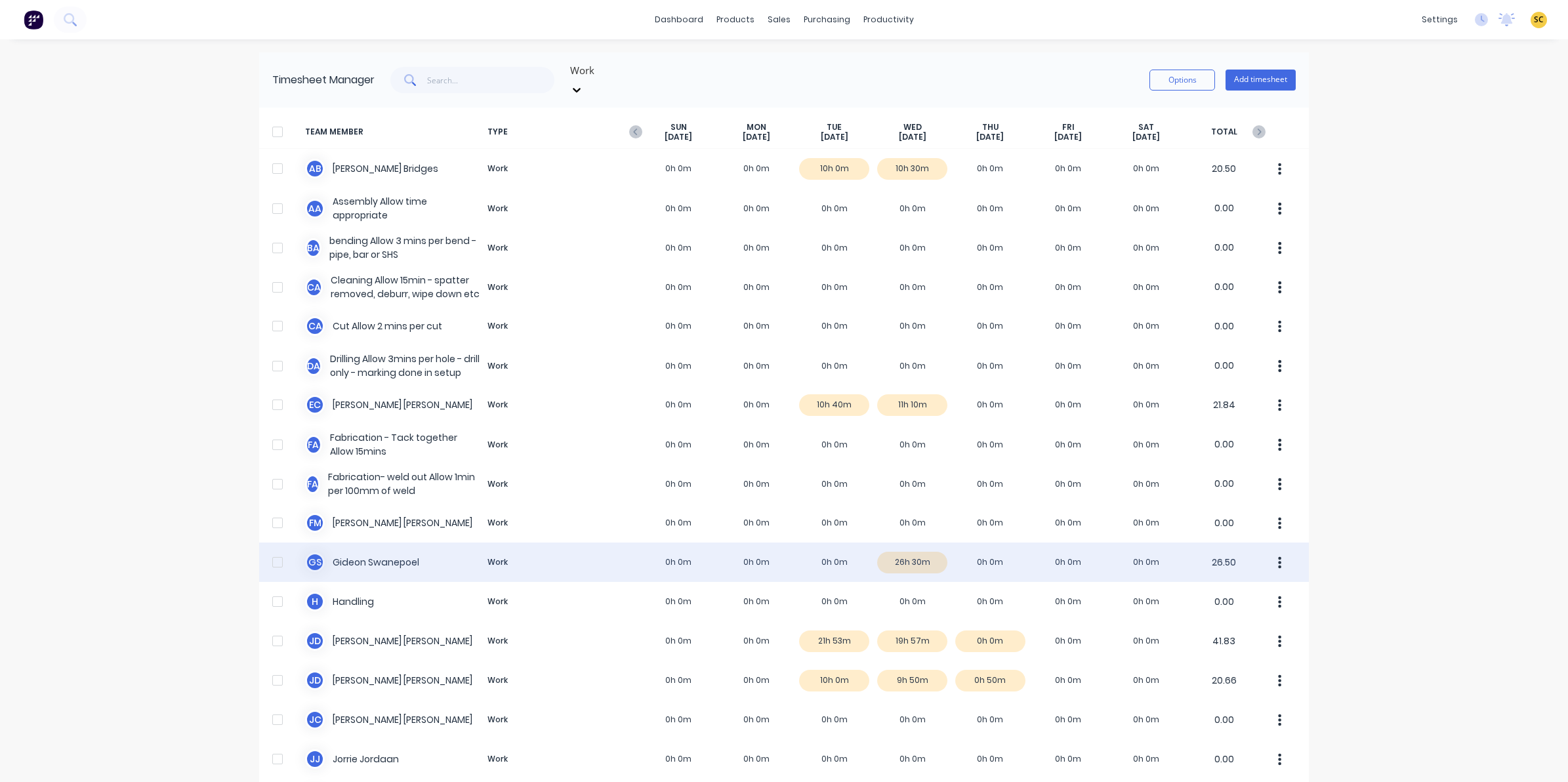
click at [382, 548] on div "[PERSON_NAME] Work 0h 0m 0h 0m 0h 0m 26h 30m 0h 0m 0h 0m 0h 0m 26.50" at bounding box center [783, 563] width 1050 height 39
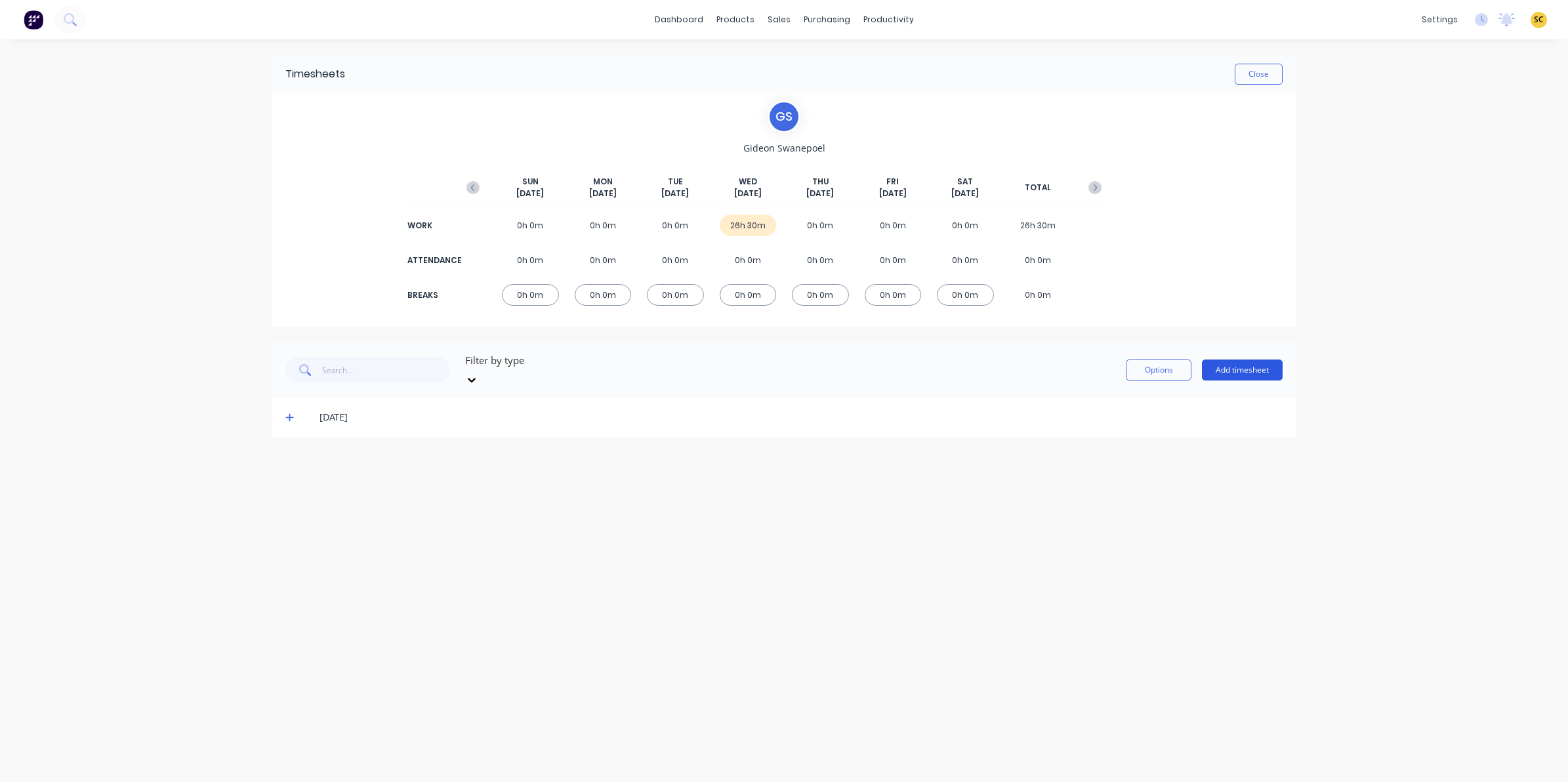
click at [1258, 370] on button "Add timesheet" at bounding box center [1242, 371] width 80 height 21
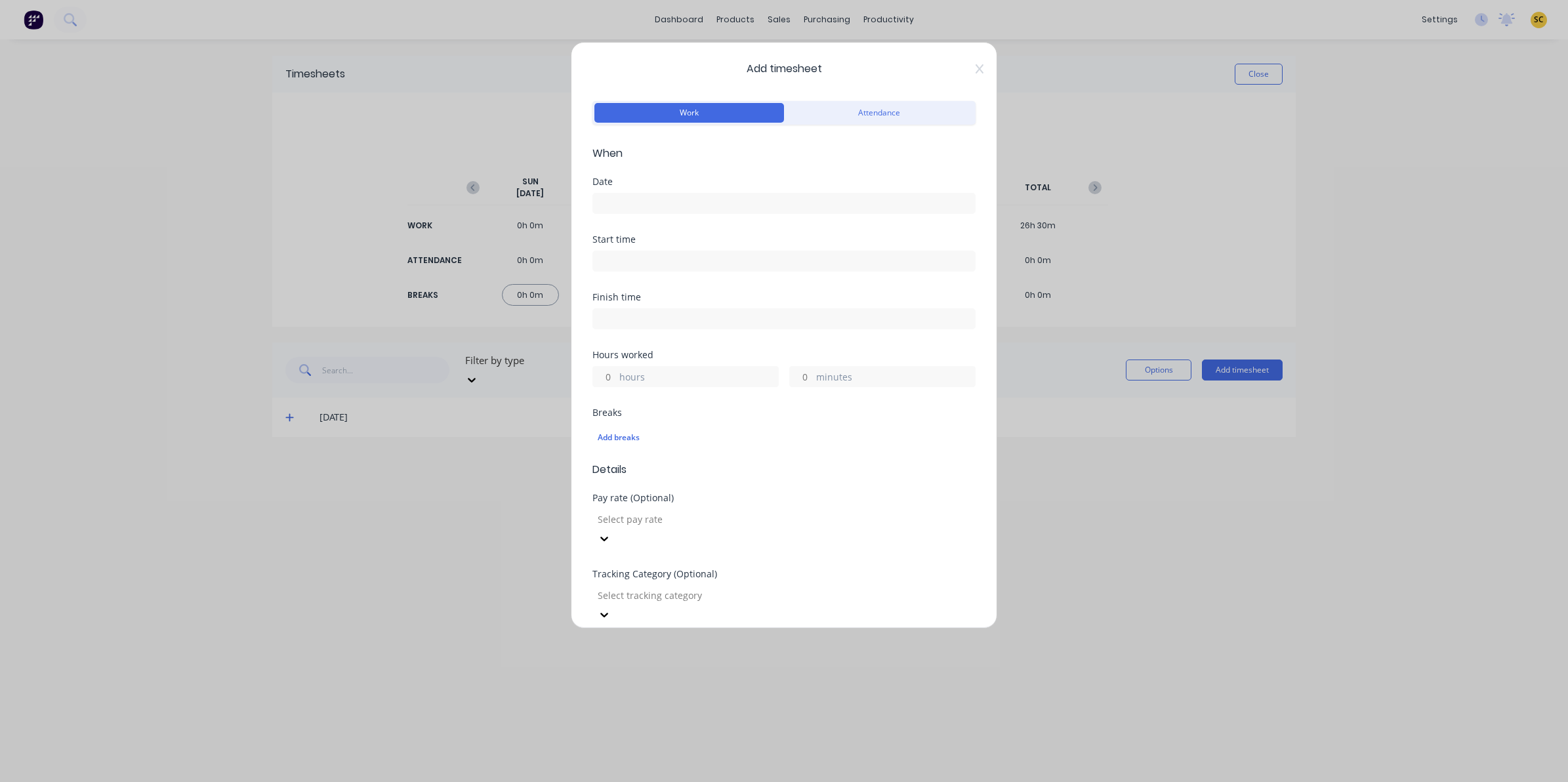
click at [607, 215] on div "Date" at bounding box center [783, 206] width 383 height 58
click at [616, 197] on input at bounding box center [783, 203] width 382 height 20
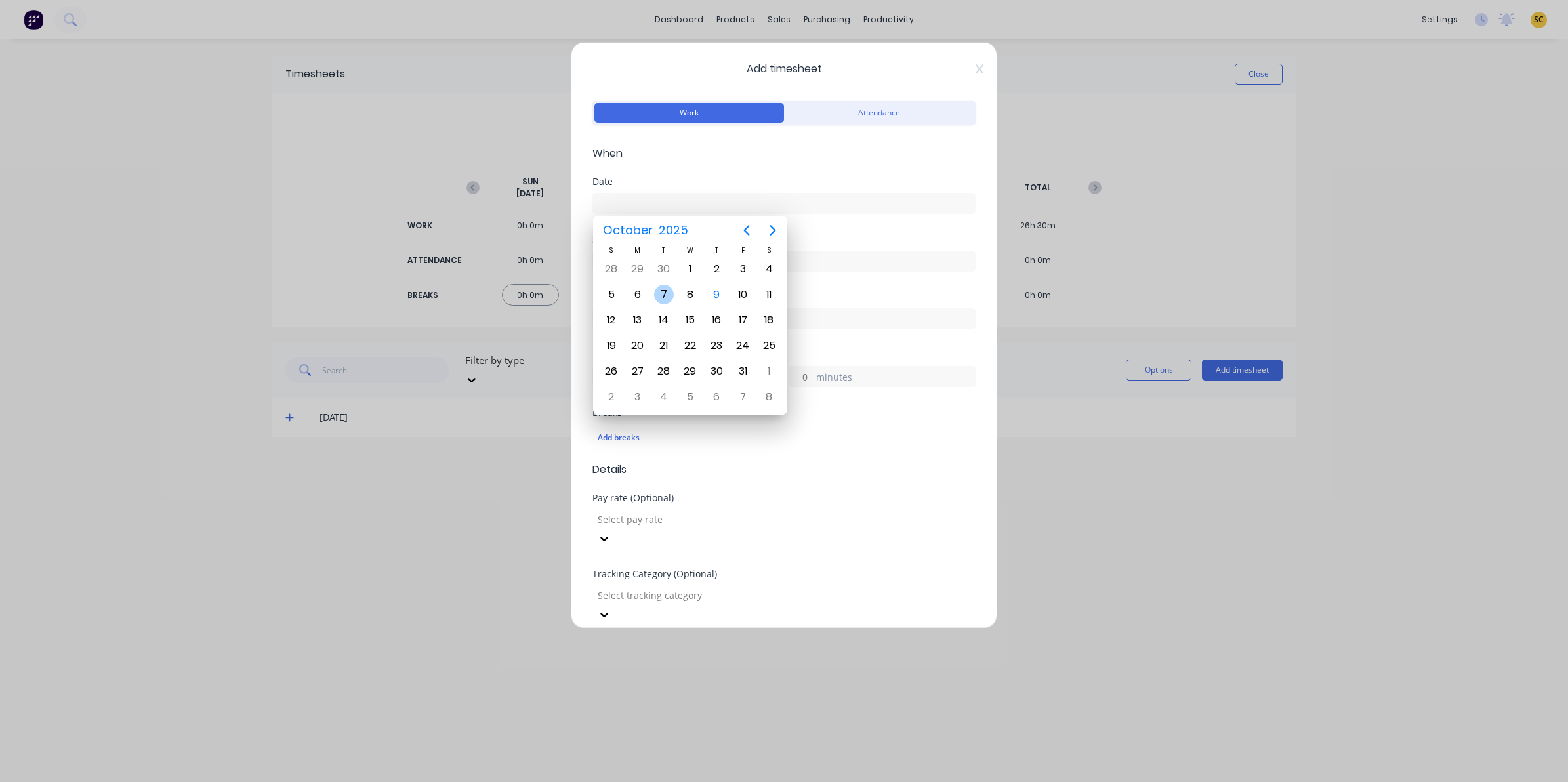
click at [664, 292] on div "7" at bounding box center [664, 295] width 20 height 20
type input "[DATE]"
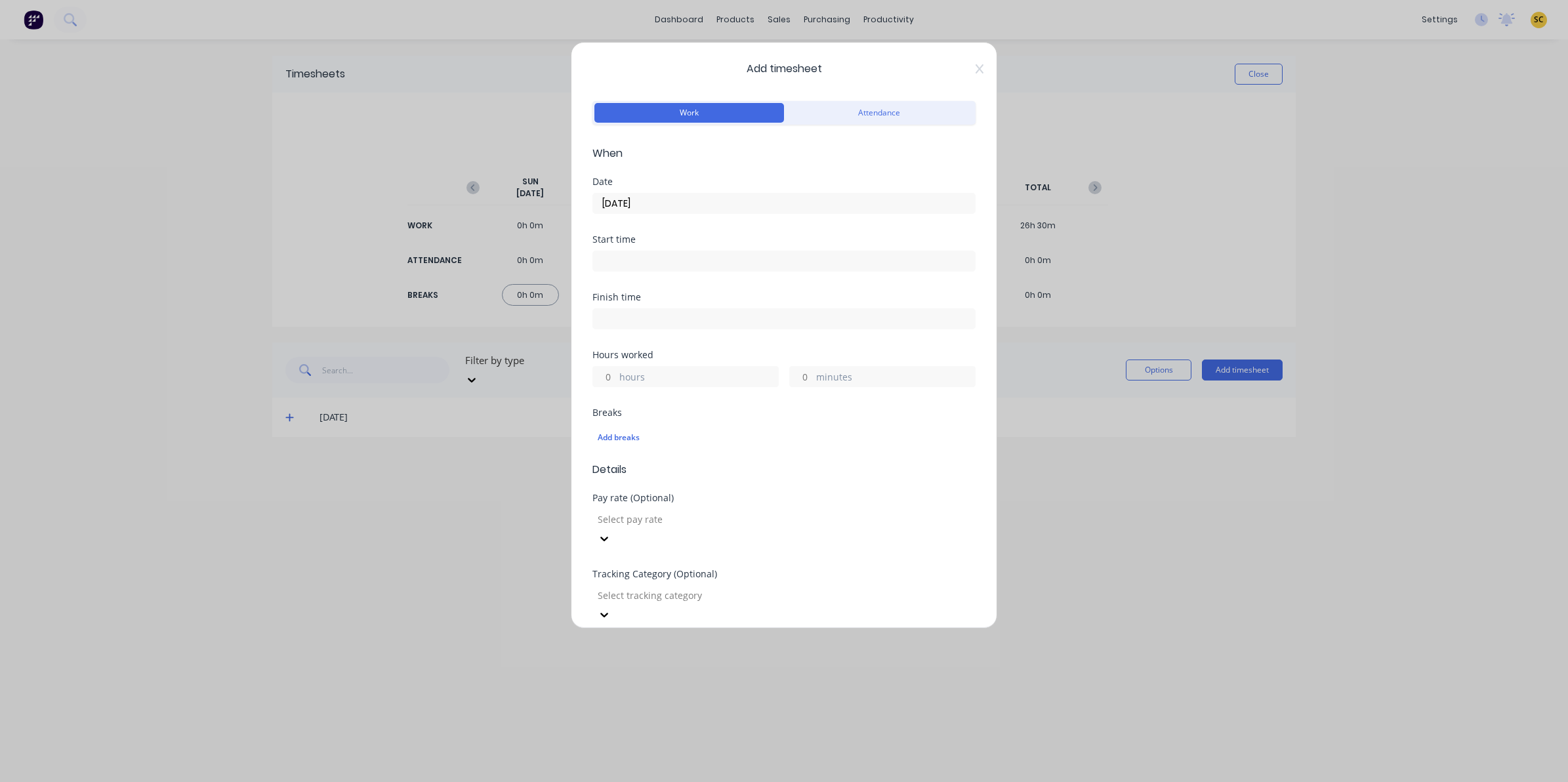
click at [660, 263] on input at bounding box center [783, 261] width 382 height 20
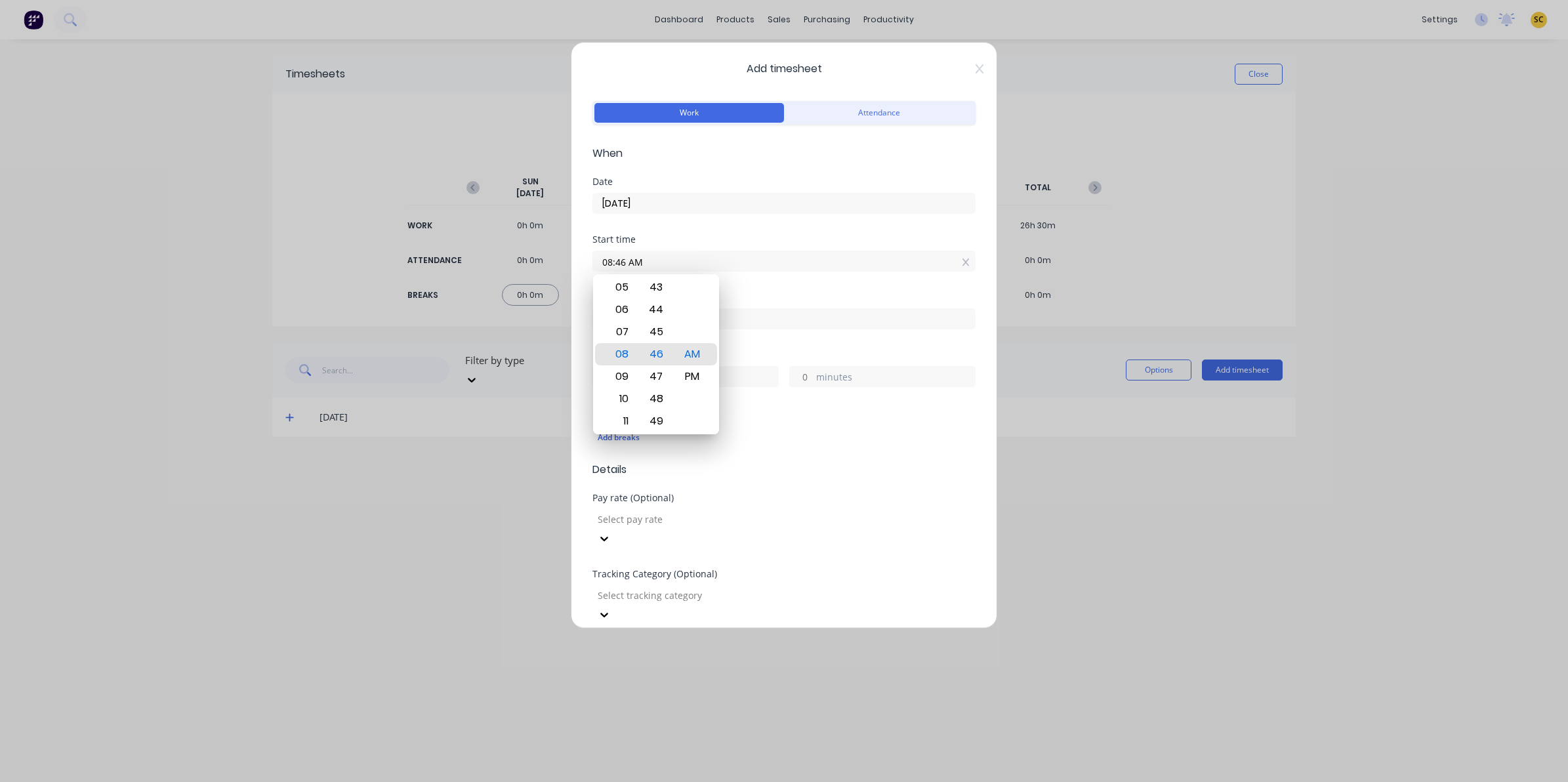
drag, startPoint x: 678, startPoint y: 259, endPoint x: 455, endPoint y: 267, distance: 223.1
click at [455, 267] on div "Add timesheet Work Attendance When Date [DATE] Start time 08:46 AM Finish time …" at bounding box center [784, 391] width 1568 height 782
type input "06:00 AM"
click at [762, 364] on div "hours minutes" at bounding box center [783, 375] width 383 height 24
click at [776, 342] on div "Finish time" at bounding box center [783, 321] width 383 height 58
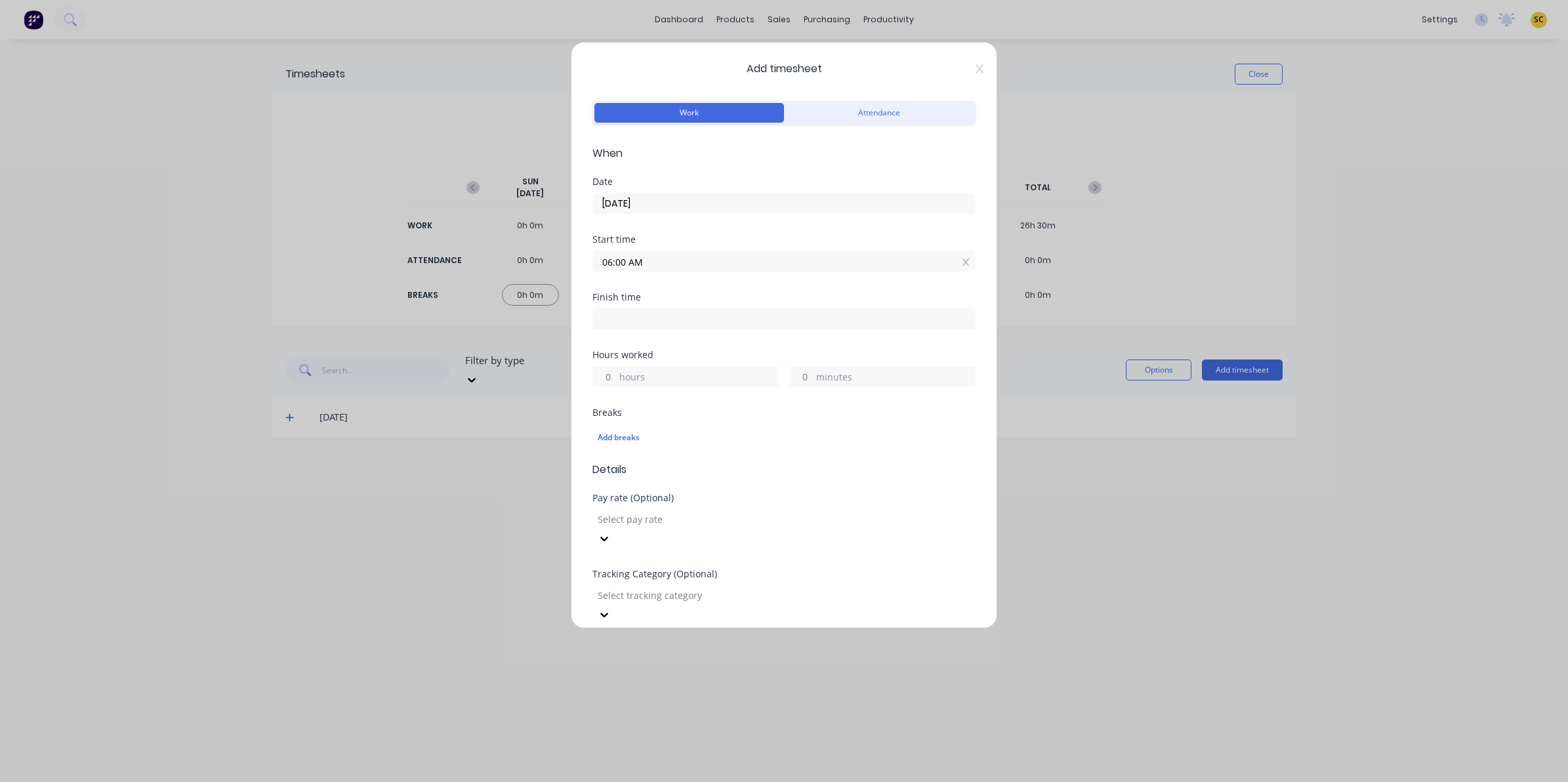
click at [769, 320] on input at bounding box center [783, 319] width 382 height 20
type input "08:46 AM"
type input "2"
type input "46"
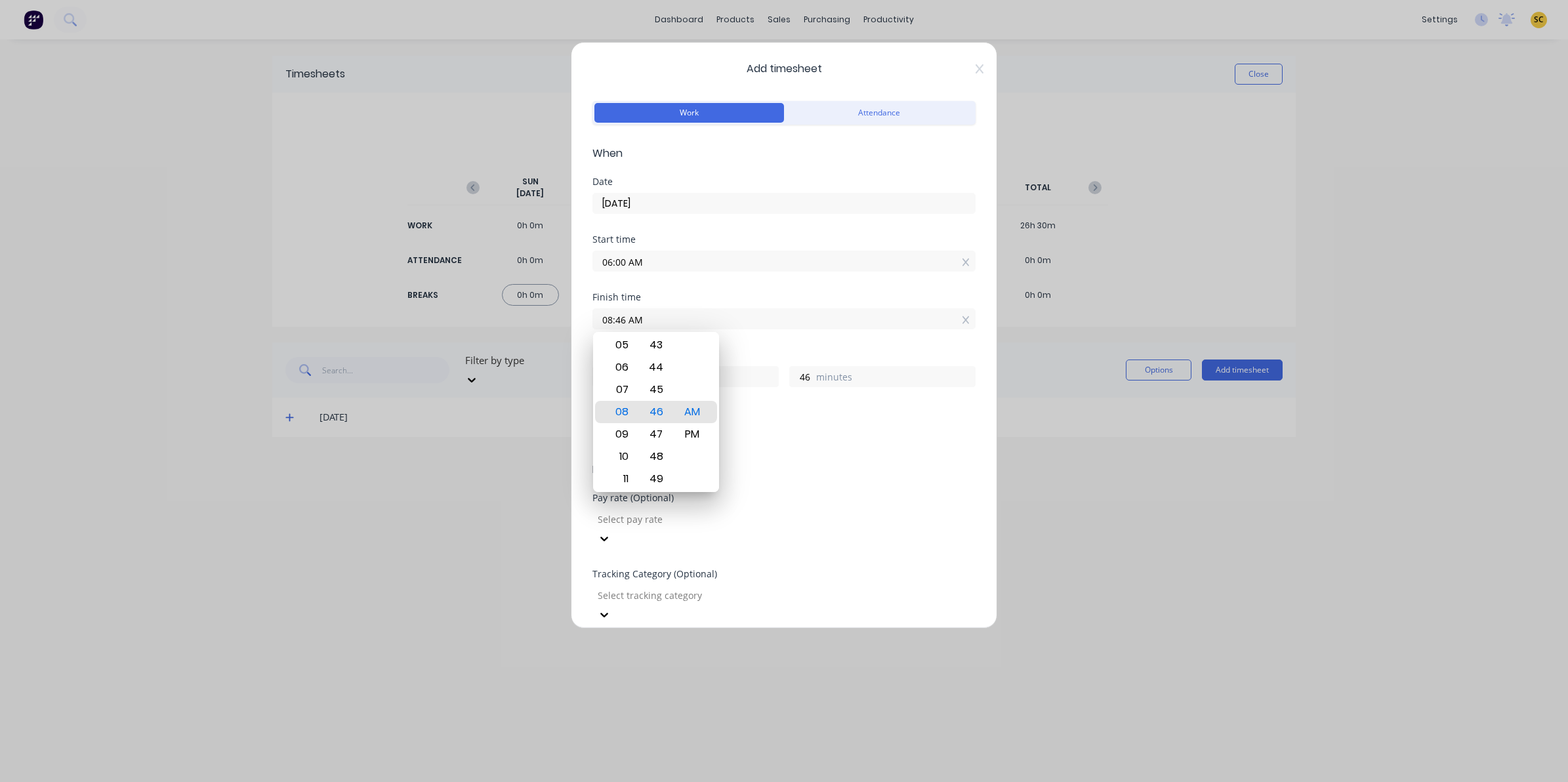
drag, startPoint x: 769, startPoint y: 320, endPoint x: 505, endPoint y: 314, distance: 264.1
click at [506, 314] on div "Add timesheet Work Attendance When Date [DATE] Start time 06:00 AM Finish time …" at bounding box center [784, 391] width 1568 height 782
type input "05:00 AM"
type input "23"
type input "0"
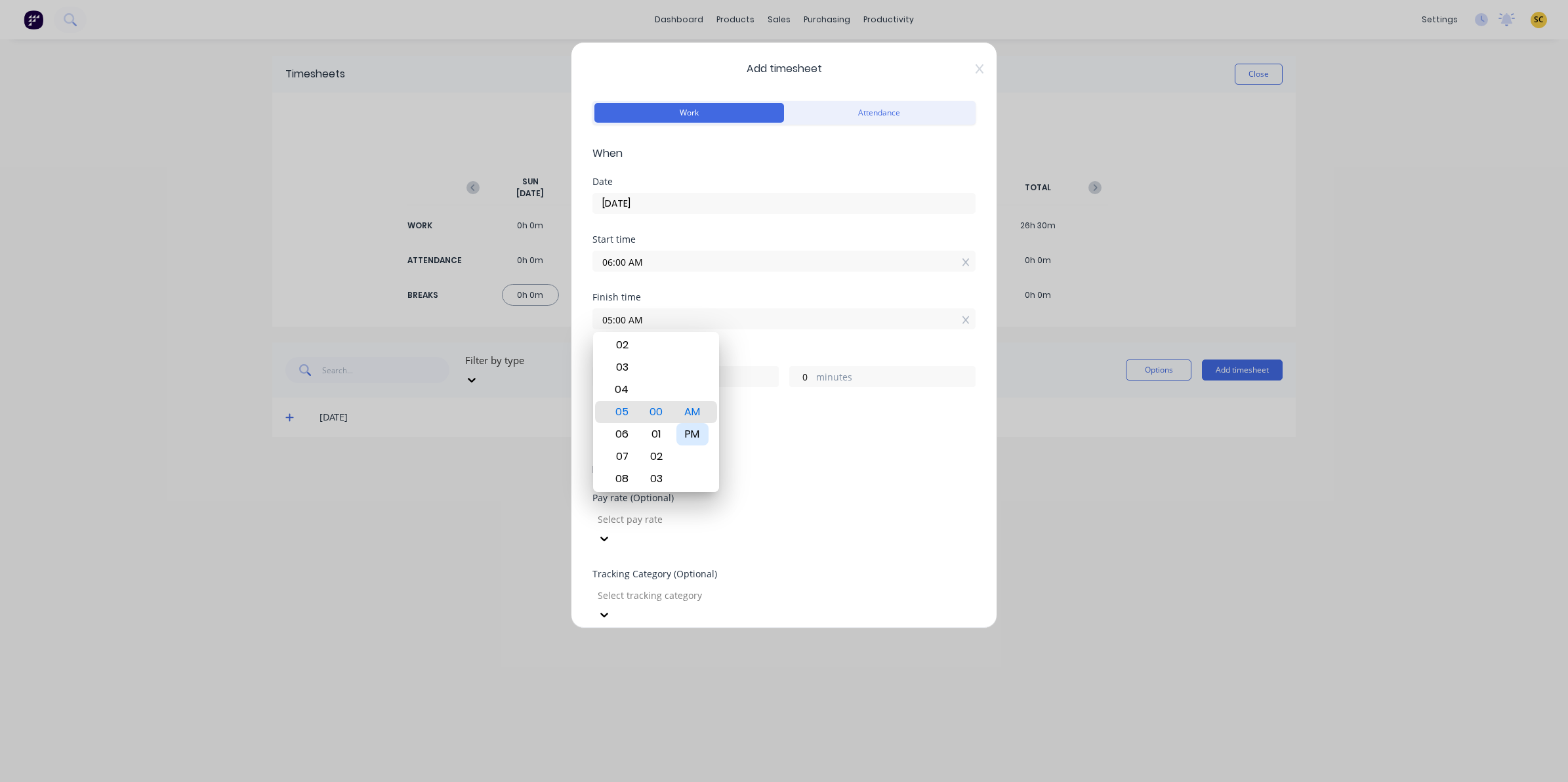
click at [688, 433] on div "PM" at bounding box center [692, 434] width 32 height 22
type input "05:00 PM"
type input "11"
click at [751, 588] on div at bounding box center [691, 596] width 189 height 17
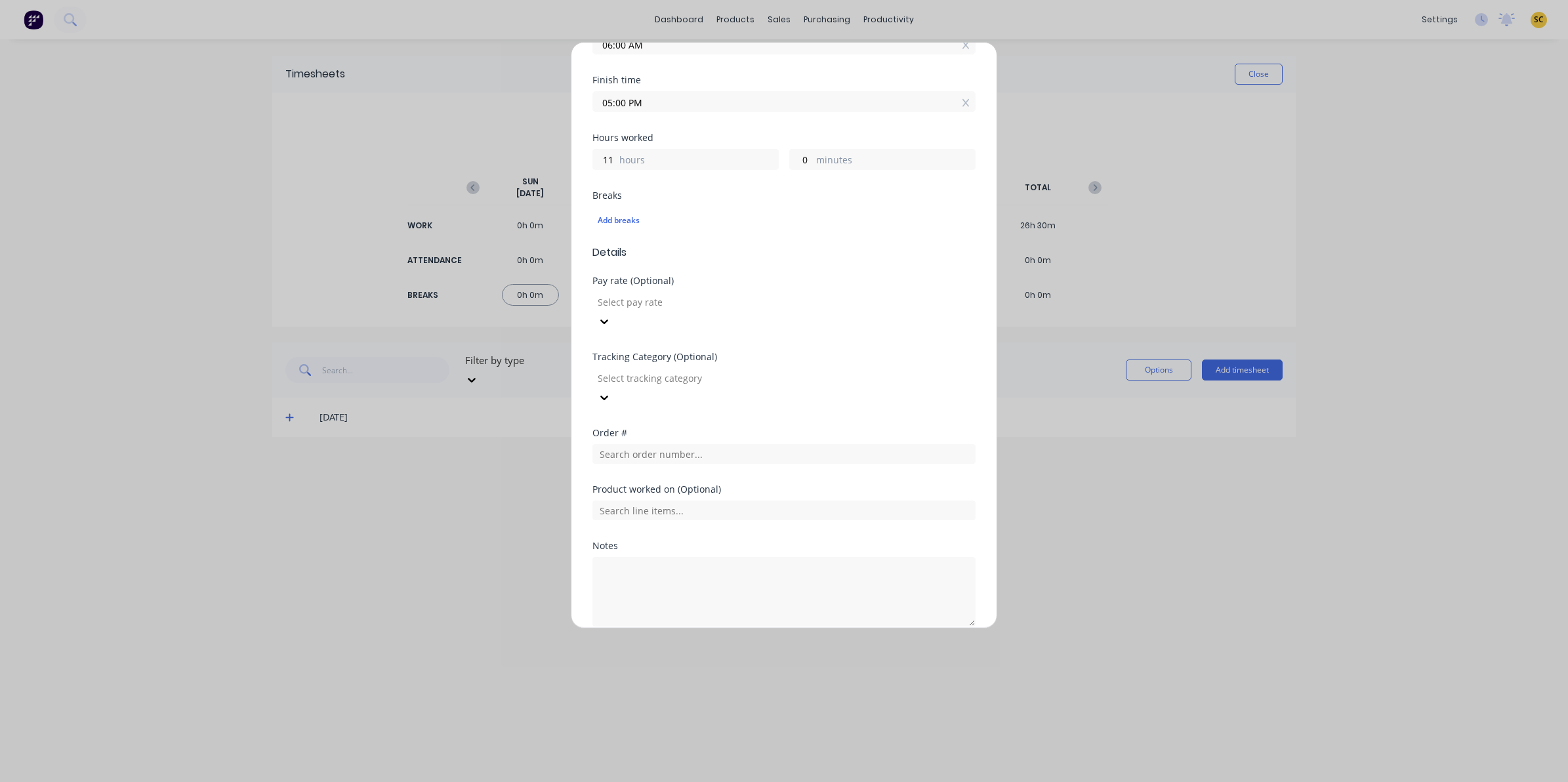
scroll to position [238, 0]
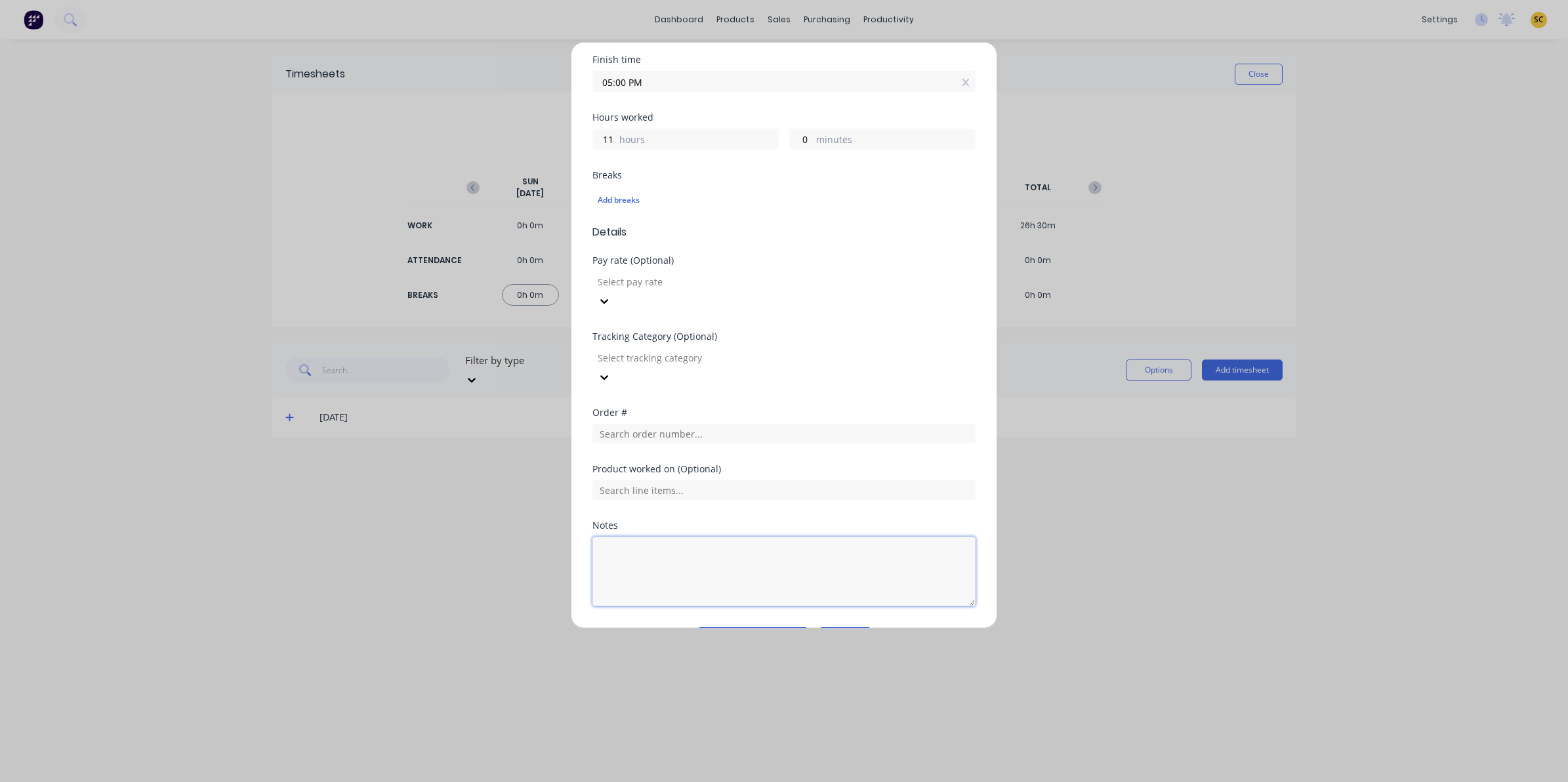
click at [625, 550] on textarea at bounding box center [783, 572] width 383 height 70
type textarea "clock in/out 30 mins lunch"
click at [768, 627] on button "Add manual time entry" at bounding box center [753, 638] width 111 height 21
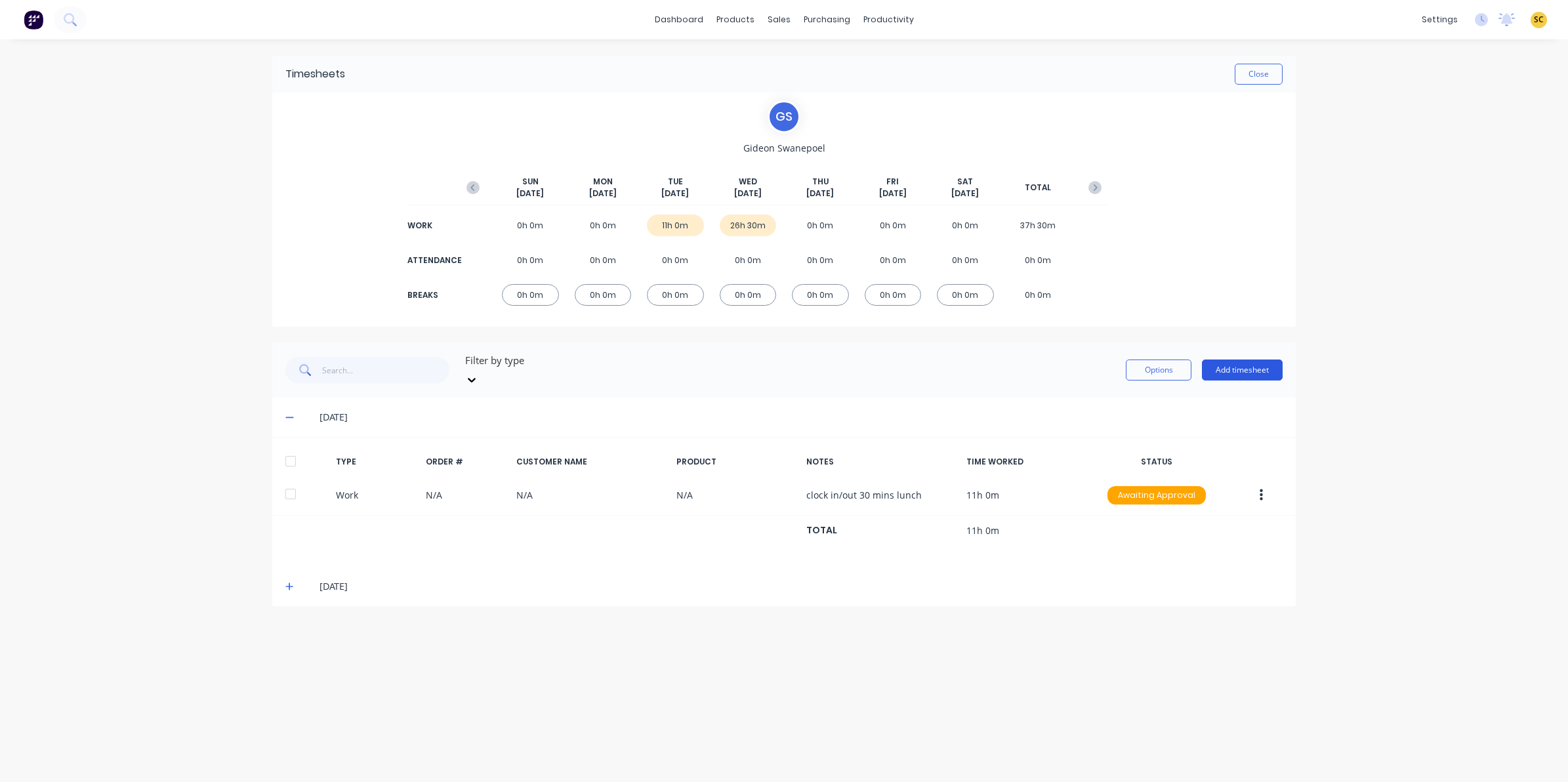
click at [1261, 360] on button "Add timesheet" at bounding box center [1242, 371] width 80 height 21
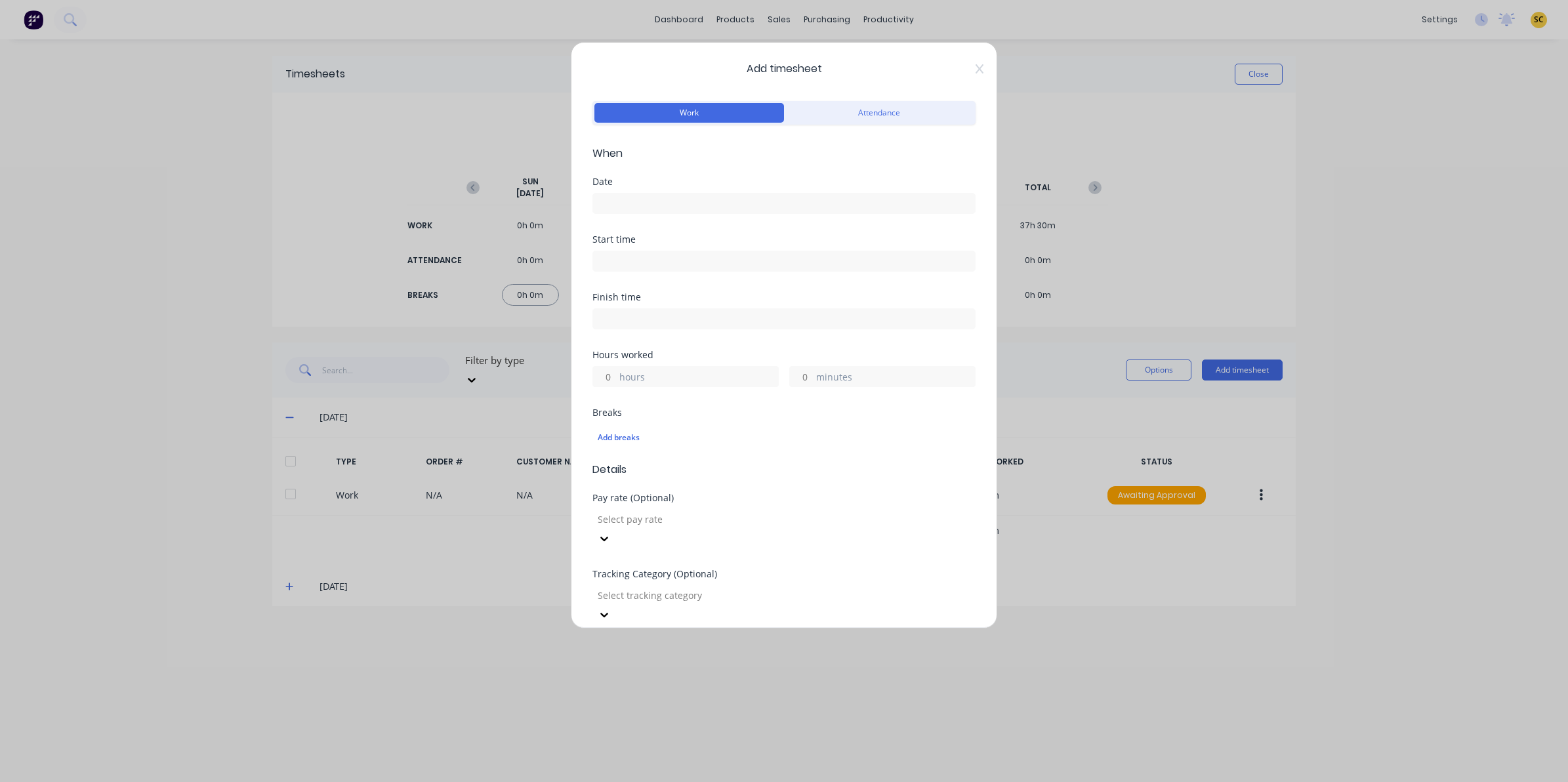
click at [617, 204] on input at bounding box center [783, 203] width 382 height 20
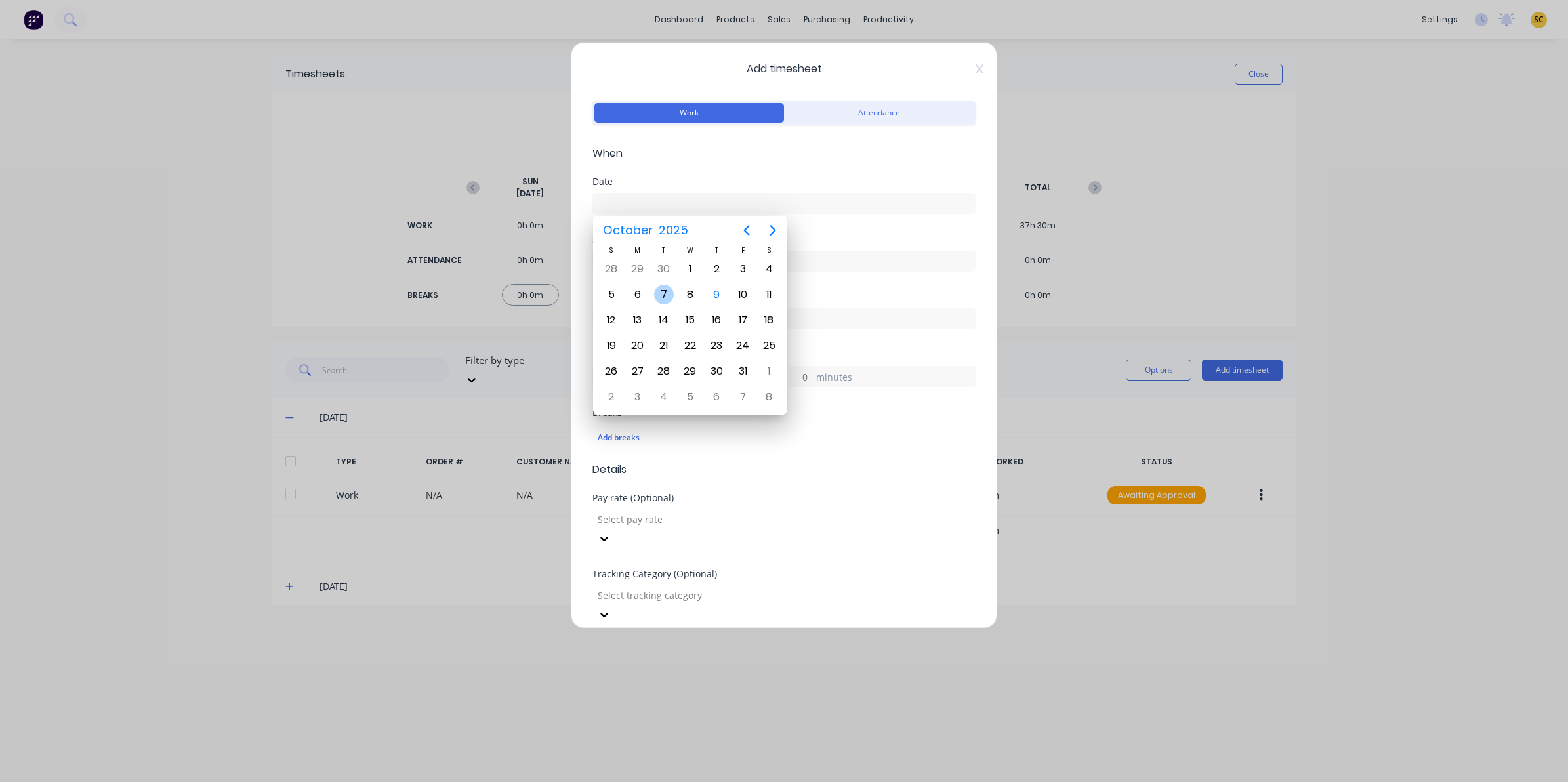
click at [663, 294] on div "7" at bounding box center [664, 295] width 20 height 20
type input "[DATE]"
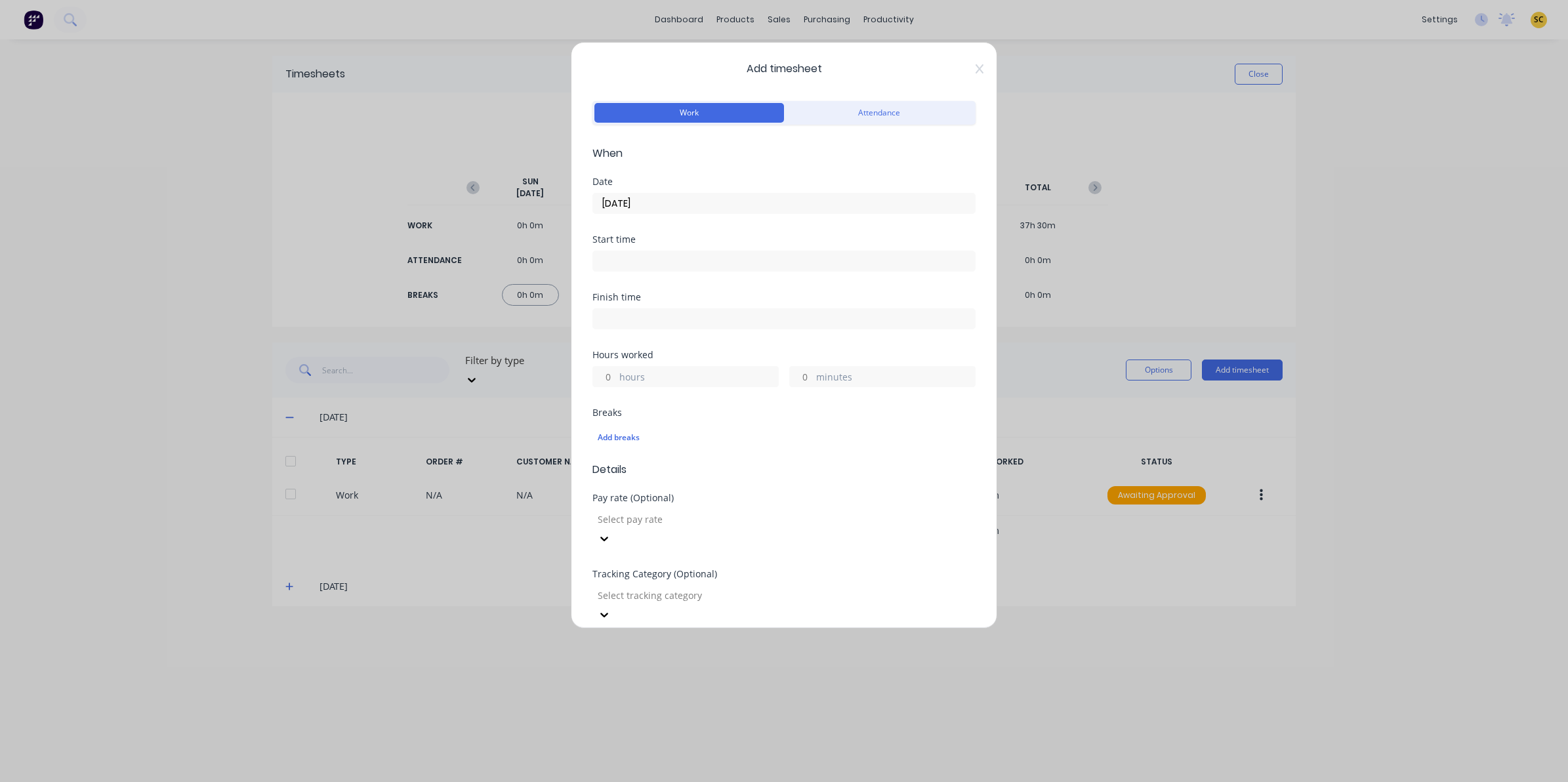
click at [661, 261] on input at bounding box center [783, 261] width 382 height 20
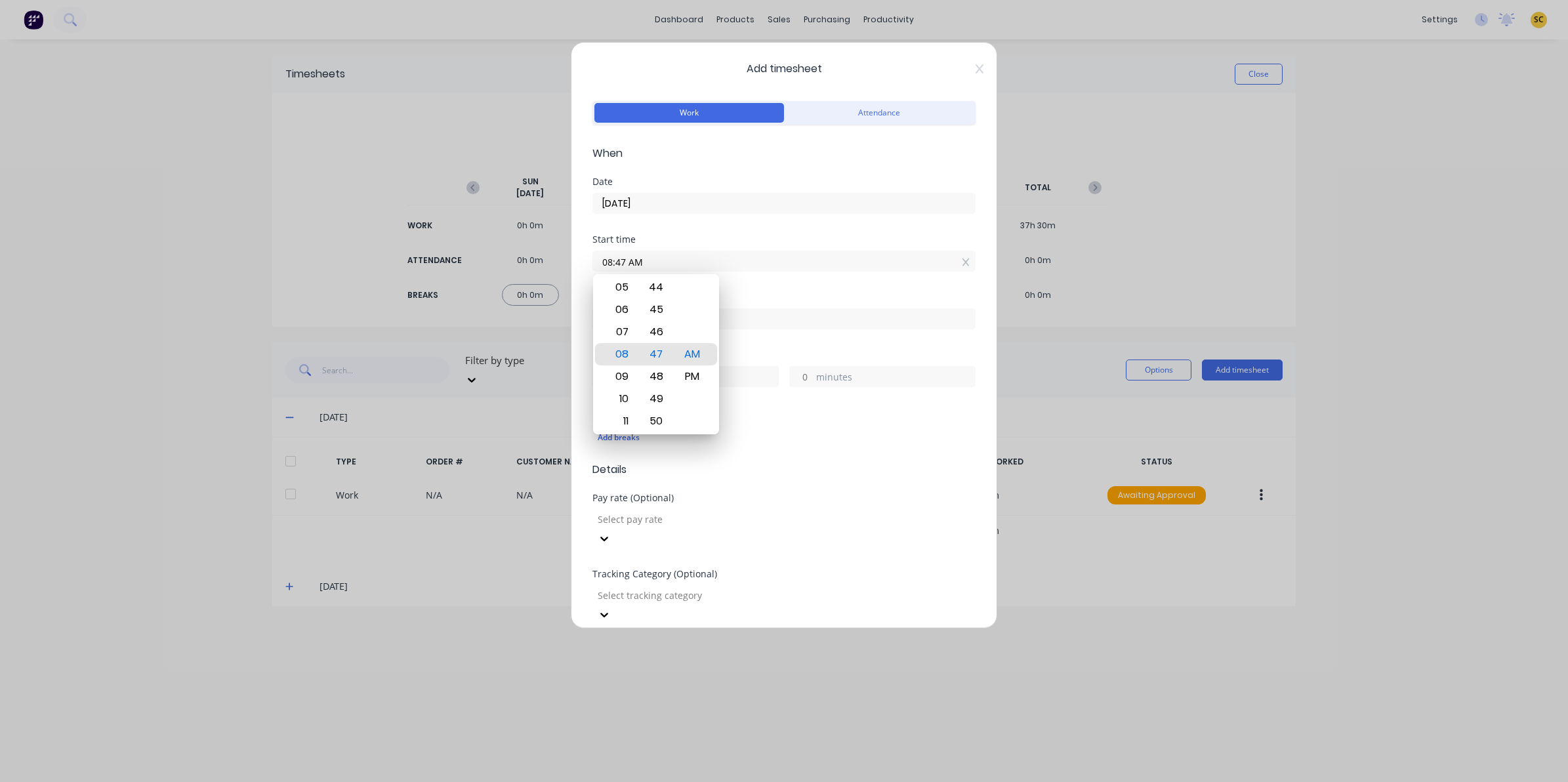
drag, startPoint x: 661, startPoint y: 261, endPoint x: 430, endPoint y: 281, distance: 231.9
click at [433, 279] on div "Add timesheet Work Attendance When Date [DATE] Start time 08:47 AM Finish time …" at bounding box center [784, 391] width 1568 height 782
type input "06:00 AM"
click at [781, 306] on div at bounding box center [783, 317] width 383 height 24
click at [792, 320] on input at bounding box center [783, 319] width 382 height 20
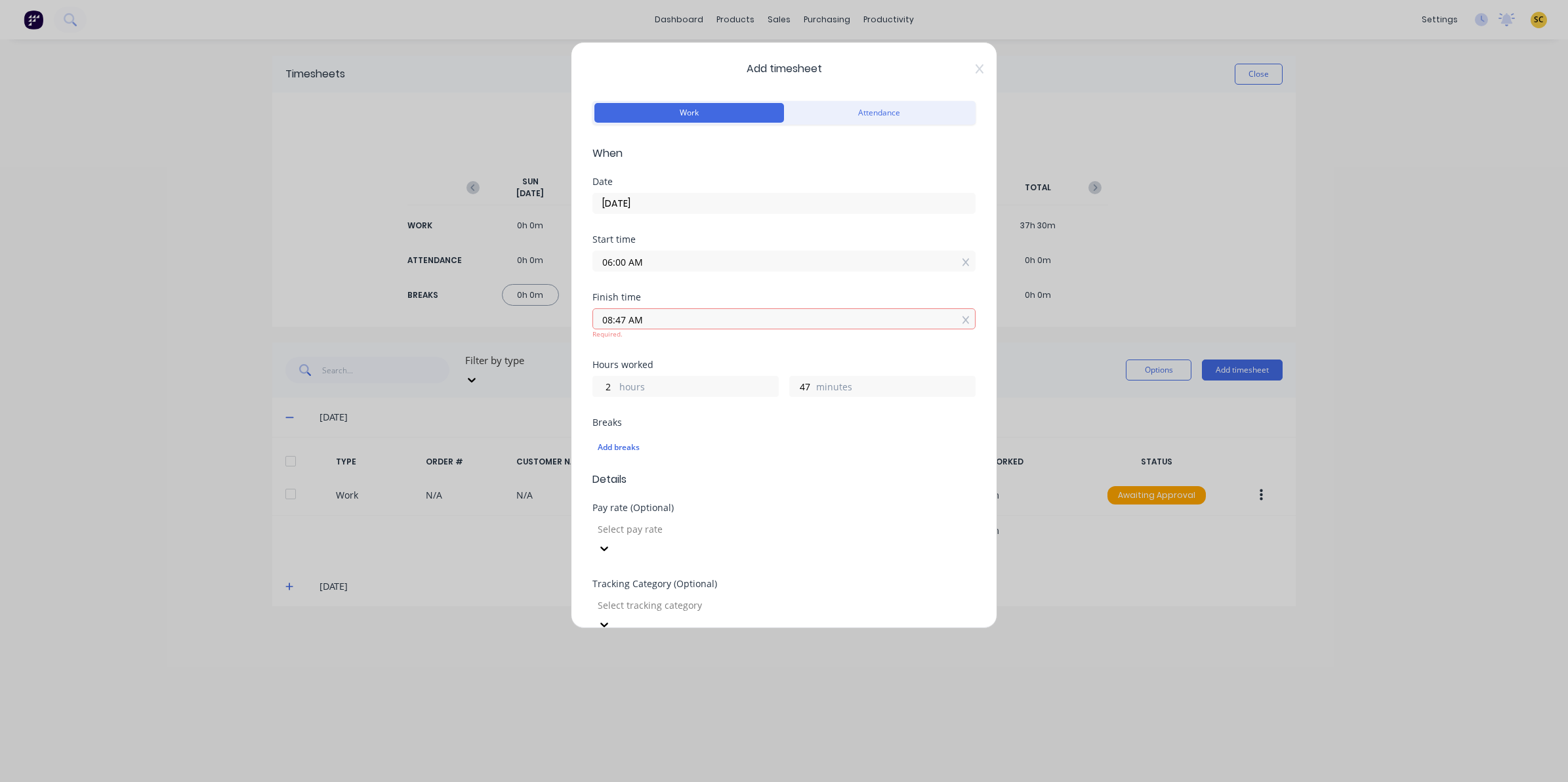
type input "08:47 AM"
type input "2"
type input "47"
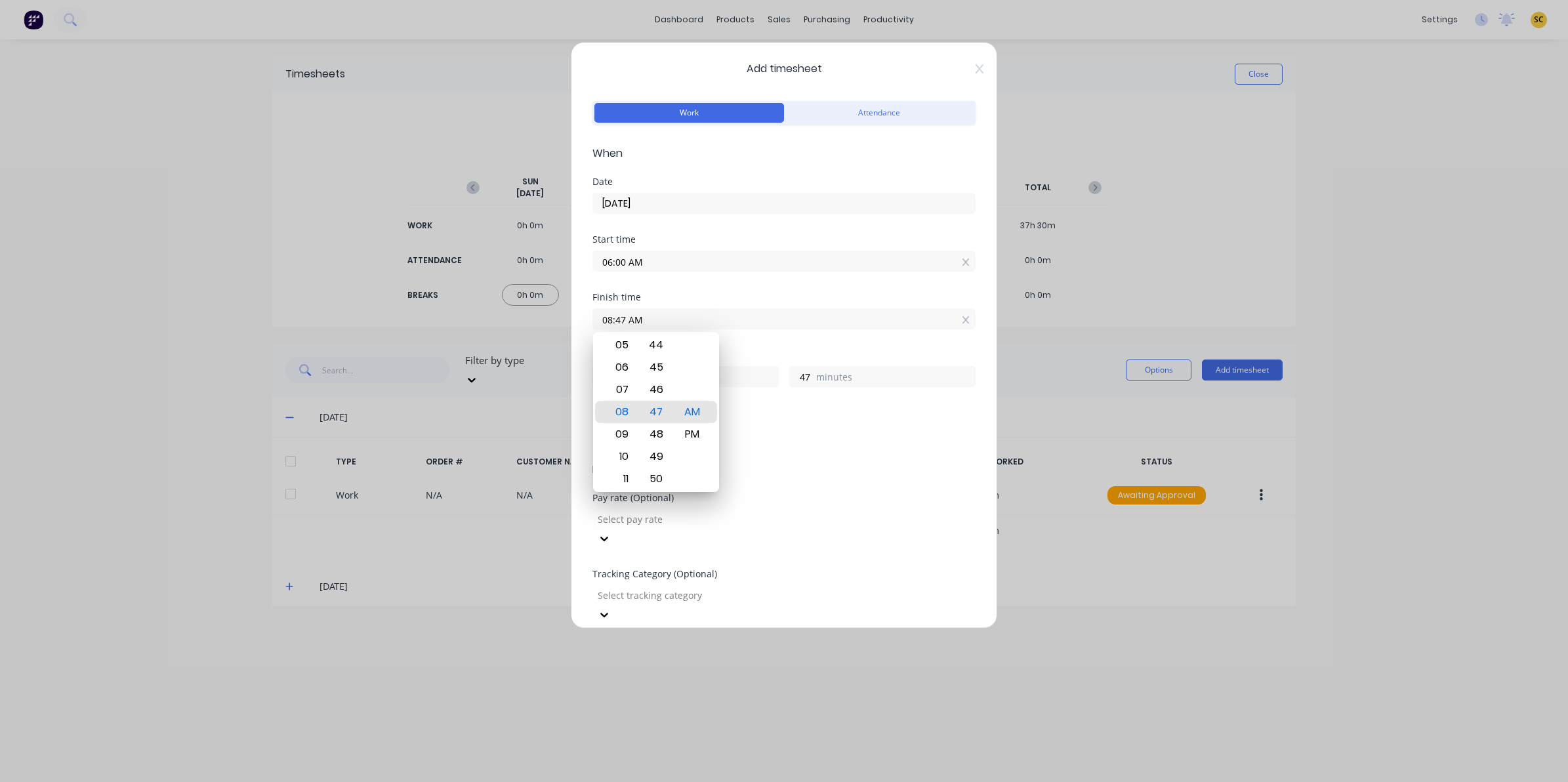
drag, startPoint x: 564, startPoint y: 332, endPoint x: 343, endPoint y: 333, distance: 221.0
click at [343, 333] on div "Add timesheet Work Attendance When Date [DATE] Start time 06:00 AM Finish time …" at bounding box center [784, 391] width 1568 height 782
type input "11:00 AM"
type input "5"
type input "0"
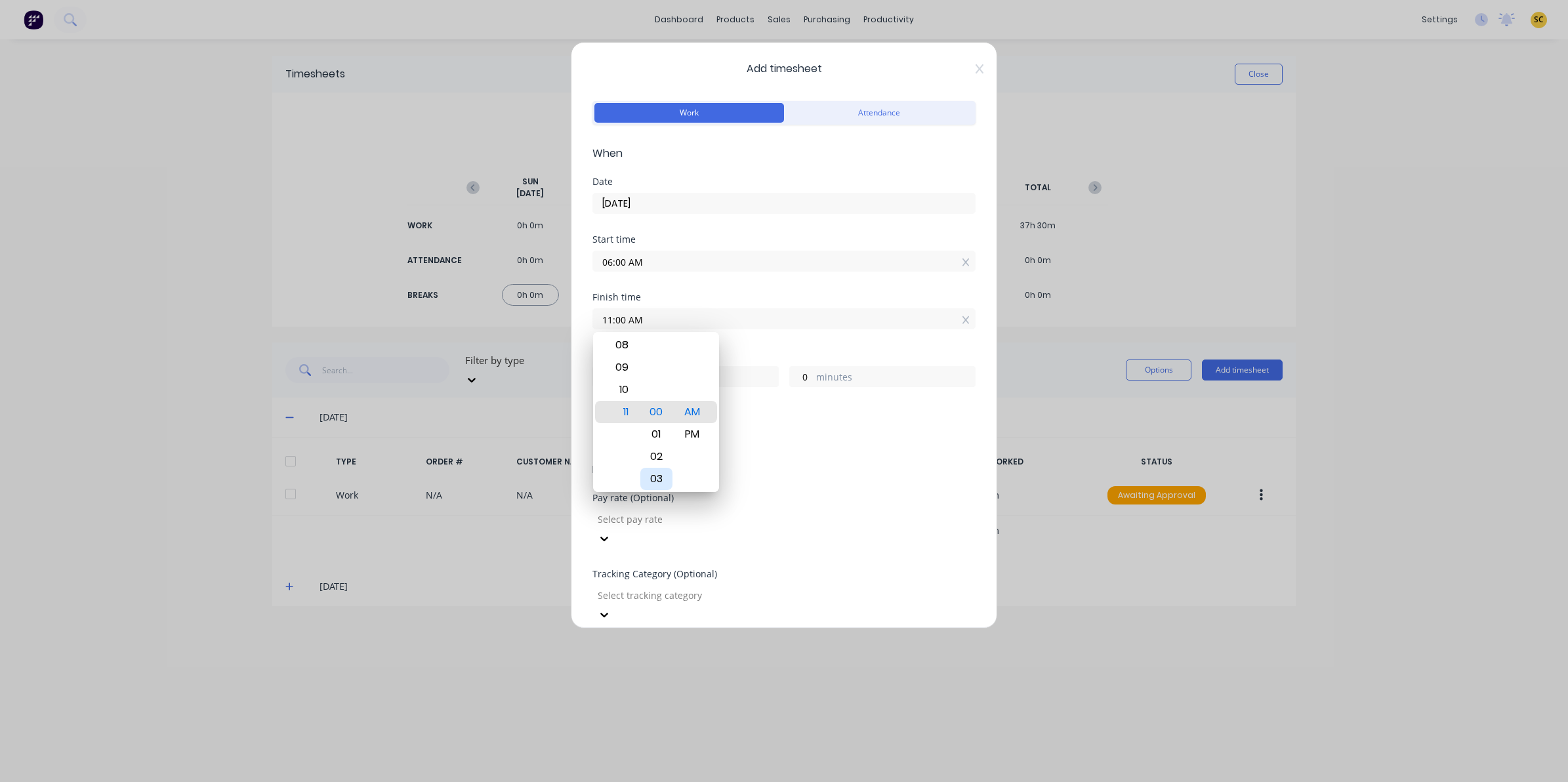
drag, startPoint x: 675, startPoint y: 482, endPoint x: 792, endPoint y: 476, distance: 117.2
click at [677, 482] on div "12 01 02 03 04 05 06 07 08 09 10 11 00 01 02 03 04 05 06 07 08 09 10 11 12 13 1…" at bounding box center [656, 411] width 126 height 160
click at [820, 483] on form "Work Attendance When Date [DATE] Start time 06:00 AM Finish time 11:00 AM Hours…" at bounding box center [783, 492] width 383 height 788
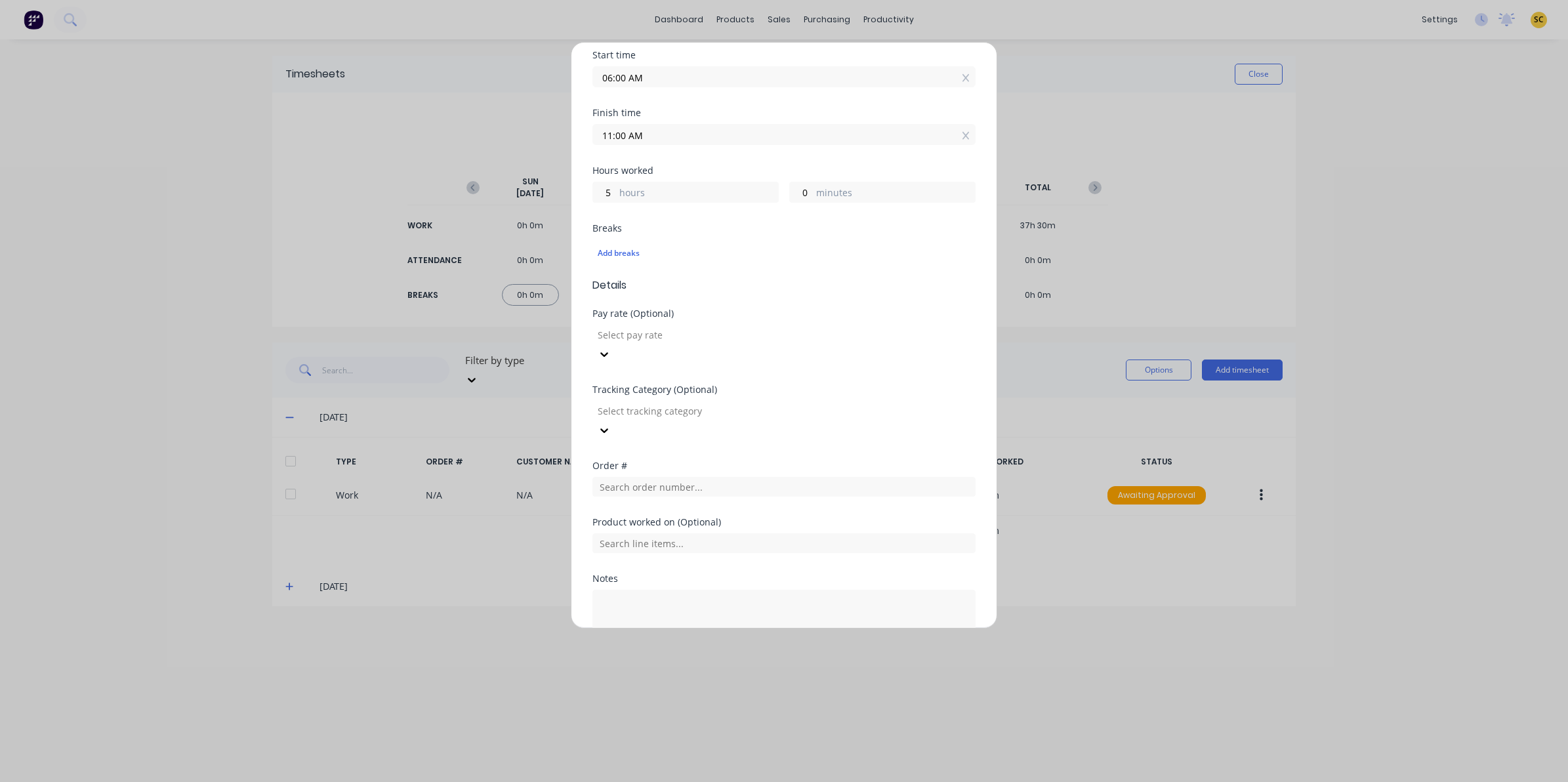
scroll to position [156, 0]
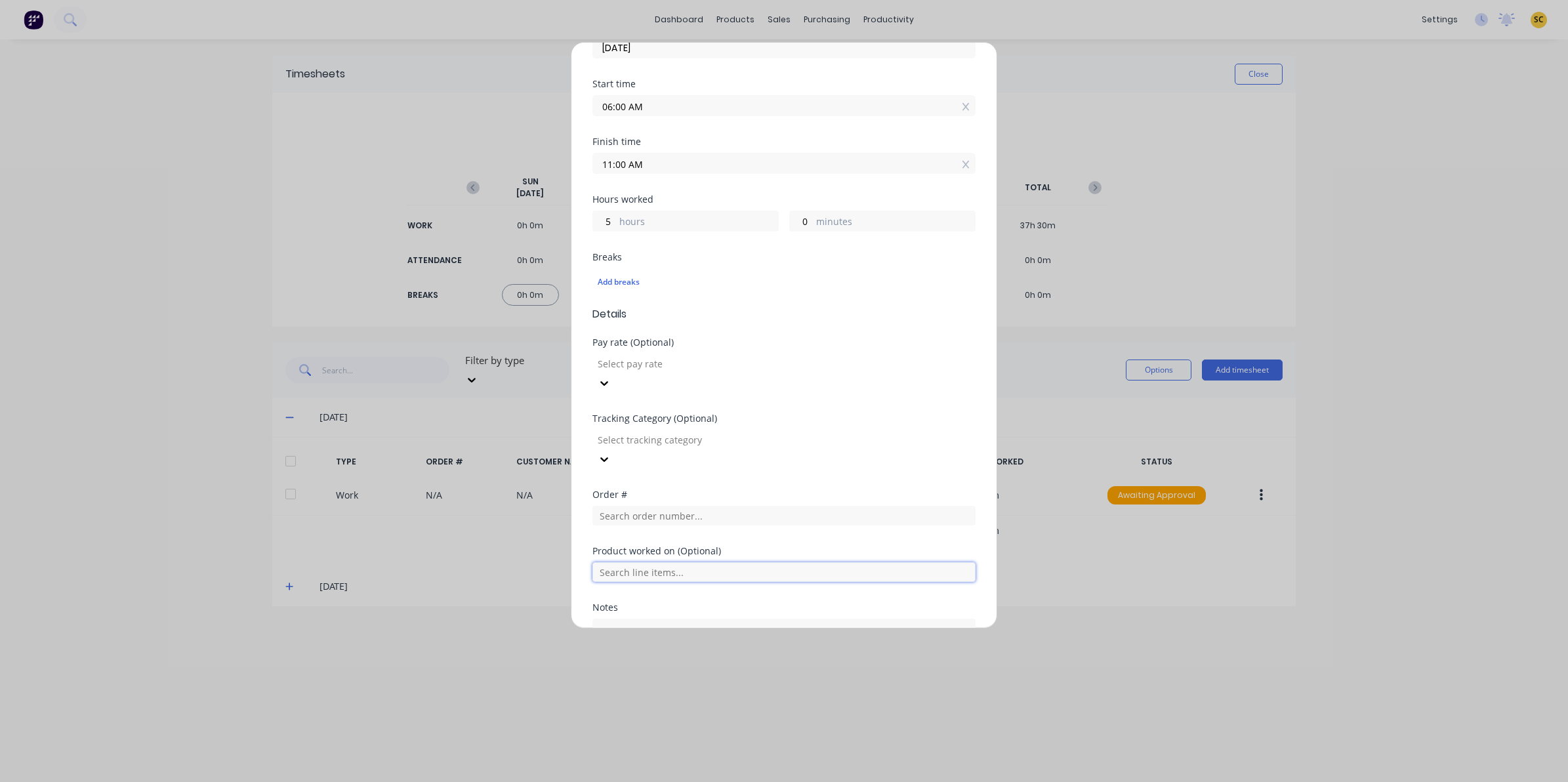
click at [631, 563] on input "text" at bounding box center [783, 572] width 383 height 20
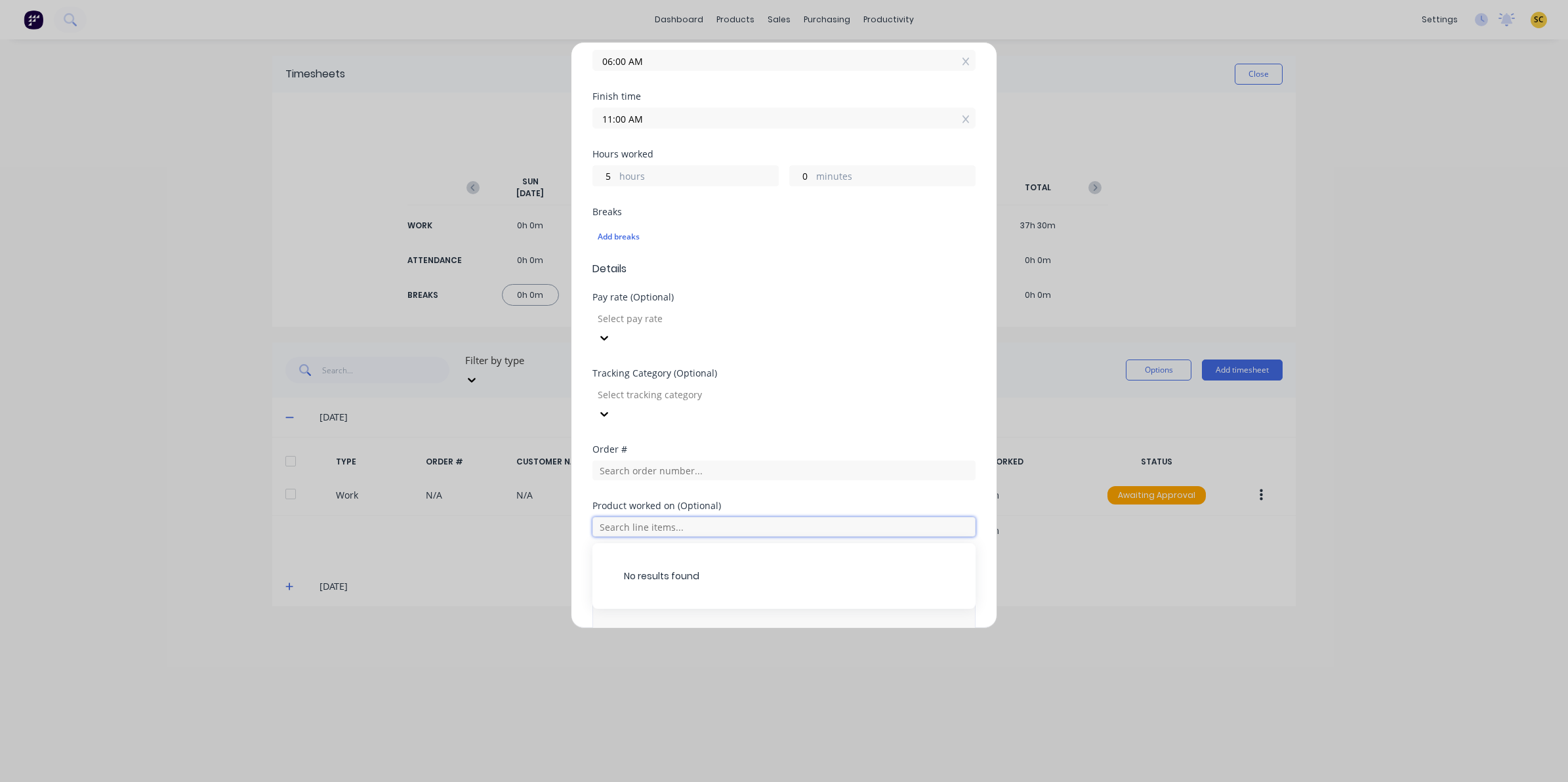
scroll to position [238, 0]
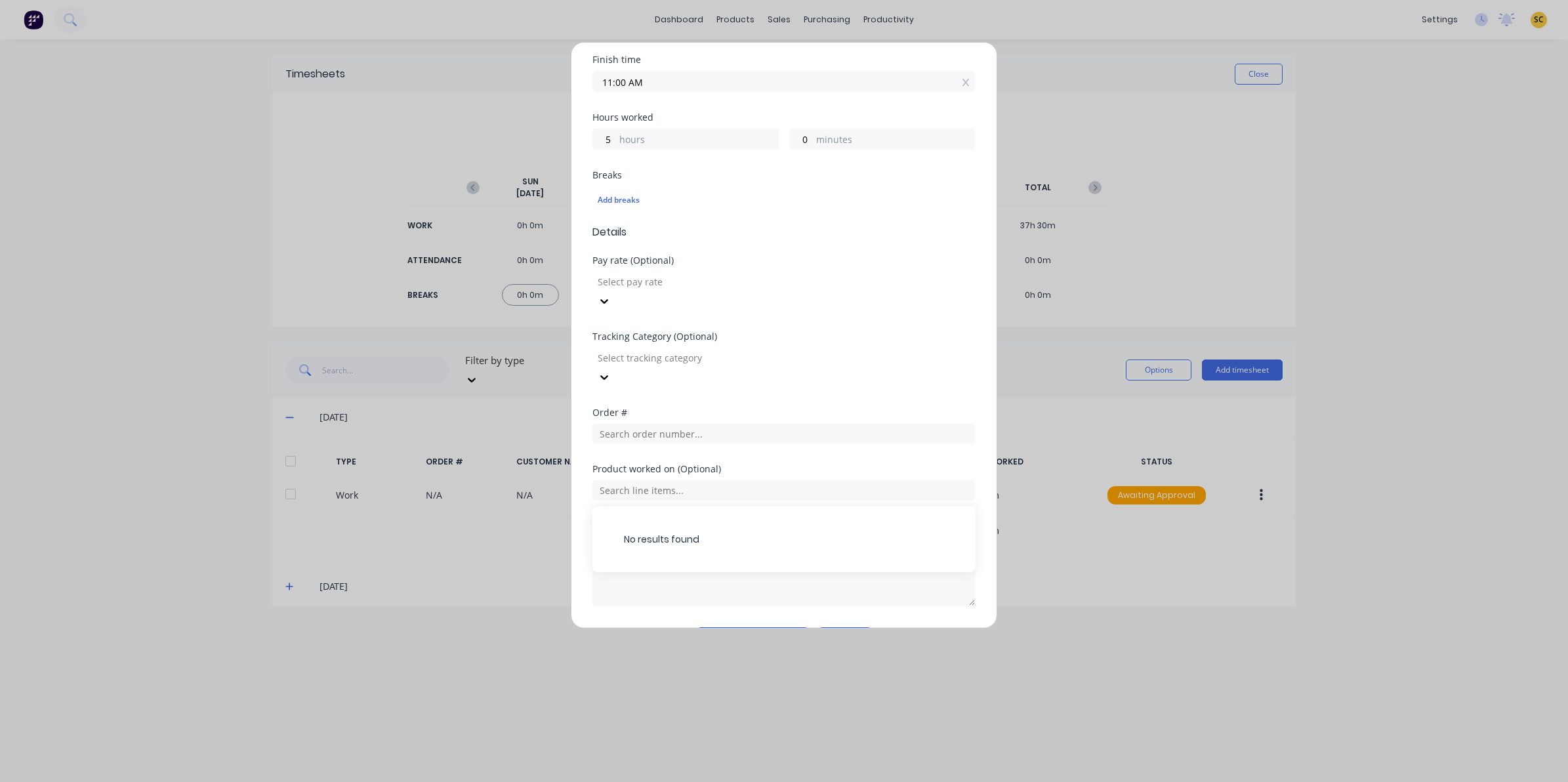
drag, startPoint x: 780, startPoint y: 520, endPoint x: 773, endPoint y: 516, distance: 8.1
click at [779, 519] on div "No results found" at bounding box center [783, 539] width 383 height 65
click at [766, 537] on textarea at bounding box center [783, 572] width 383 height 70
click at [661, 537] on textarea "workshop mintenance" at bounding box center [783, 572] width 383 height 70
drag, startPoint x: 678, startPoint y: 522, endPoint x: 751, endPoint y: 522, distance: 73.0
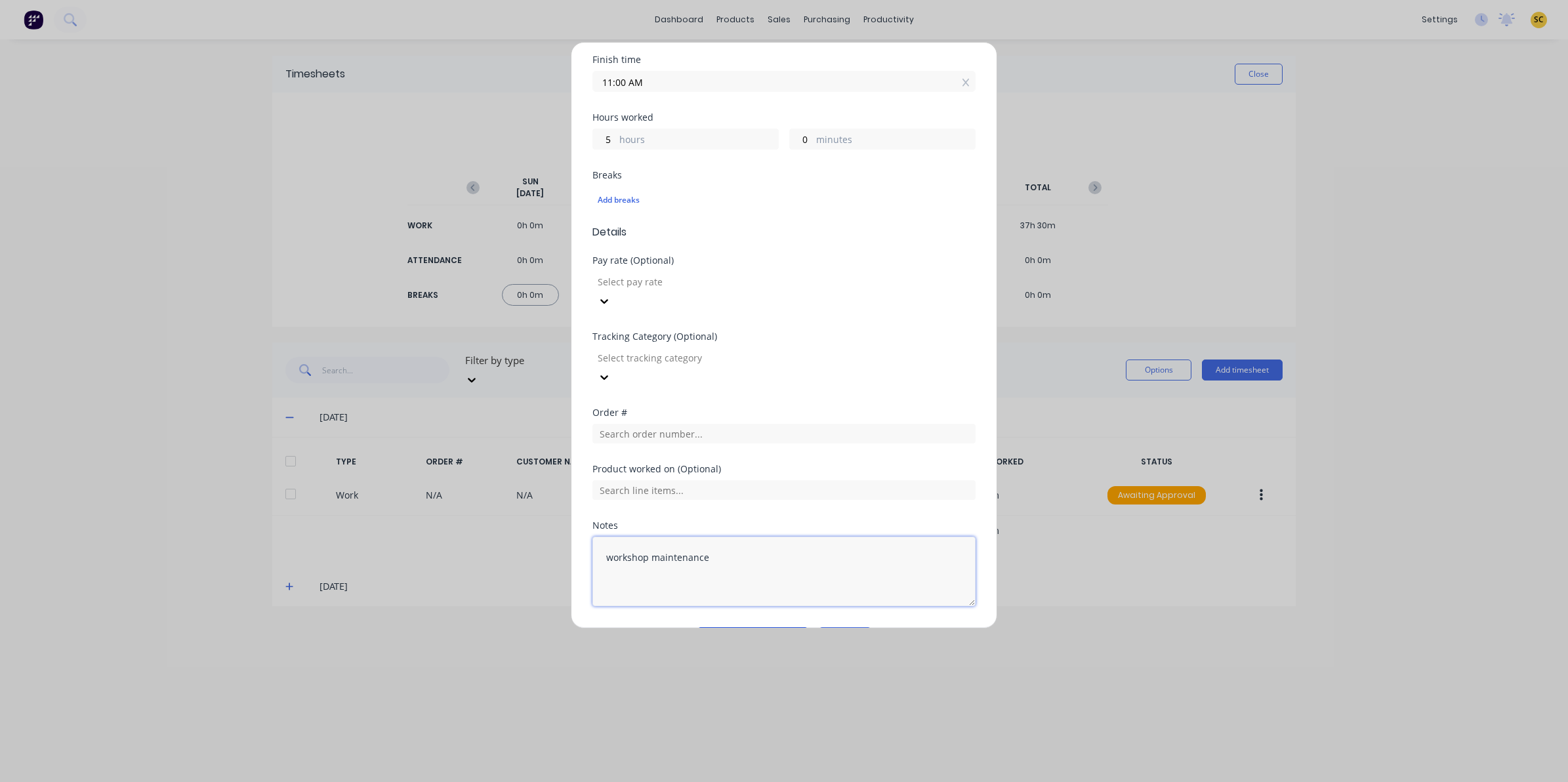
type textarea "workshop maintenance"
click at [729, 627] on button "Add manual time entry" at bounding box center [753, 638] width 111 height 21
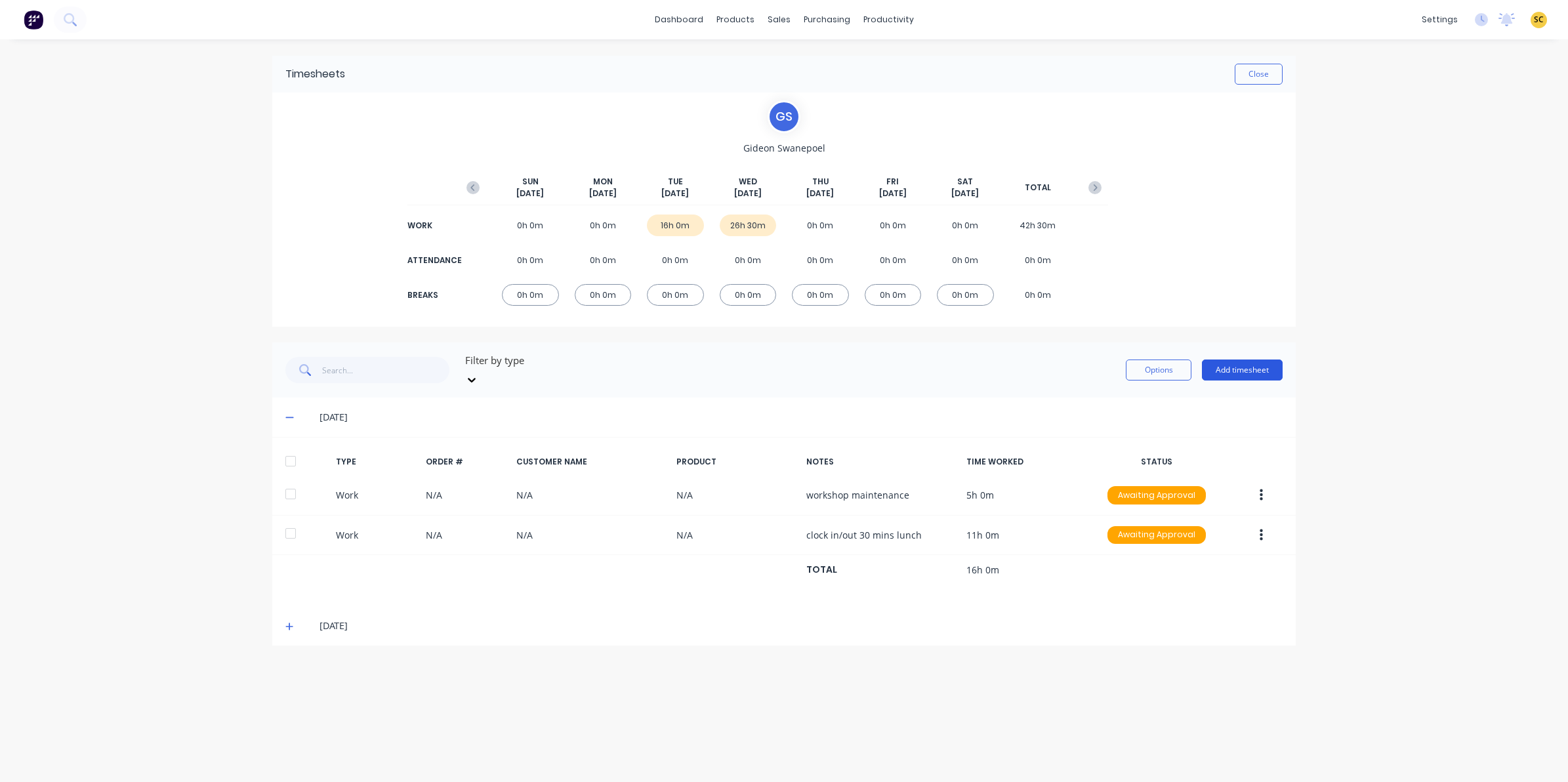
click at [1232, 360] on button "Add timesheet" at bounding box center [1242, 371] width 80 height 21
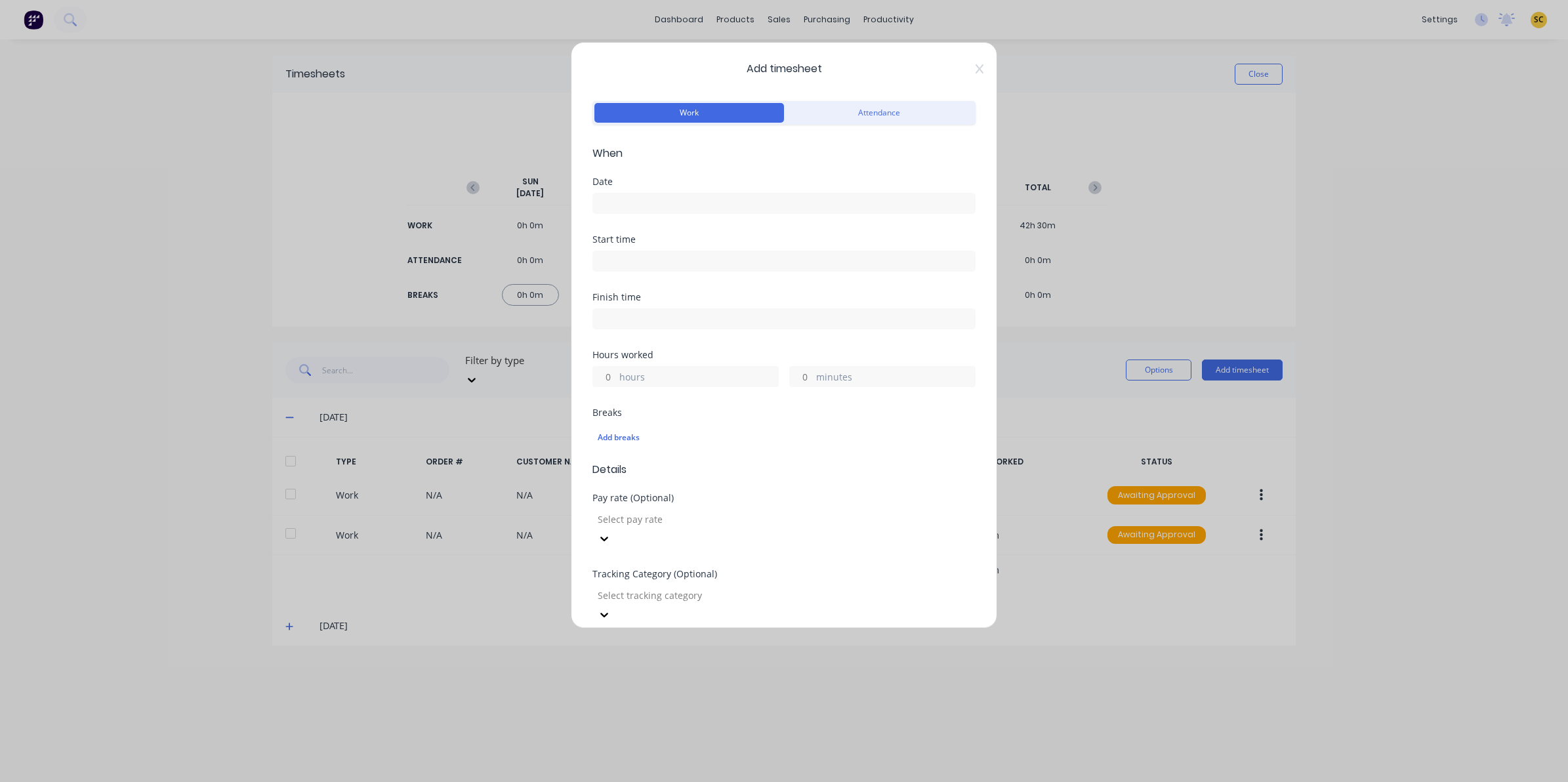
click at [624, 198] on input at bounding box center [783, 203] width 382 height 20
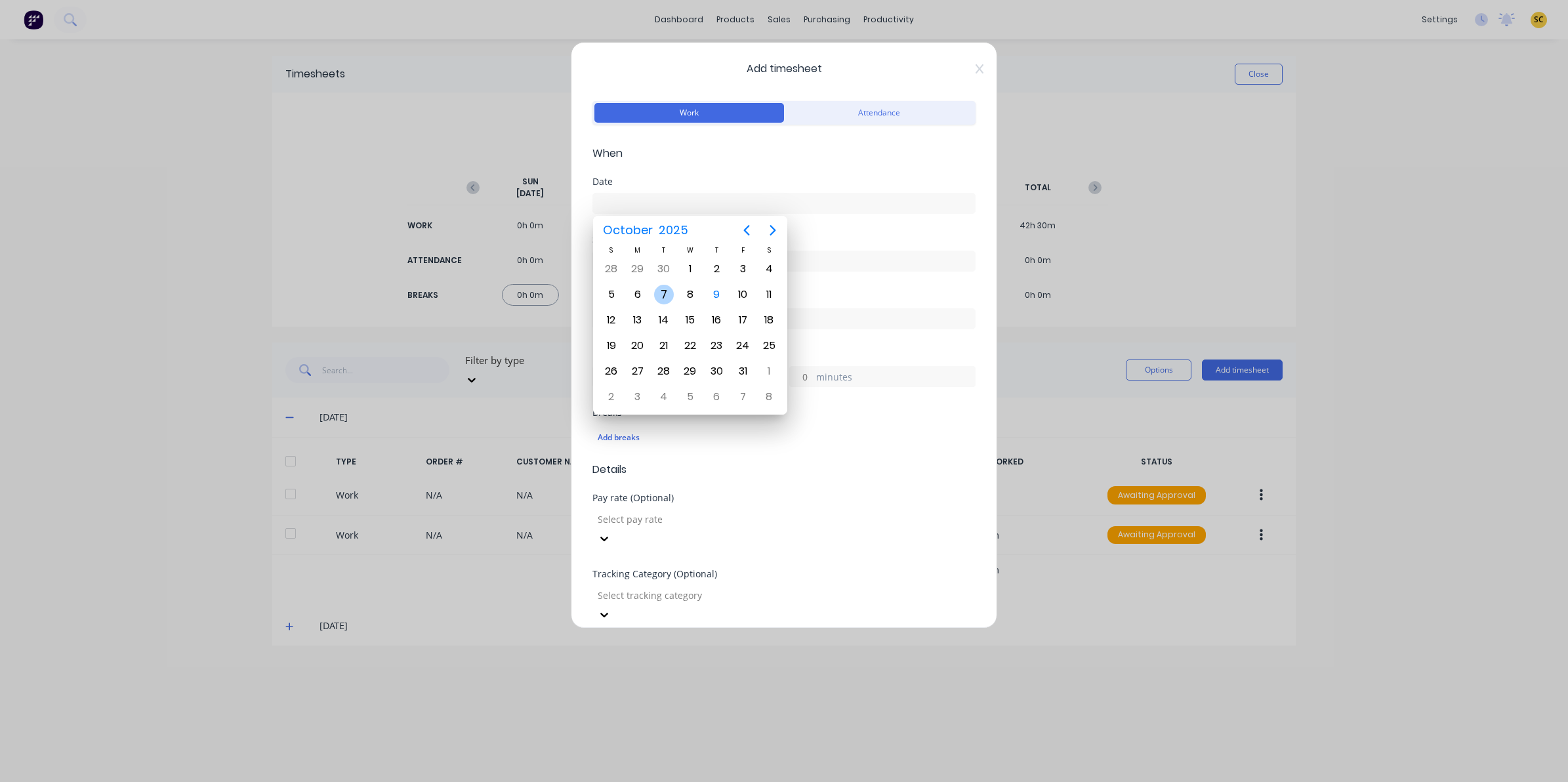
click at [668, 291] on div "7" at bounding box center [664, 295] width 20 height 20
type input "[DATE]"
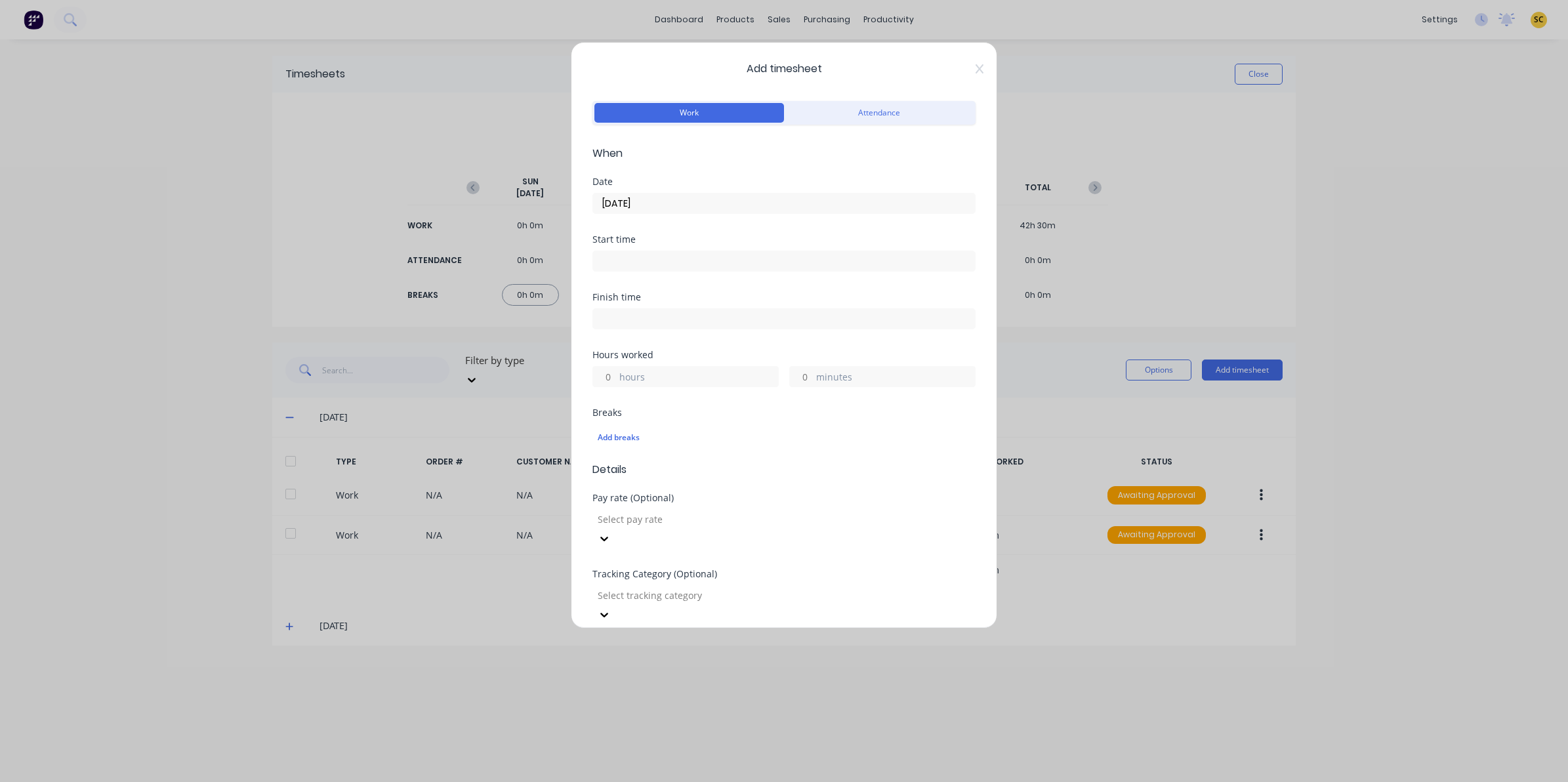
click at [657, 268] on input at bounding box center [783, 261] width 382 height 20
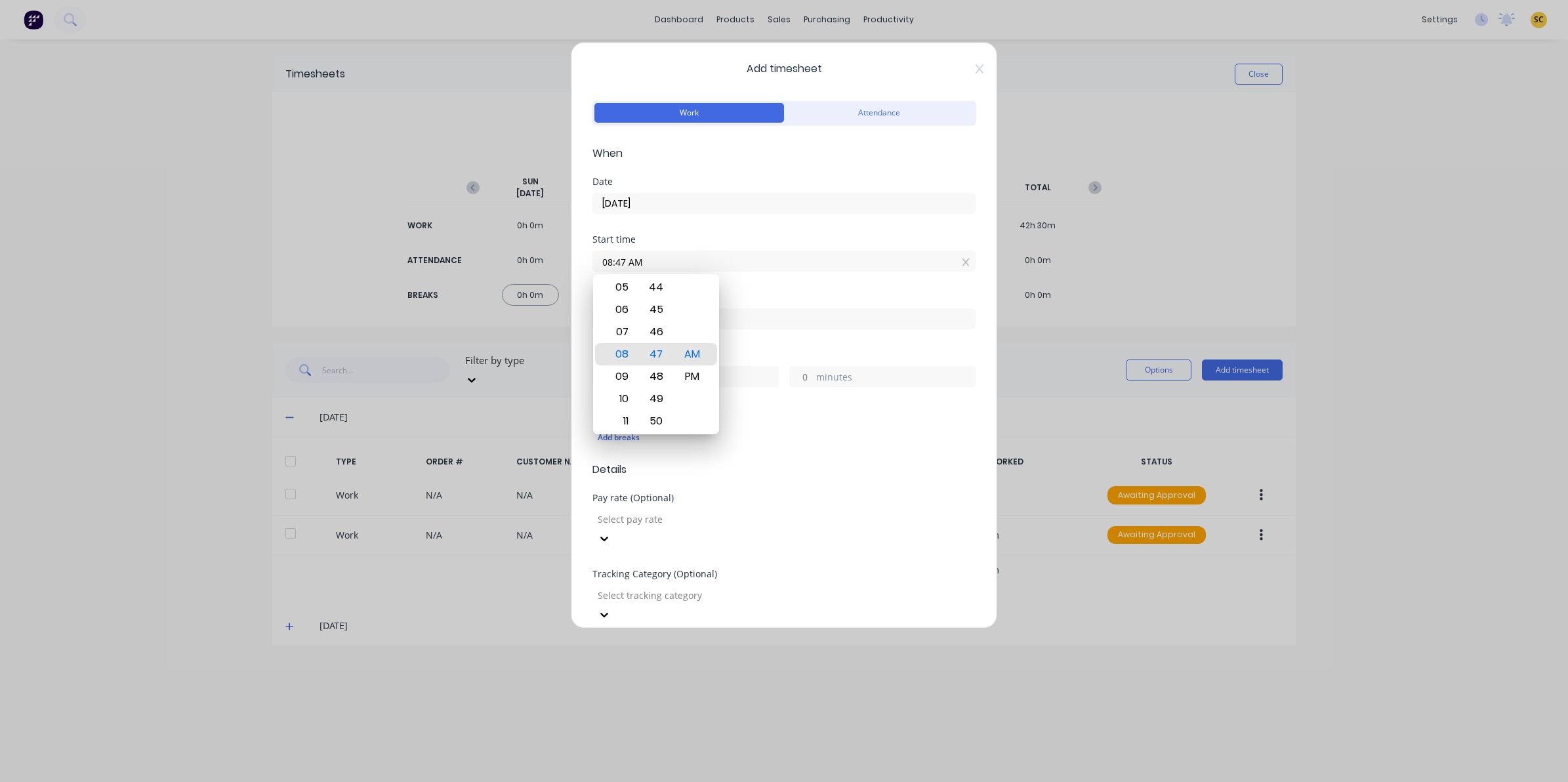
drag, startPoint x: 657, startPoint y: 268, endPoint x: 506, endPoint y: 267, distance: 151.0
click at [506, 267] on div "Add timesheet Work Attendance When Date [DATE] Start time 08:47 AM Finish time …" at bounding box center [784, 391] width 1568 height 782
type input "11:00 AM"
click at [781, 307] on div at bounding box center [783, 317] width 383 height 24
click at [771, 319] on input at bounding box center [783, 319] width 382 height 20
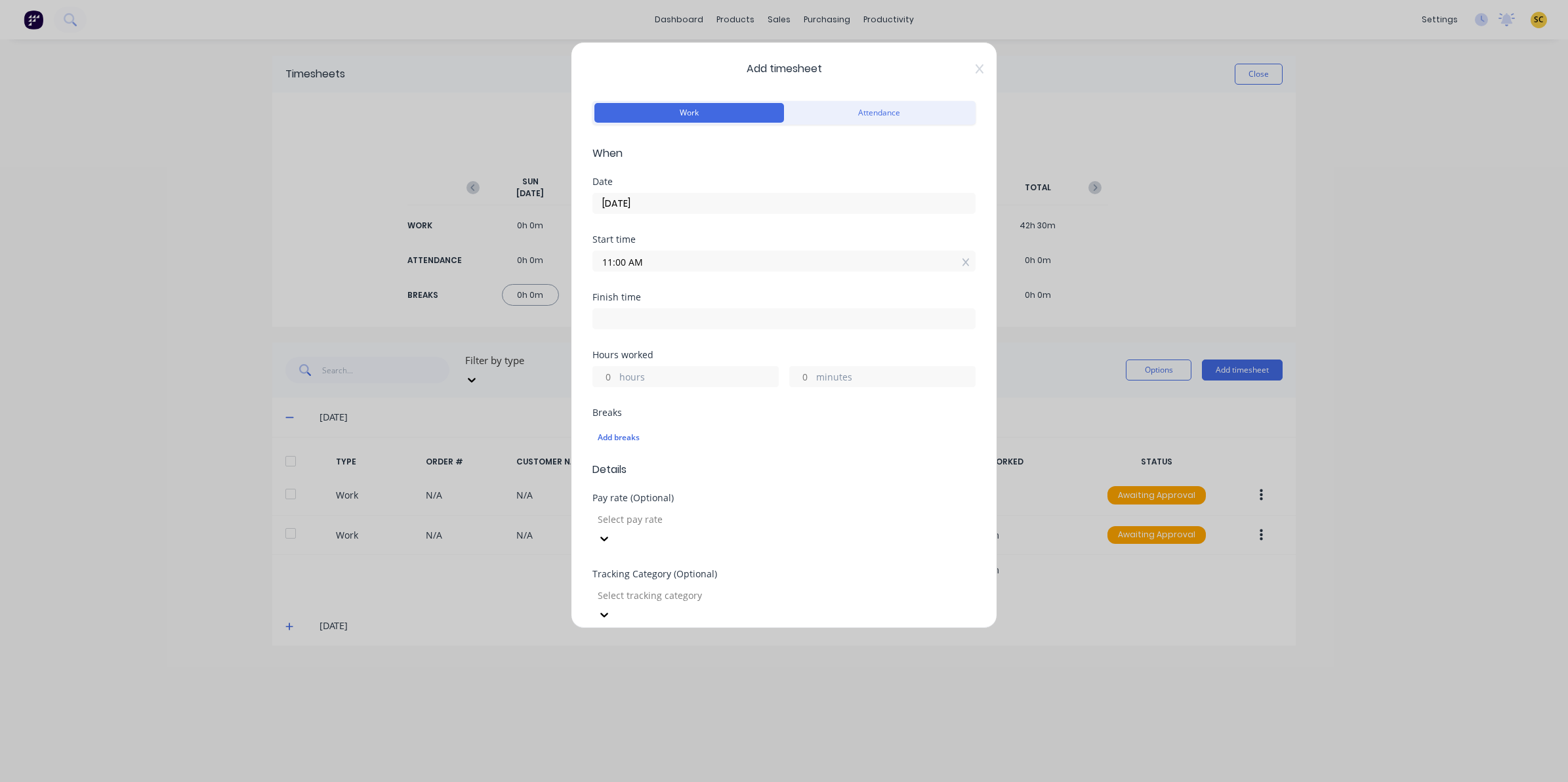
type input "08:47 AM"
type input "21"
type input "47"
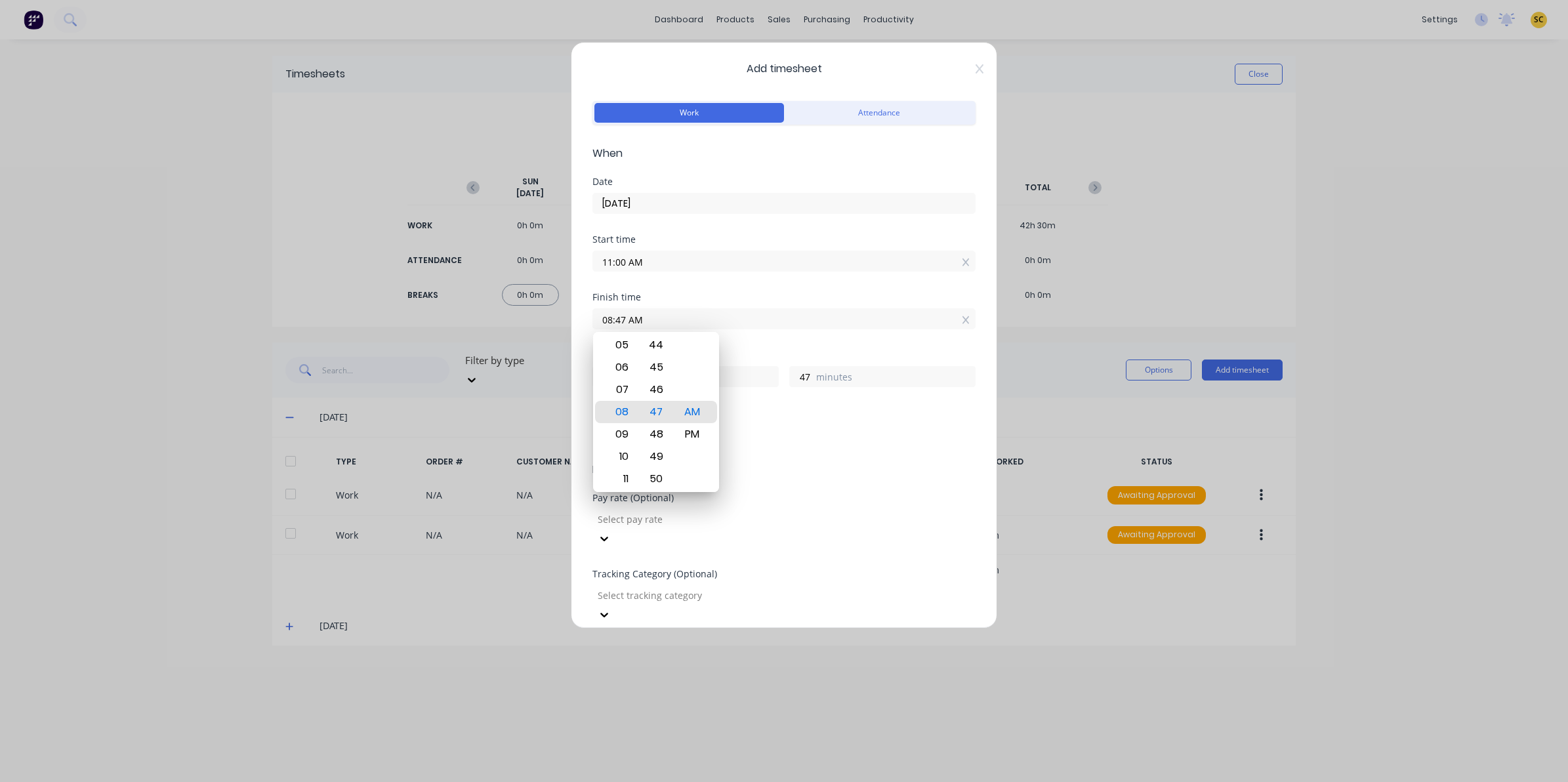
drag, startPoint x: 693, startPoint y: 320, endPoint x: 361, endPoint y: 302, distance: 332.5
click at [497, 313] on div "Add timesheet Work Attendance When Date [DATE] Start time 11:00 AM Finish time …" at bounding box center [784, 391] width 1568 height 782
type input "05:00 AM"
type input "18"
type input "0"
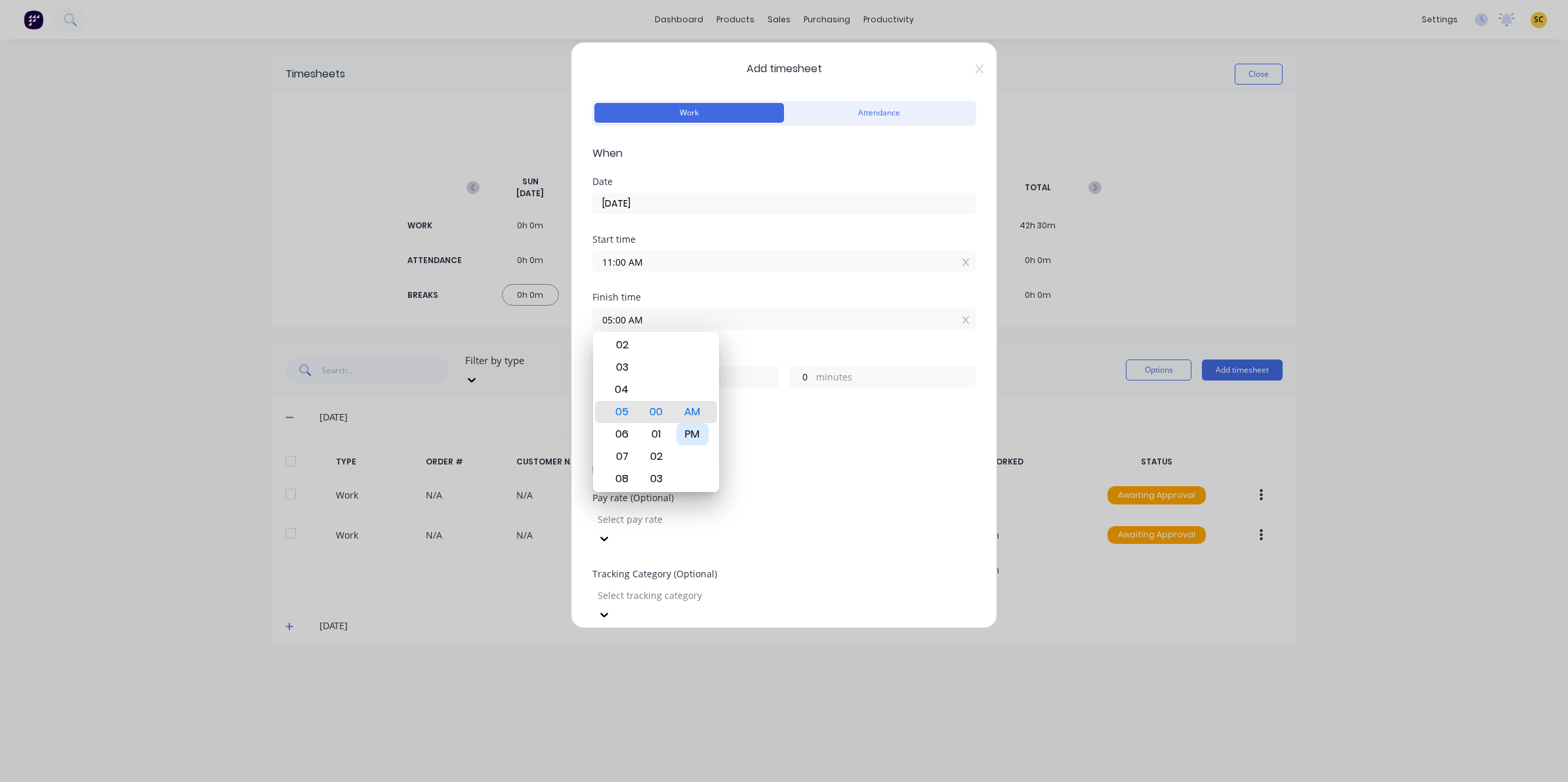
click at [682, 433] on div "PM" at bounding box center [692, 434] width 32 height 22
type input "05:00 PM"
type input "6"
click at [808, 483] on form "Work Attendance When Date [DATE] Start time 11:00 AM Finish time 05:00 PM Hours…" at bounding box center [783, 492] width 383 height 788
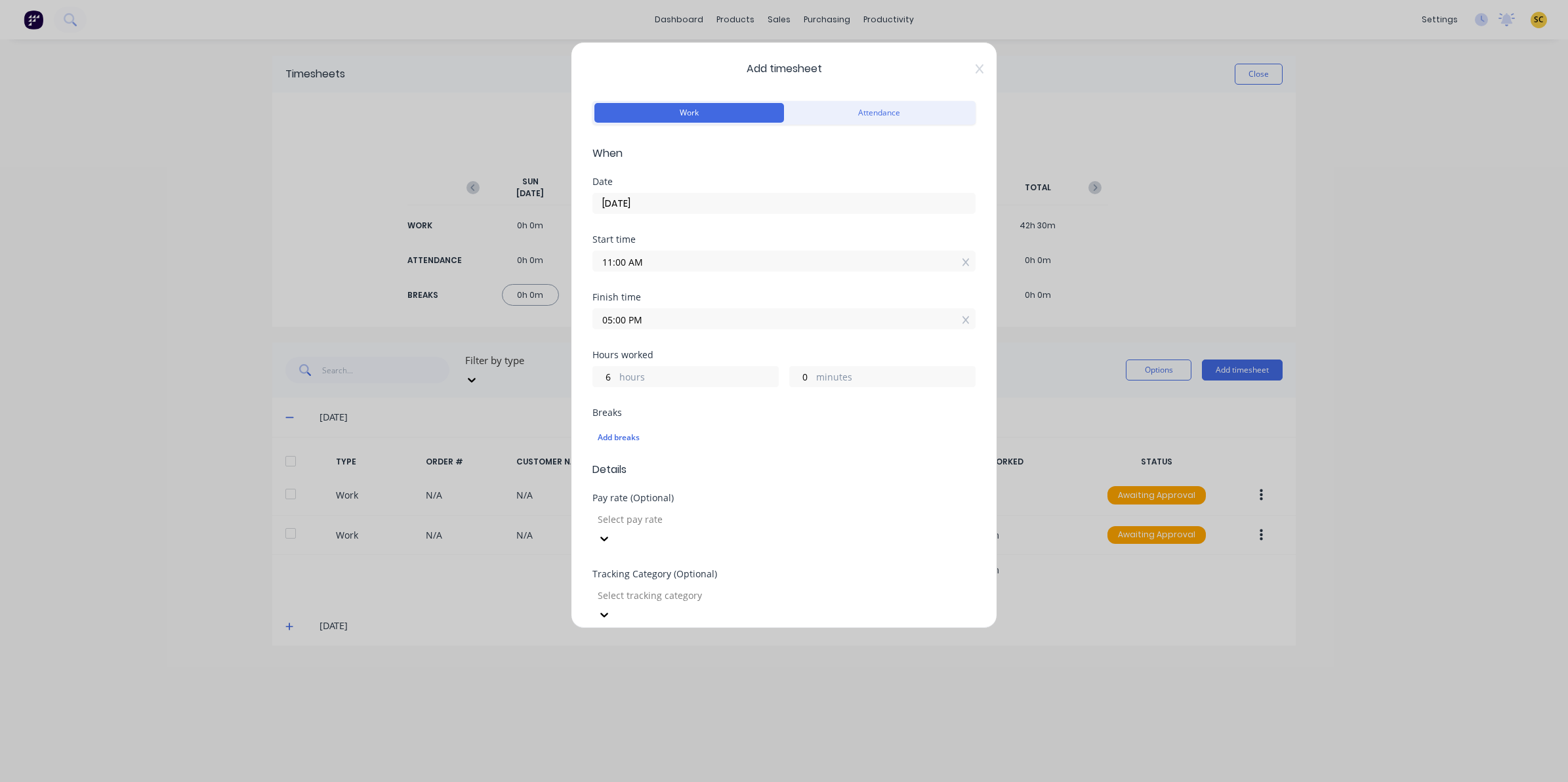
scroll to position [82, 0]
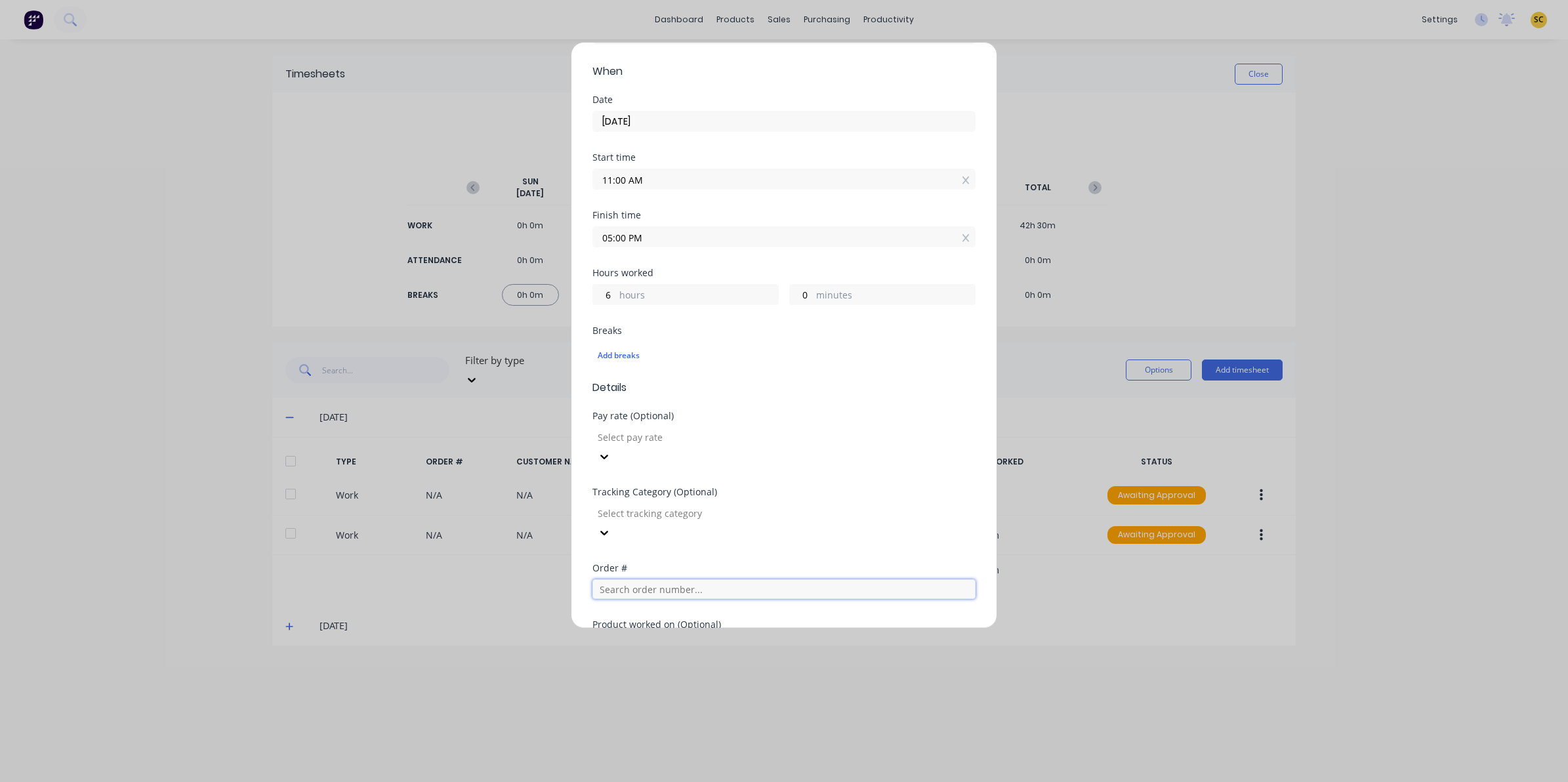
click at [658, 579] on input "text" at bounding box center [783, 589] width 383 height 20
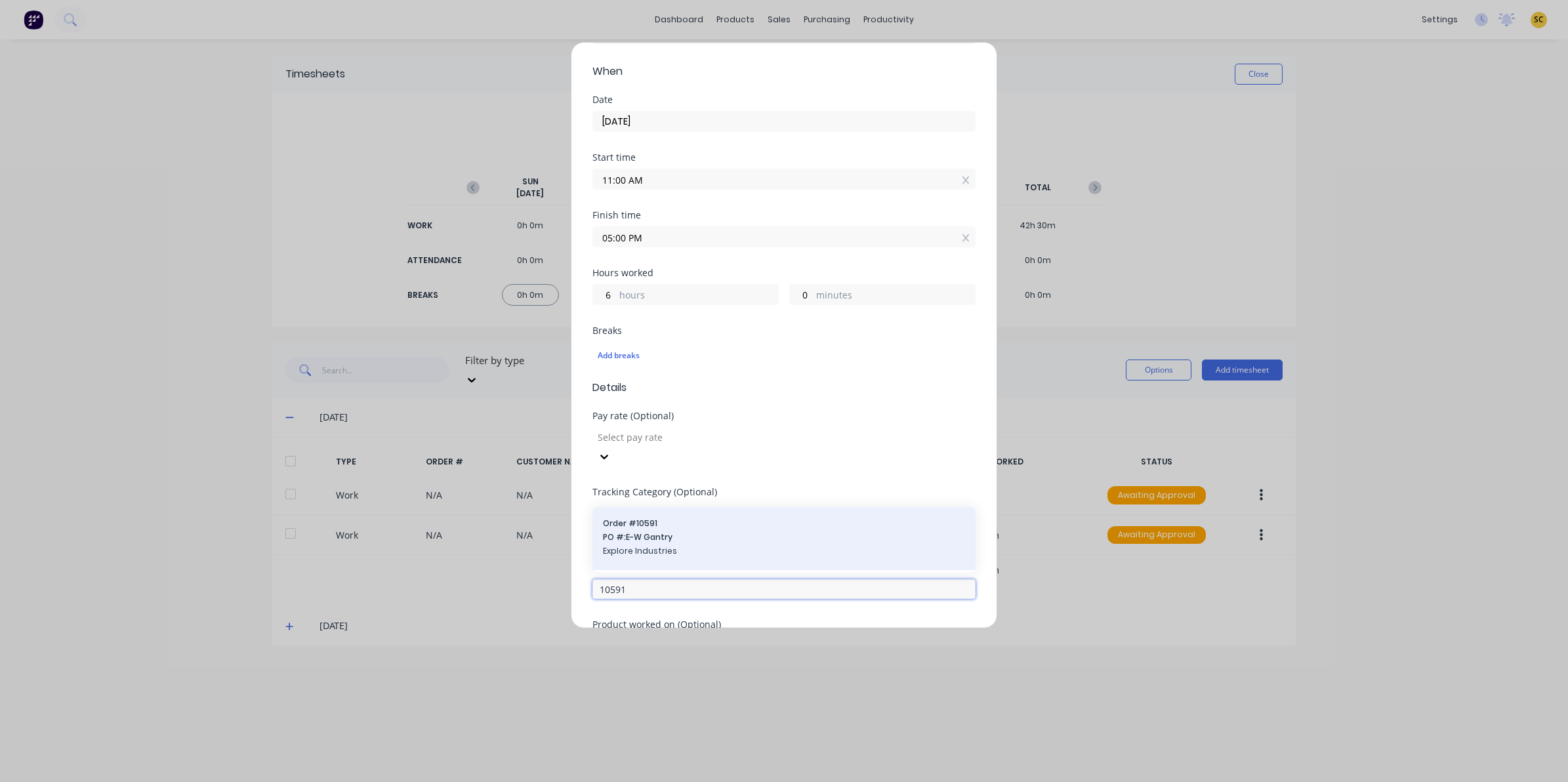
type input "10591"
click at [647, 507] on div "Order # 10591 PO #: E-W Gantry Explore Industries" at bounding box center [783, 538] width 383 height 63
click at [651, 518] on span "Order # 10591" at bounding box center [783, 524] width 362 height 12
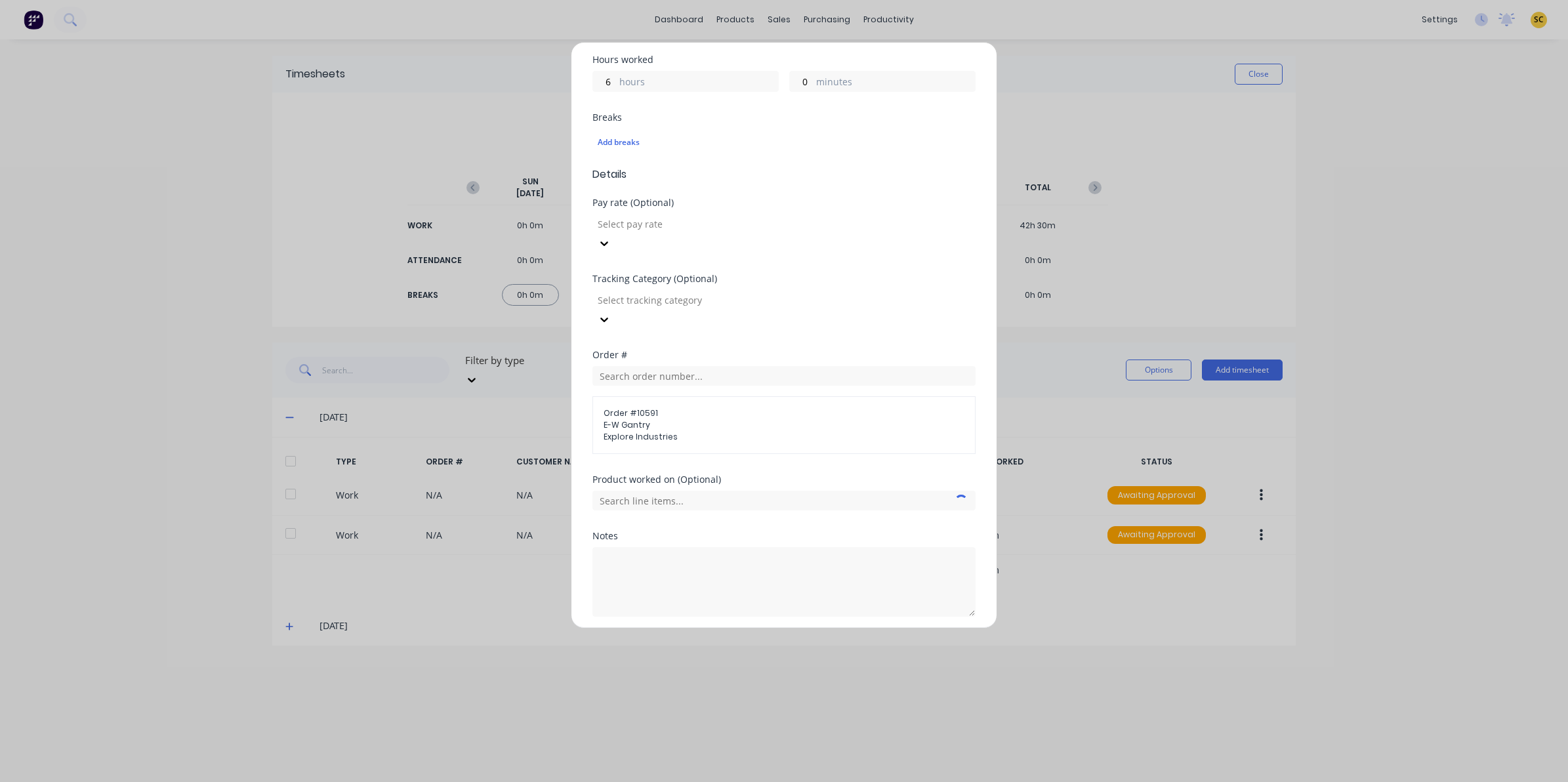
scroll to position [307, 0]
click at [751, 626] on button "Add manual time entry" at bounding box center [753, 637] width 111 height 21
